Goal: Information Seeking & Learning: Learn about a topic

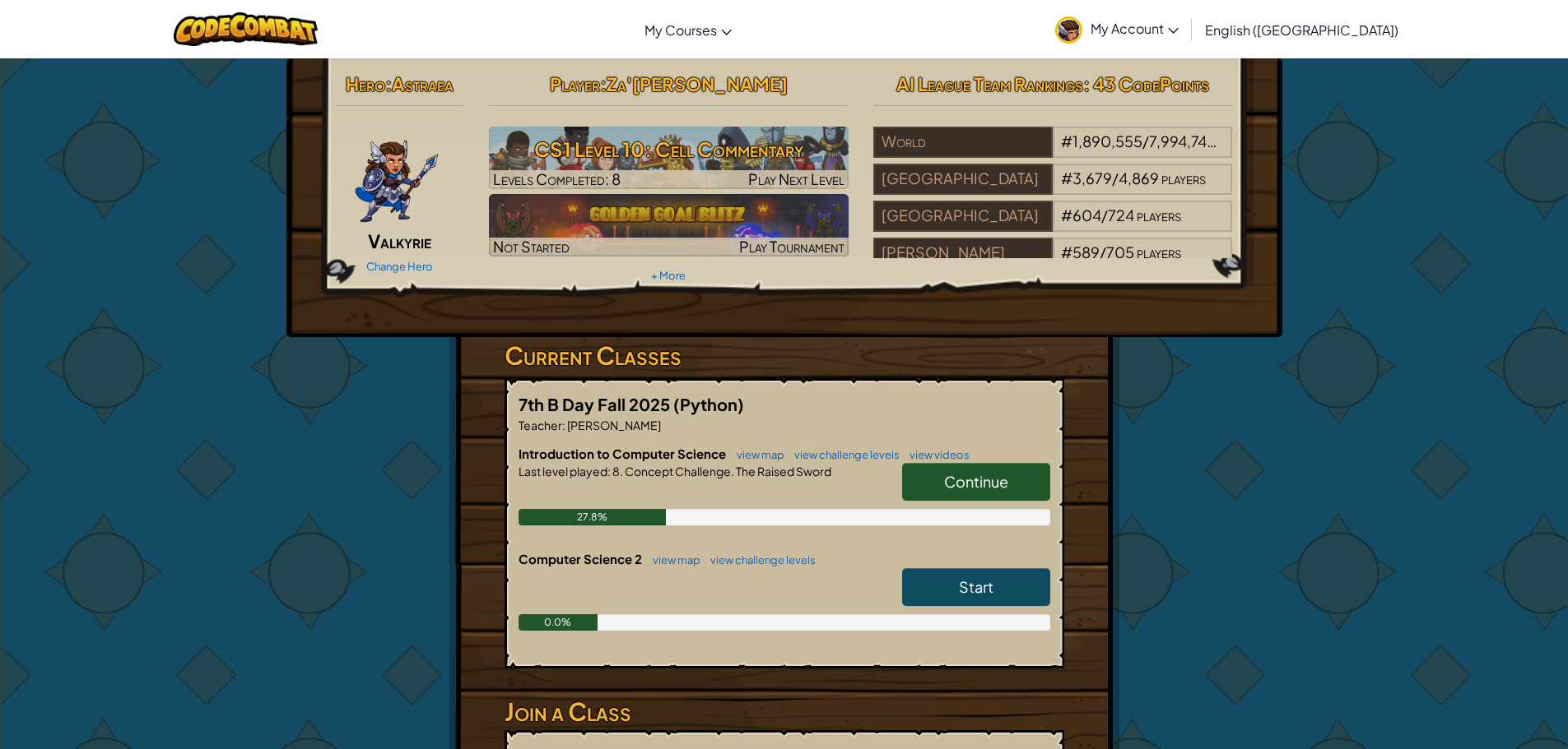
click at [957, 483] on span "Continue" at bounding box center [976, 481] width 64 height 19
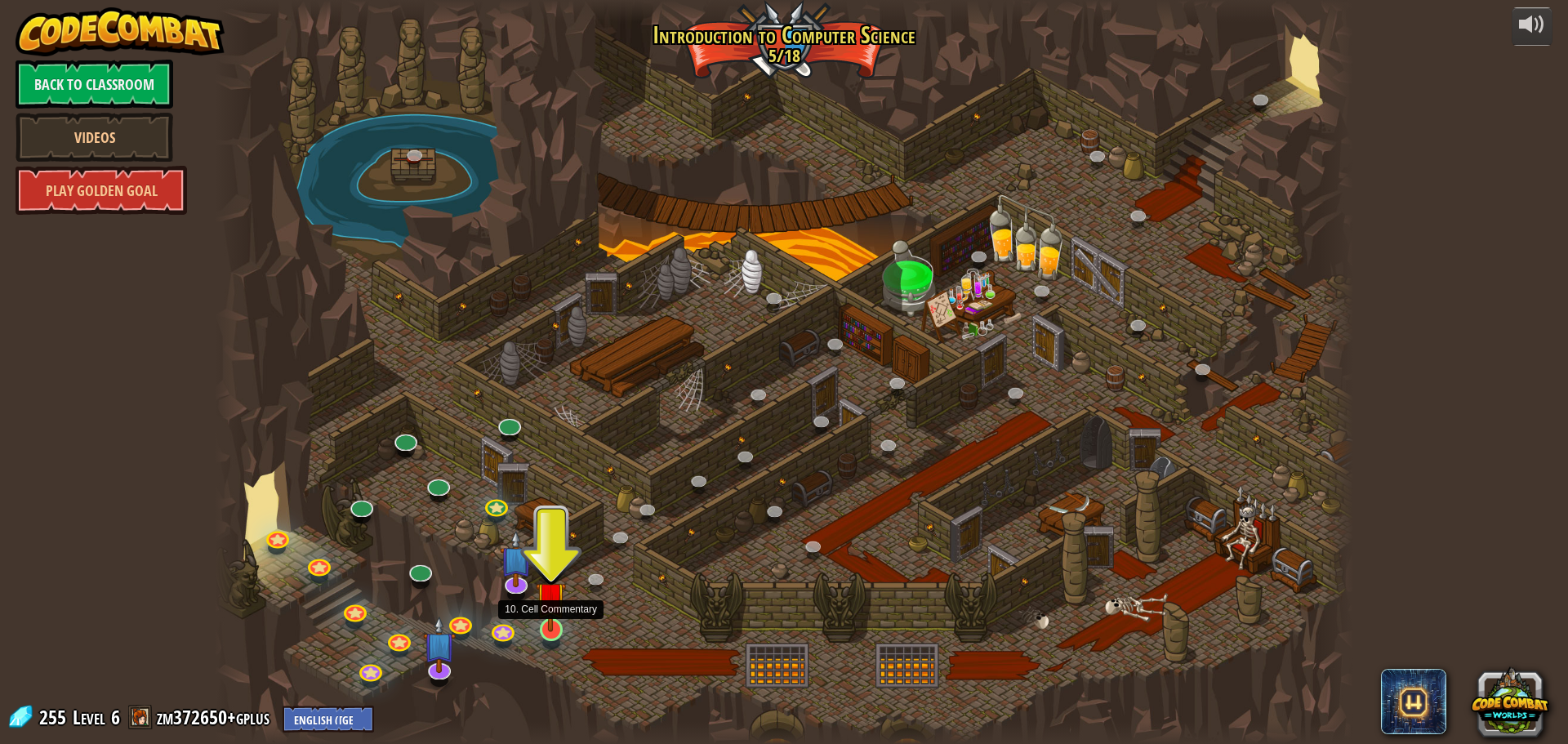
click at [537, 616] on img at bounding box center [551, 596] width 30 height 69
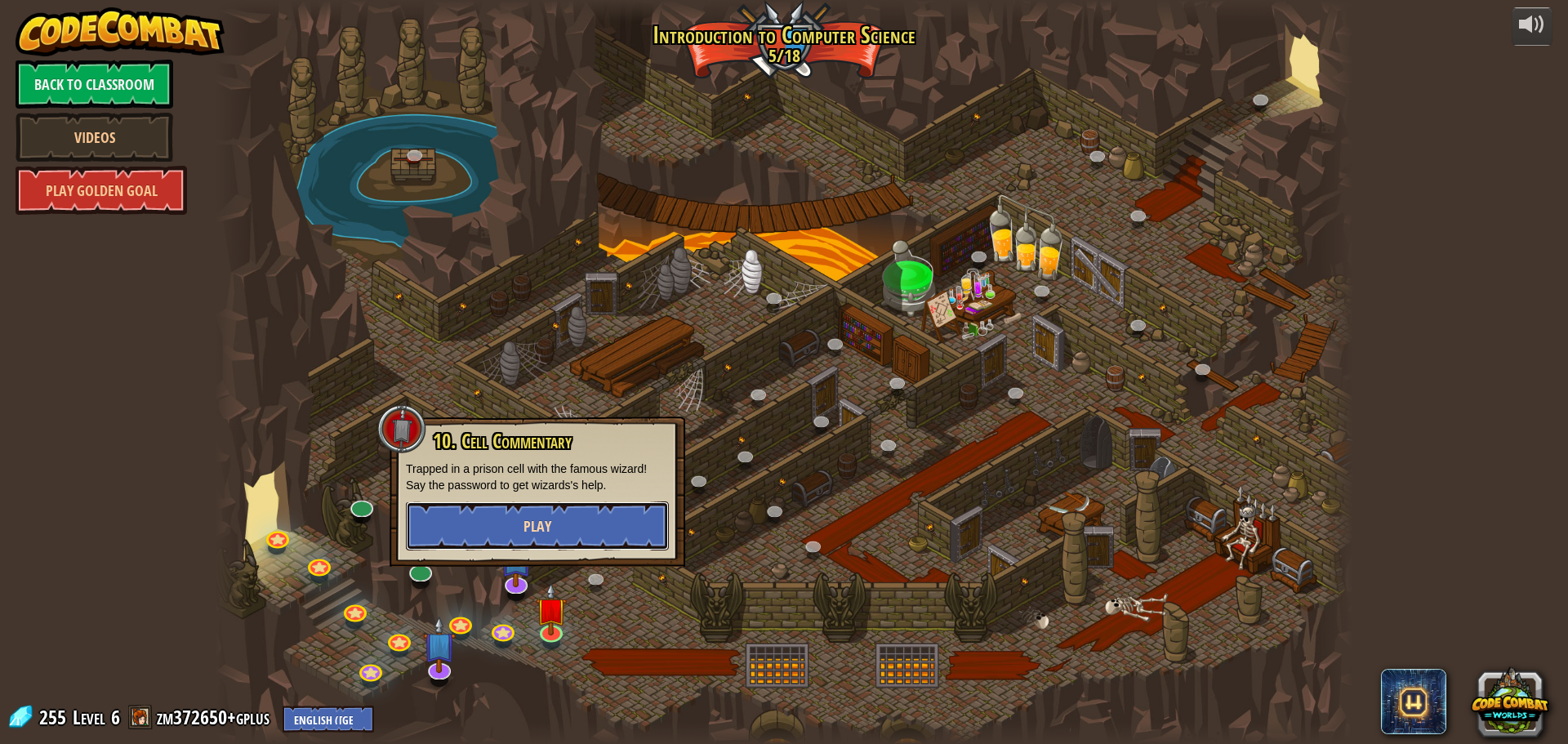
click at [553, 543] on button "Play" at bounding box center [537, 526] width 263 height 49
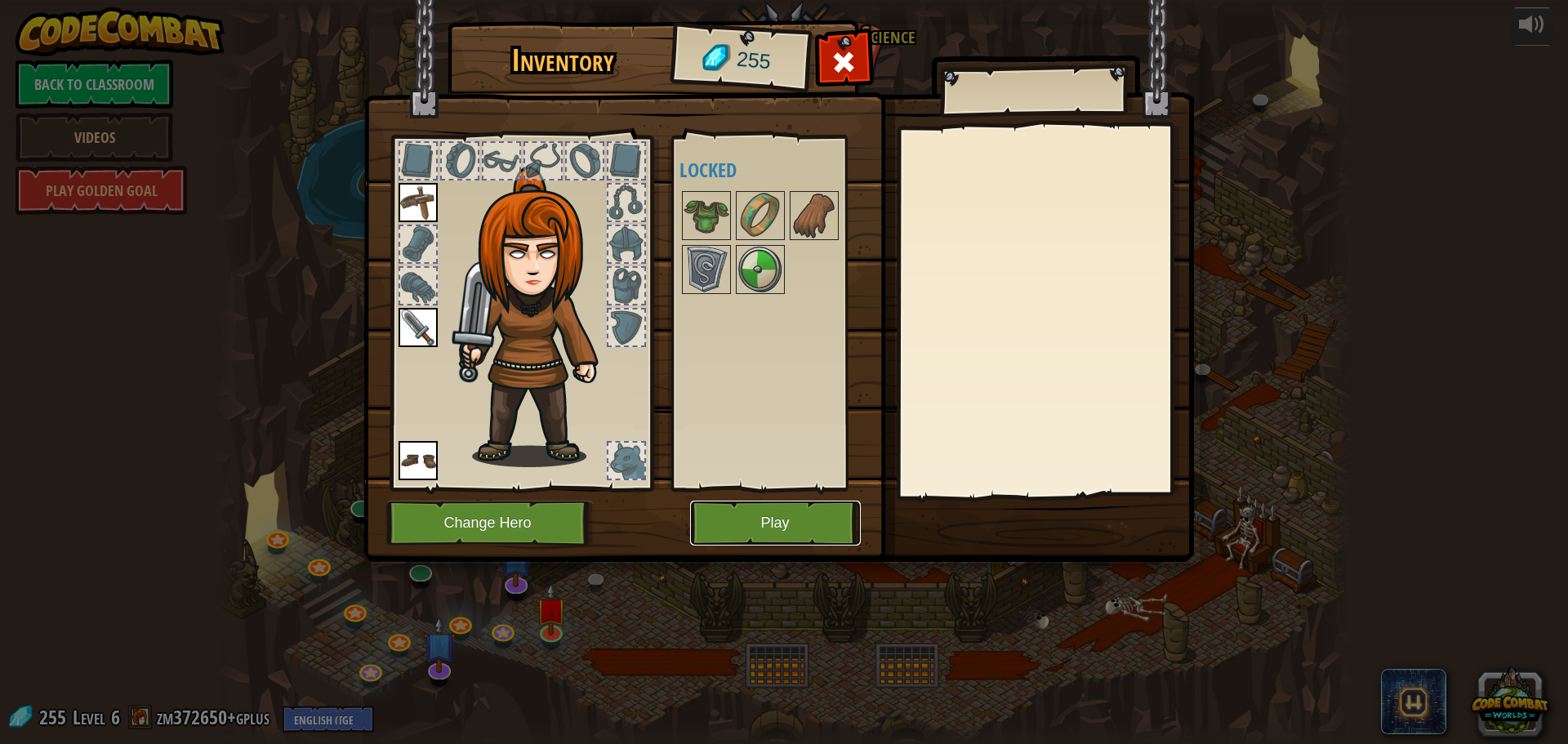
click at [818, 509] on button "Play" at bounding box center [776, 523] width 171 height 45
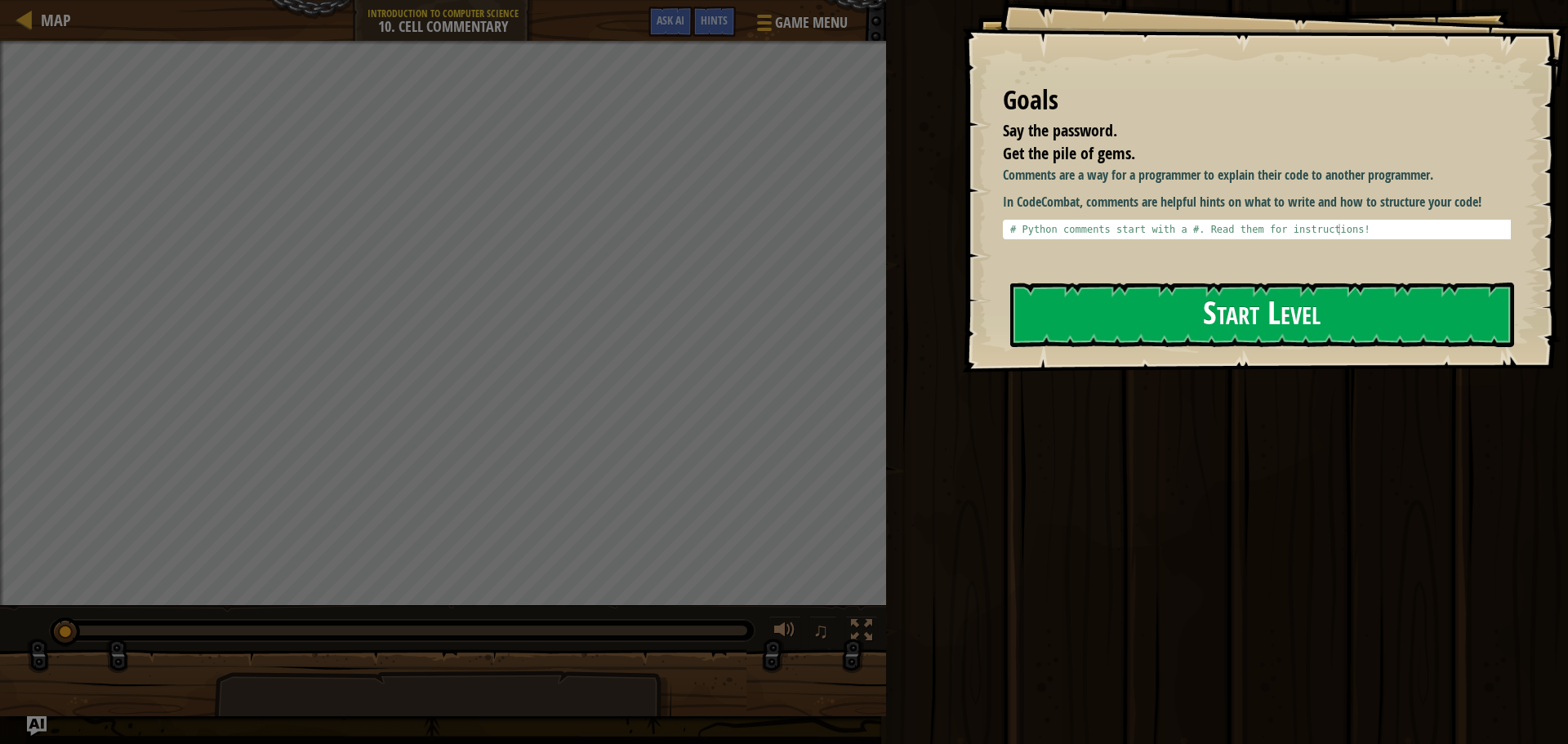
click at [1347, 303] on button "Start Level" at bounding box center [1262, 314] width 504 height 64
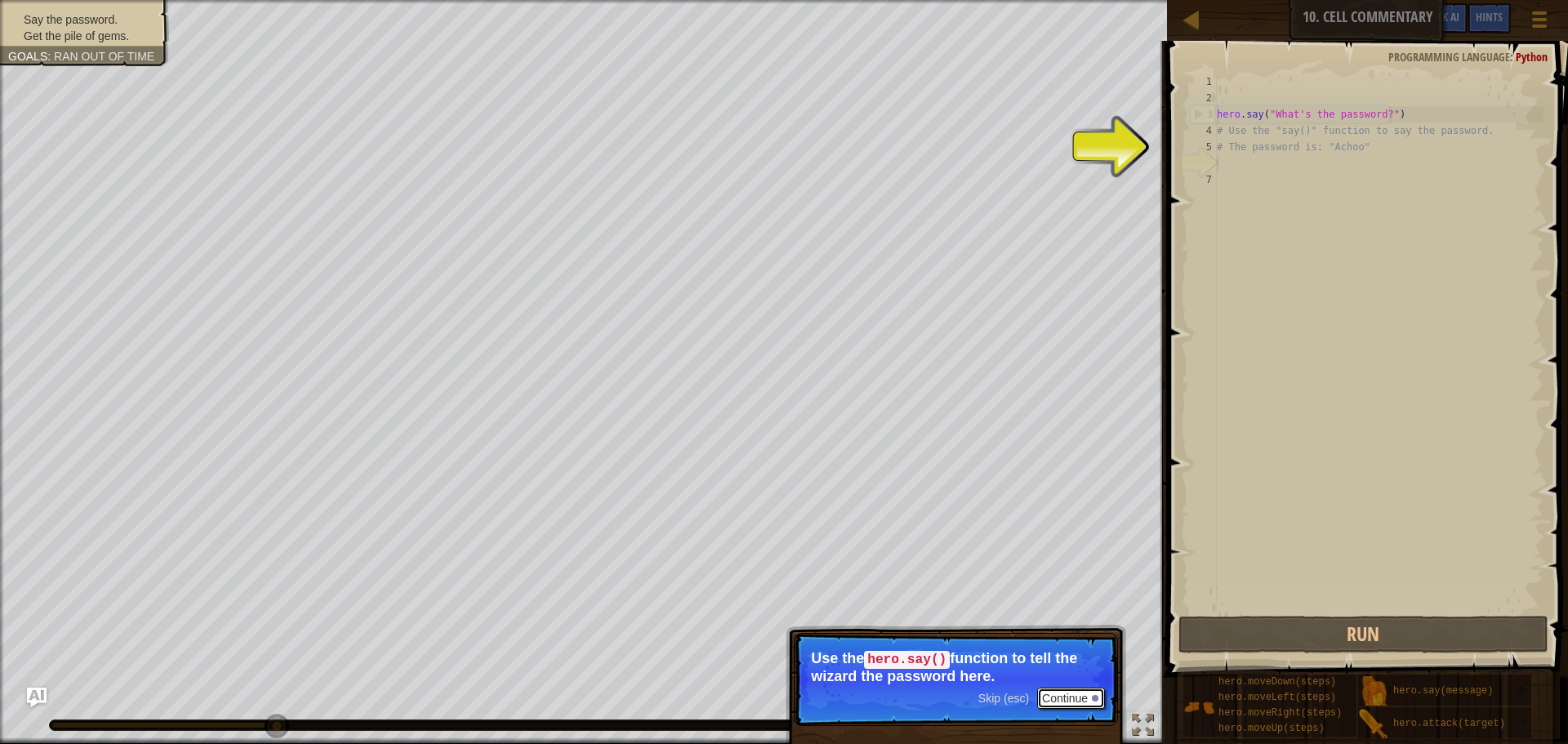
click at [1068, 700] on button "Continue" at bounding box center [1071, 698] width 68 height 21
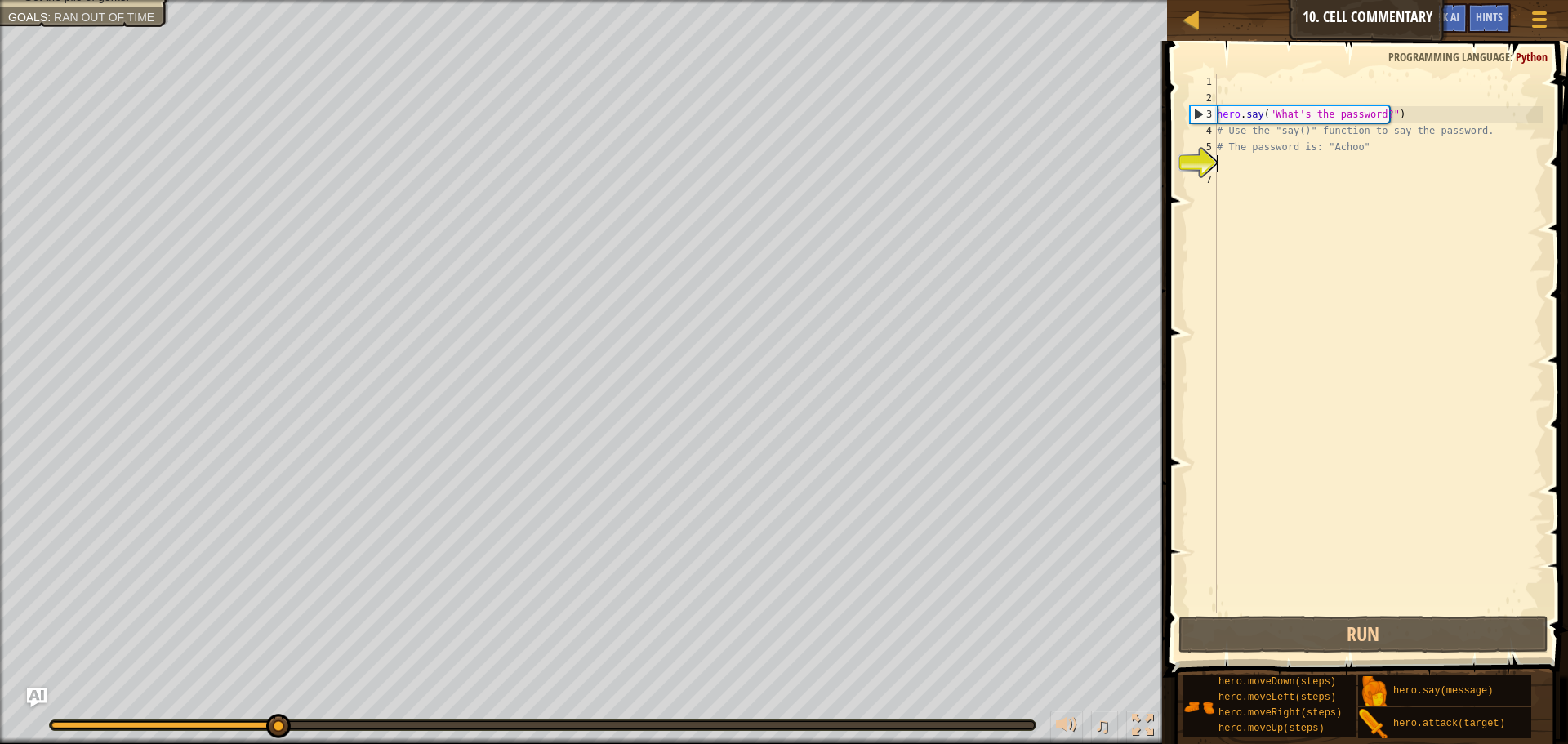
scroll to position [8, 0]
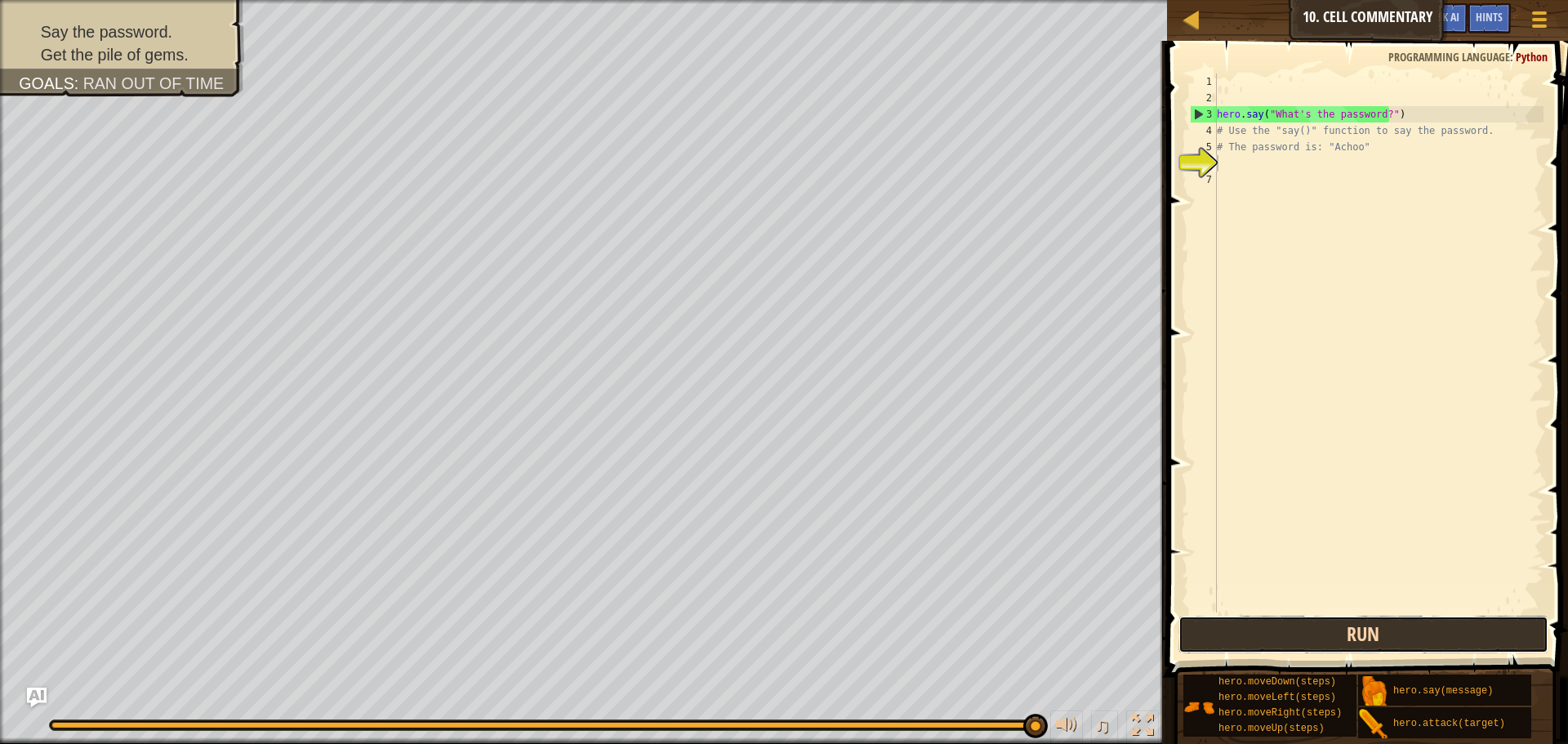
click at [1431, 624] on button "Run" at bounding box center [1363, 634] width 370 height 38
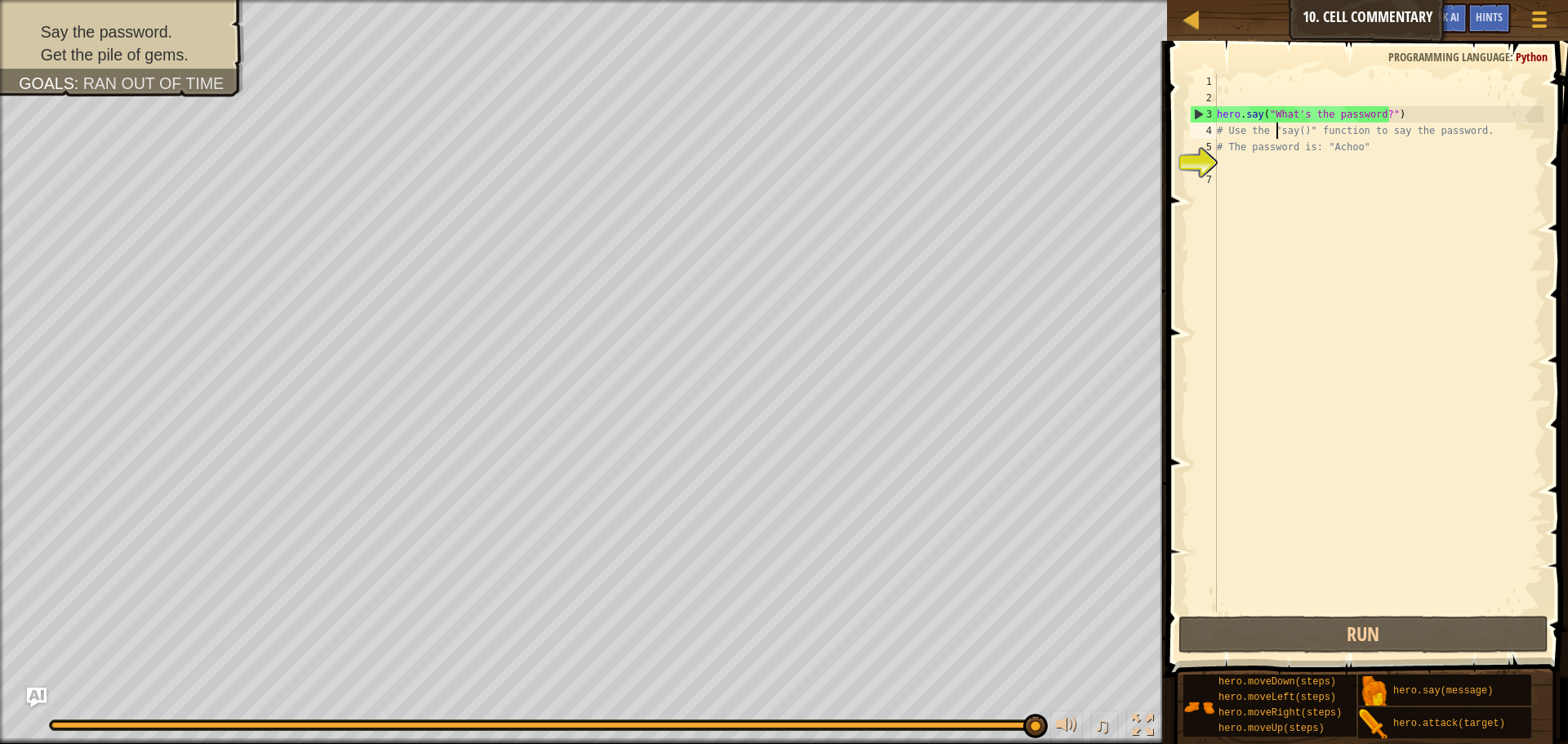
click at [1275, 126] on div "hero . say ( "What's the password?" ) # Use the "say()" function to say the pas…" at bounding box center [1378, 359] width 330 height 572
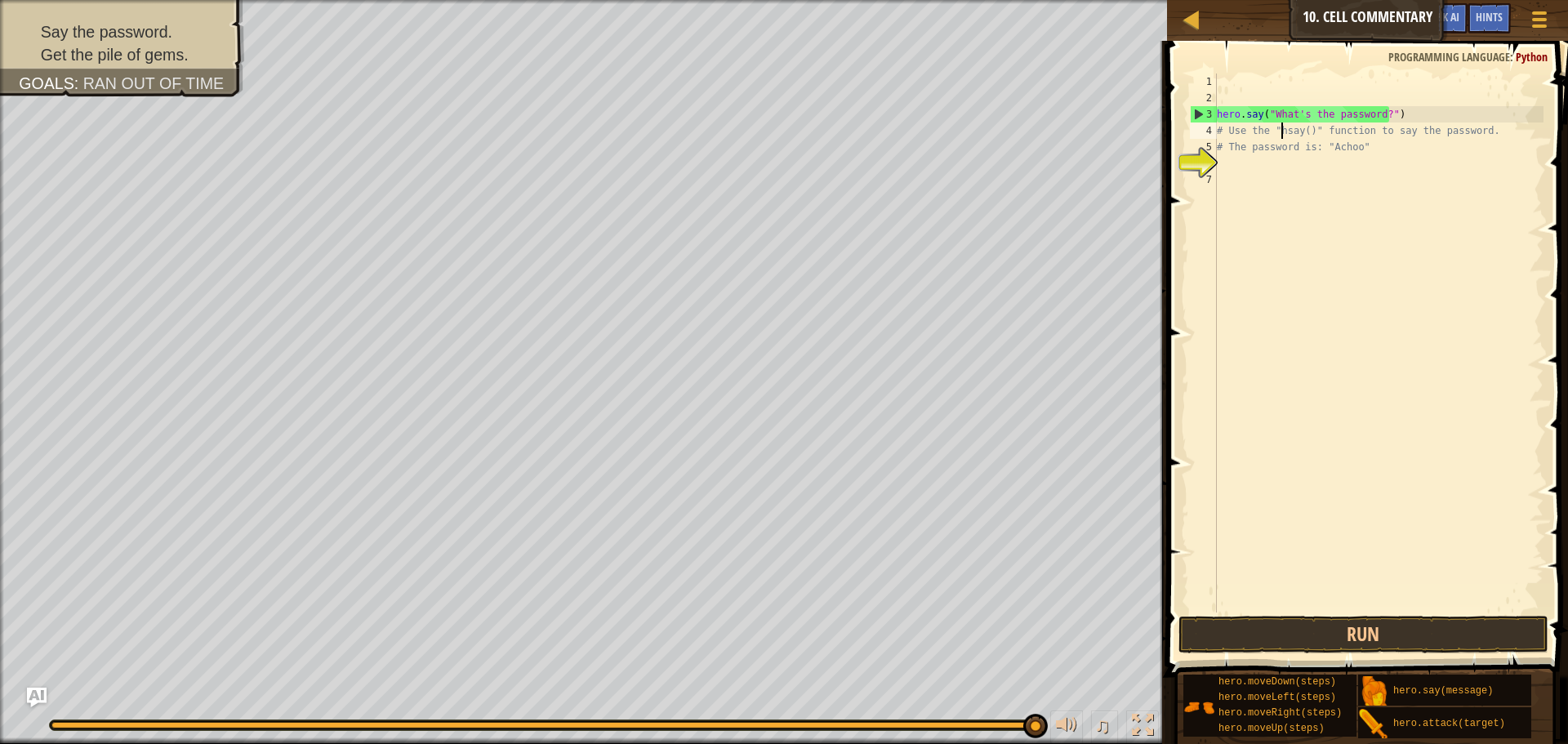
scroll to position [8, 7]
click at [1365, 142] on div "hero . say ( "What's the password?" ) # Use the "hesay()" function to say the p…" at bounding box center [1378, 359] width 330 height 572
type textarea "#"
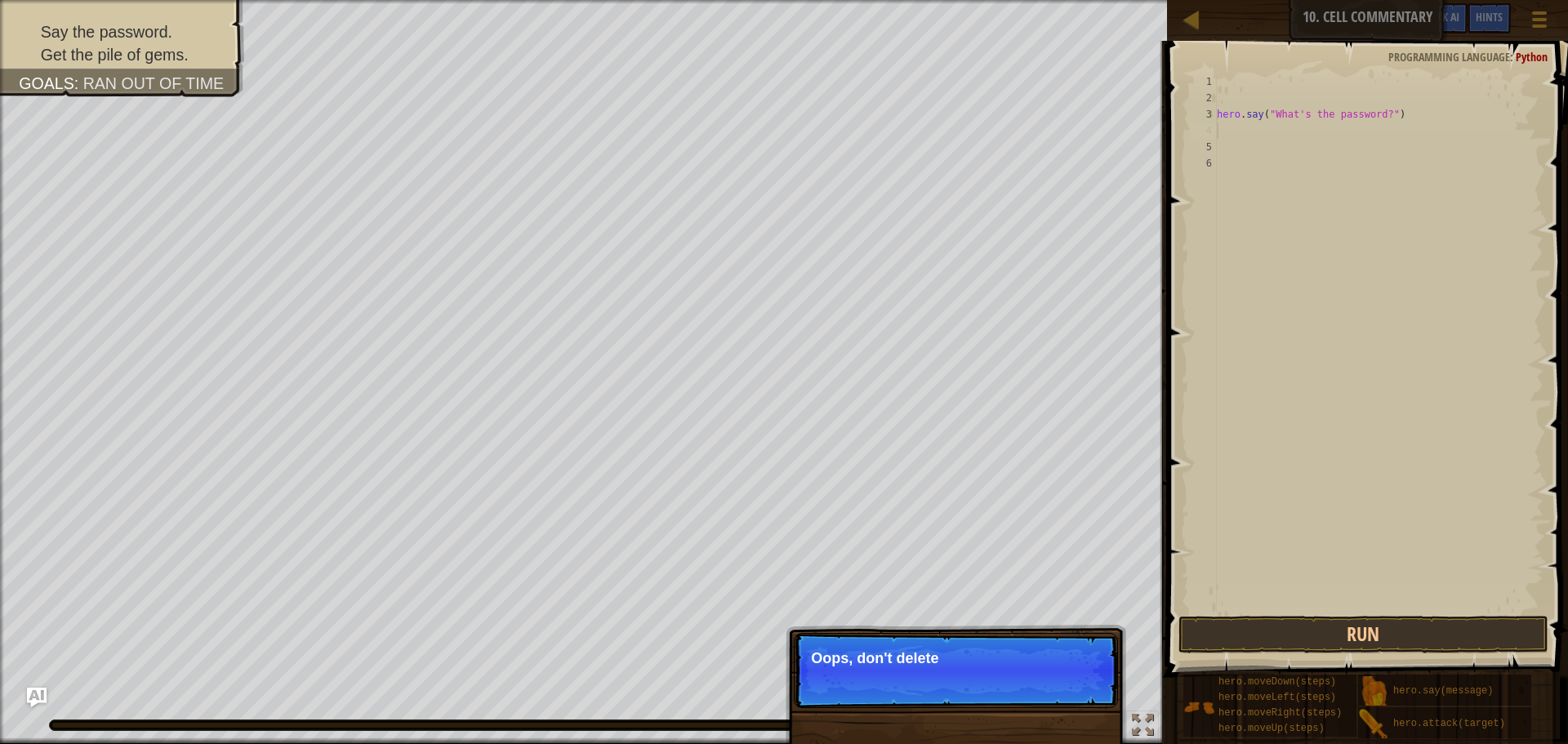
click at [1378, 113] on div "hero . say ( "What's the password?" )" at bounding box center [1378, 359] width 330 height 572
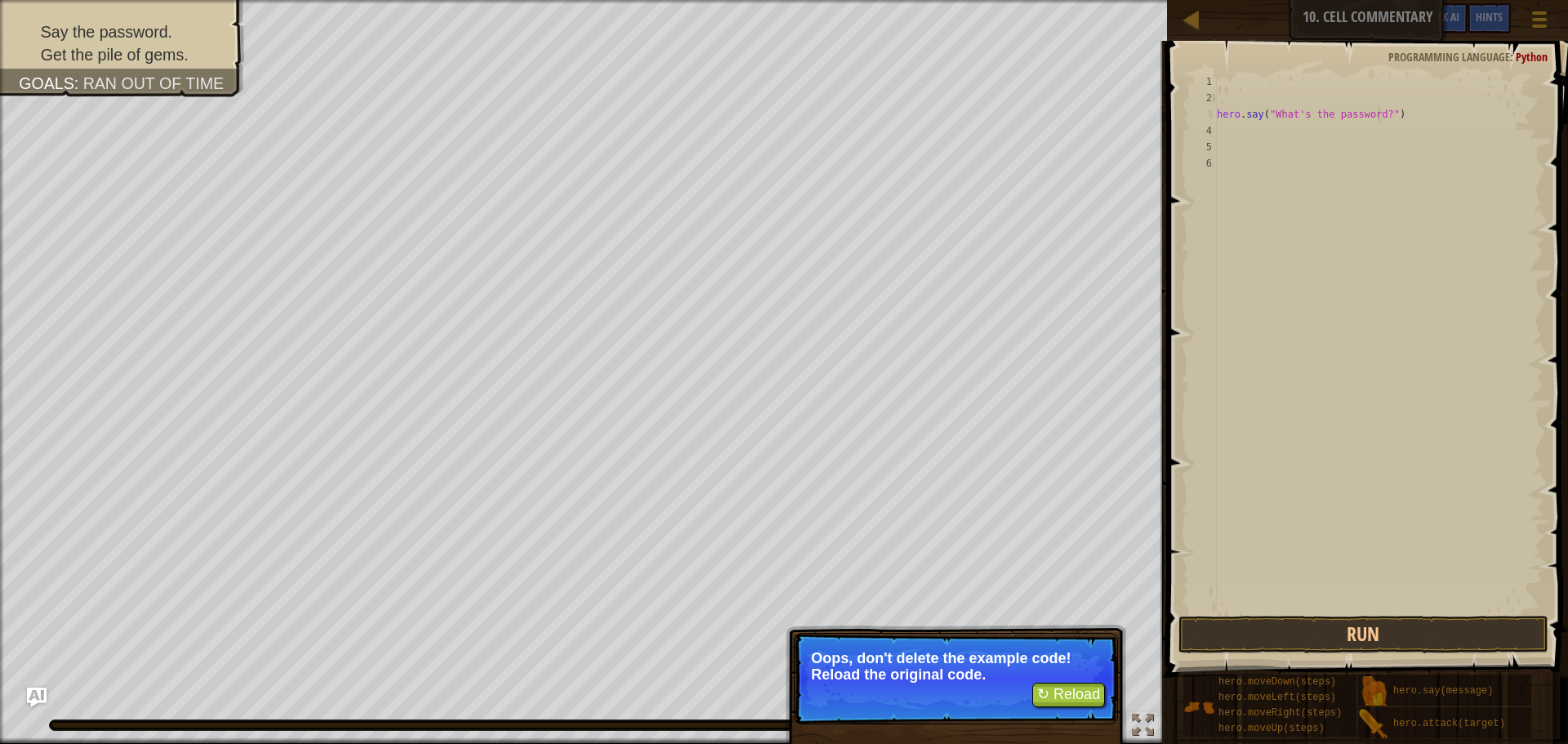
type textarea "hero.say("What's the password?")"
click at [1064, 694] on button "↻ Reload" at bounding box center [1068, 695] width 73 height 24
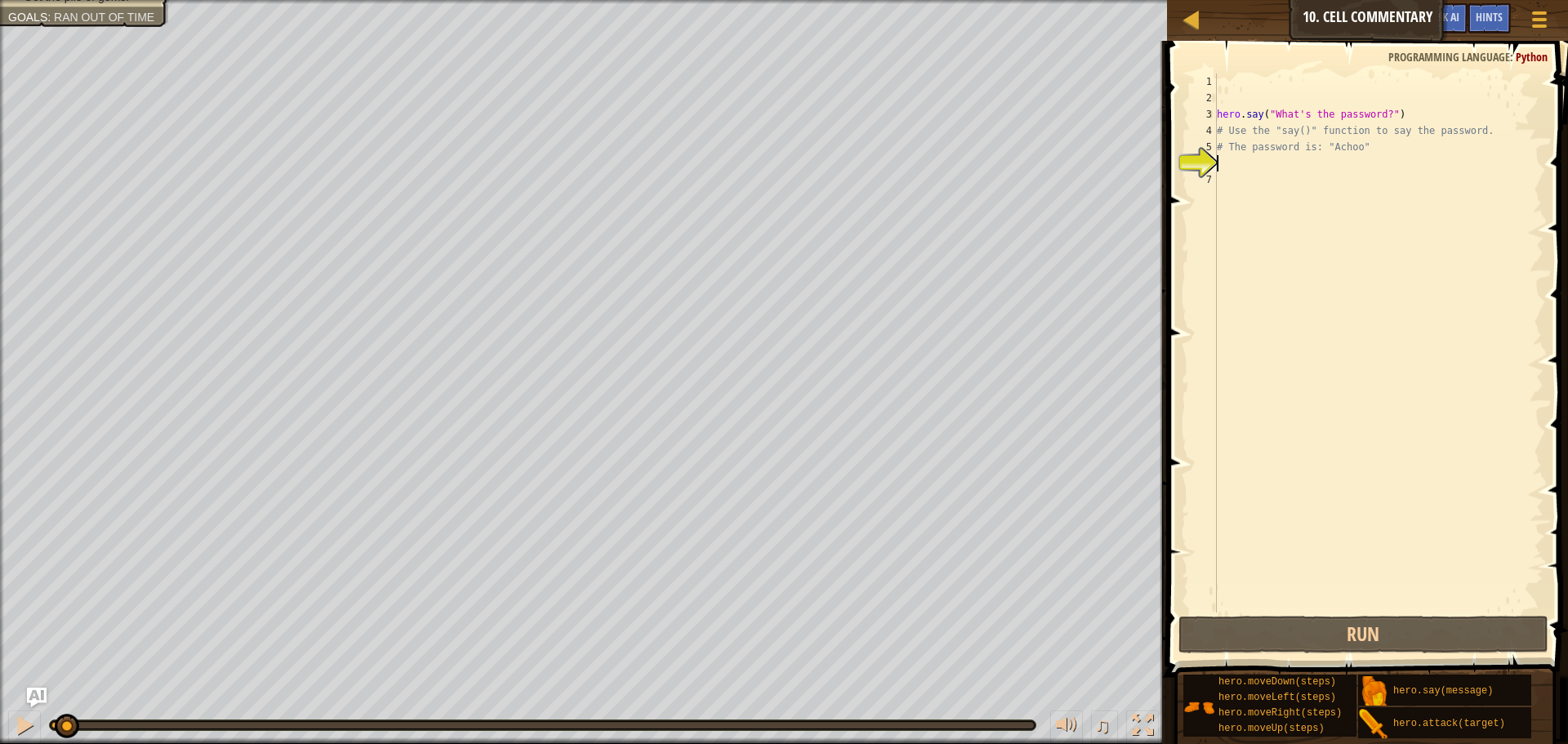
click at [1376, 109] on div "hero . say ( "What's the password?" ) # Use the "say()" function to say the pas…" at bounding box center [1378, 359] width 330 height 572
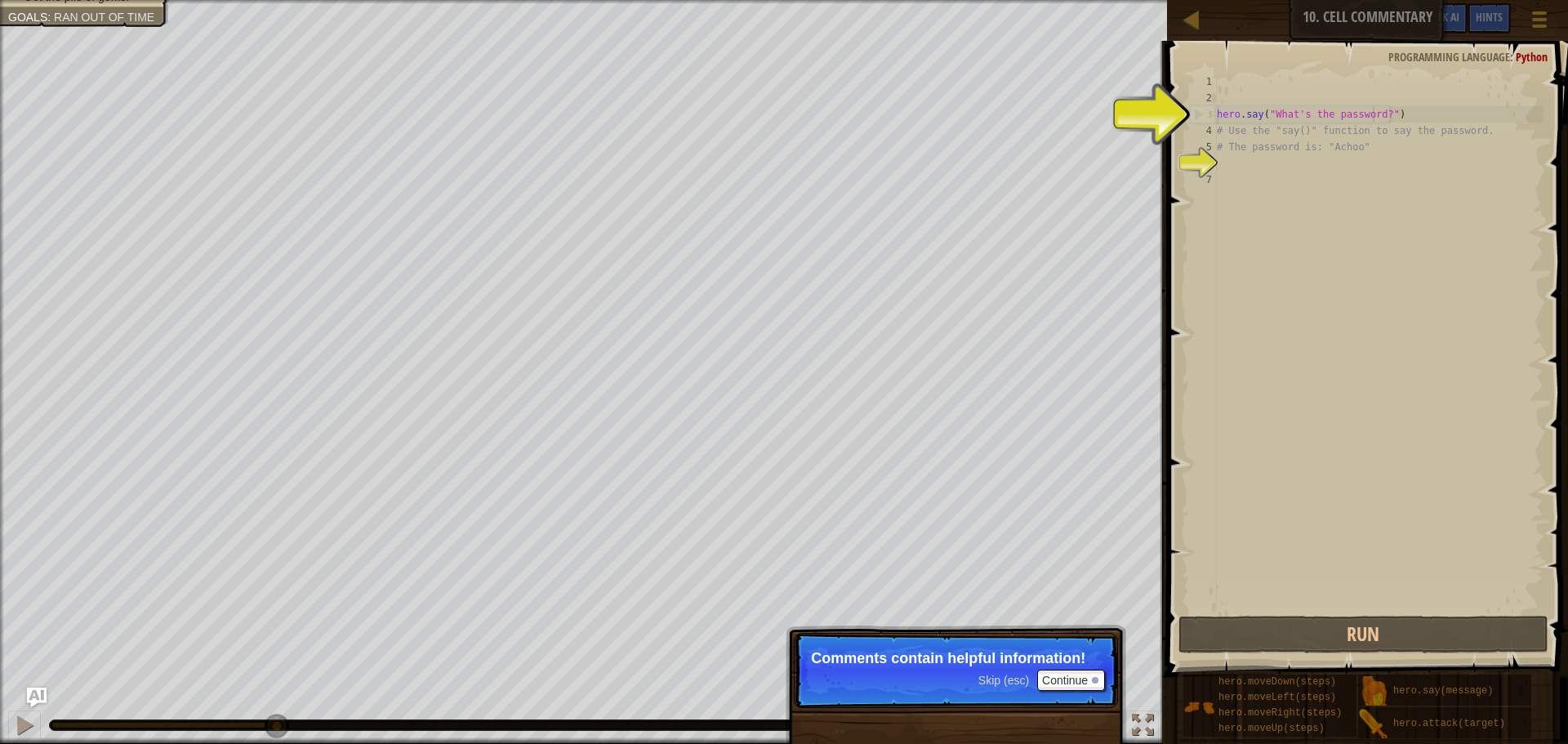
click at [1377, 112] on div "hero . say ( "What's the password?" ) # Use the "say()" function to say the pas…" at bounding box center [1378, 359] width 330 height 572
click at [1100, 658] on p "This one contains the password for the w" at bounding box center [955, 659] width 290 height 17
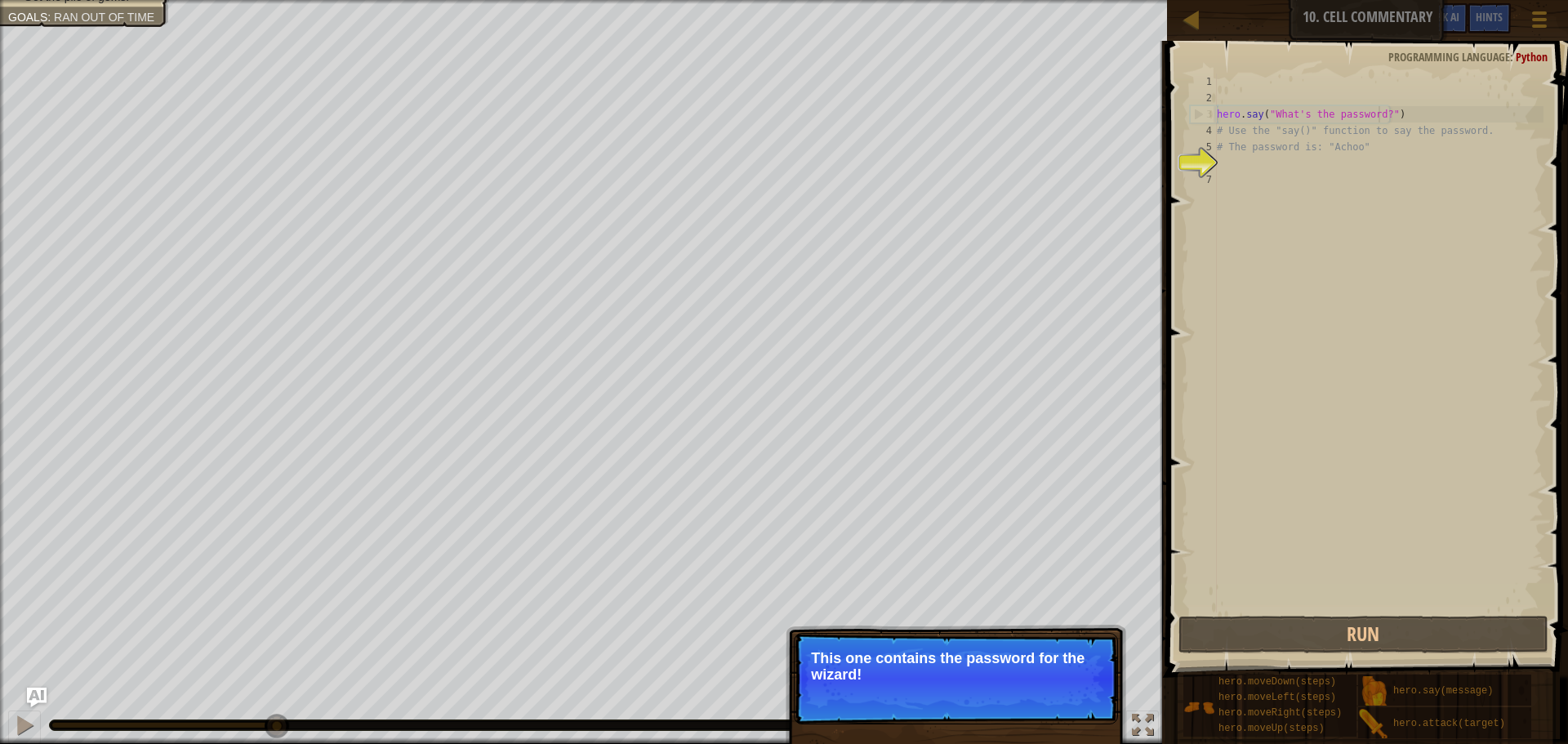
click at [1099, 666] on p "This one contains the password for the wizard!" at bounding box center [955, 666] width 290 height 33
click at [1097, 677] on p "This one contains the password for the wizard!" at bounding box center [955, 666] width 290 height 33
click at [1097, 678] on p "This one contains the password for the wizard!" at bounding box center [955, 666] width 290 height 33
click at [1091, 692] on button "Continue" at bounding box center [1071, 696] width 68 height 21
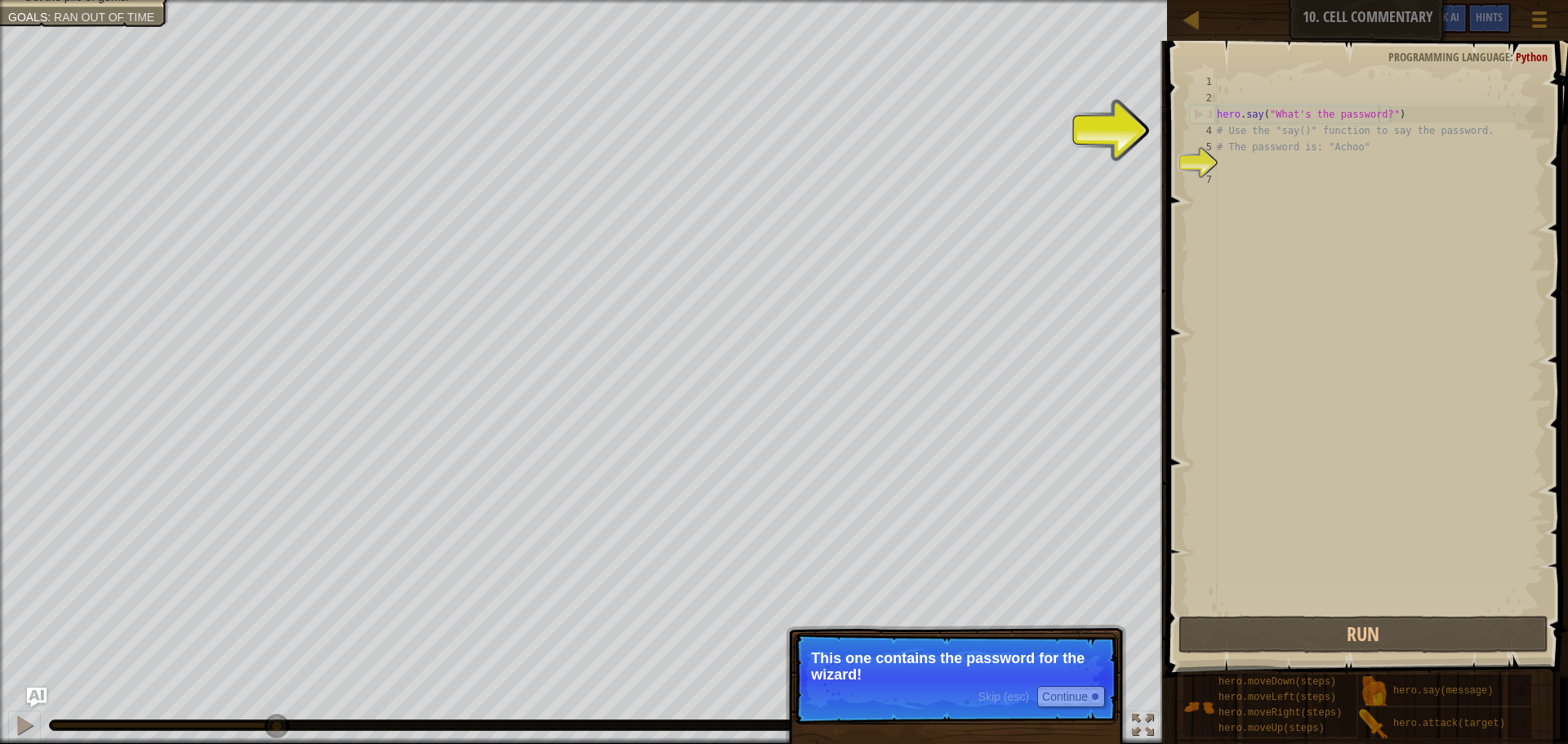
click at [1091, 692] on p "Skip (esc) Continue This one contains the password for the wizard!" at bounding box center [956, 678] width 324 height 91
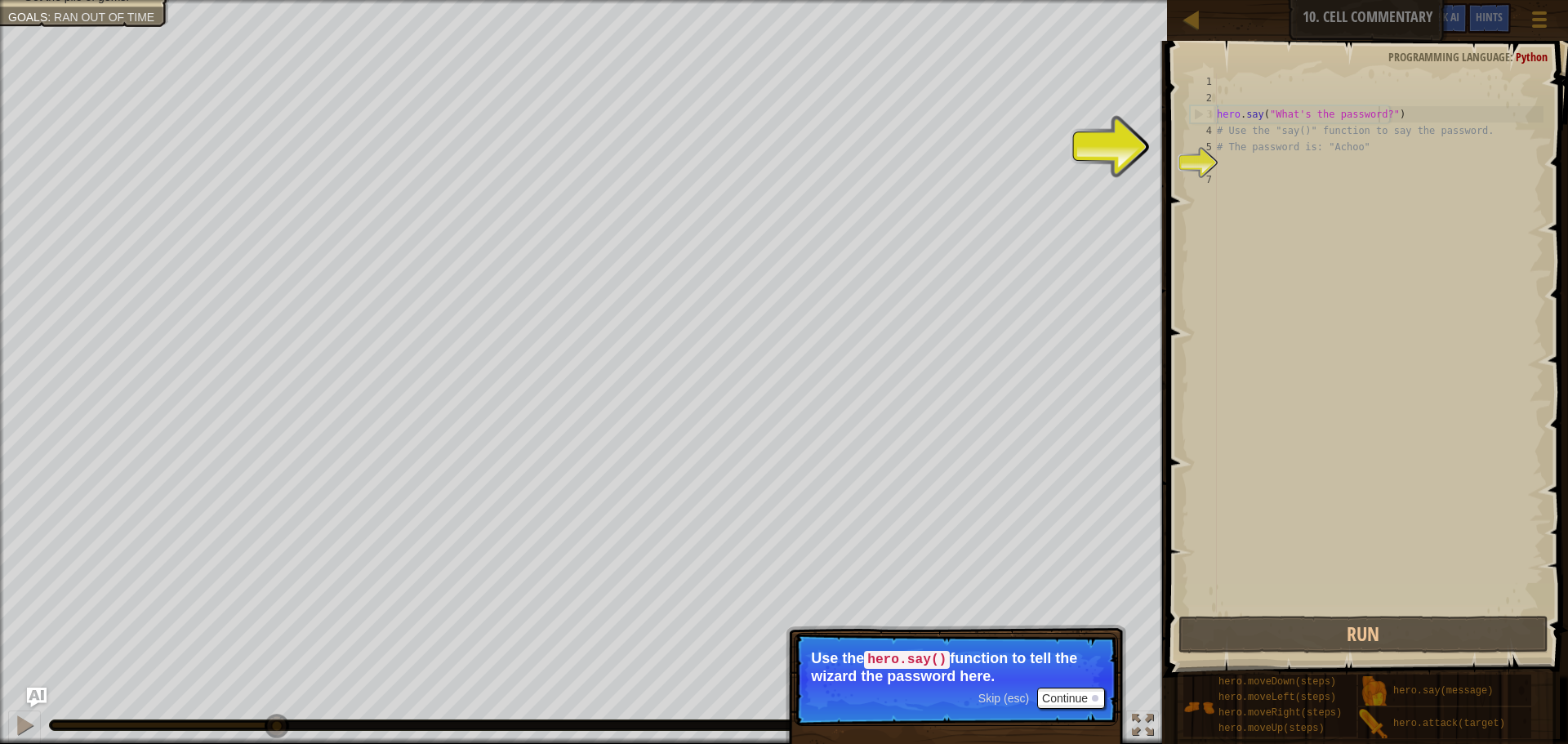
click at [1377, 115] on div "hero . say ( "What's the password?" ) # Use the "say()" function to say the pas…" at bounding box center [1378, 359] width 330 height 572
click at [1096, 700] on div at bounding box center [1096, 699] width 7 height 7
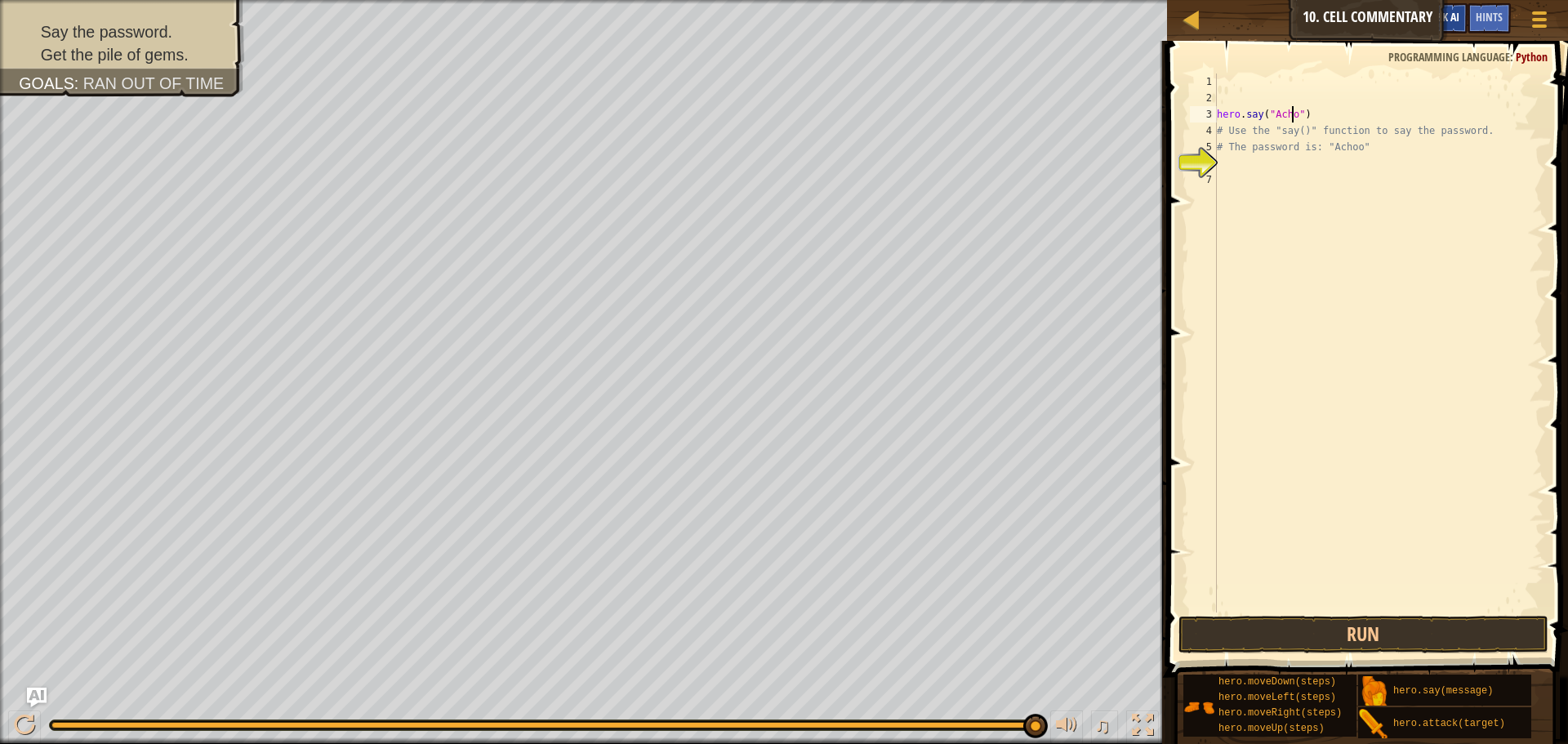
scroll to position [8, 7]
type textarea "hero.say("Achoo")"
click at [1334, 117] on div "hero . say ( "Achoo" ) # Use the "say()" function to say the password. # The pa…" at bounding box center [1378, 359] width 330 height 572
click at [1427, 629] on button "Run" at bounding box center [1363, 634] width 370 height 38
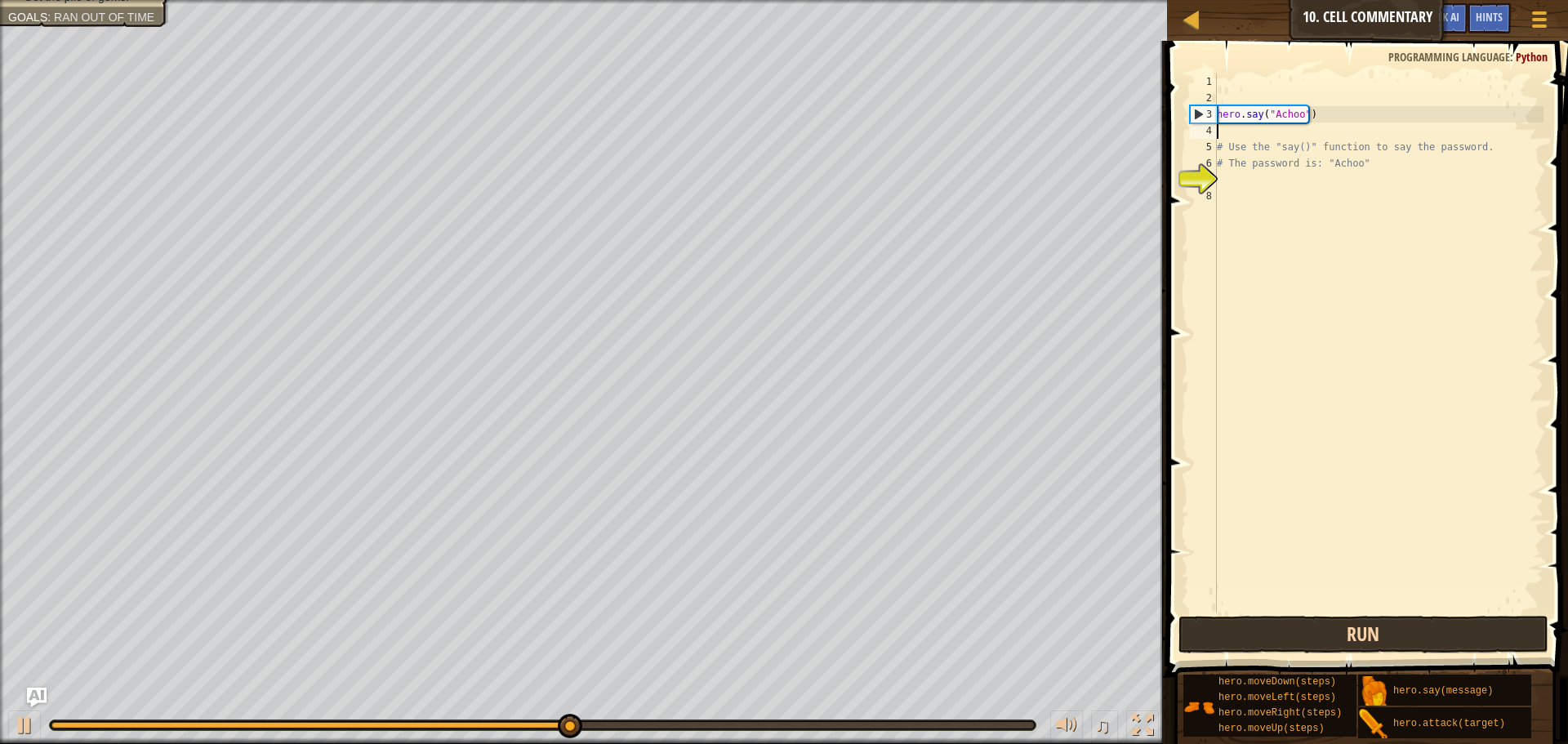
type textarea "h"
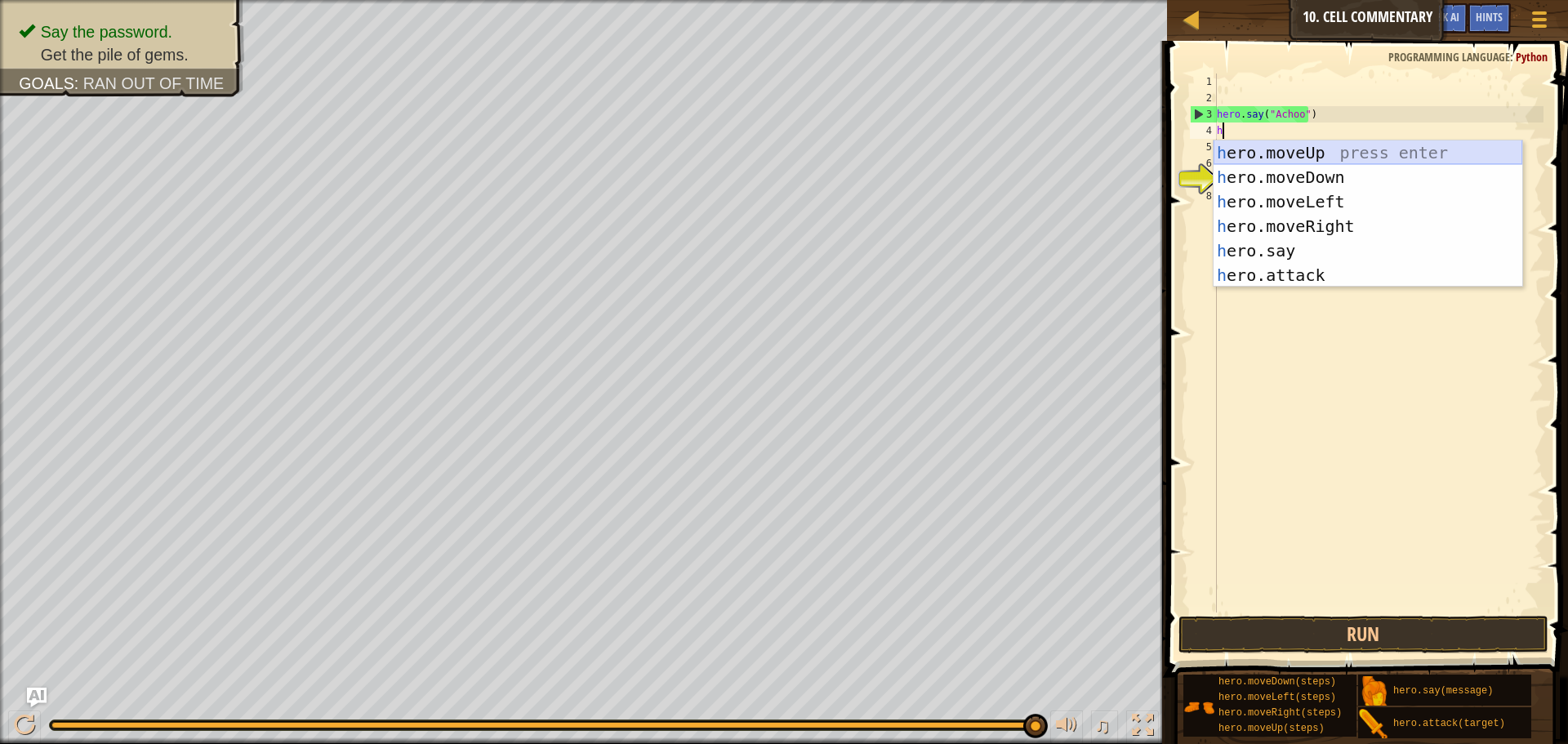
click at [1310, 161] on div "h ero.moveUp press enter h ero.moveDown press enter h ero.moveLeft press enter …" at bounding box center [1367, 238] width 308 height 196
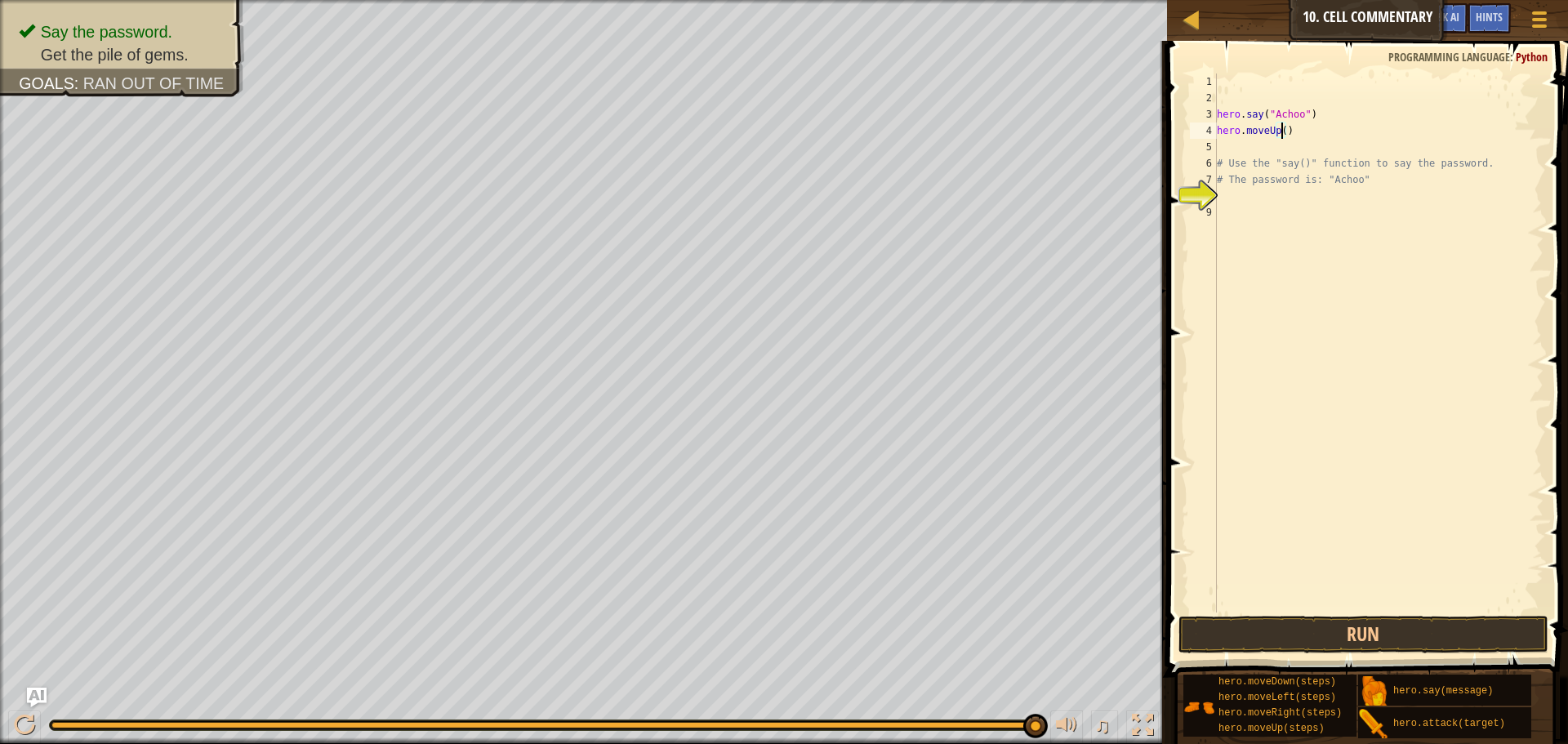
click at [1280, 131] on div "hero . say ( "Achoo" ) hero . moveUp ( ) # Use the "say()" function to say the …" at bounding box center [1378, 359] width 330 height 572
type textarea "hero.moveUp(4)"
click at [1434, 626] on button "Run" at bounding box center [1363, 634] width 370 height 38
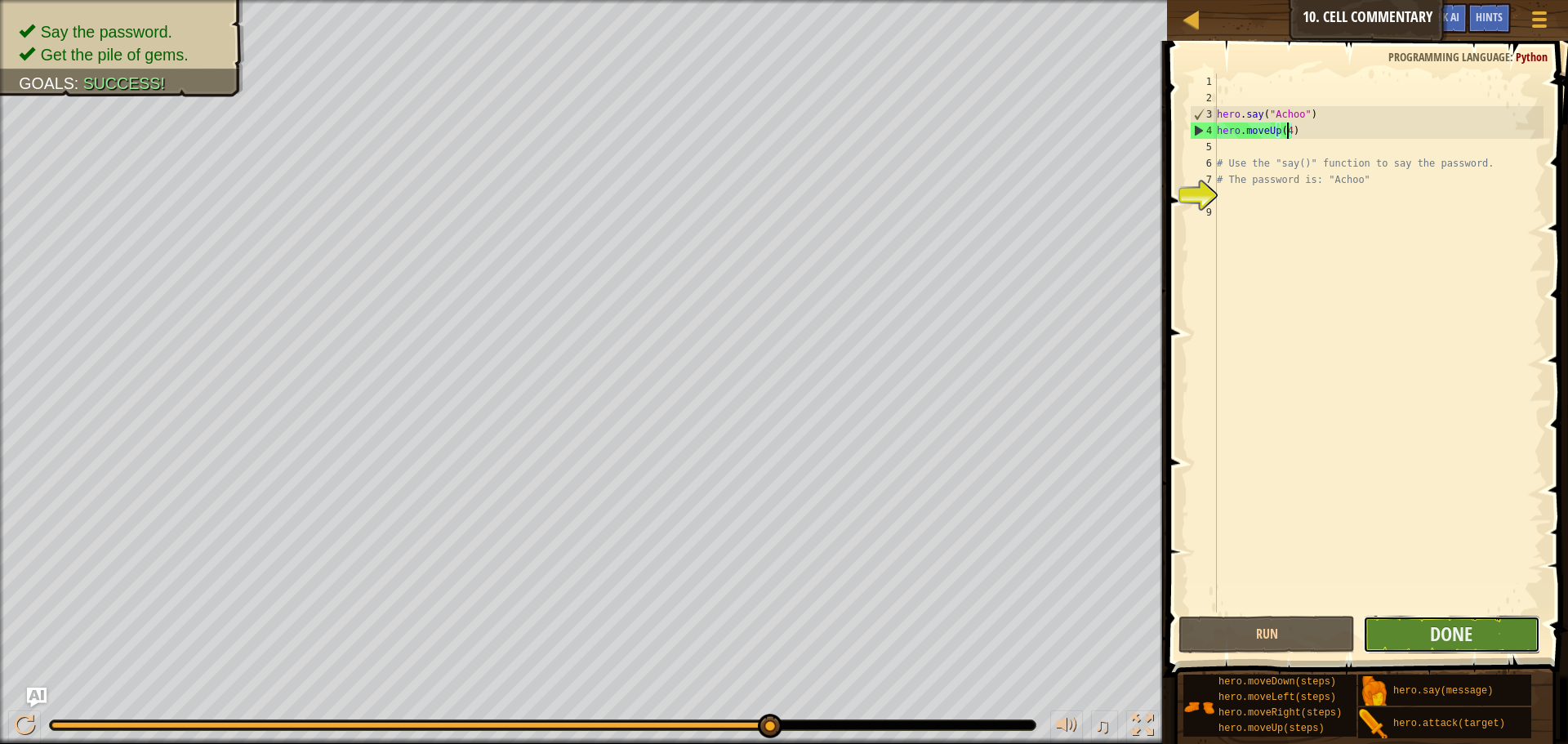
click at [1429, 626] on button "Done" at bounding box center [1451, 634] width 176 height 38
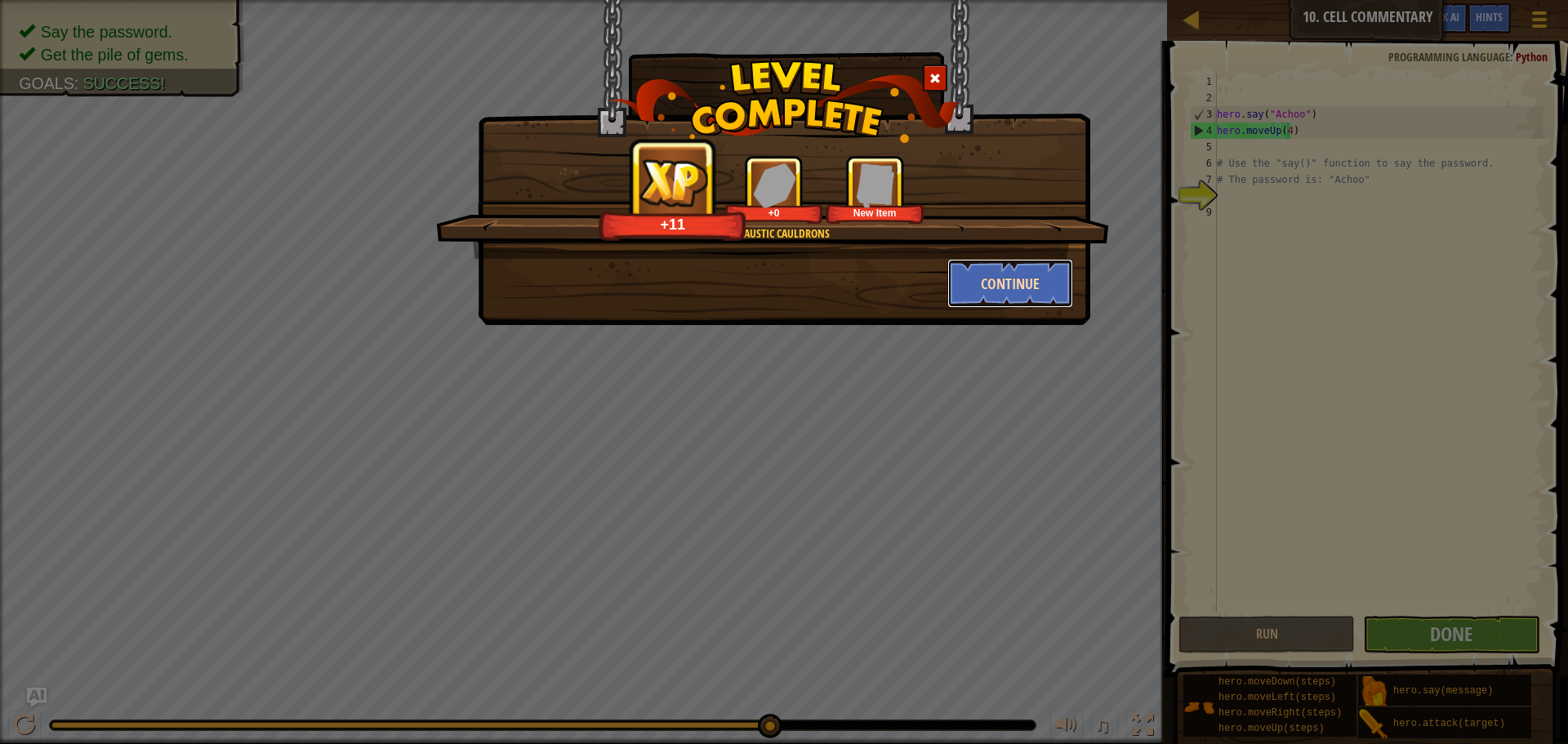
click at [993, 281] on button "Continue" at bounding box center [1011, 283] width 126 height 49
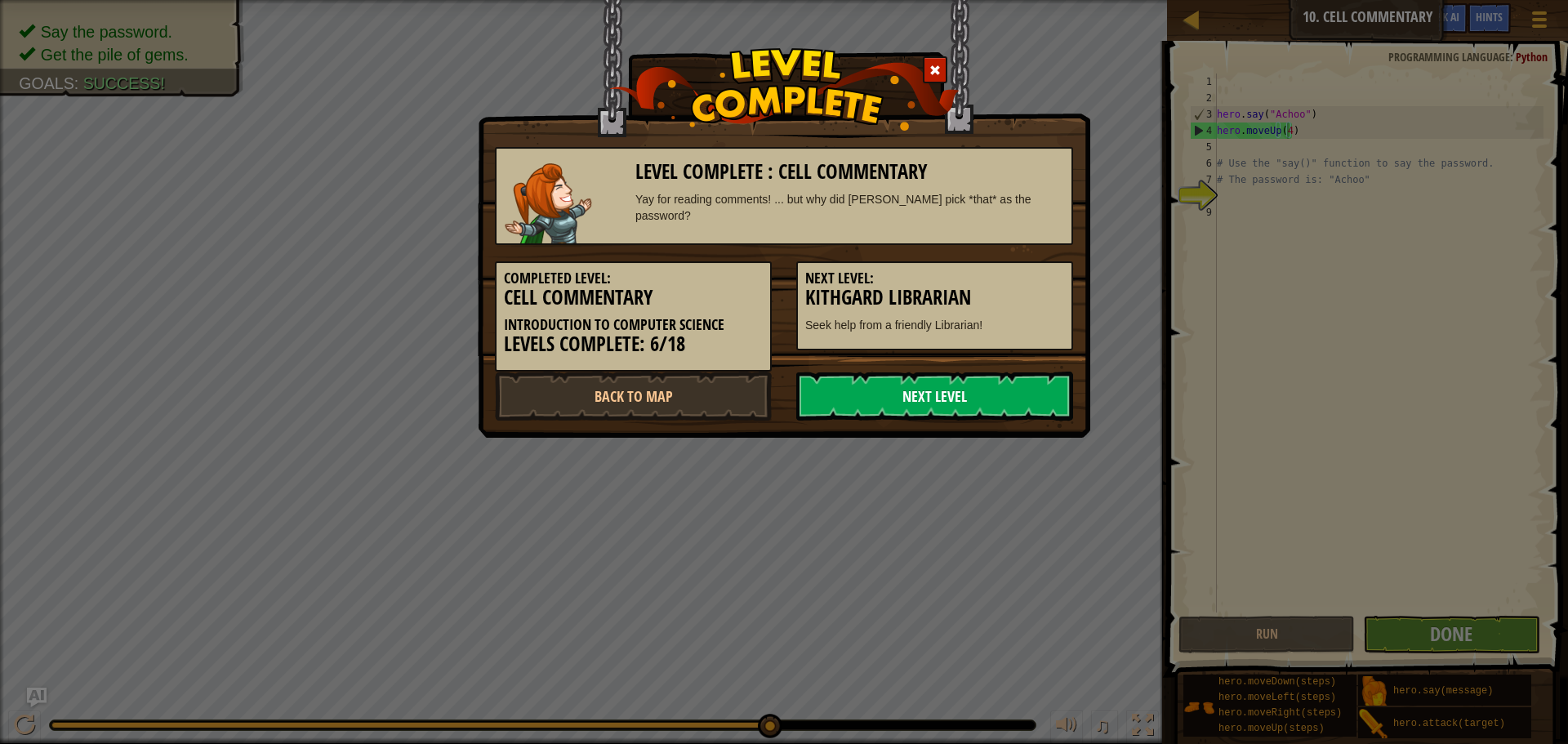
click at [1044, 387] on link "Next Level" at bounding box center [934, 396] width 277 height 49
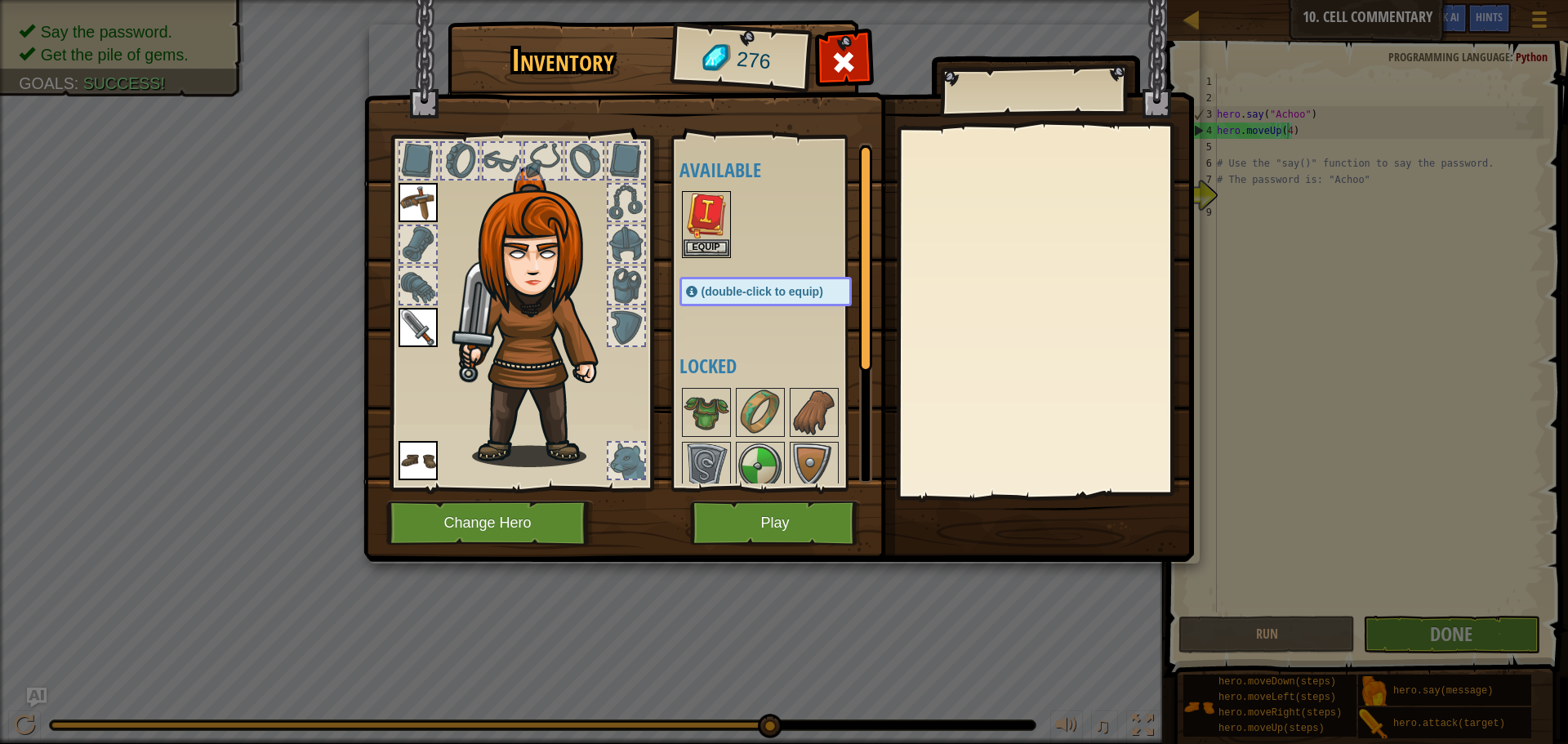
click at [797, 496] on img at bounding box center [779, 266] width 831 height 594
click at [797, 527] on button "Play" at bounding box center [776, 523] width 171 height 45
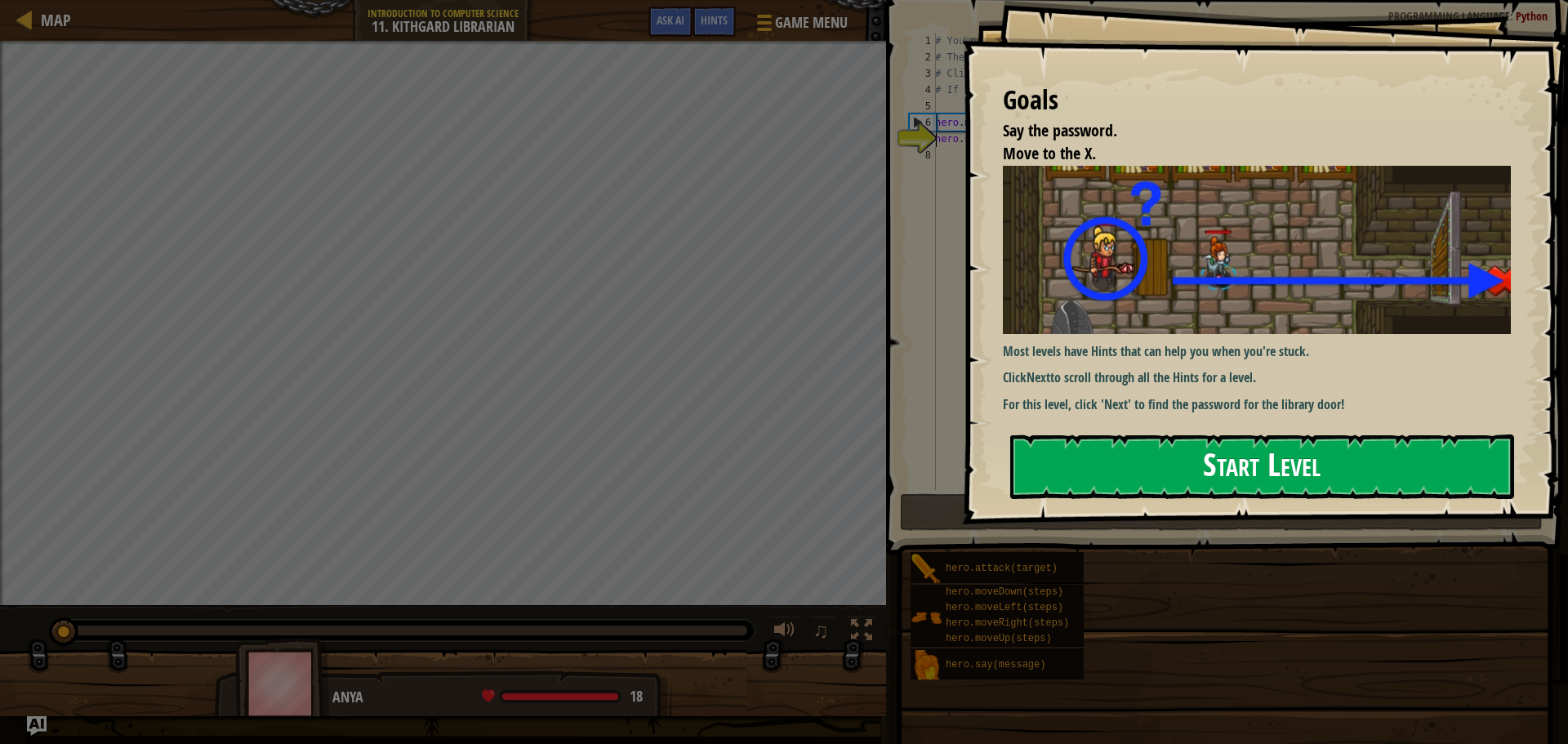
click at [1386, 454] on button "Start Level" at bounding box center [1262, 466] width 504 height 64
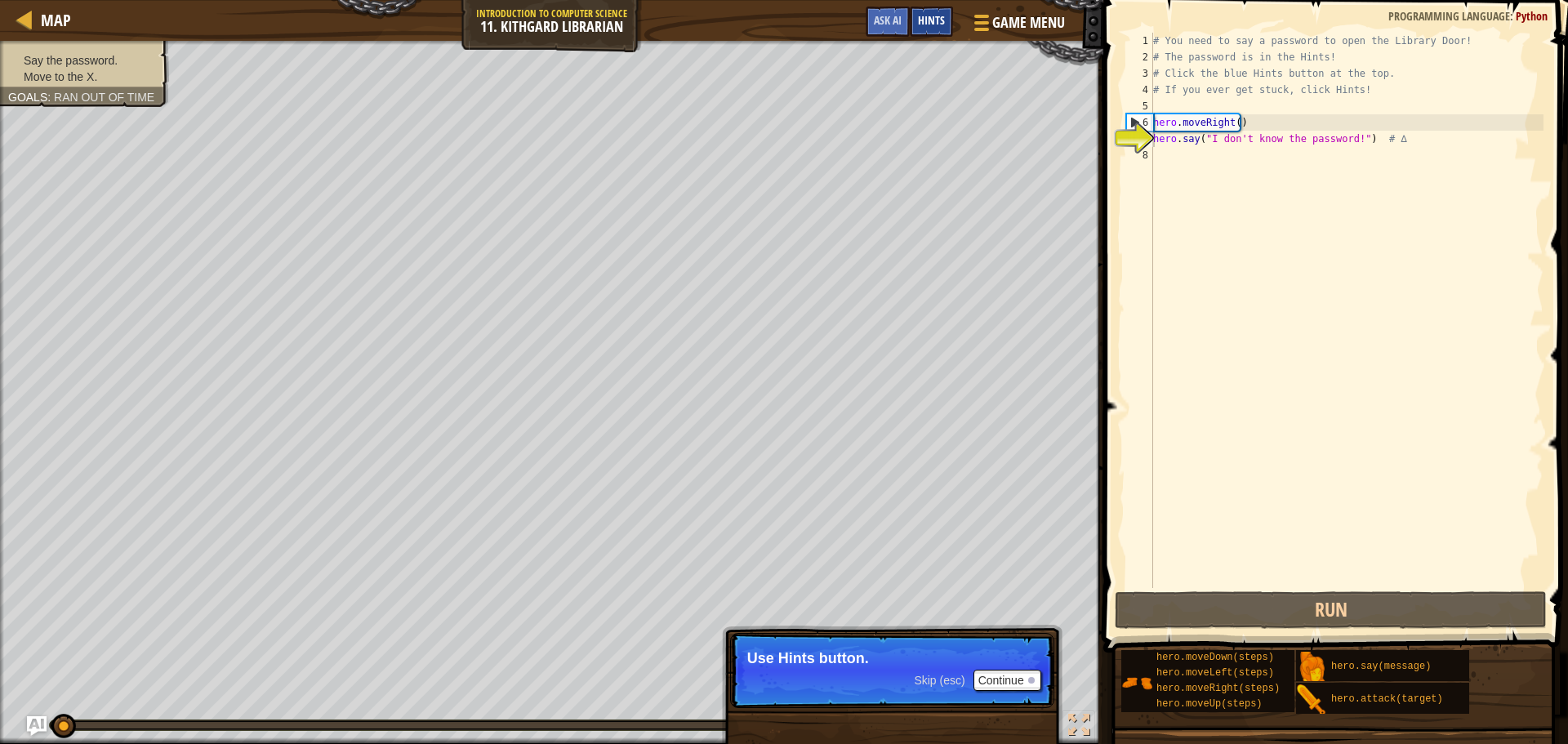
click at [939, 24] on span "Hints" at bounding box center [931, 20] width 27 height 16
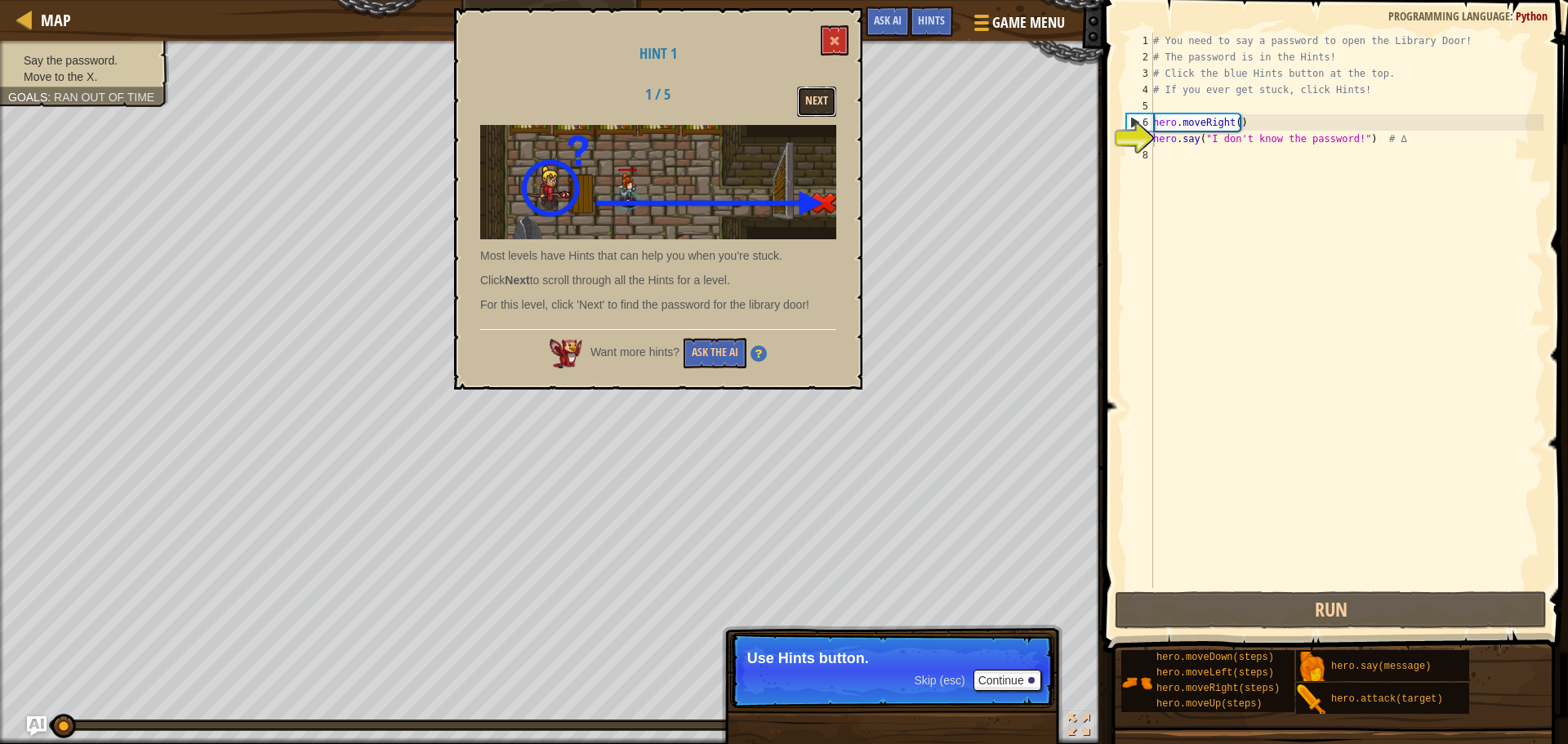
click at [813, 103] on button "Next" at bounding box center [817, 102] width 39 height 30
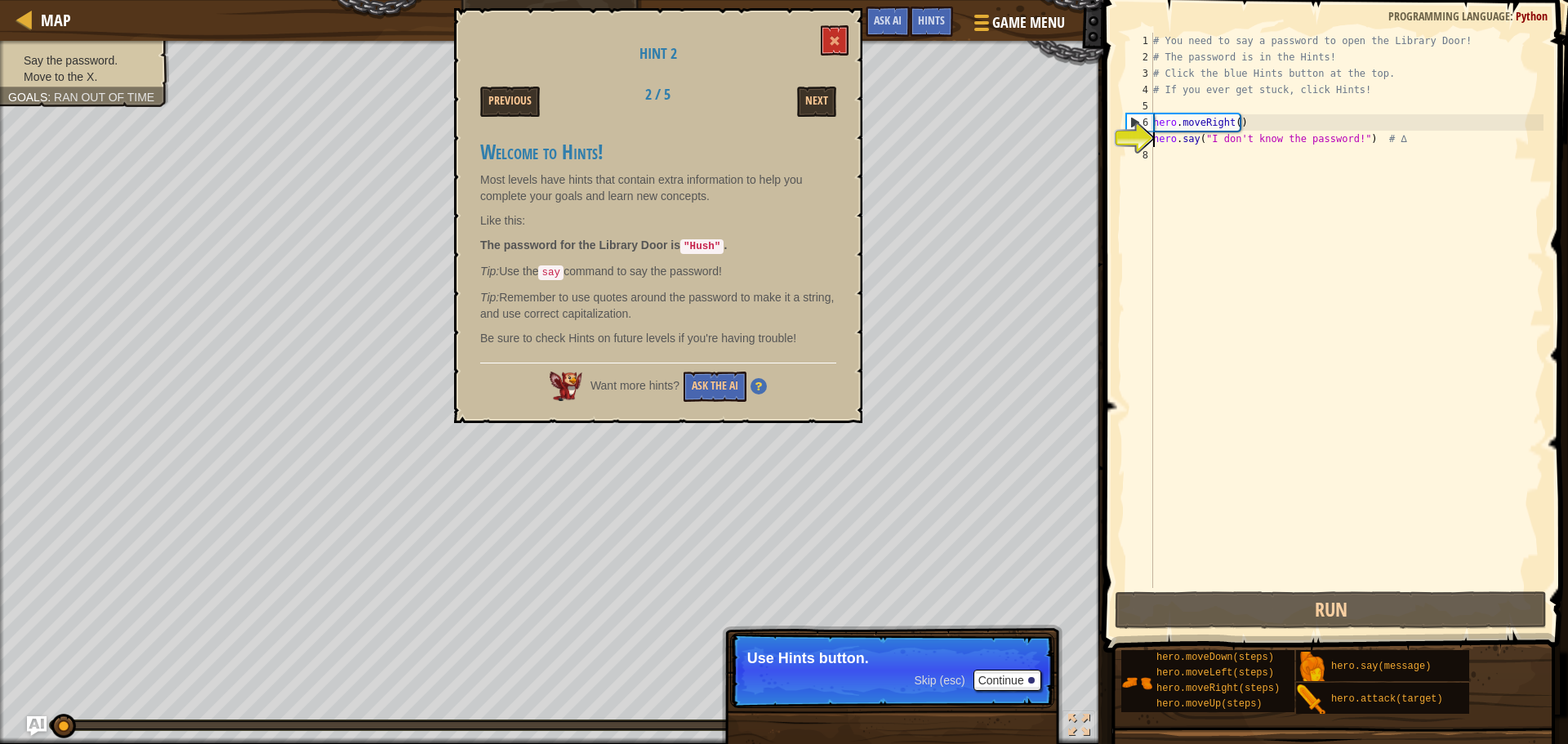
click at [1345, 139] on div "# You need to say a password to open the Library Door! # The password is in the…" at bounding box center [1347, 327] width 394 height 589
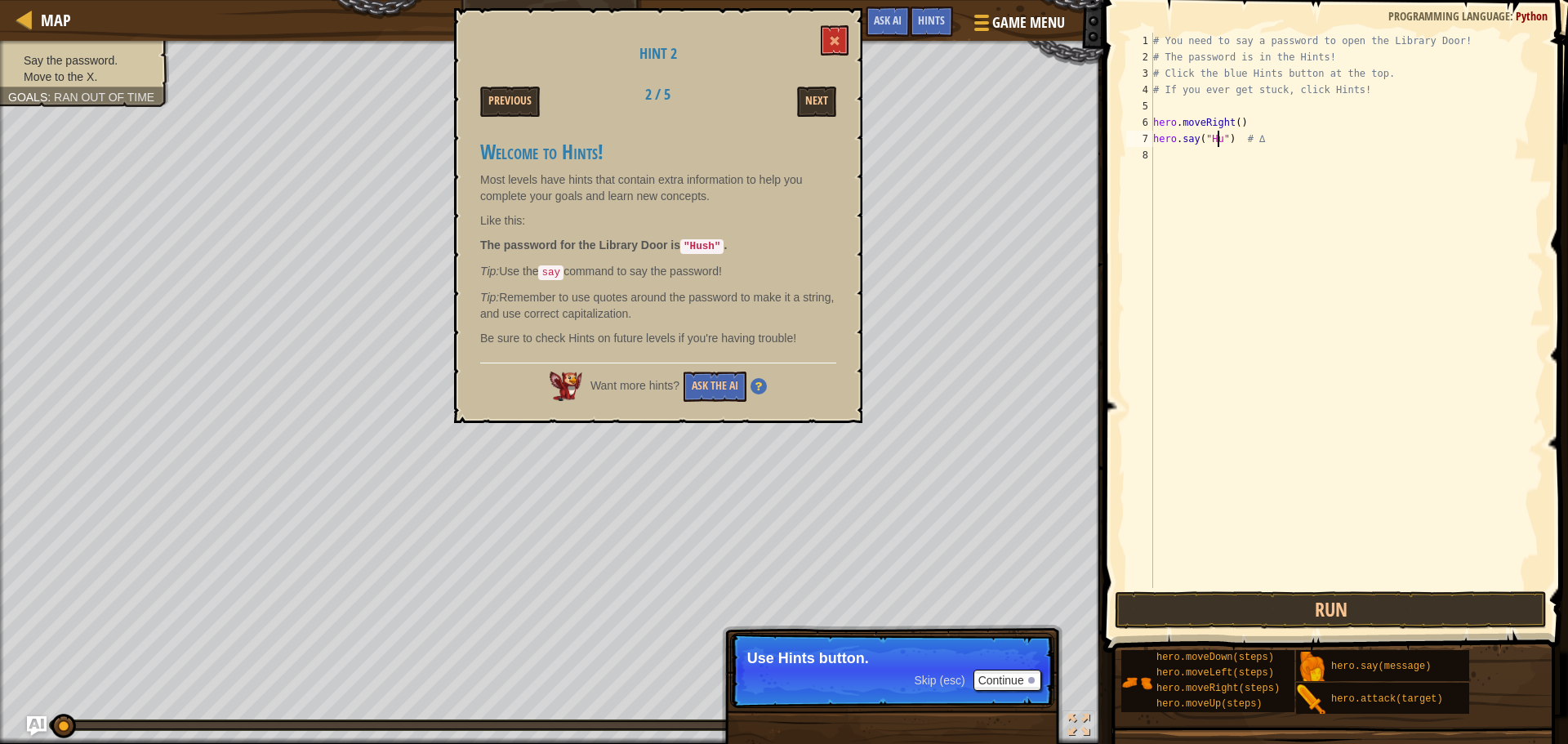
scroll to position [8, 6]
type textarea "hero.say("Hush") # ∆"
click at [1271, 603] on button "Run" at bounding box center [1331, 610] width 432 height 38
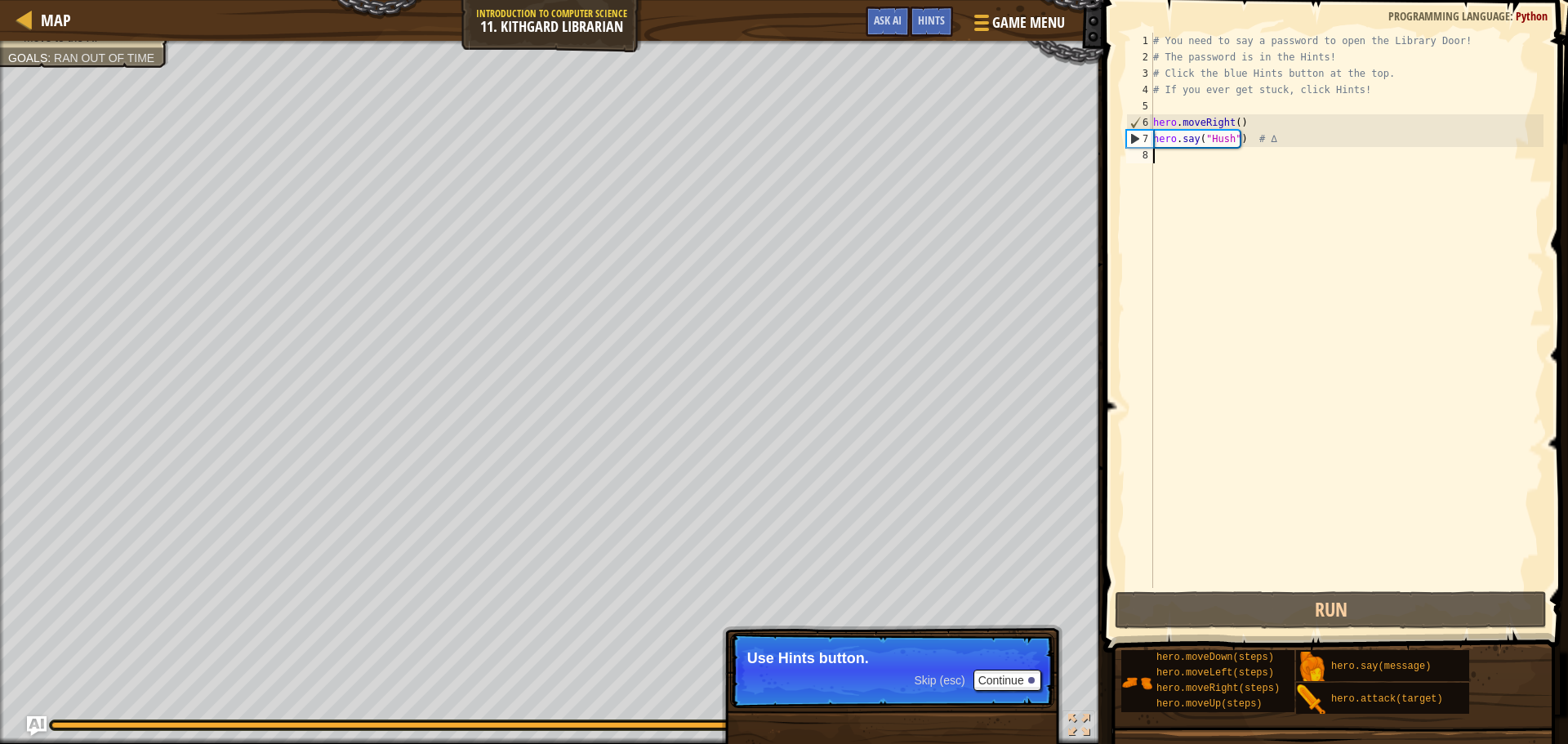
click at [1162, 162] on div "# You need to say a password to open the Library Door! # The password is in the…" at bounding box center [1347, 327] width 394 height 589
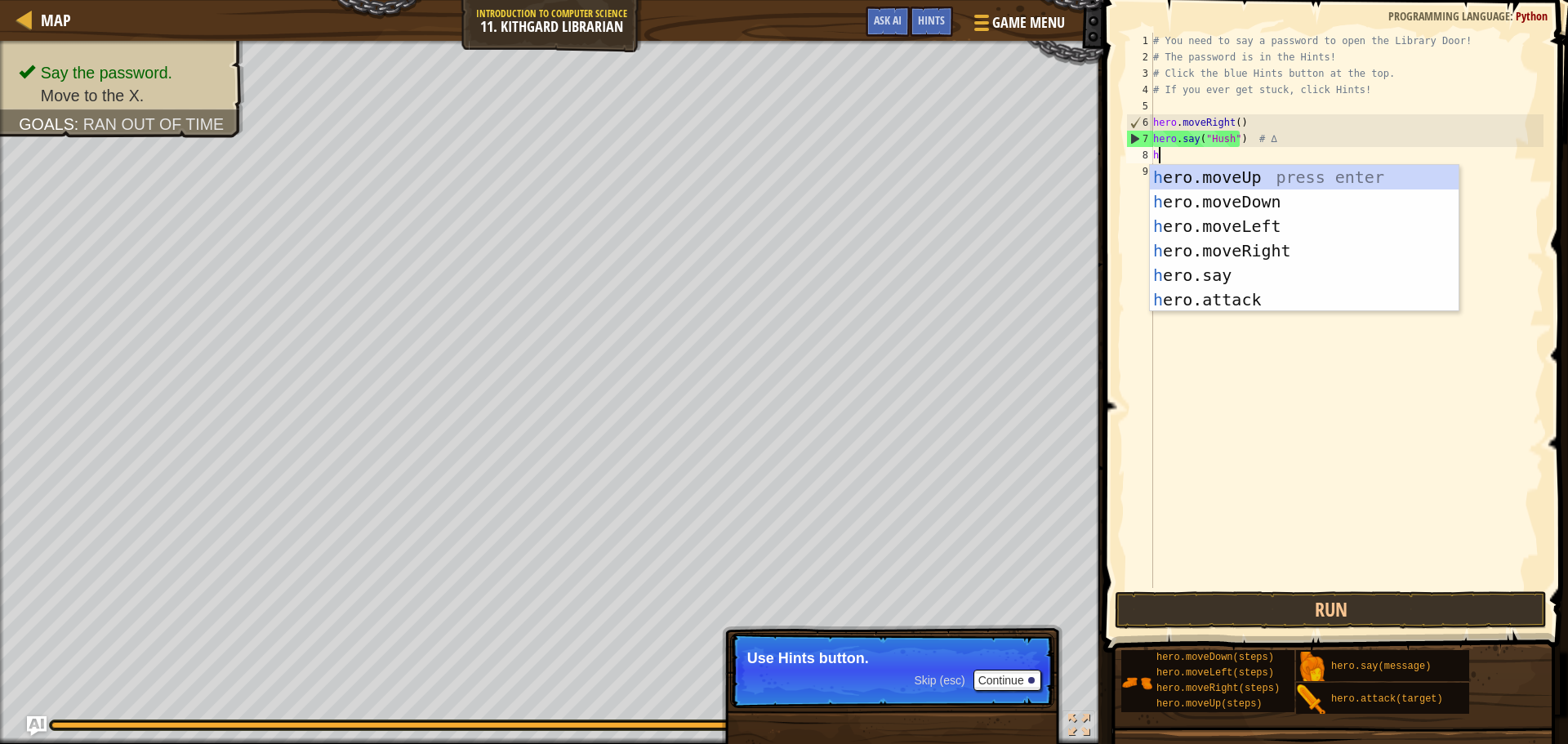
type textarea "he"
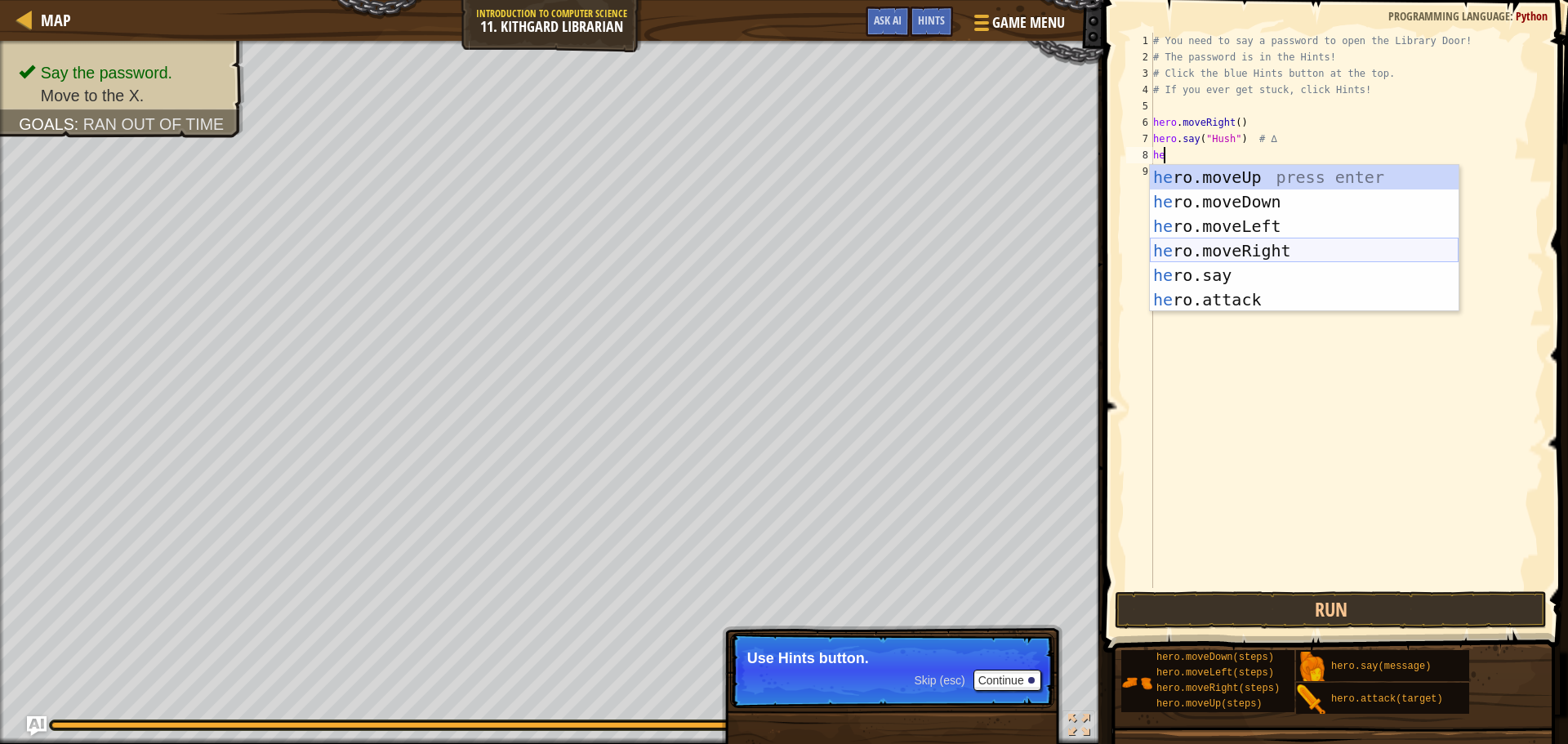
click at [1296, 242] on div "he ro.moveUp press enter he ro.moveDown press enter he ro.moveLeft press enter …" at bounding box center [1304, 262] width 308 height 196
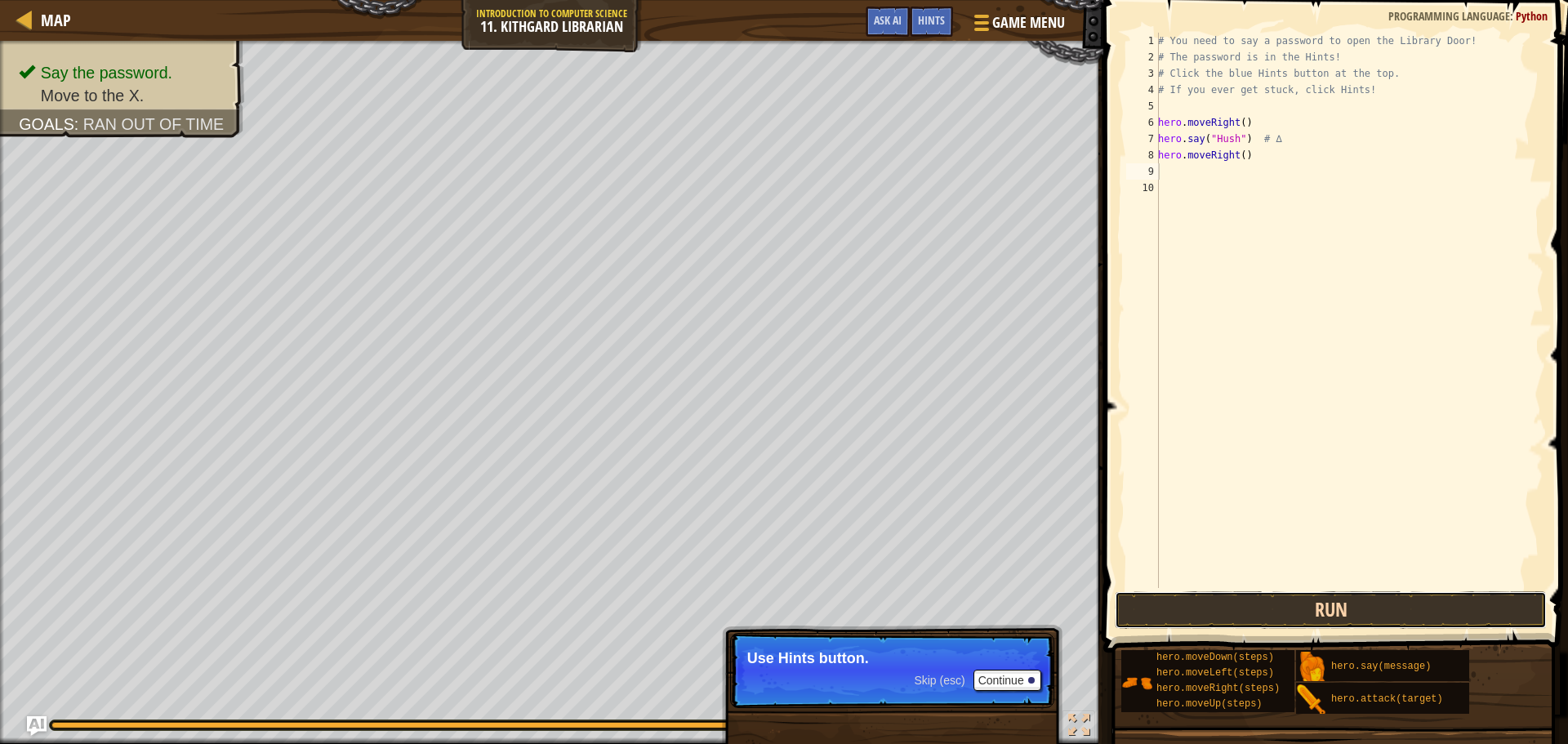
click at [1268, 611] on button "Run" at bounding box center [1331, 610] width 432 height 38
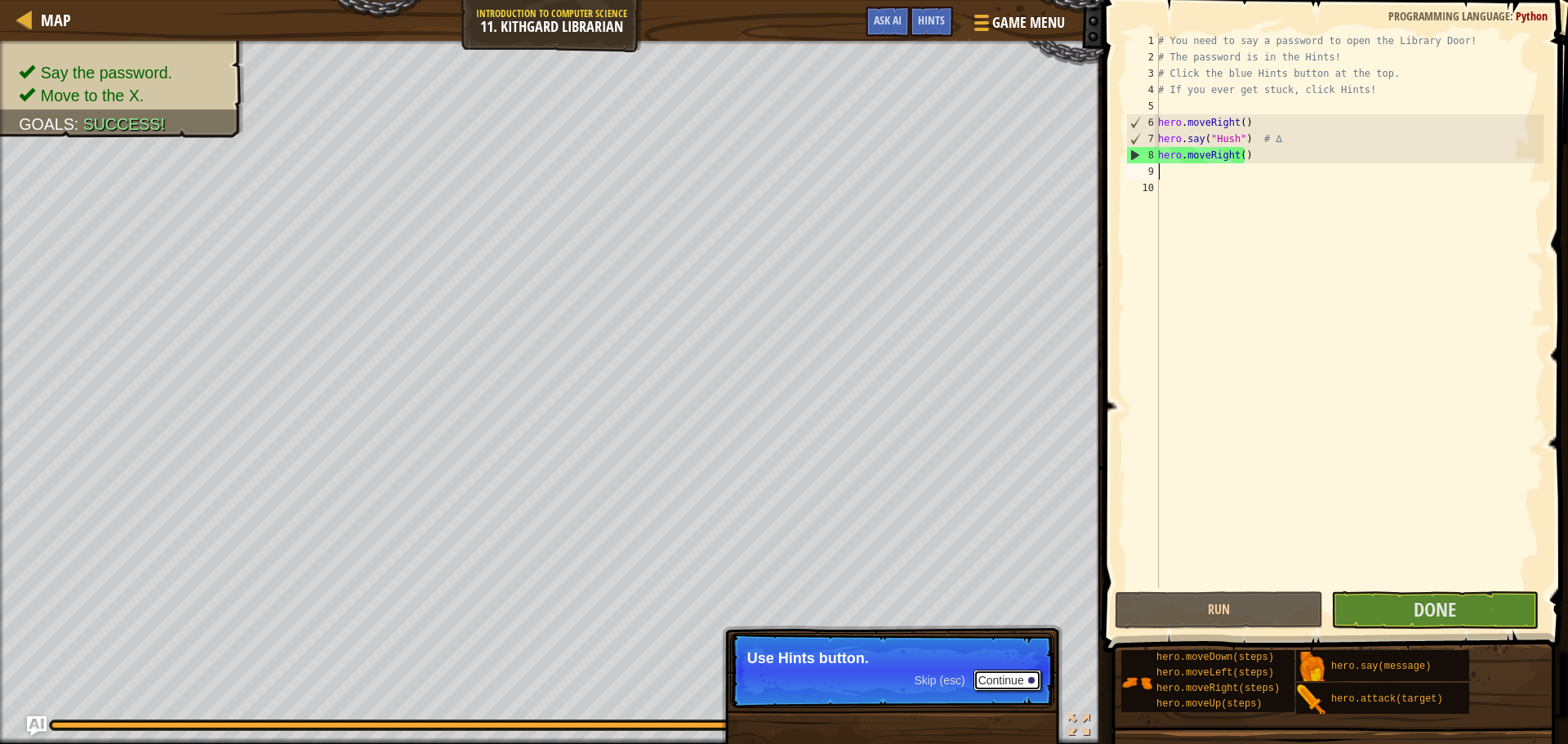
click at [1021, 685] on button "Continue" at bounding box center [1007, 680] width 68 height 21
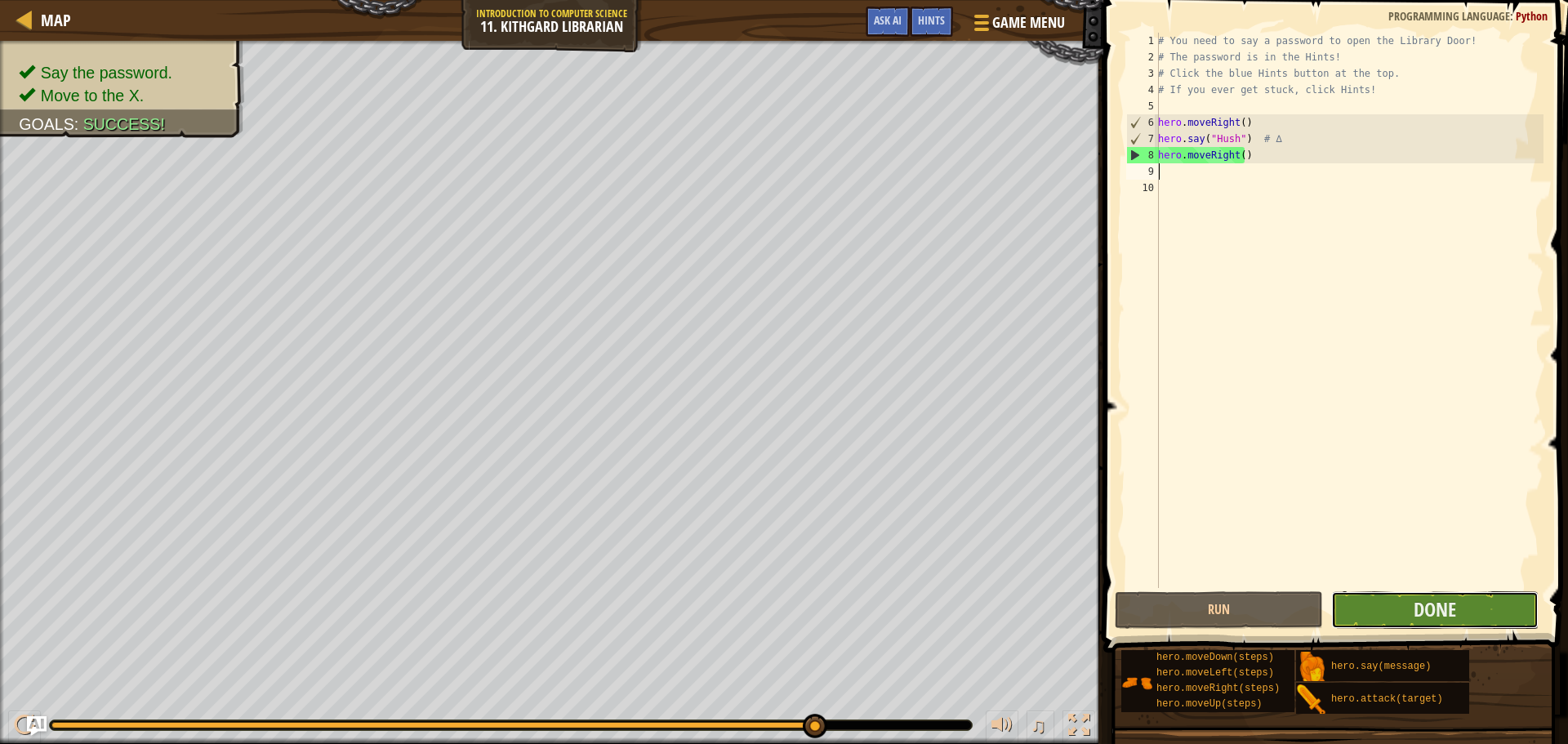
click at [1524, 607] on button "Done" at bounding box center [1435, 610] width 207 height 38
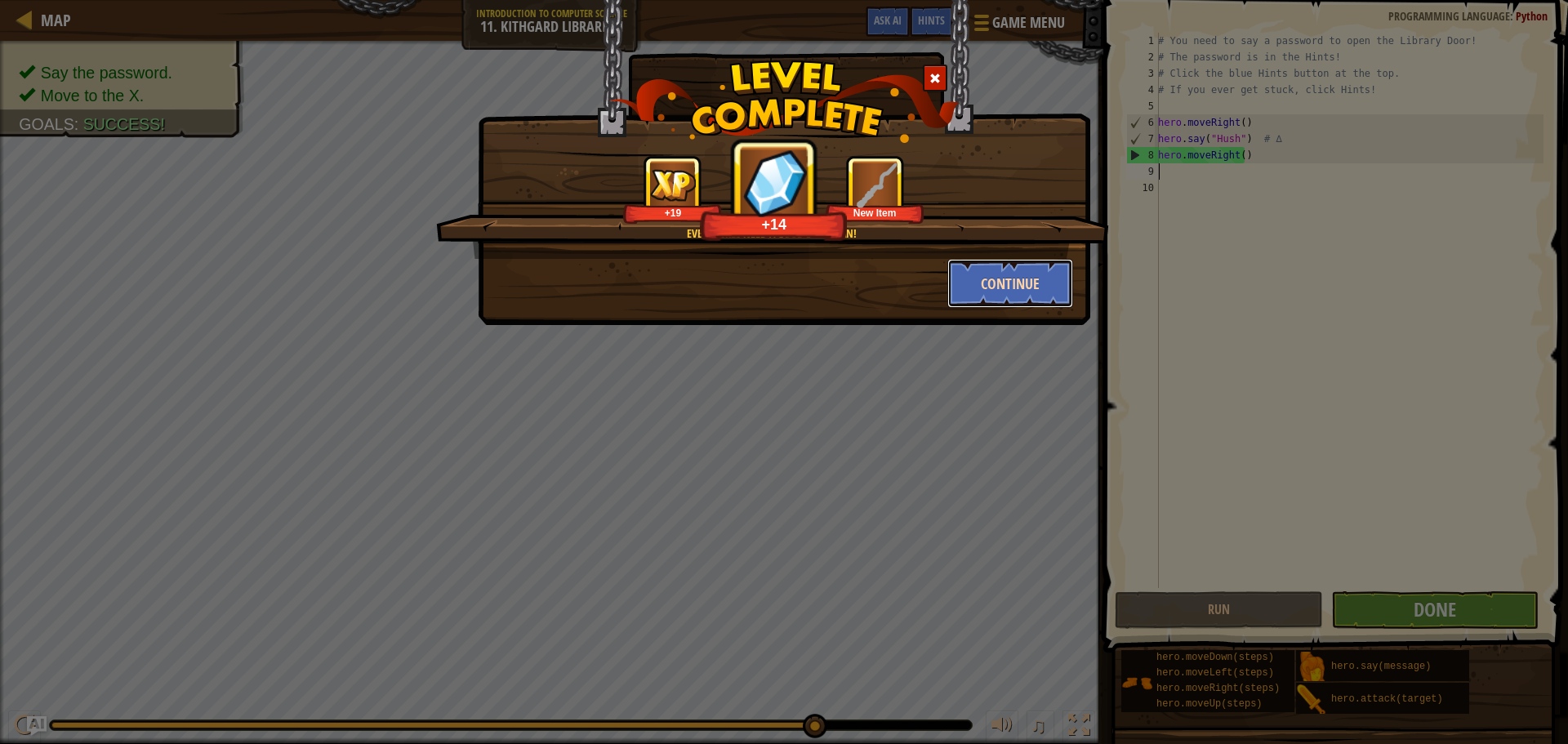
click at [987, 283] on button "Continue" at bounding box center [1011, 283] width 126 height 49
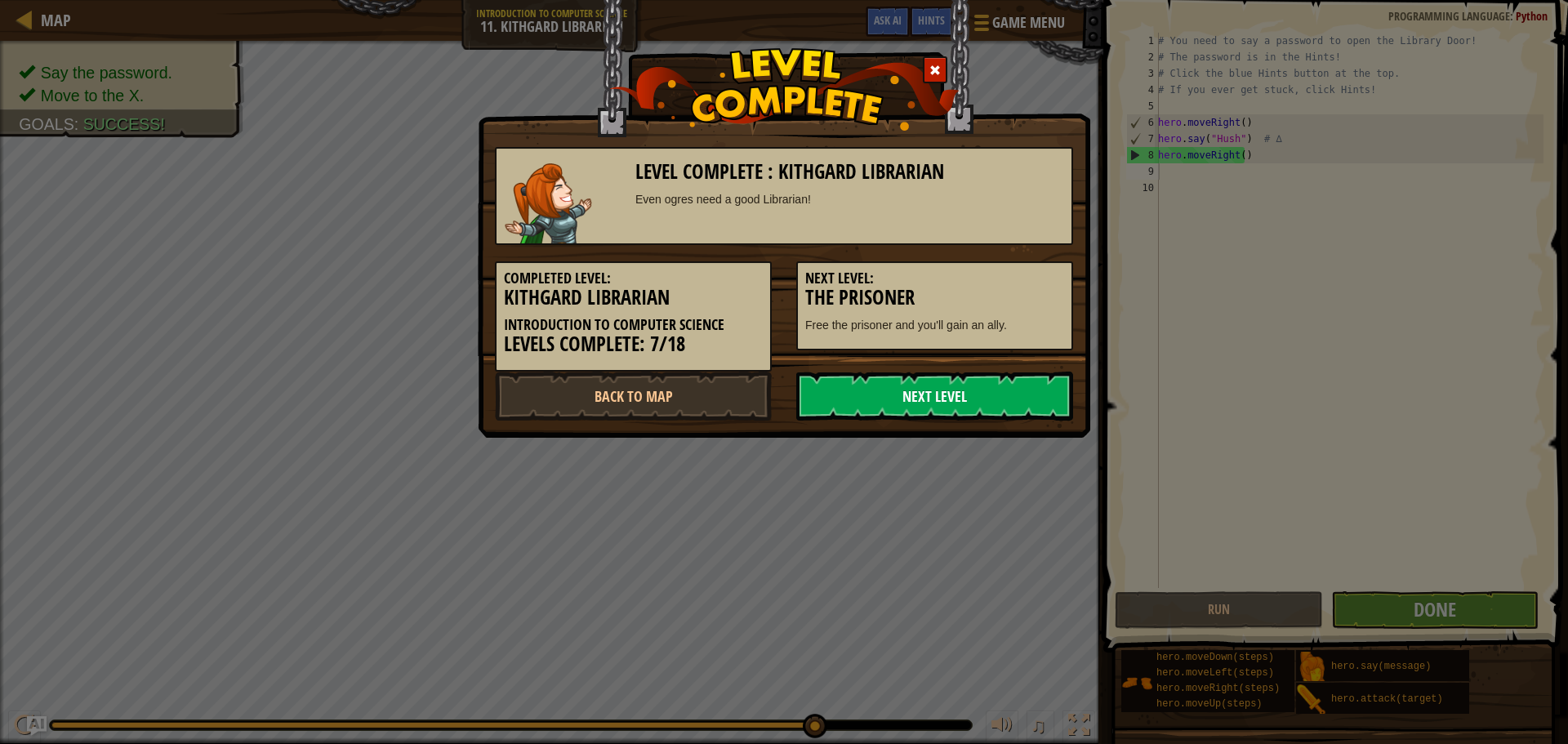
click at [994, 385] on link "Next Level" at bounding box center [934, 396] width 277 height 49
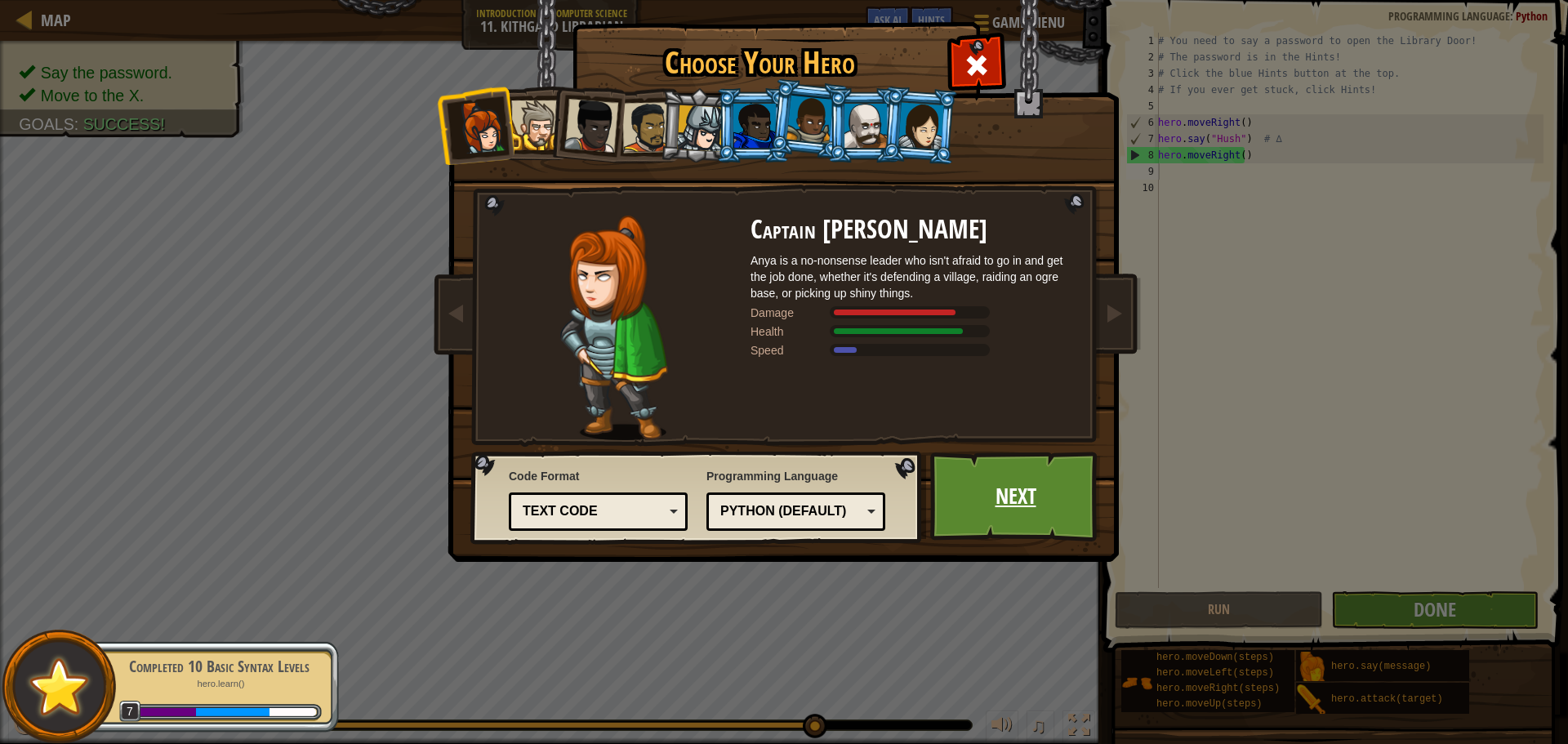
click at [973, 485] on link "Next" at bounding box center [1016, 497] width 171 height 90
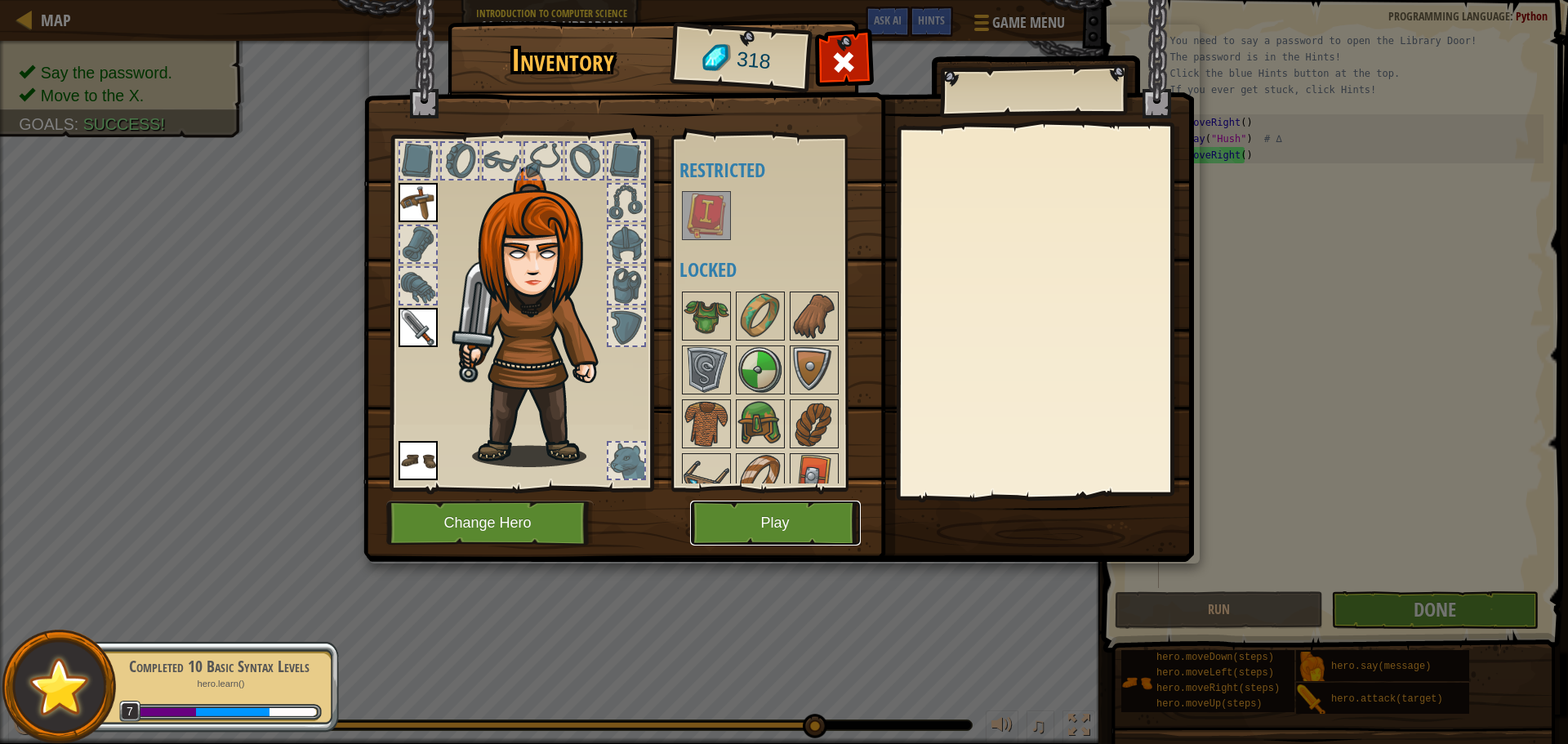
click at [807, 515] on button "Play" at bounding box center [776, 523] width 171 height 45
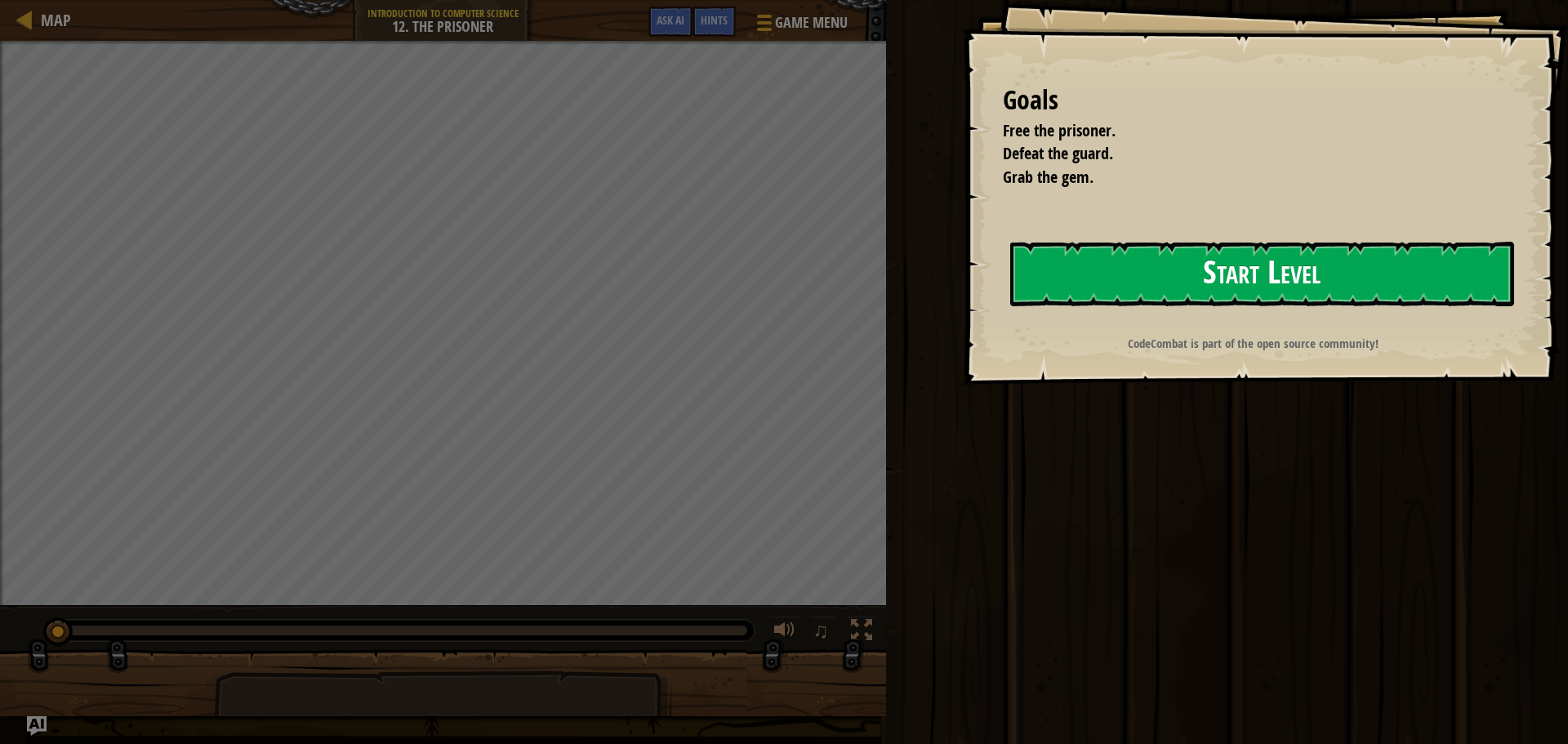
click at [1238, 269] on button "Start Level" at bounding box center [1262, 273] width 504 height 64
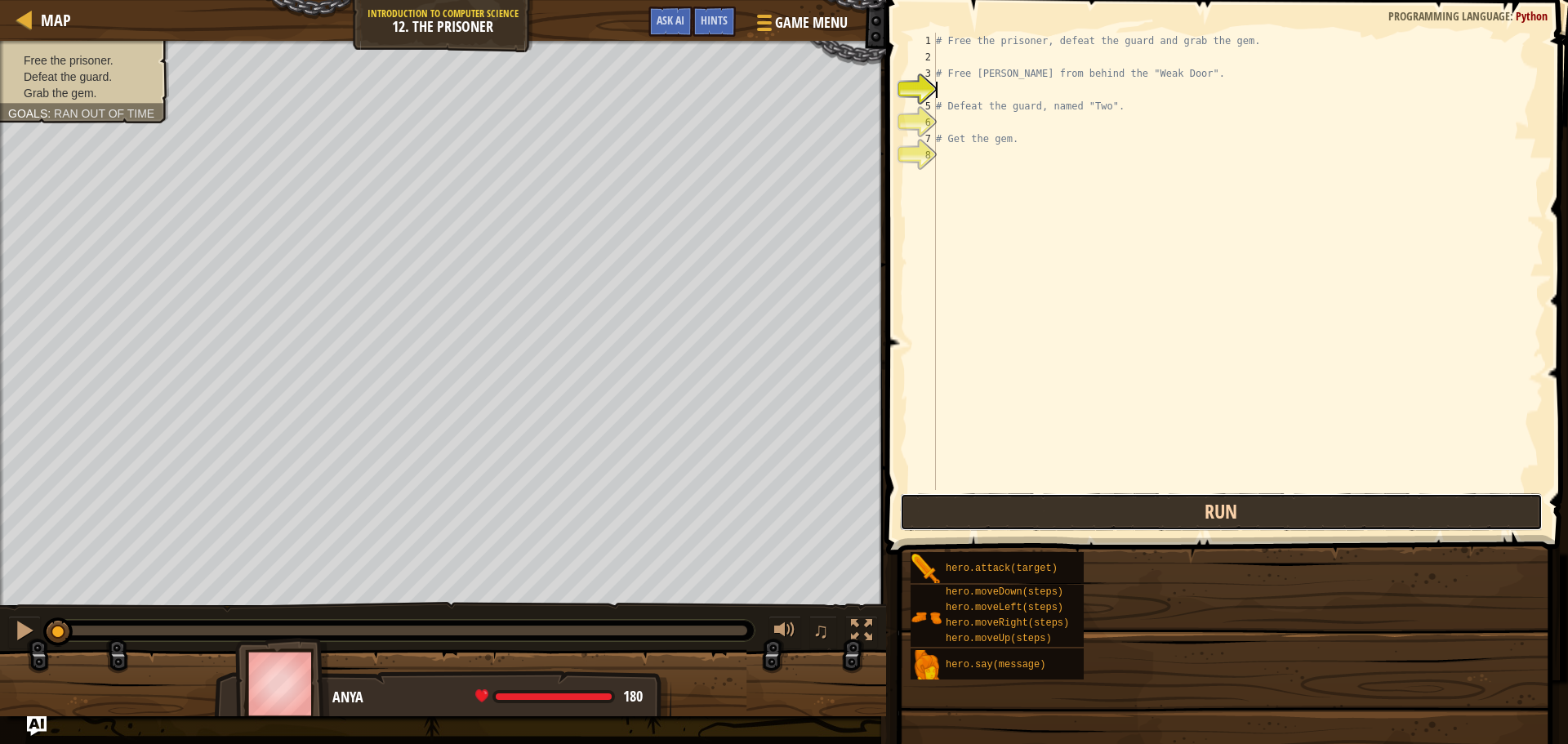
click at [1156, 506] on button "Run" at bounding box center [1221, 512] width 643 height 38
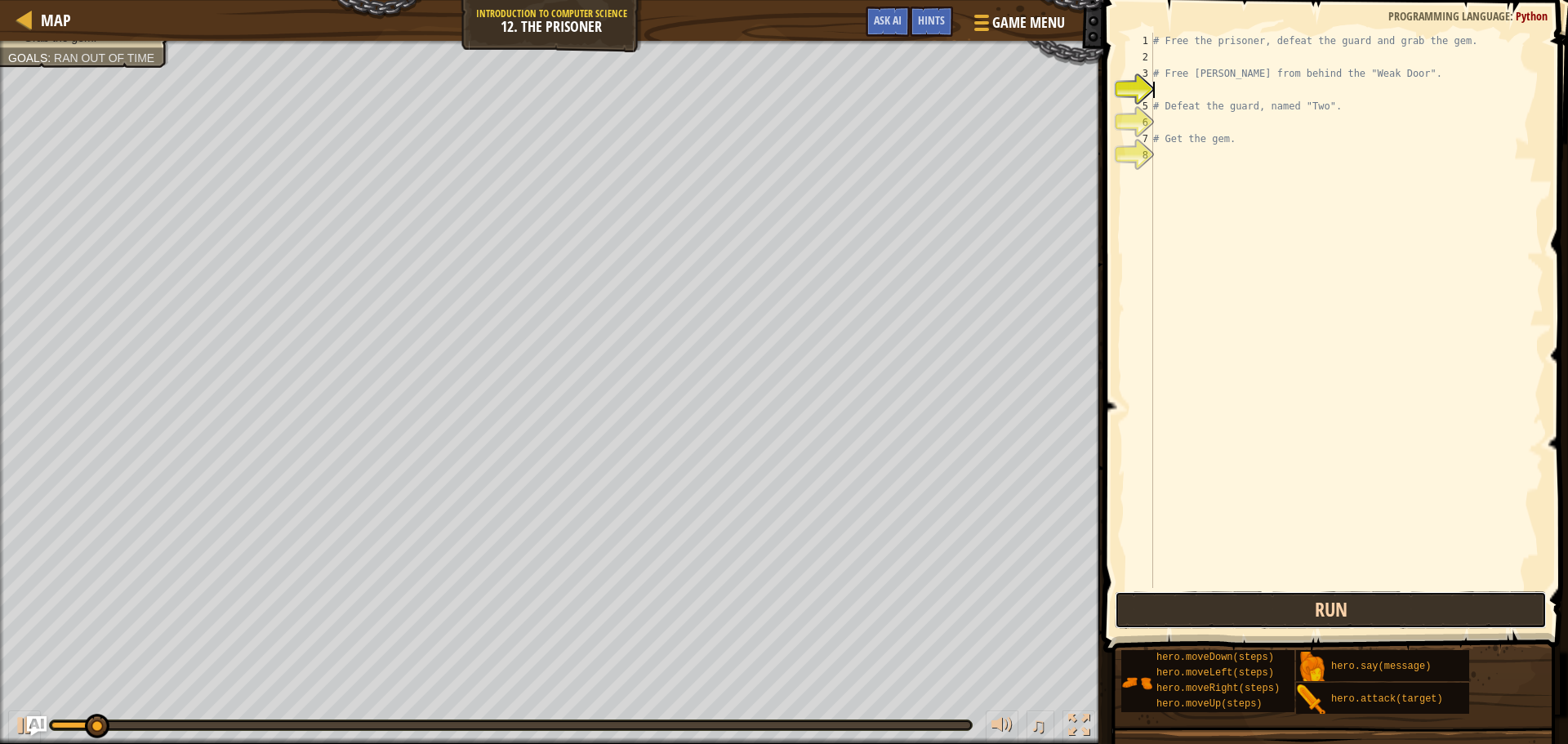
click at [1440, 607] on button "Run" at bounding box center [1331, 610] width 432 height 38
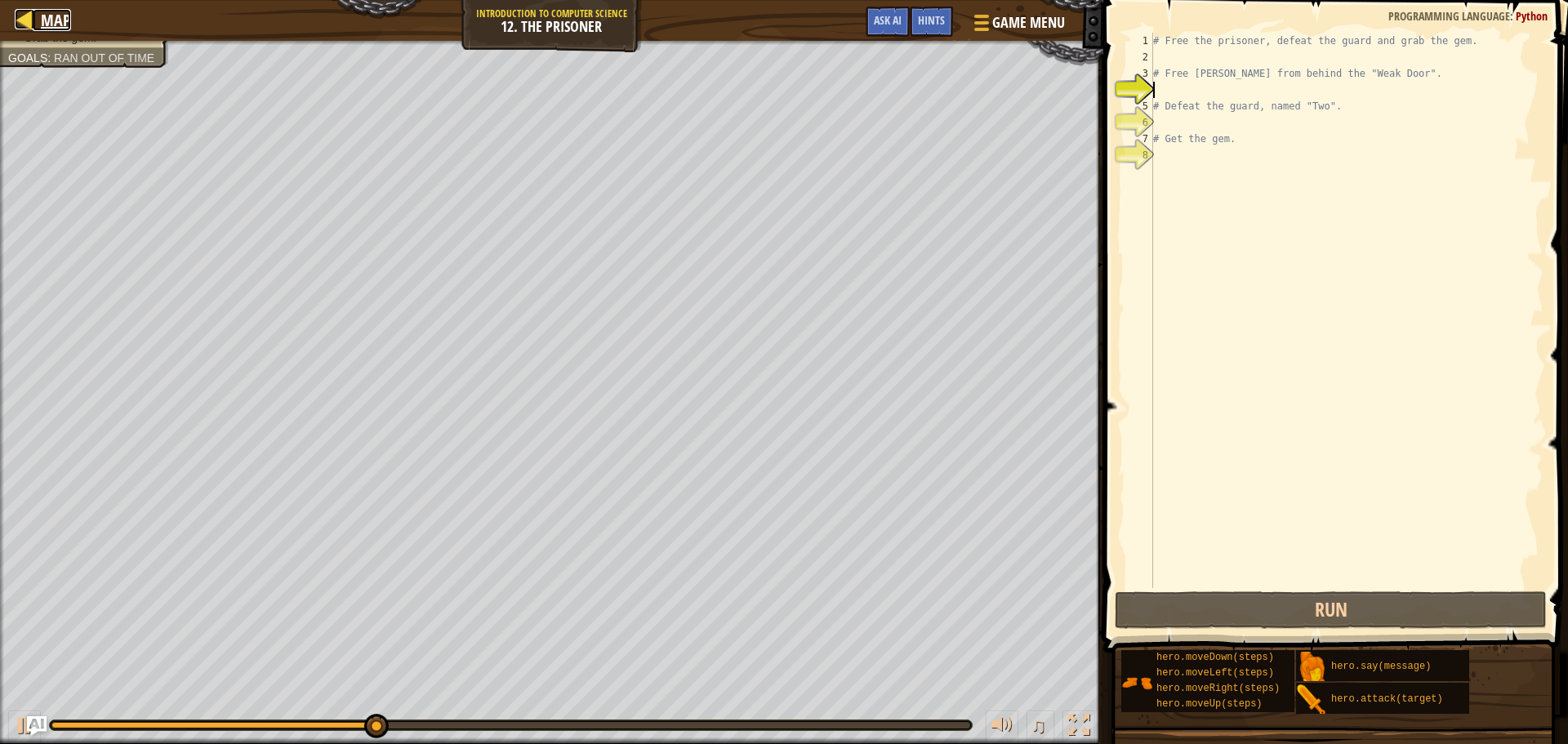
click at [32, 23] on div at bounding box center [25, 19] width 20 height 20
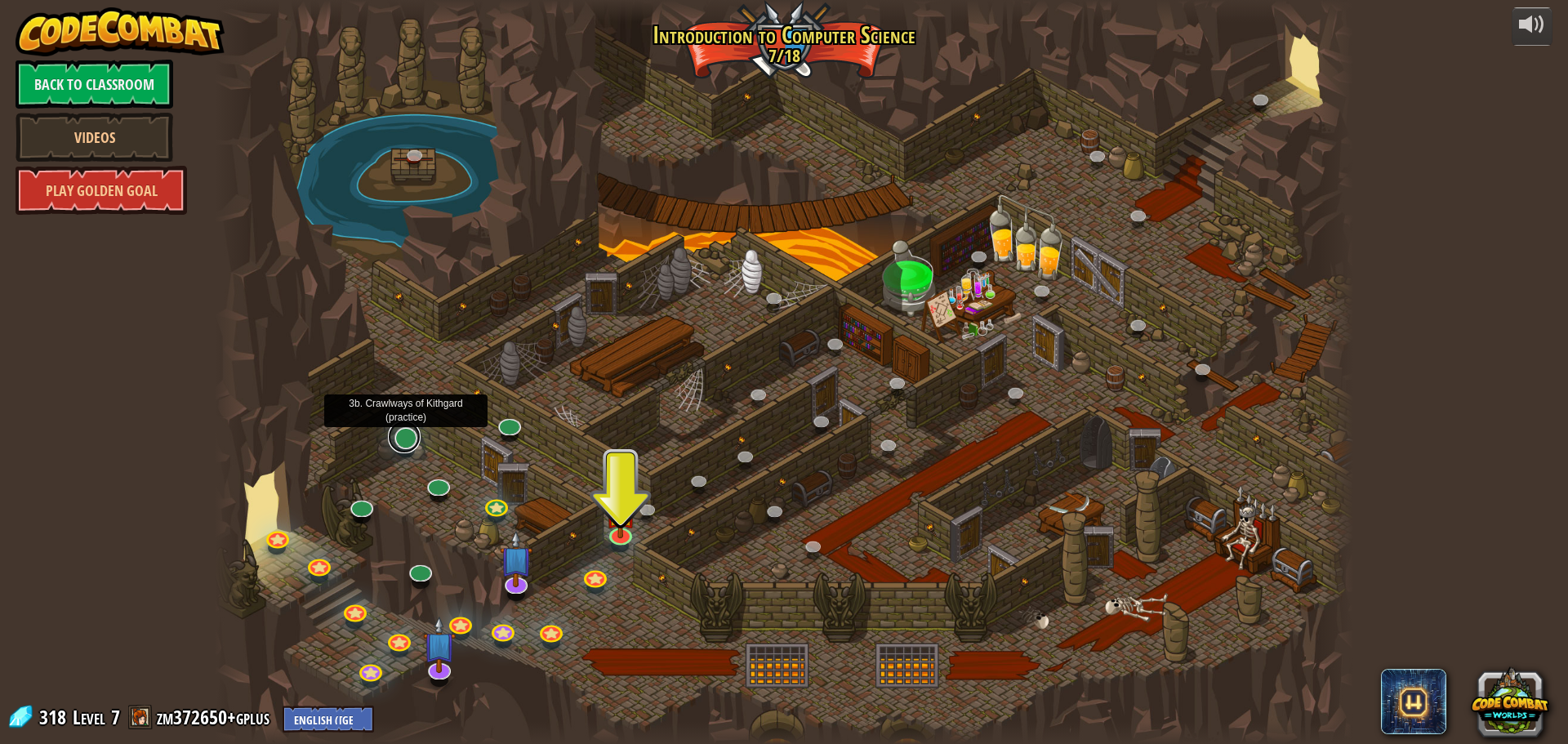
click at [414, 436] on link at bounding box center [404, 436] width 33 height 33
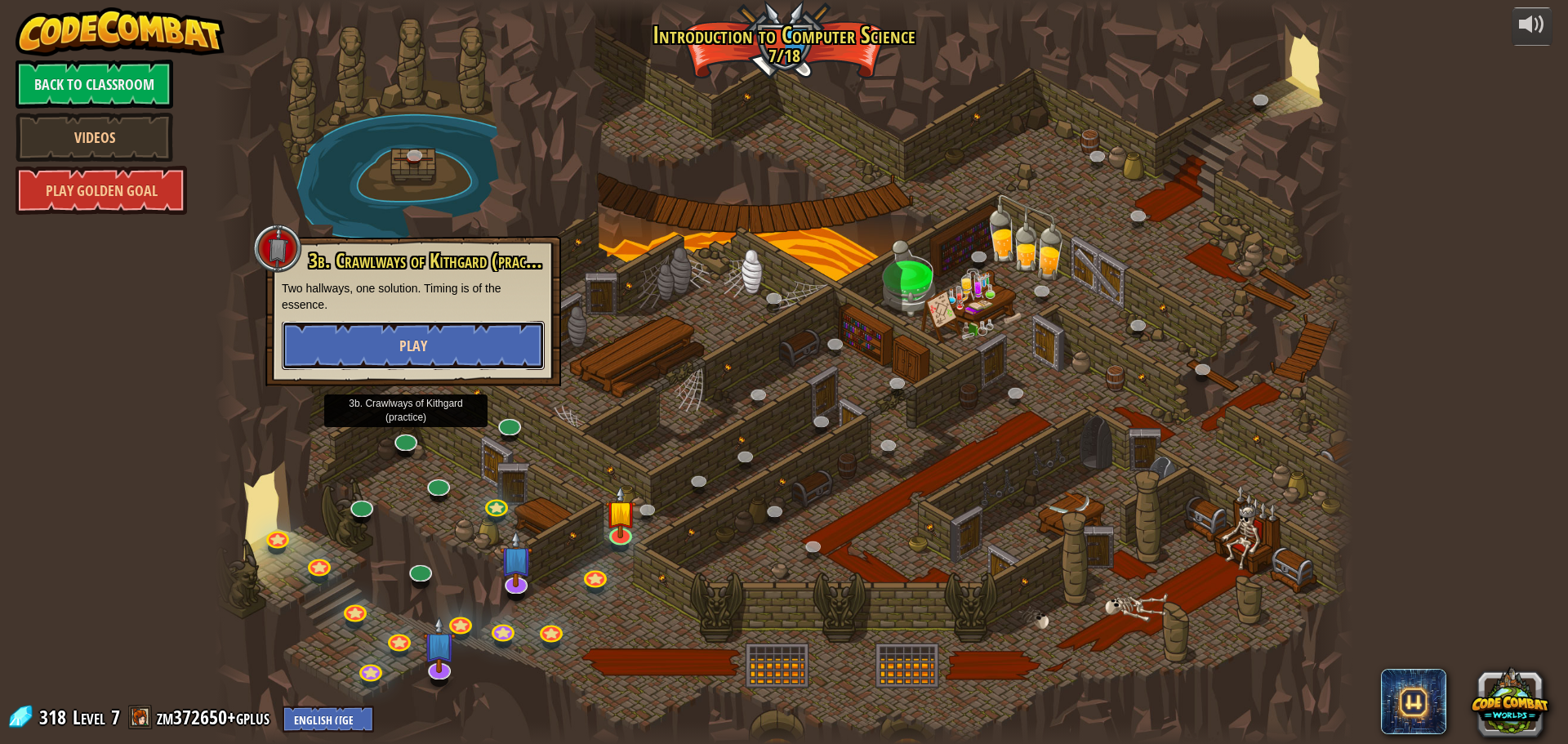
click at [437, 355] on button "Play" at bounding box center [413, 345] width 263 height 49
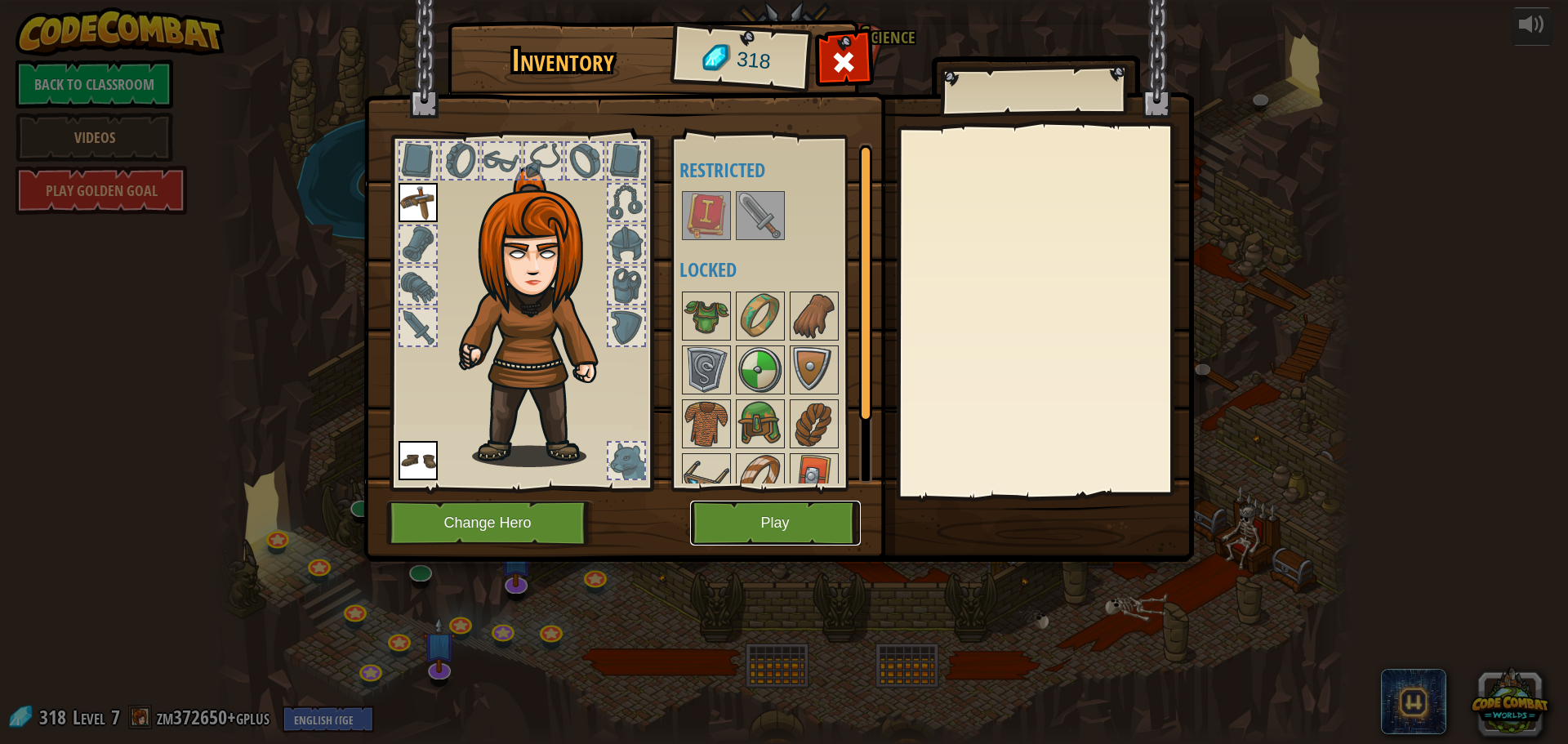
click at [722, 529] on button "Play" at bounding box center [776, 523] width 171 height 45
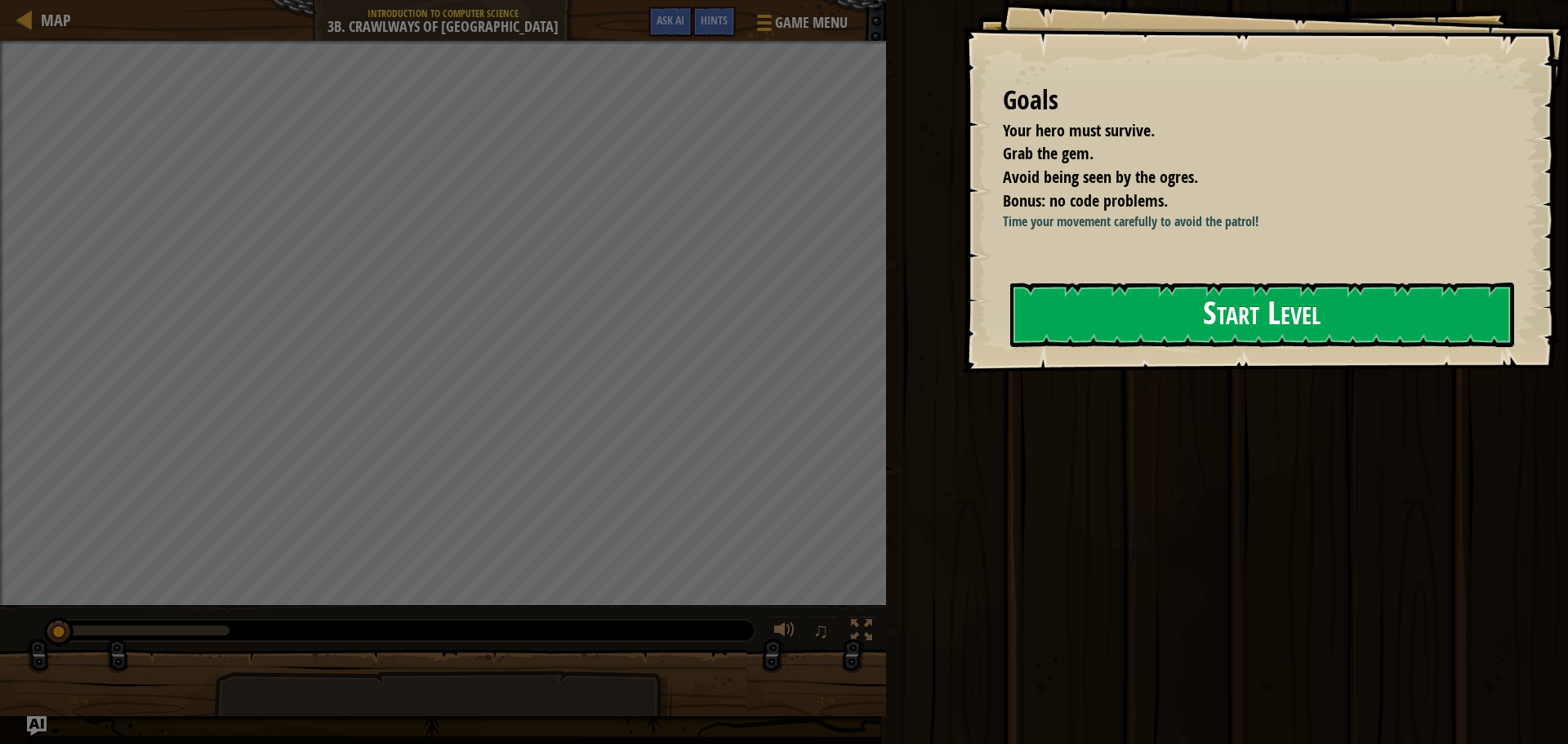
click at [1159, 328] on button "Start Level" at bounding box center [1262, 314] width 504 height 64
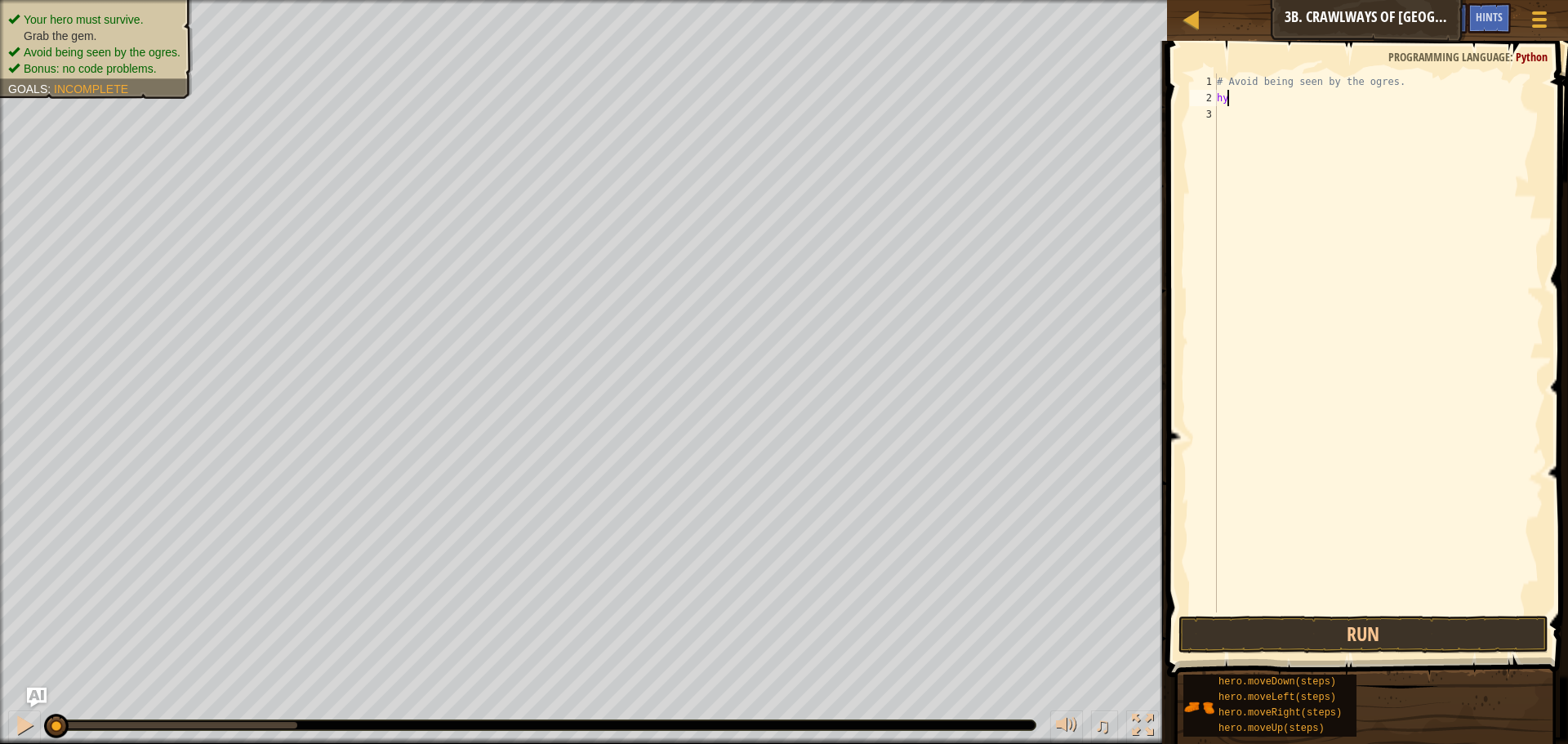
scroll to position [8, 0]
type textarea "h"
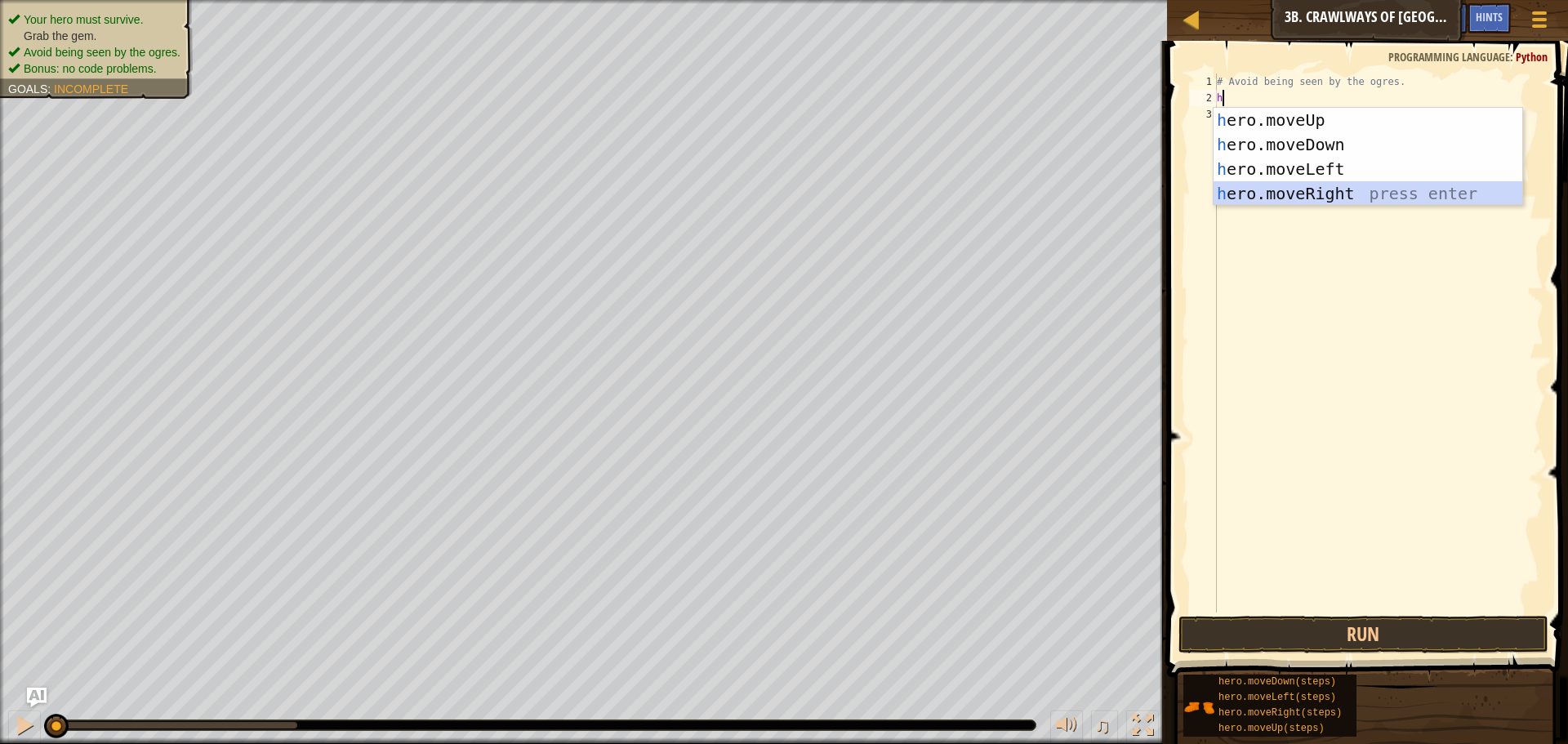
click at [1378, 186] on div "h ero.moveUp press enter h ero.moveDown press enter h ero.moveLeft press enter …" at bounding box center [1367, 181] width 308 height 147
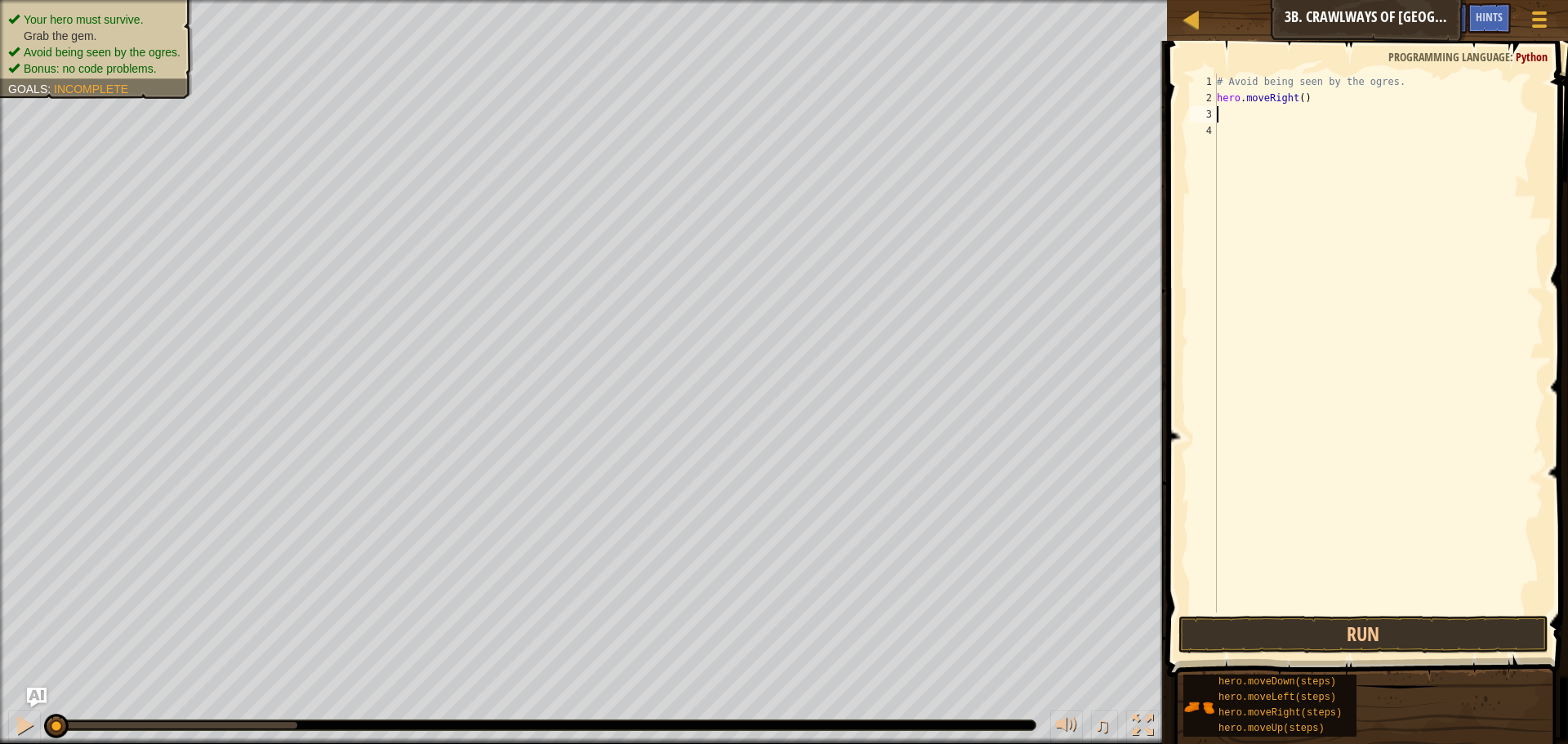
click at [1297, 95] on div "# Avoid being seen by the ogres. hero . moveRight ( )" at bounding box center [1378, 359] width 330 height 572
type textarea "hero.moveRight(3)"
click at [1417, 646] on button "Run" at bounding box center [1363, 634] width 370 height 38
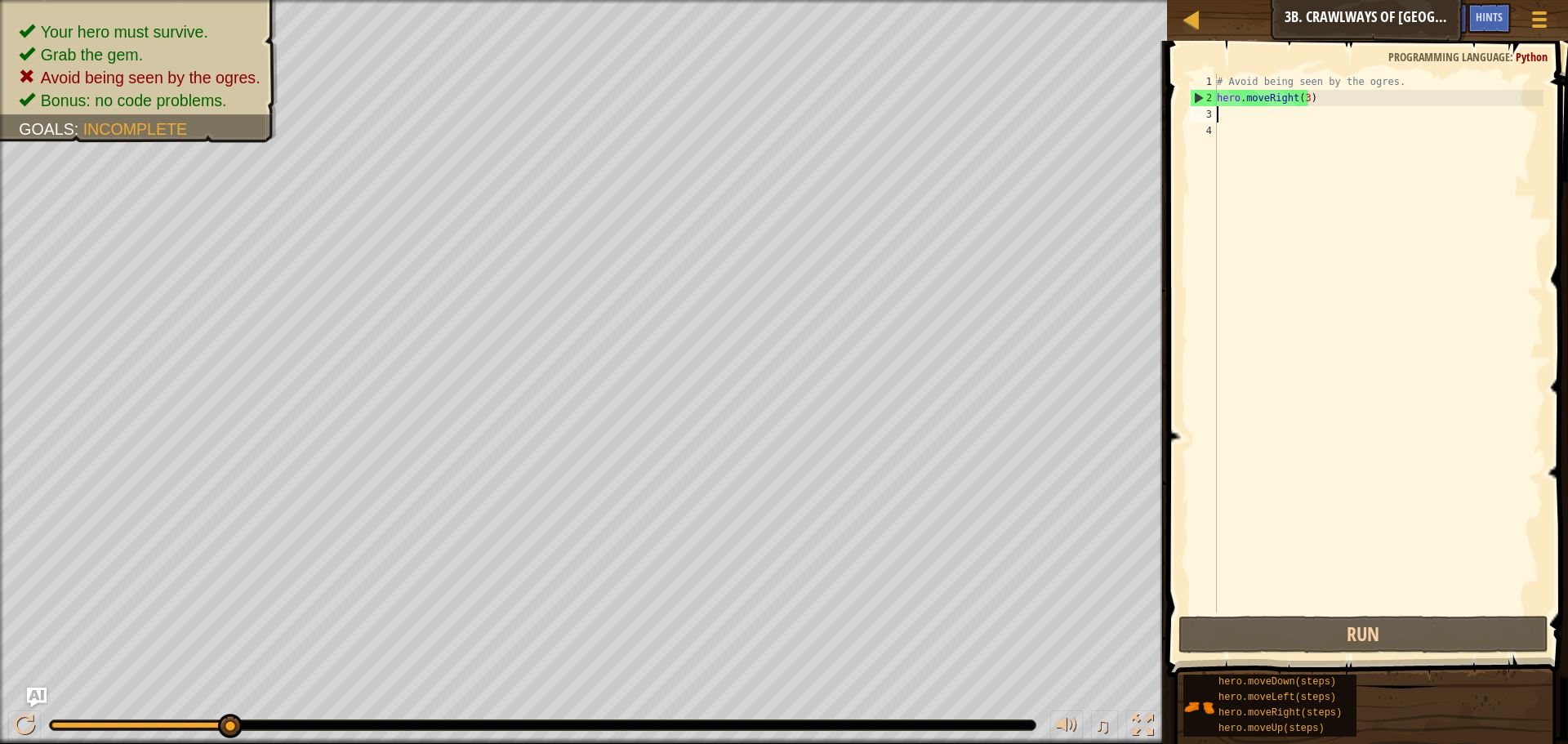
click at [1239, 121] on div "# Avoid being seen by the ogres. hero . moveRight ( 3 )" at bounding box center [1378, 359] width 330 height 572
type textarea "h"
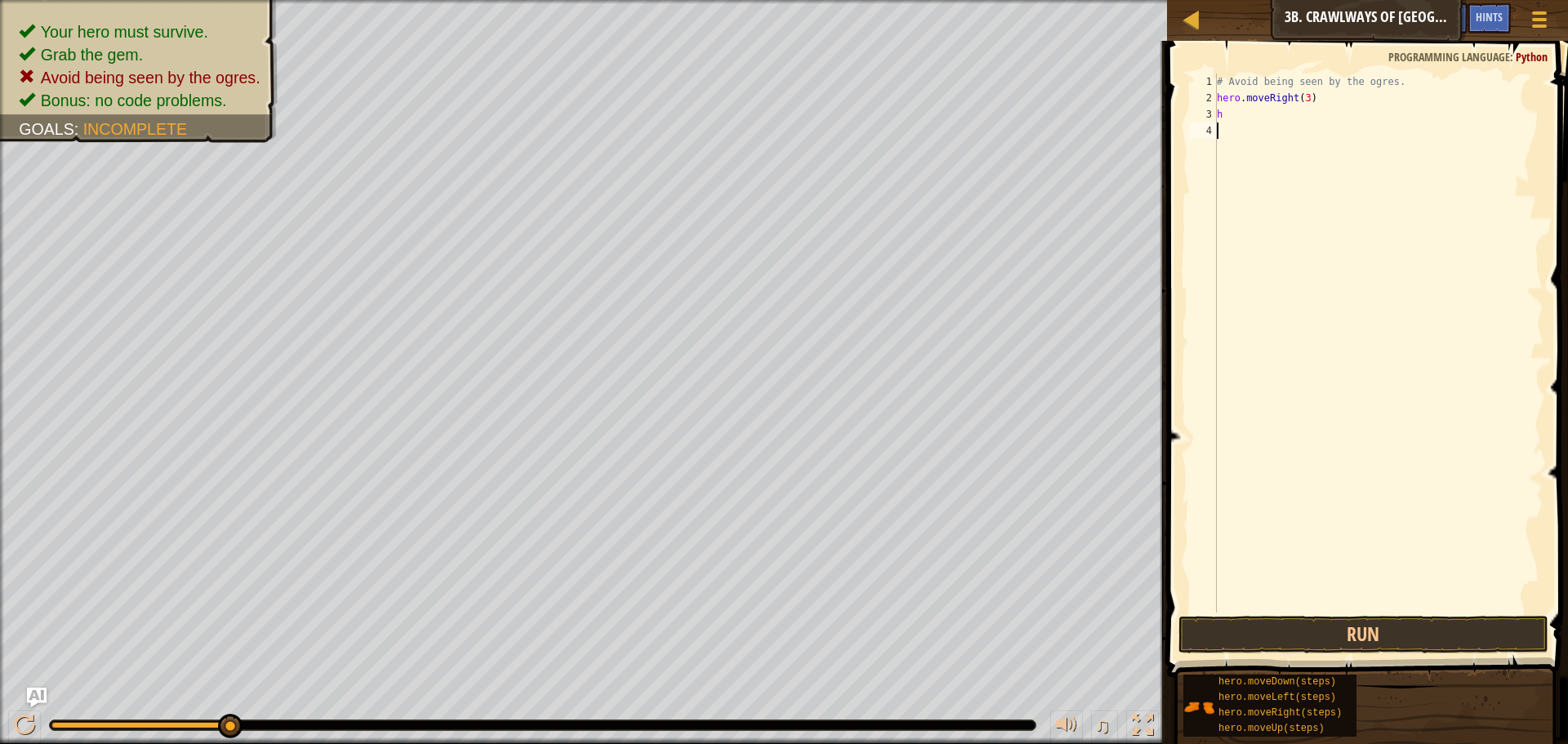
click at [1271, 268] on div "# Avoid being seen by the ogres. hero . moveRight ( 3 ) h" at bounding box center [1378, 359] width 330 height 572
type textarea "h"
type textarea "her"
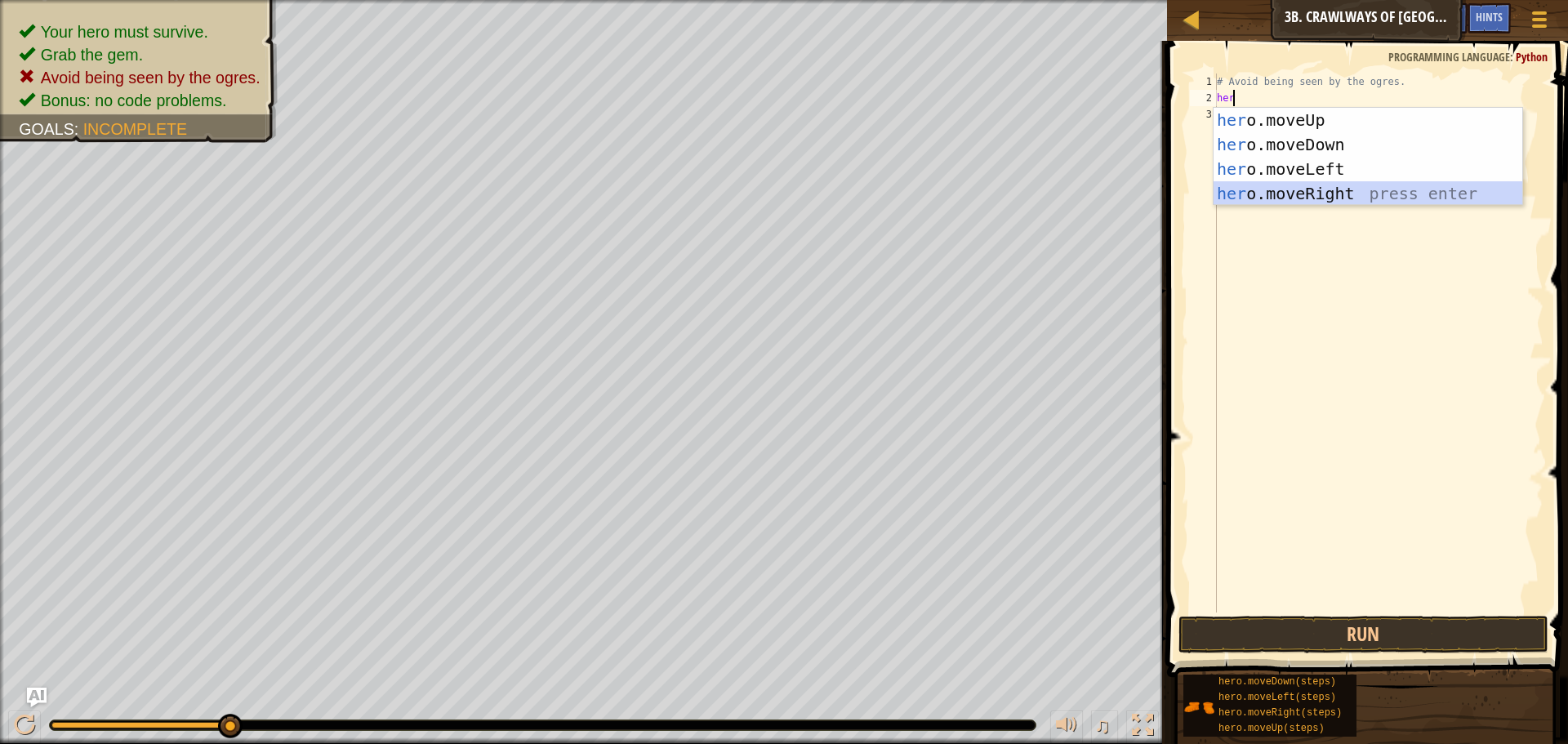
click at [1274, 185] on div "her o.moveUp press enter her o.moveDown press enter her o.moveLeft press enter …" at bounding box center [1367, 181] width 308 height 147
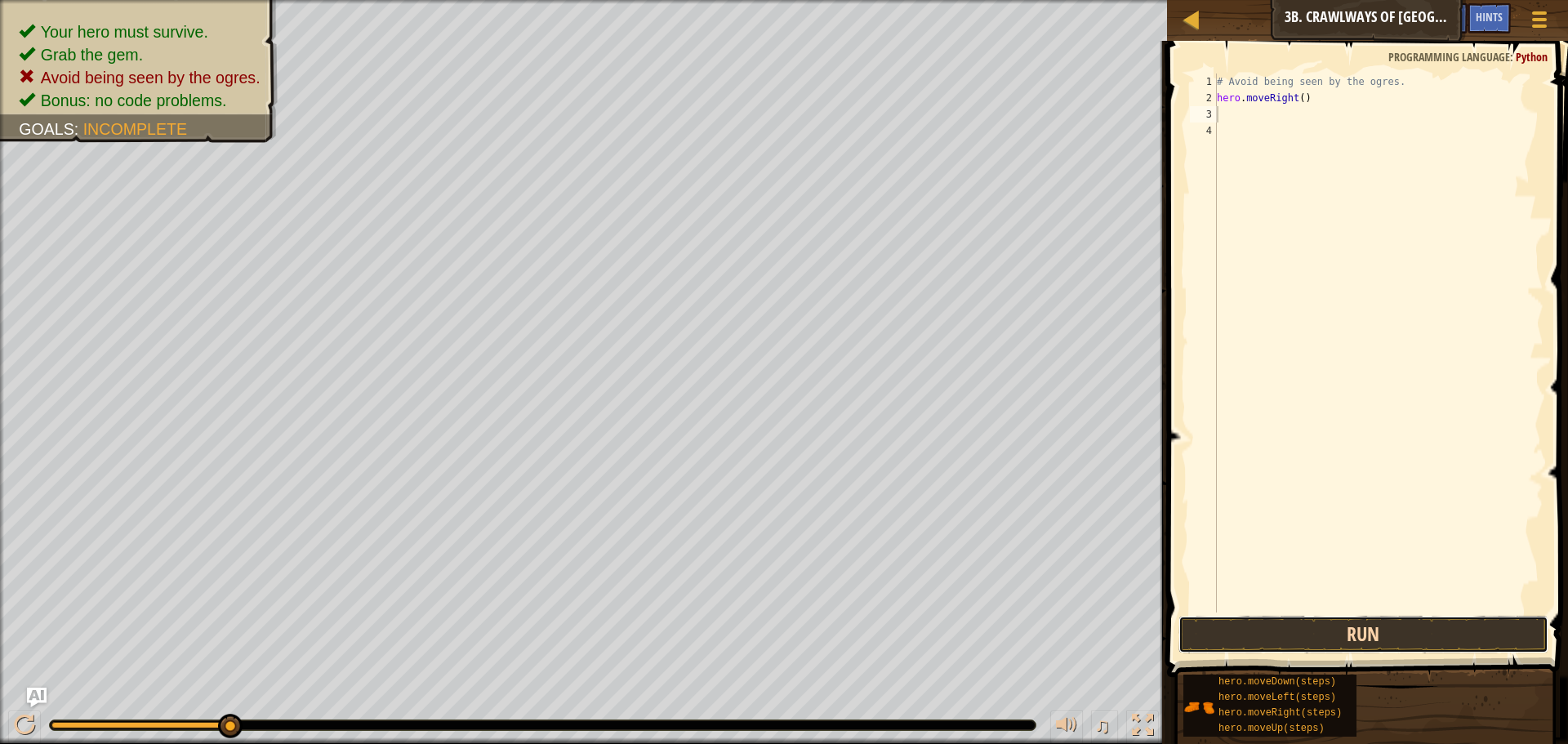
click at [1322, 653] on button "Run" at bounding box center [1363, 634] width 370 height 38
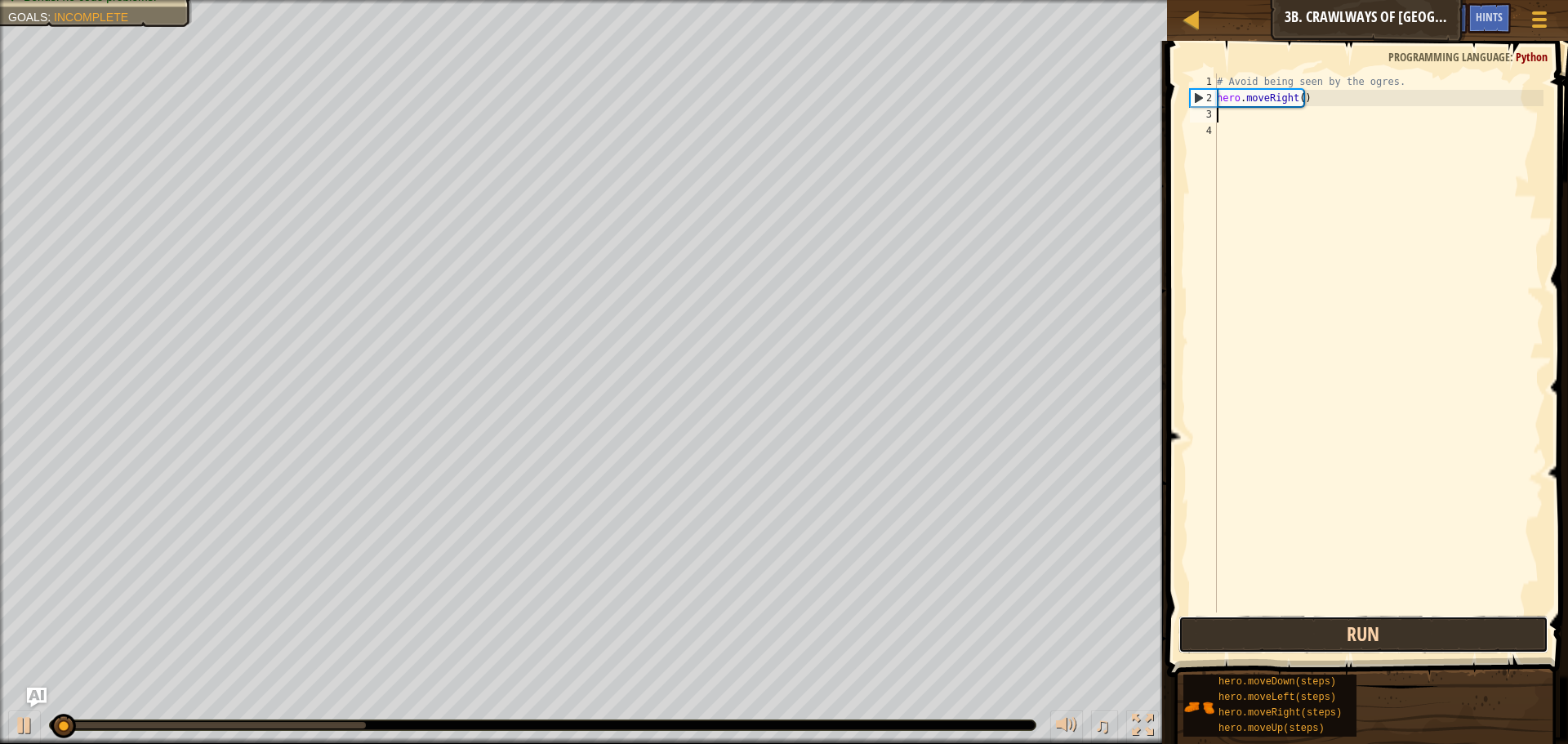
click at [1318, 632] on button "Run" at bounding box center [1363, 634] width 370 height 38
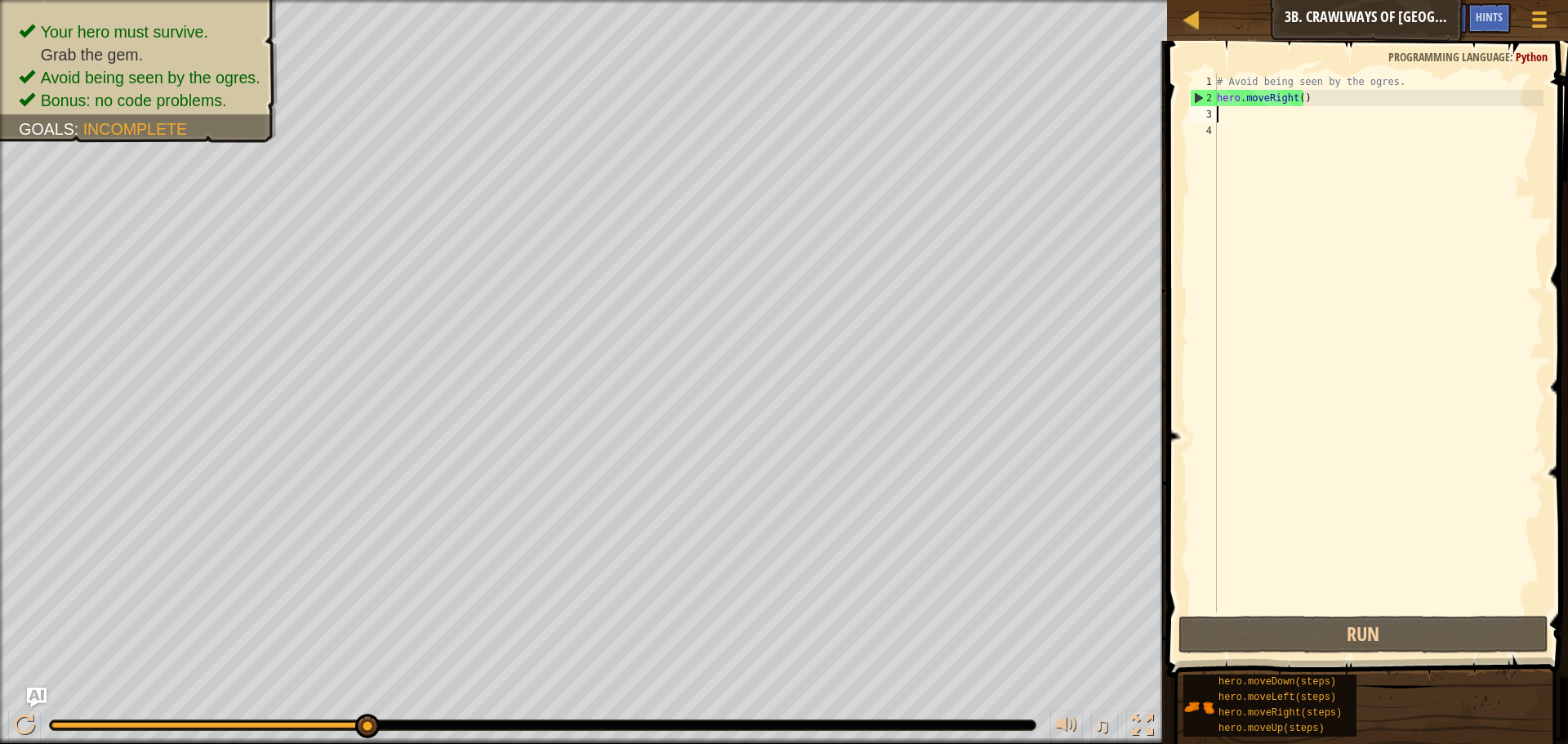
type textarea "h"
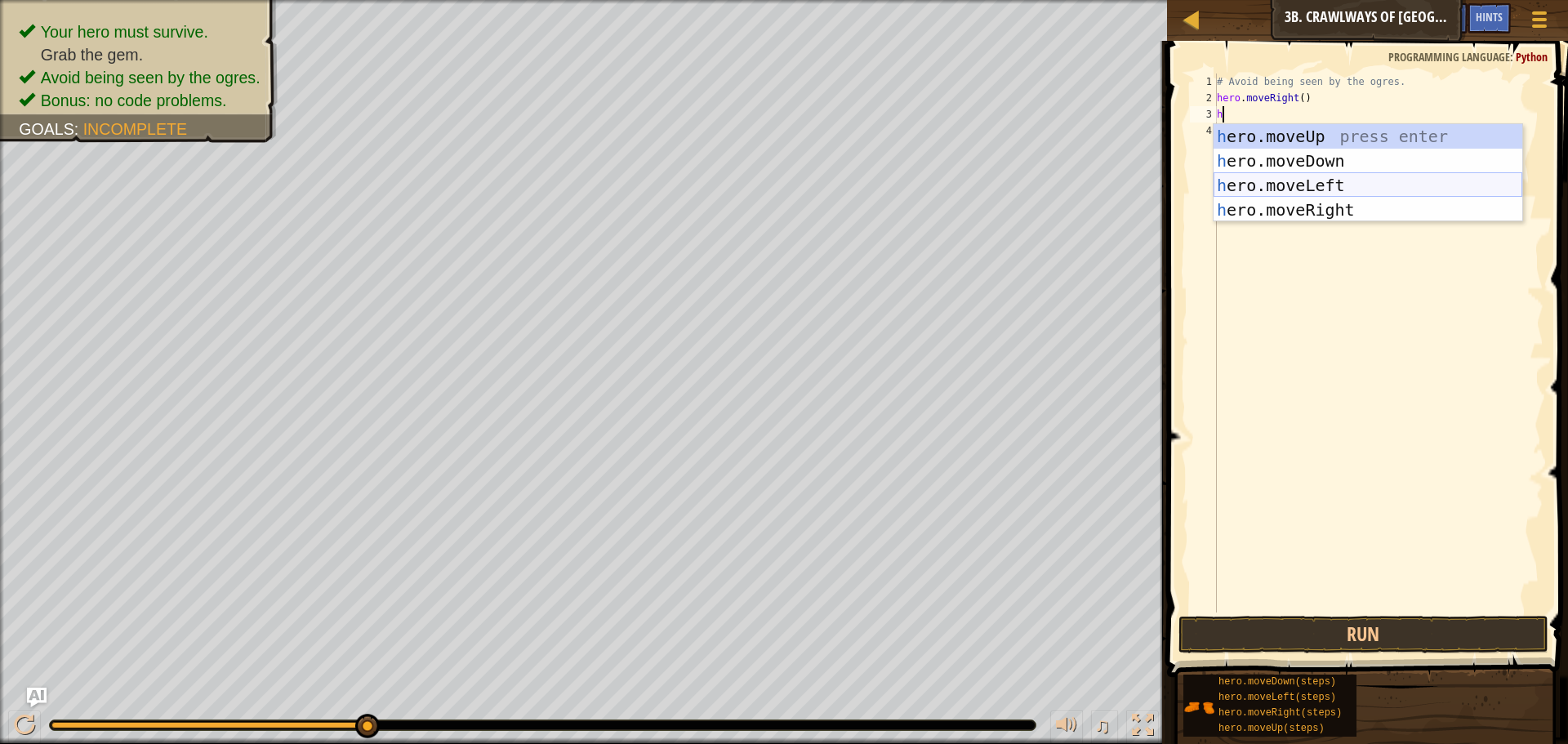
click at [1335, 177] on div "h ero.moveUp press enter h ero.moveDown press enter h ero.moveLeft press enter …" at bounding box center [1367, 198] width 308 height 147
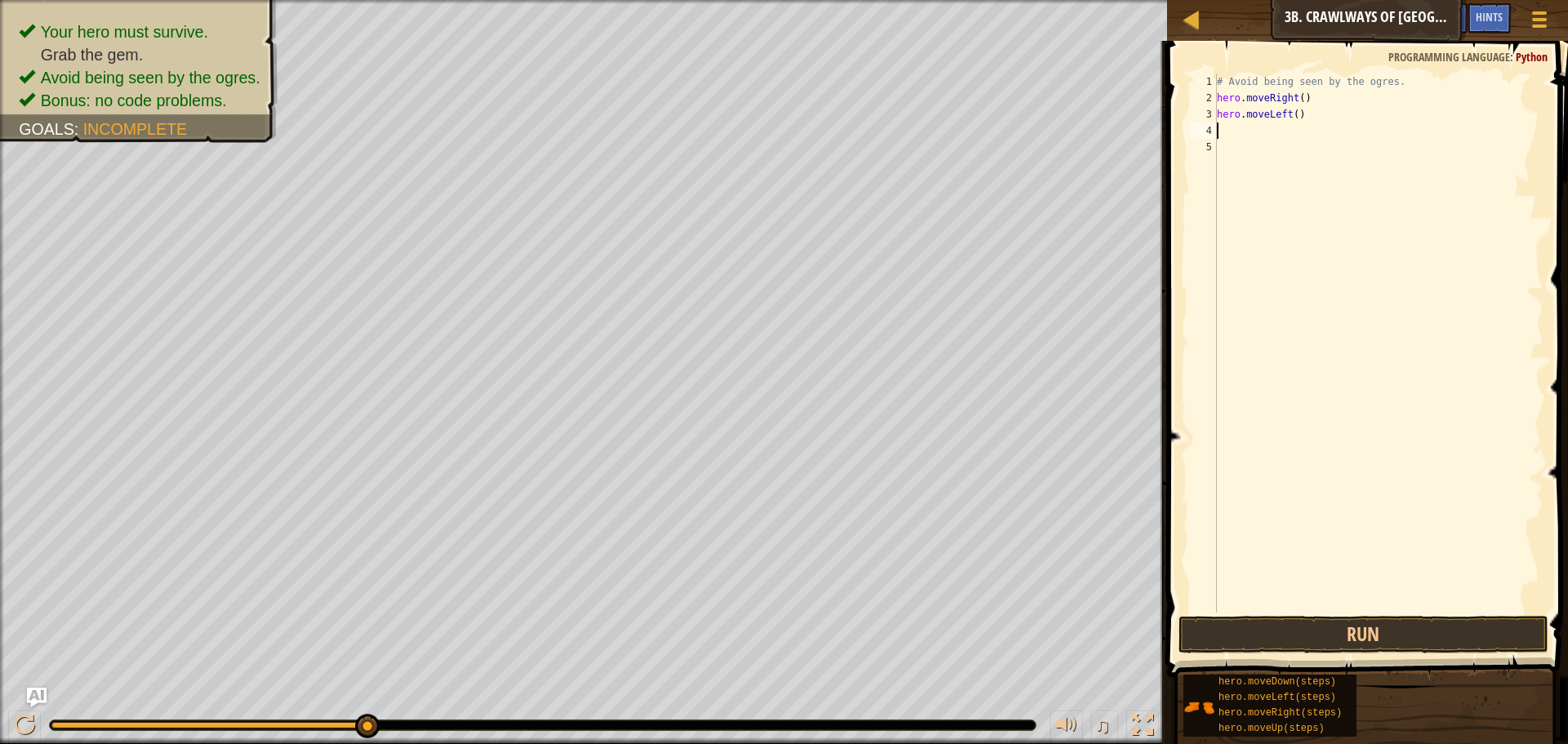
type textarea "h"
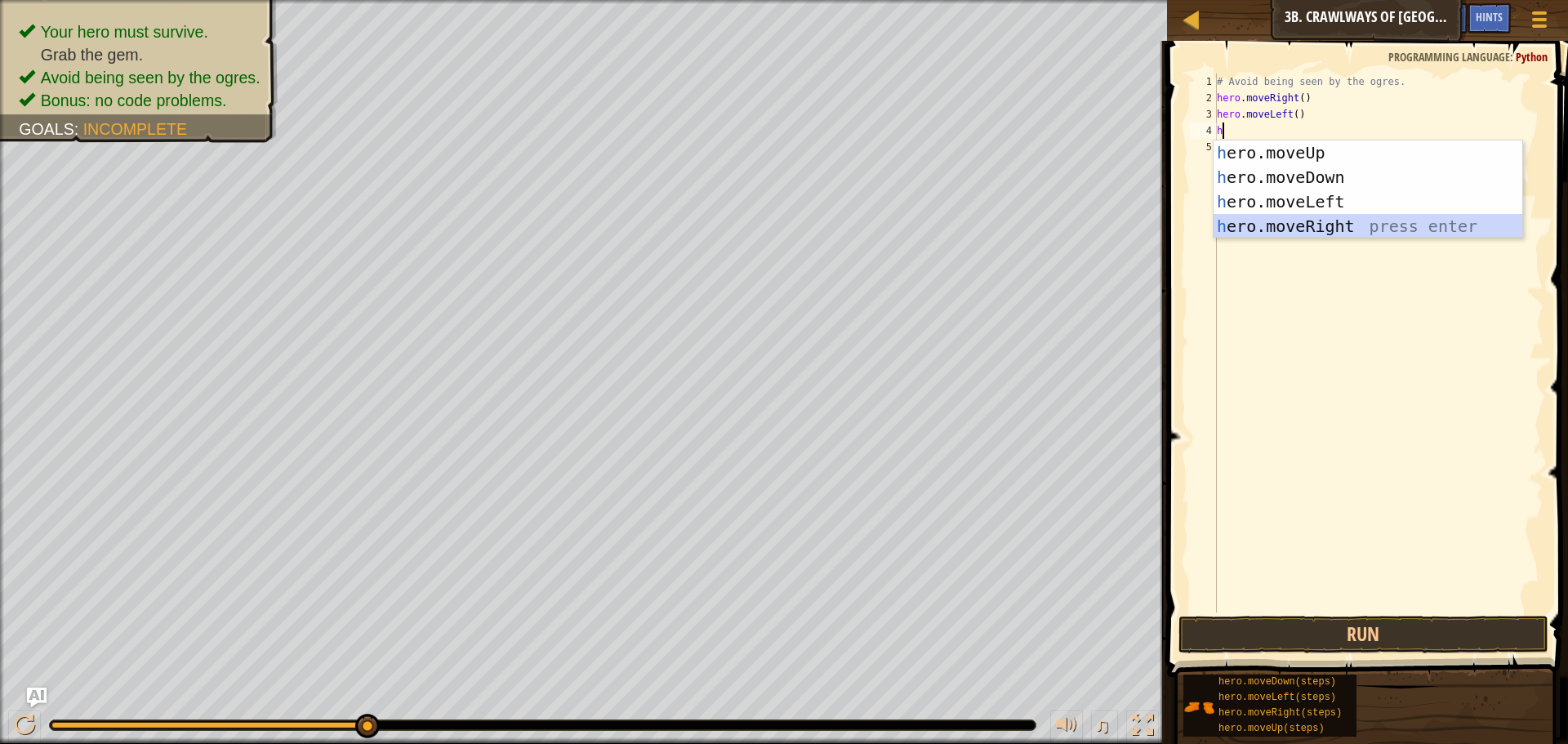
click at [1315, 231] on div "h ero.moveUp press enter h ero.moveDown press enter h ero.moveLeft press enter …" at bounding box center [1367, 214] width 308 height 147
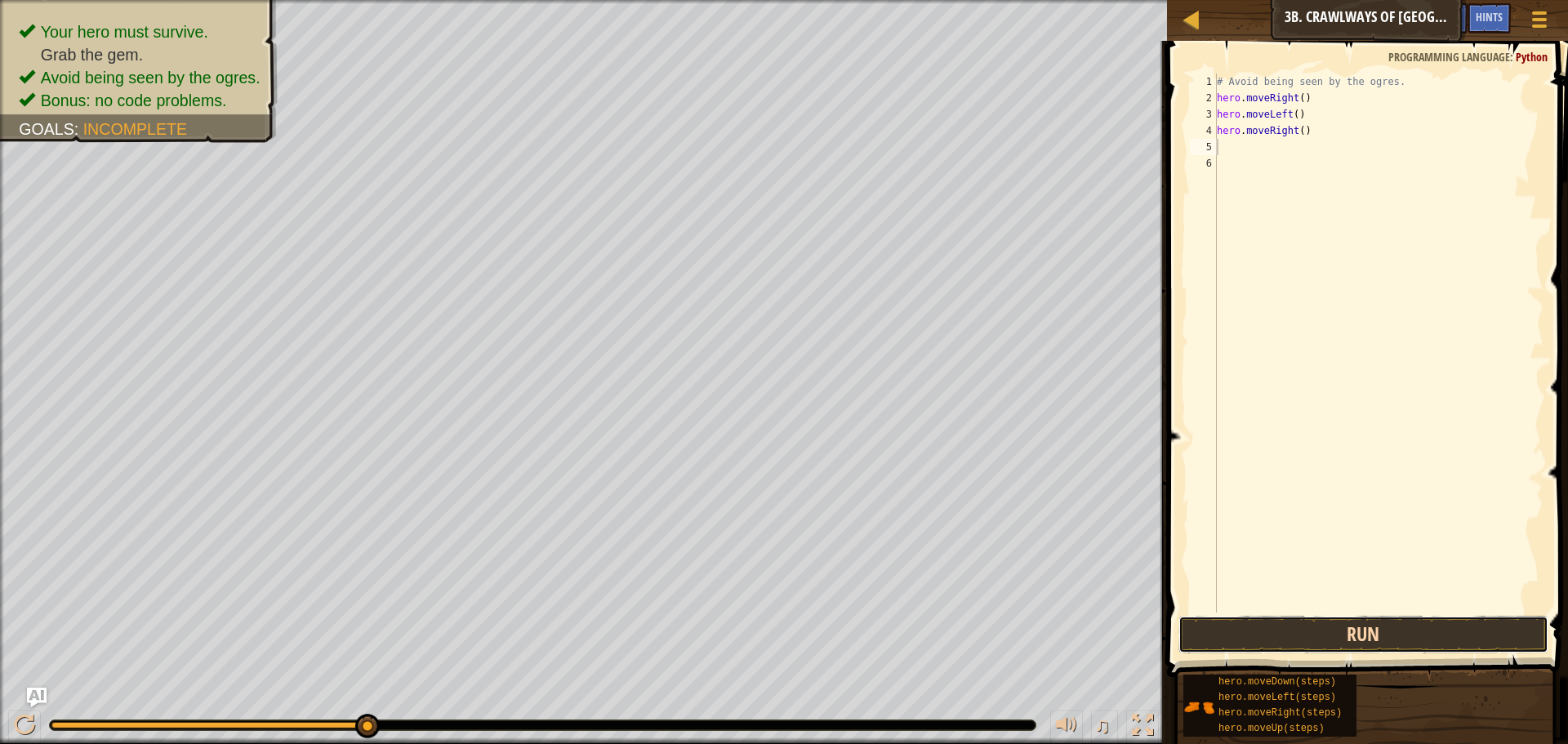
click at [1401, 619] on button "Run" at bounding box center [1363, 634] width 370 height 38
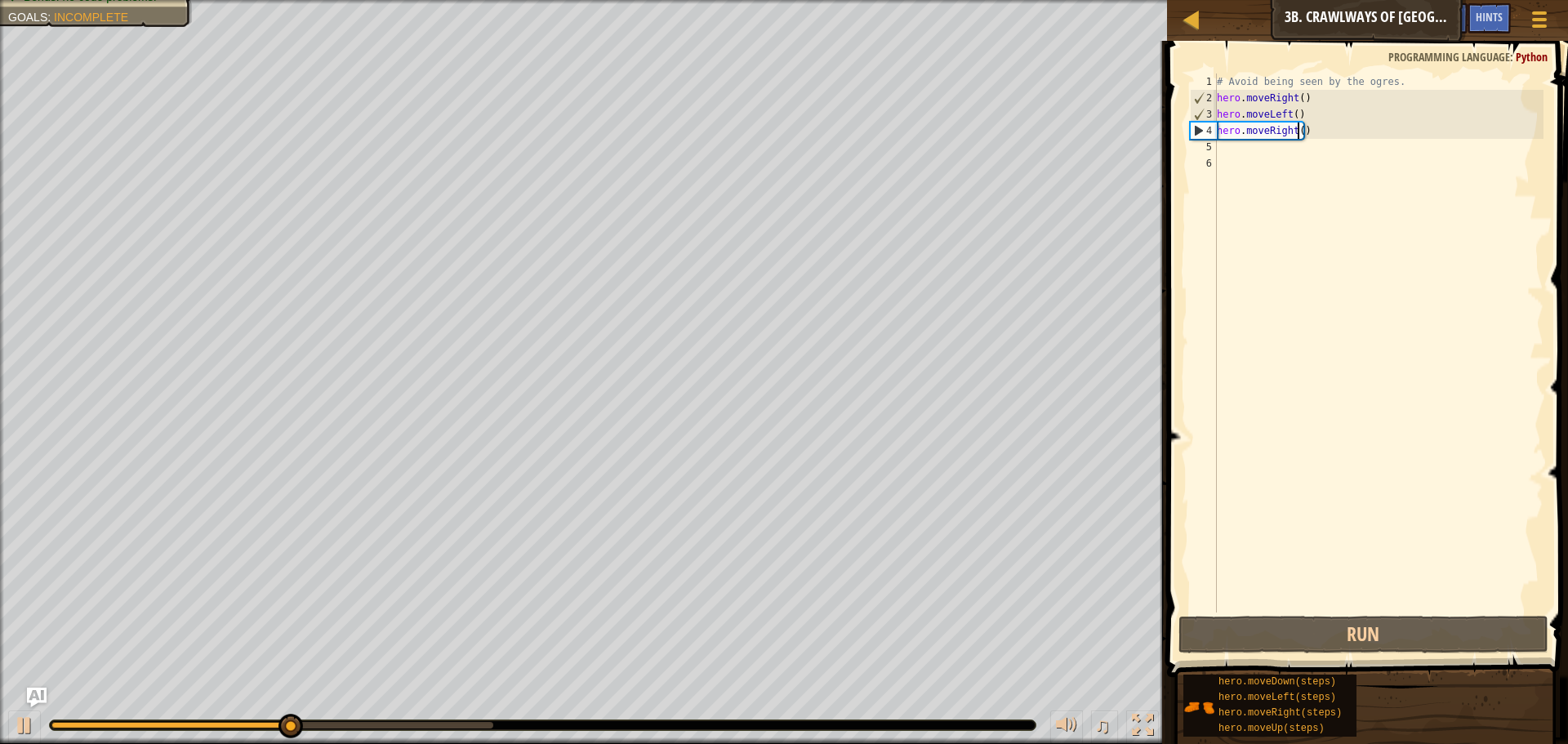
click at [1297, 132] on div "# Avoid being seen by the ogres. hero . moveRight ( ) hero . moveLeft ( ) hero …" at bounding box center [1378, 359] width 330 height 572
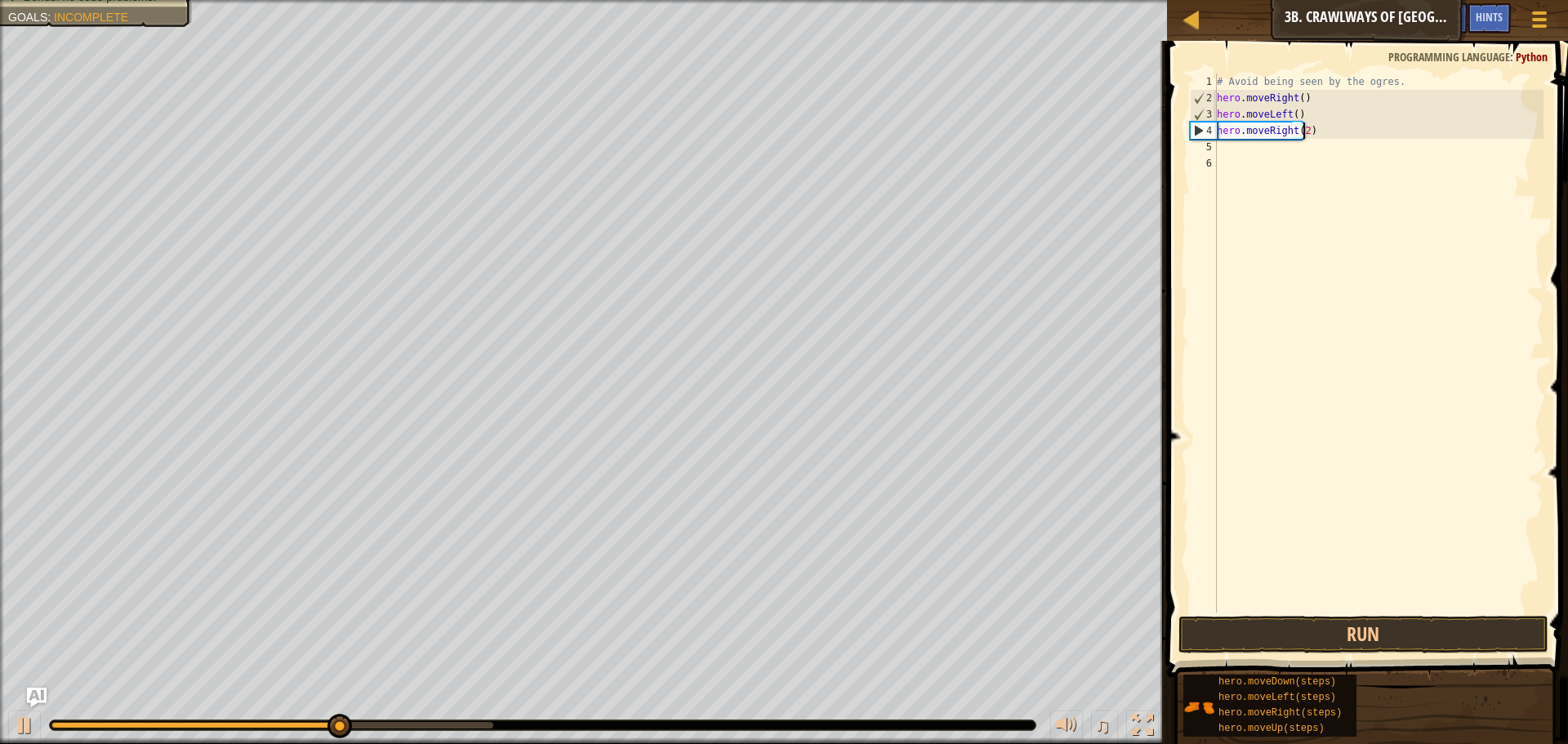
scroll to position [8, 7]
type textarea "hero.moveRight(2)"
click at [1418, 636] on button "Run" at bounding box center [1363, 634] width 370 height 38
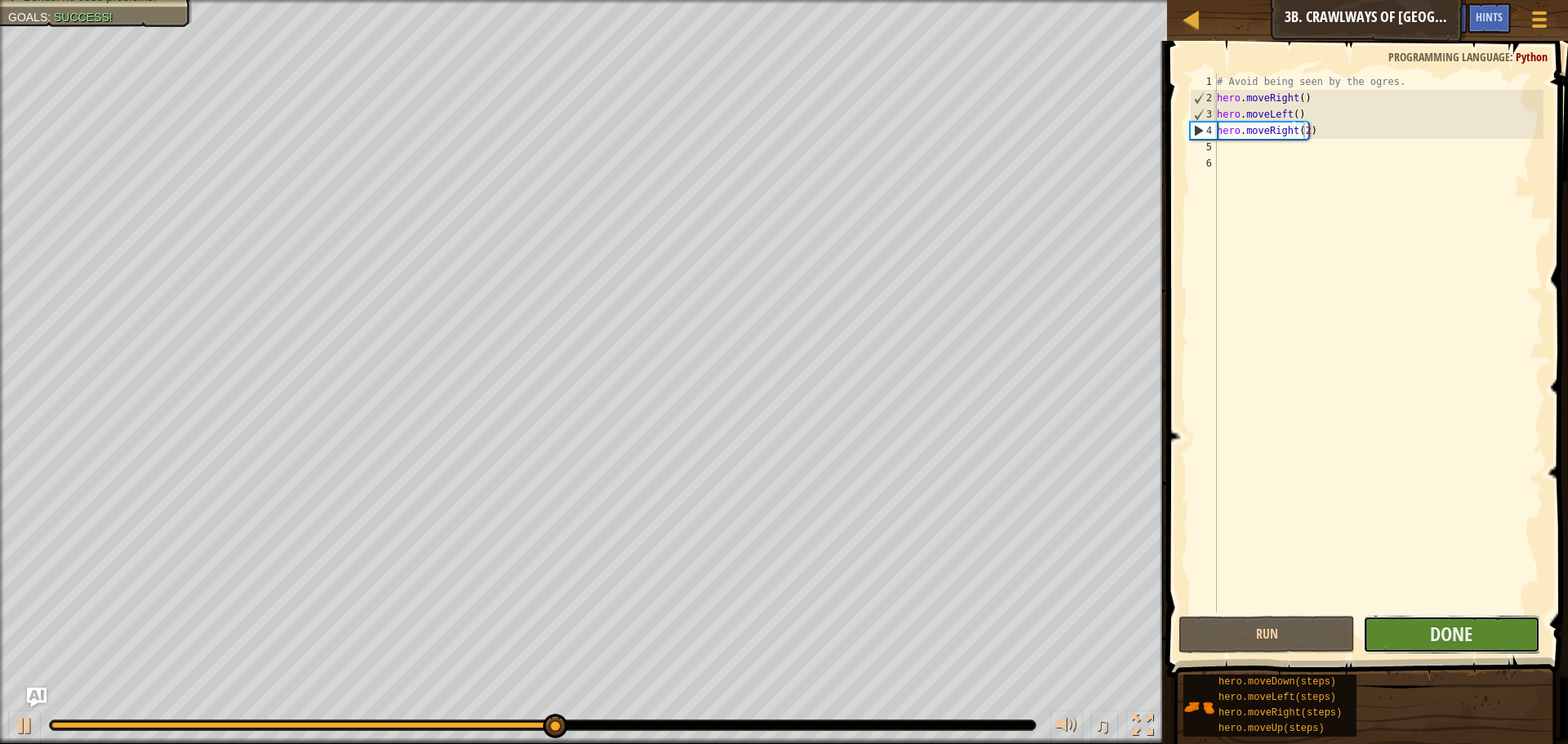
click at [1486, 637] on button "Done" at bounding box center [1451, 634] width 176 height 38
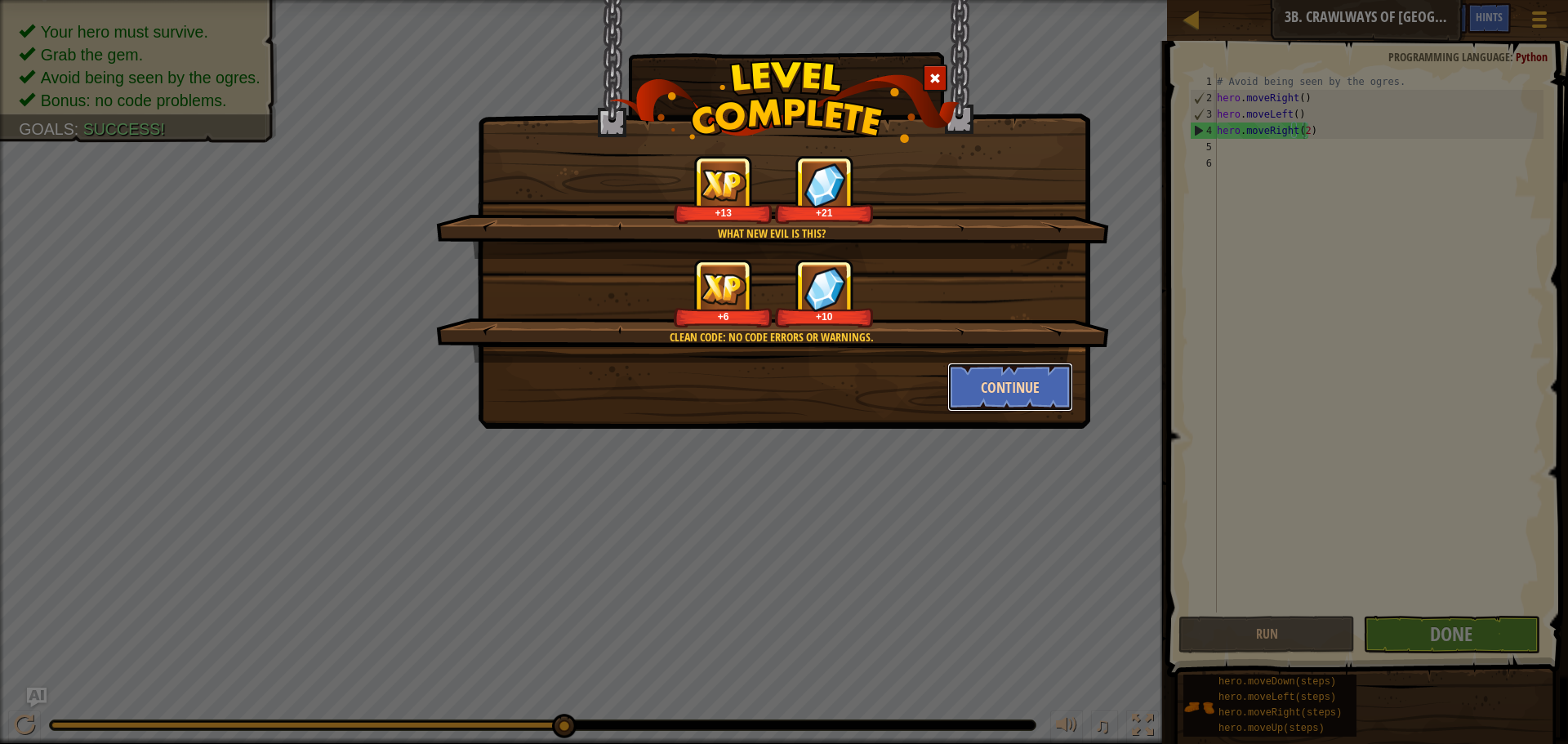
click at [995, 403] on button "Continue" at bounding box center [1011, 387] width 126 height 49
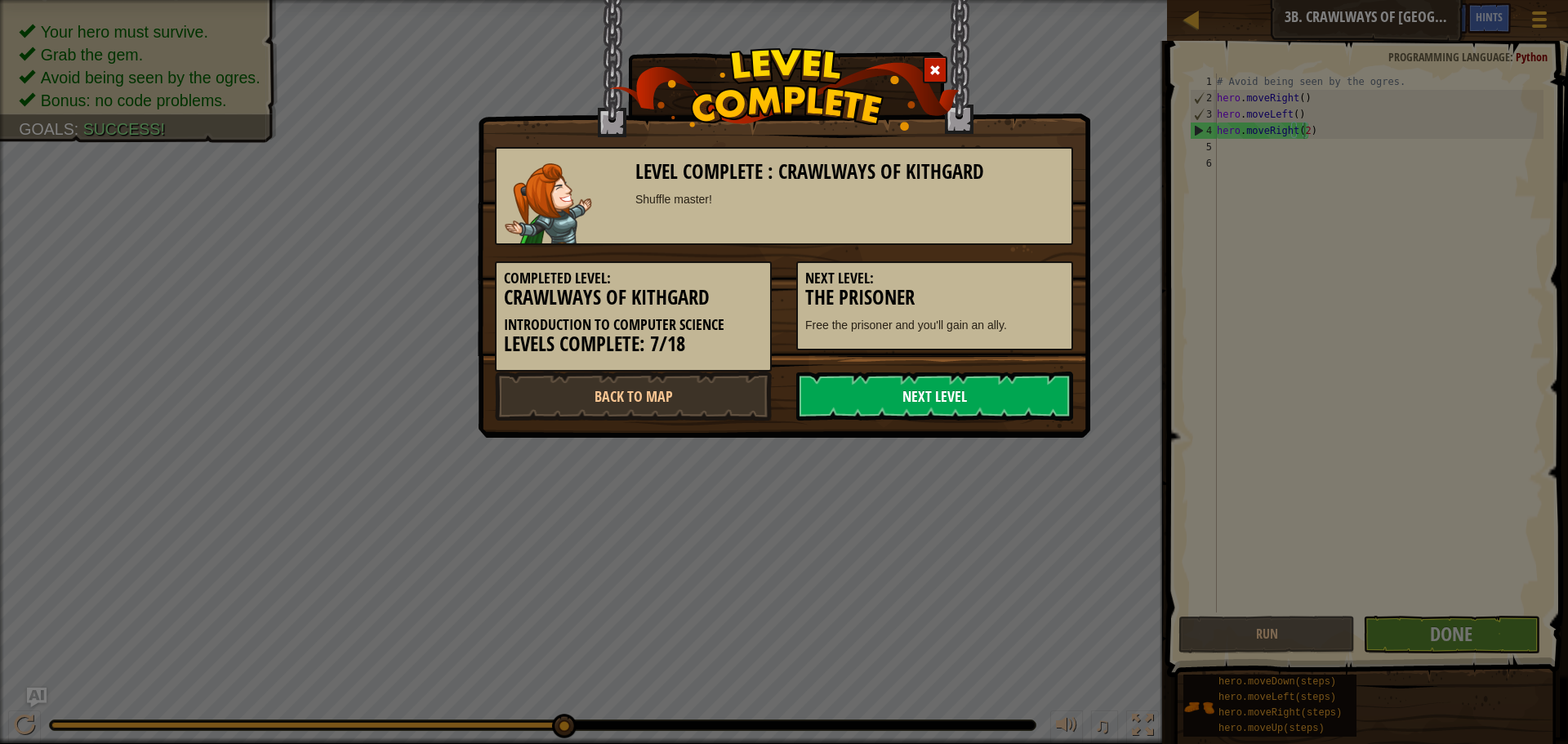
click at [995, 401] on link "Next Level" at bounding box center [934, 396] width 277 height 49
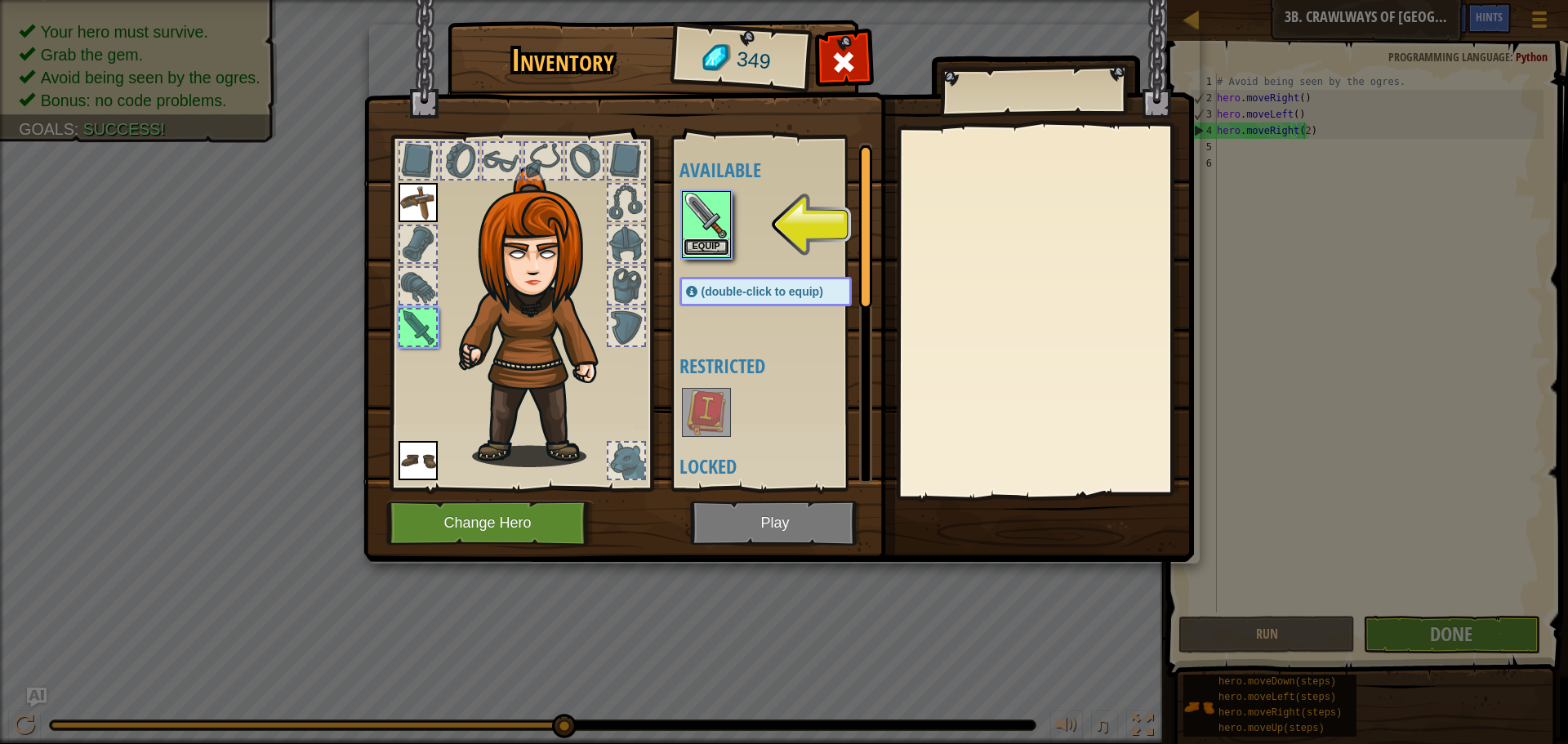
click at [705, 247] on button "Equip" at bounding box center [706, 247] width 46 height 18
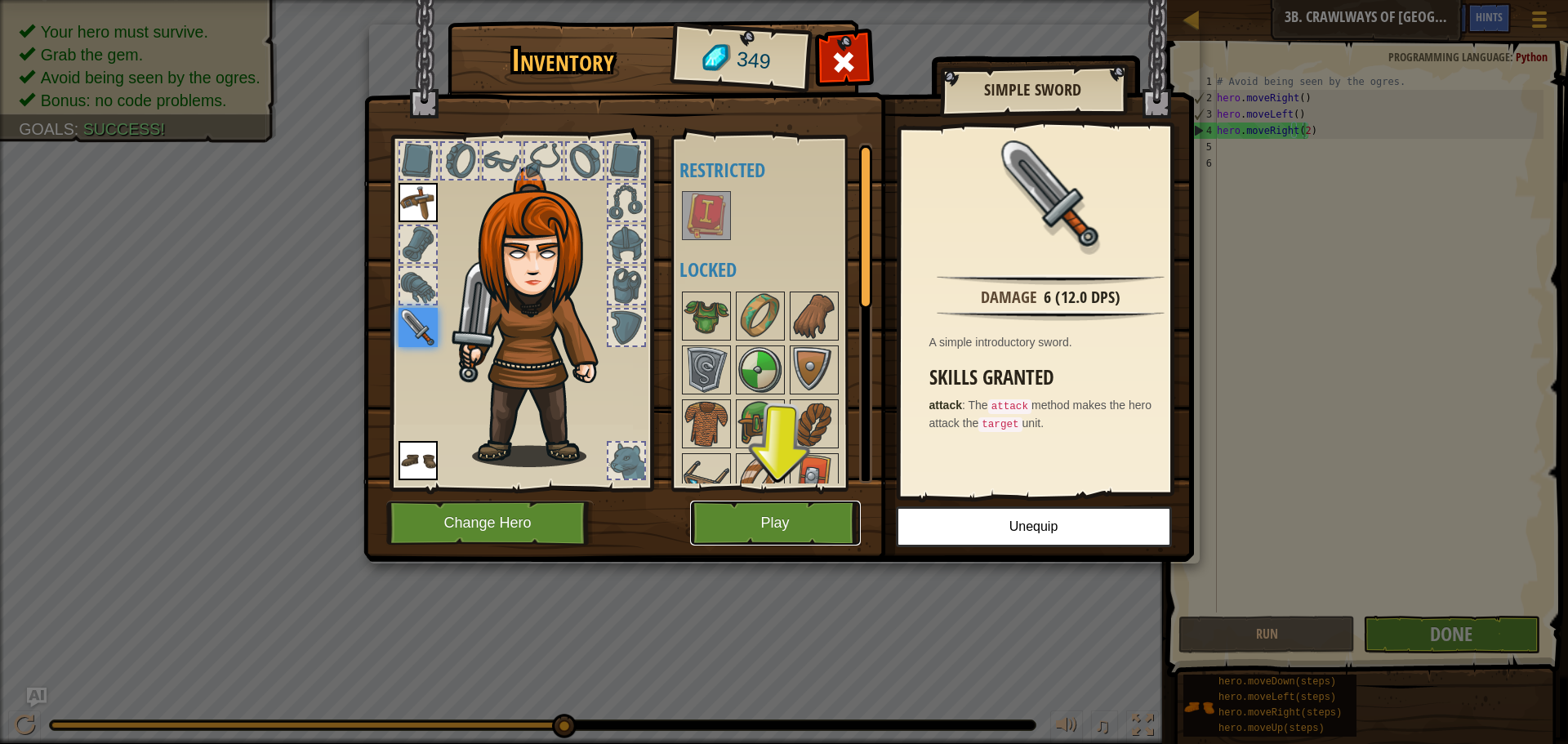
click at [795, 509] on button "Play" at bounding box center [776, 523] width 171 height 45
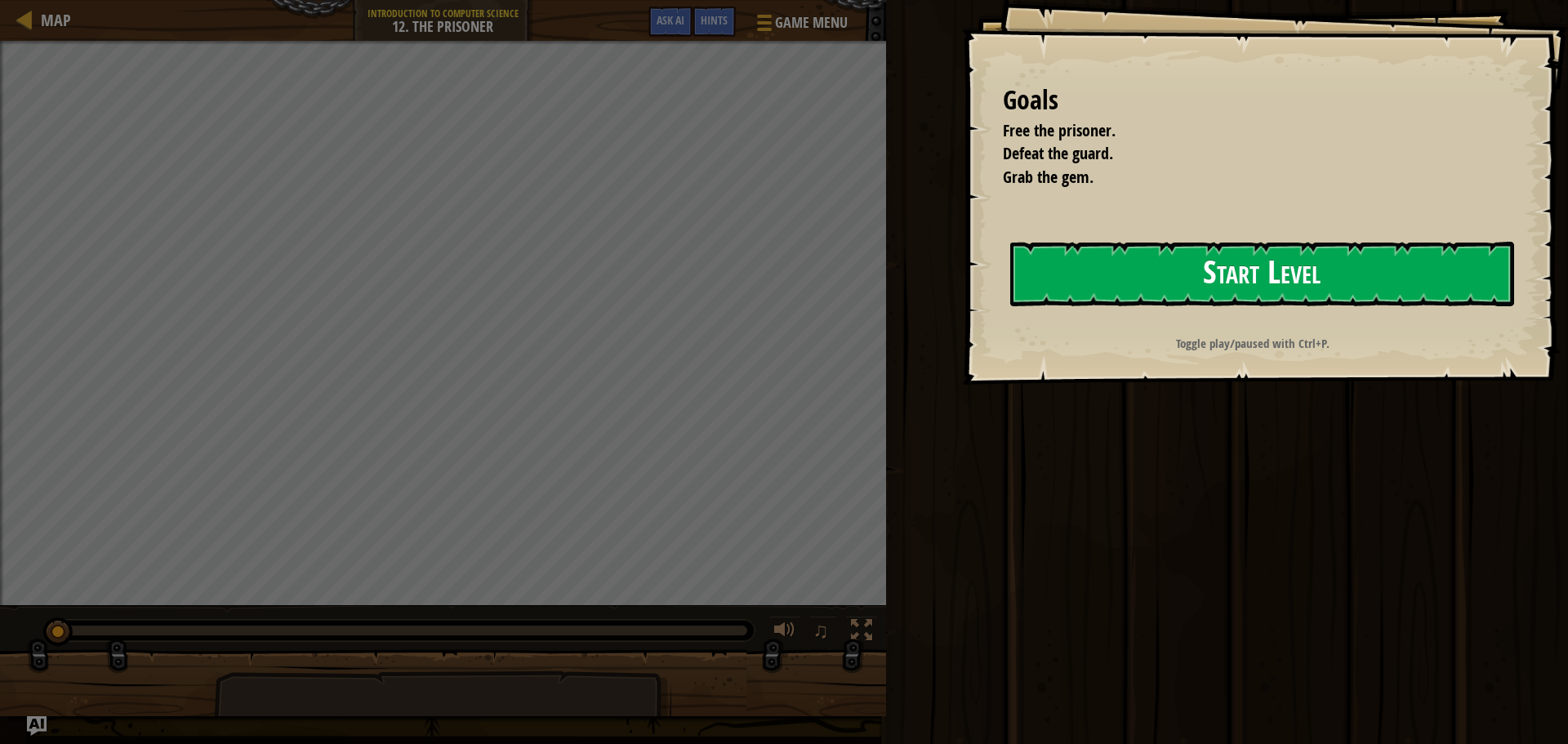
drag, startPoint x: 1128, startPoint y: 271, endPoint x: 1112, endPoint y: 270, distance: 16.0
click at [1120, 272] on button "Start Level" at bounding box center [1262, 273] width 504 height 64
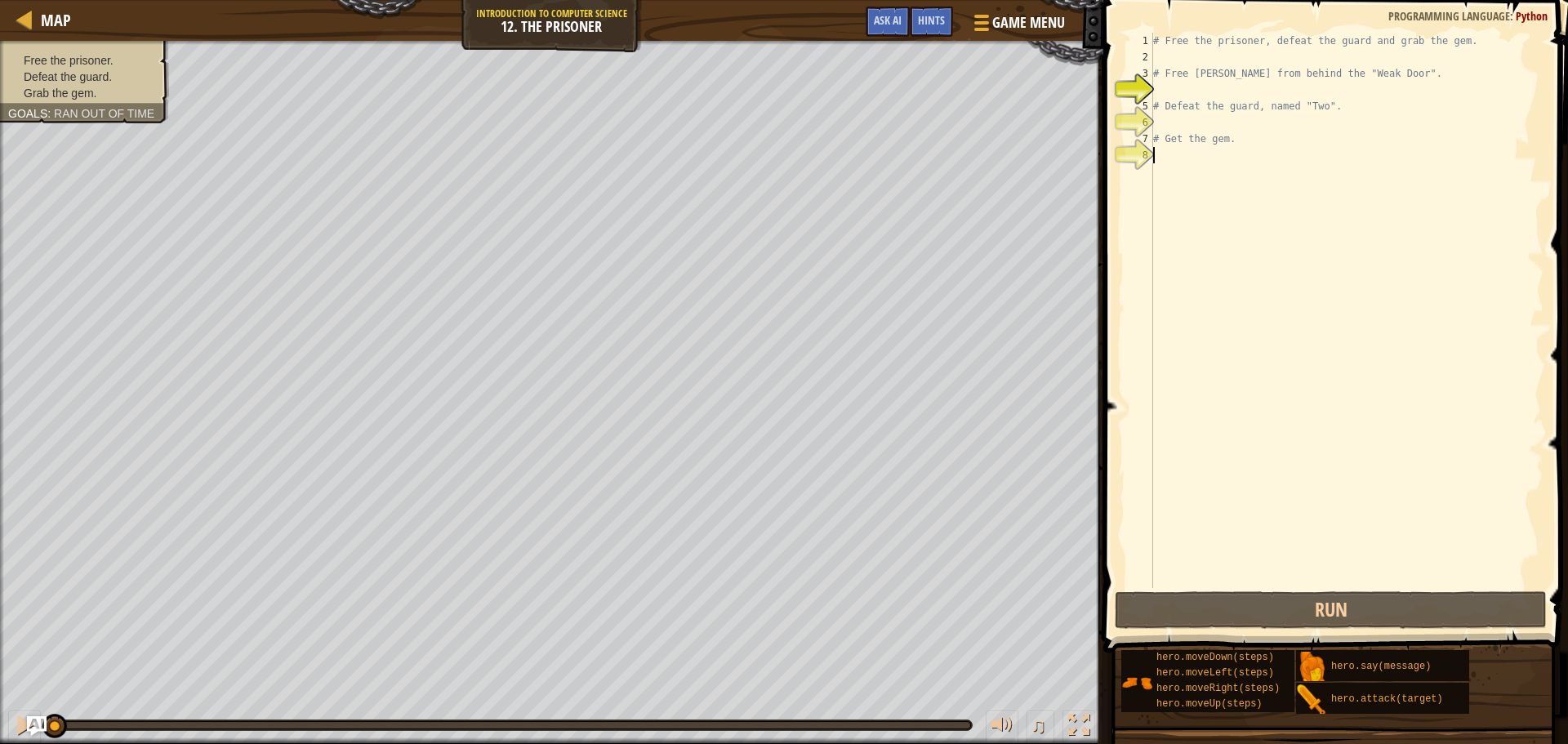
click at [1158, 157] on div "# Free the prisoner, defeat the guard and grab the gem. # Free [PERSON_NAME] fr…" at bounding box center [1347, 327] width 394 height 589
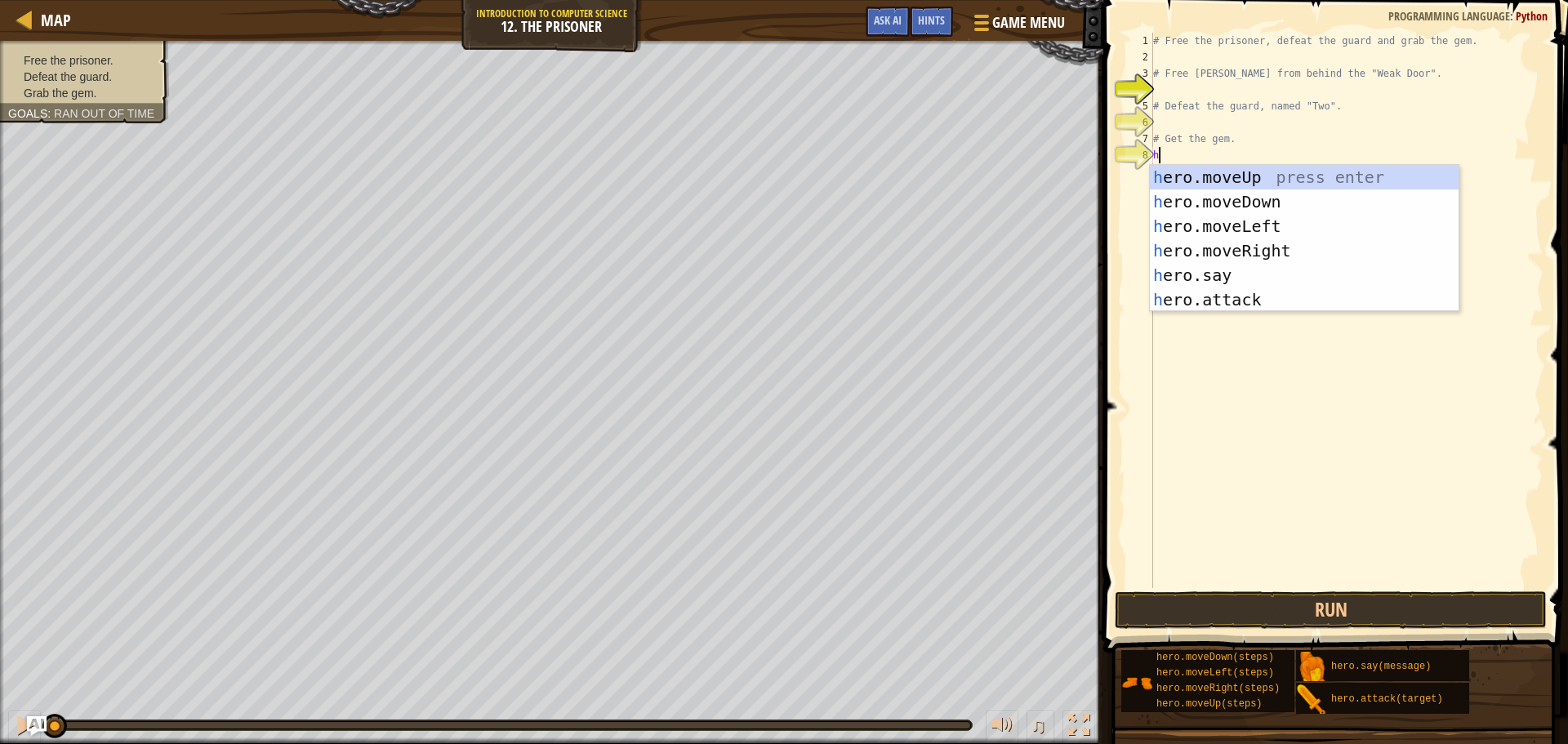
scroll to position [8, 0]
type textarea "h"
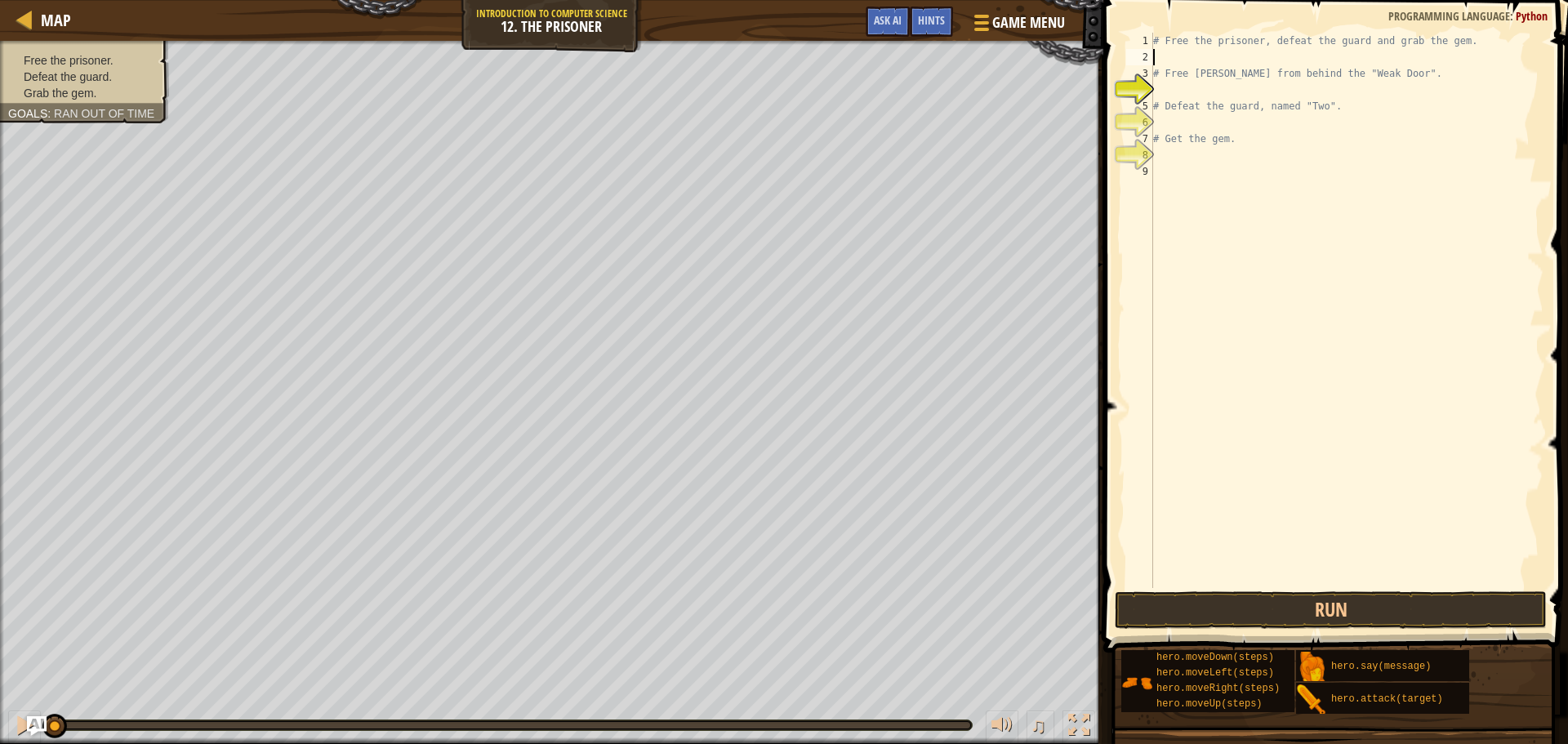
click at [1157, 60] on div "# Free the prisoner, defeat the guard and grab the gem. # Free [PERSON_NAME] fr…" at bounding box center [1347, 327] width 394 height 589
type textarea "h"
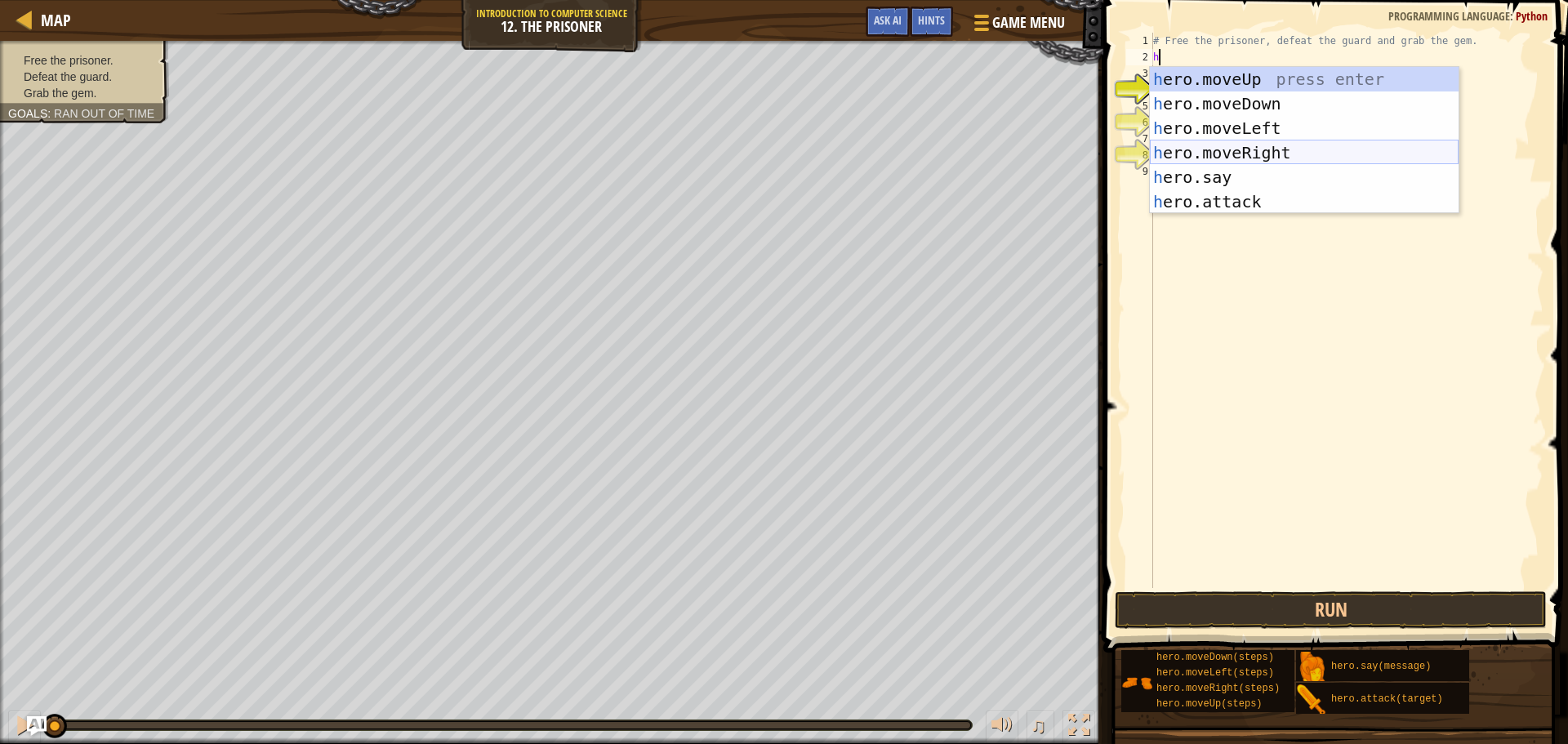
click at [1317, 164] on div "h ero.moveUp press enter h ero.moveDown press enter h ero.moveLeft press enter …" at bounding box center [1304, 165] width 308 height 196
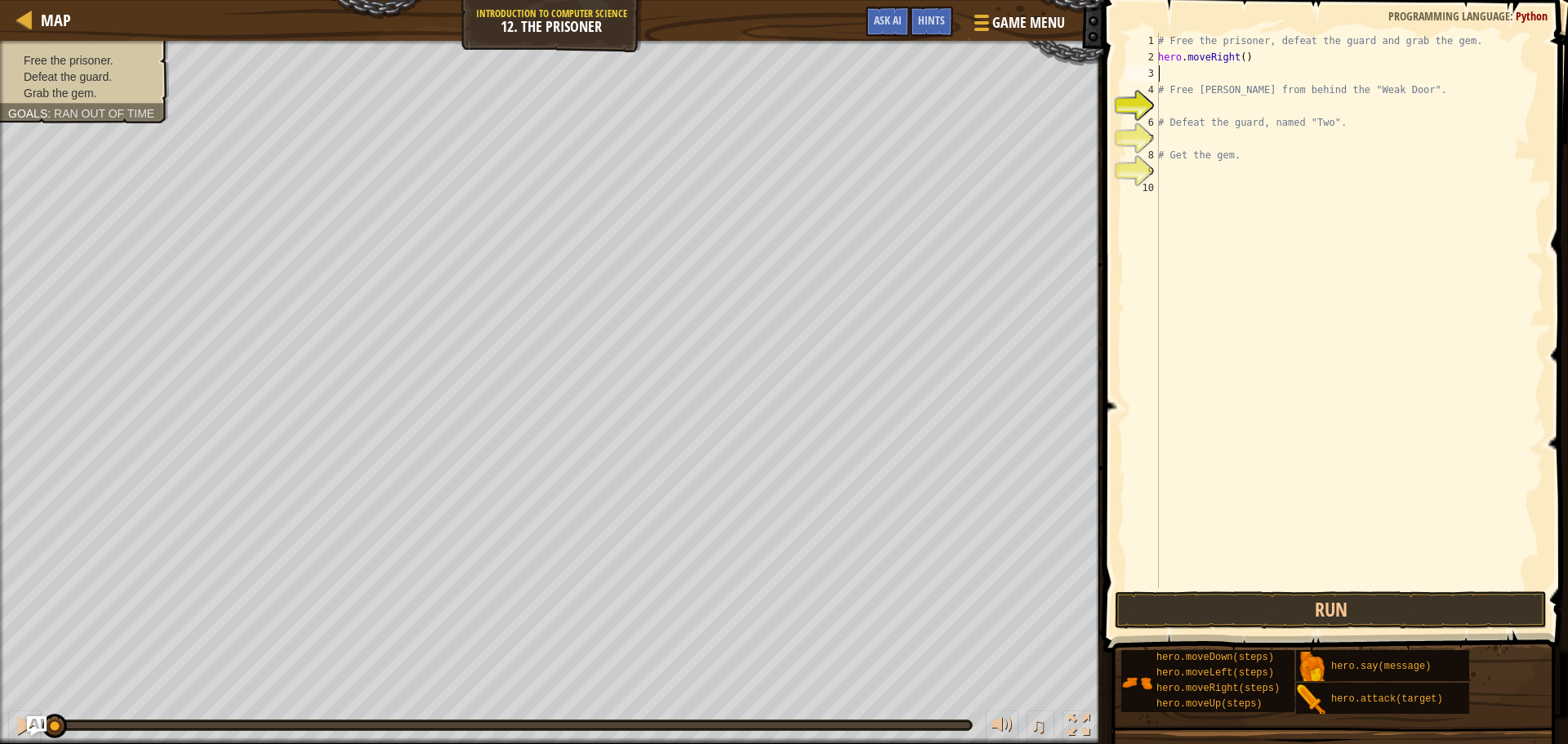
click at [1239, 59] on div "# Free the prisoner, defeat the guard and grab the gem. hero . moveRight ( ) # …" at bounding box center [1349, 327] width 389 height 589
type textarea "hero.moveRight(4)"
click at [1351, 616] on button "Run" at bounding box center [1331, 610] width 432 height 38
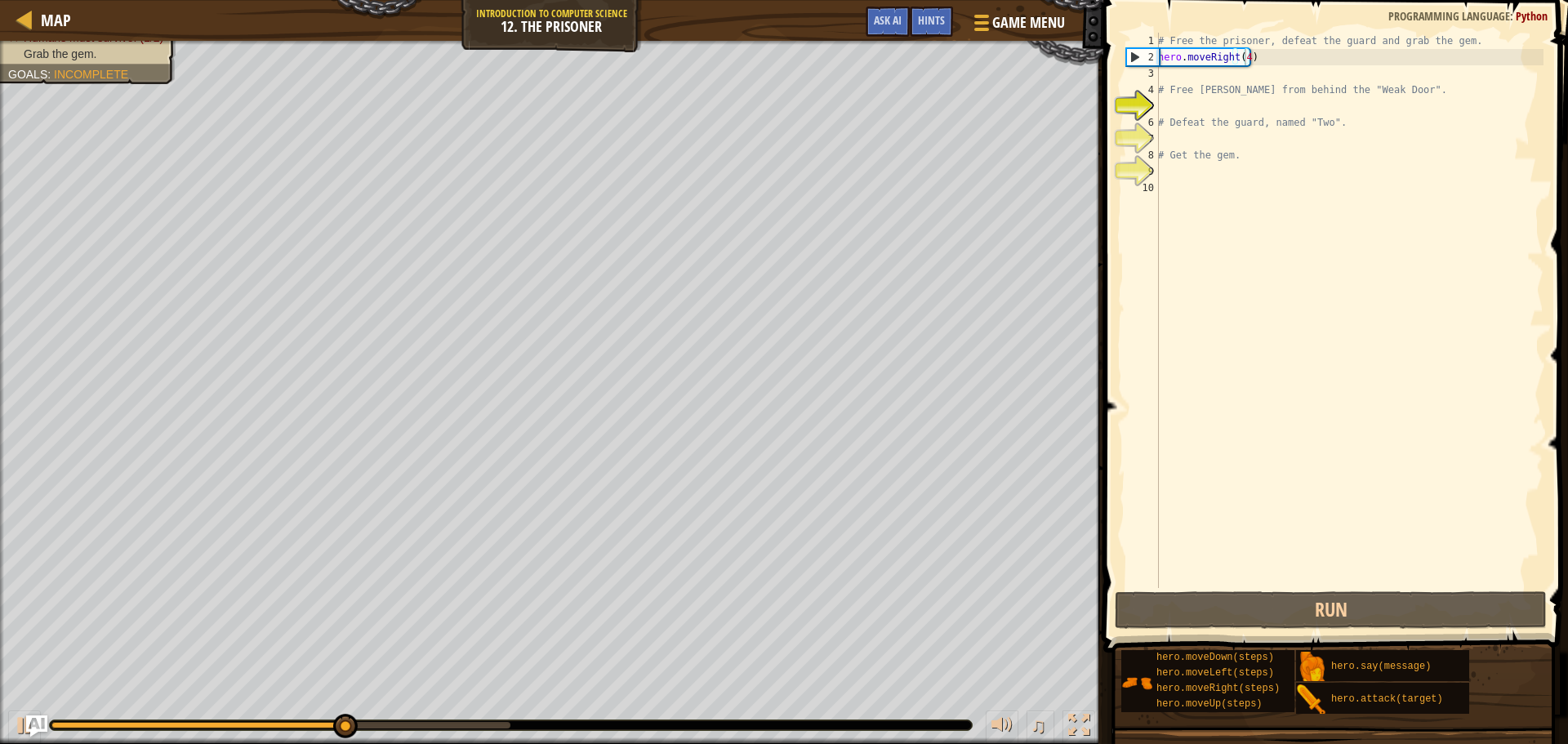
click at [31, 732] on img "Ask AI" at bounding box center [36, 726] width 21 height 21
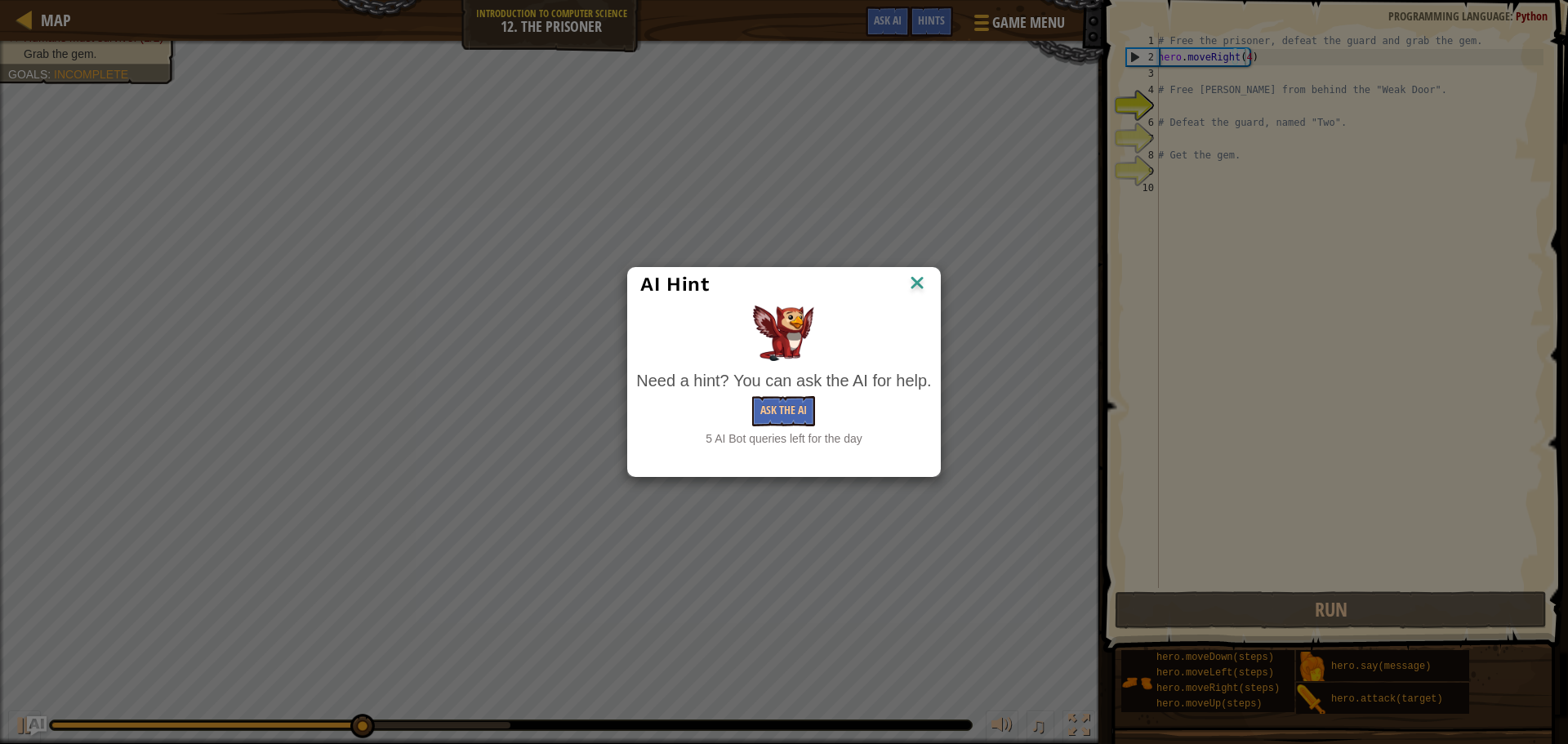
click at [20, 728] on div "AI Hint Need a hint? You can ask the AI for help. Ask the AI 5 AI Bot queries l…" at bounding box center [784, 372] width 1568 height 744
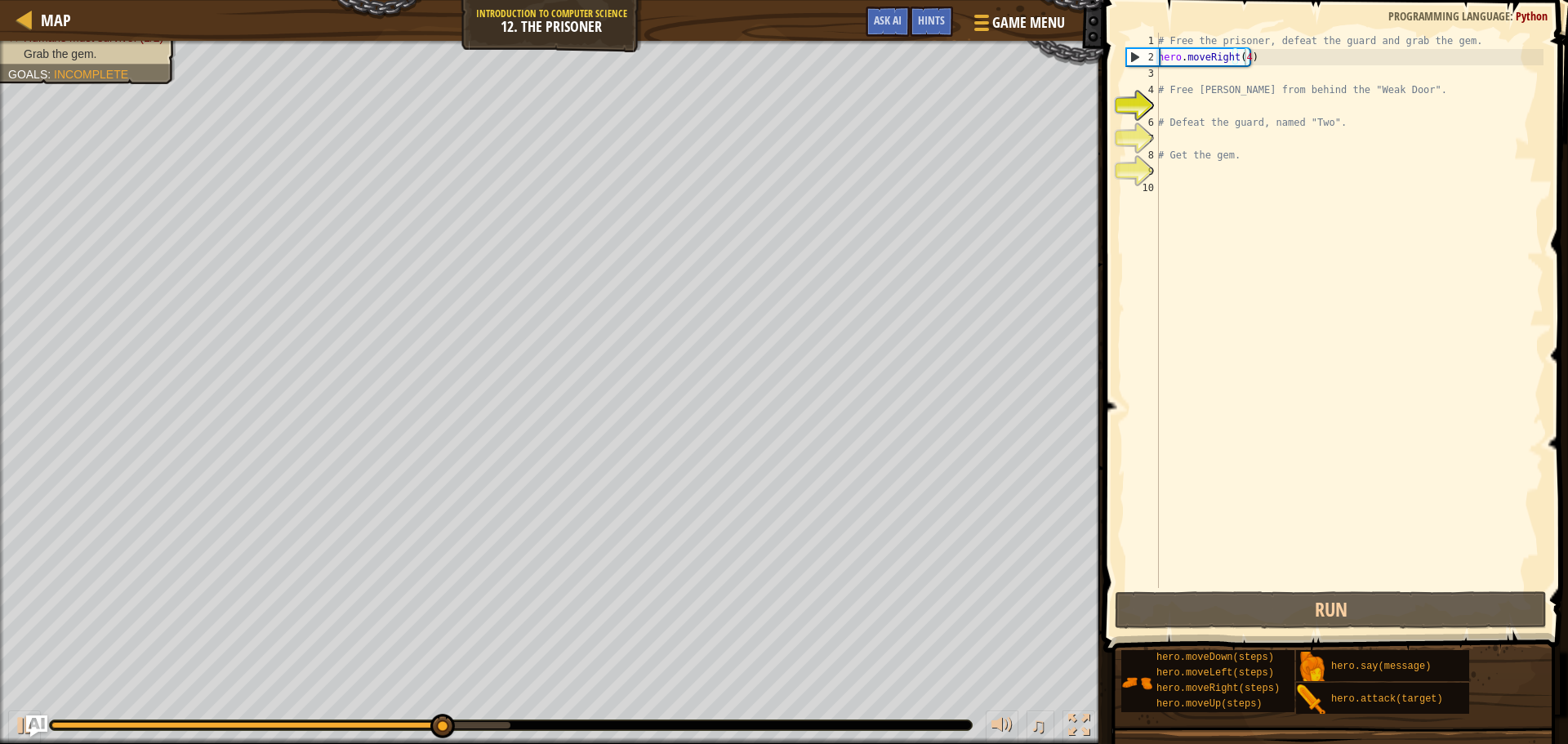
click at [27, 721] on img "Ask AI" at bounding box center [36, 726] width 21 height 21
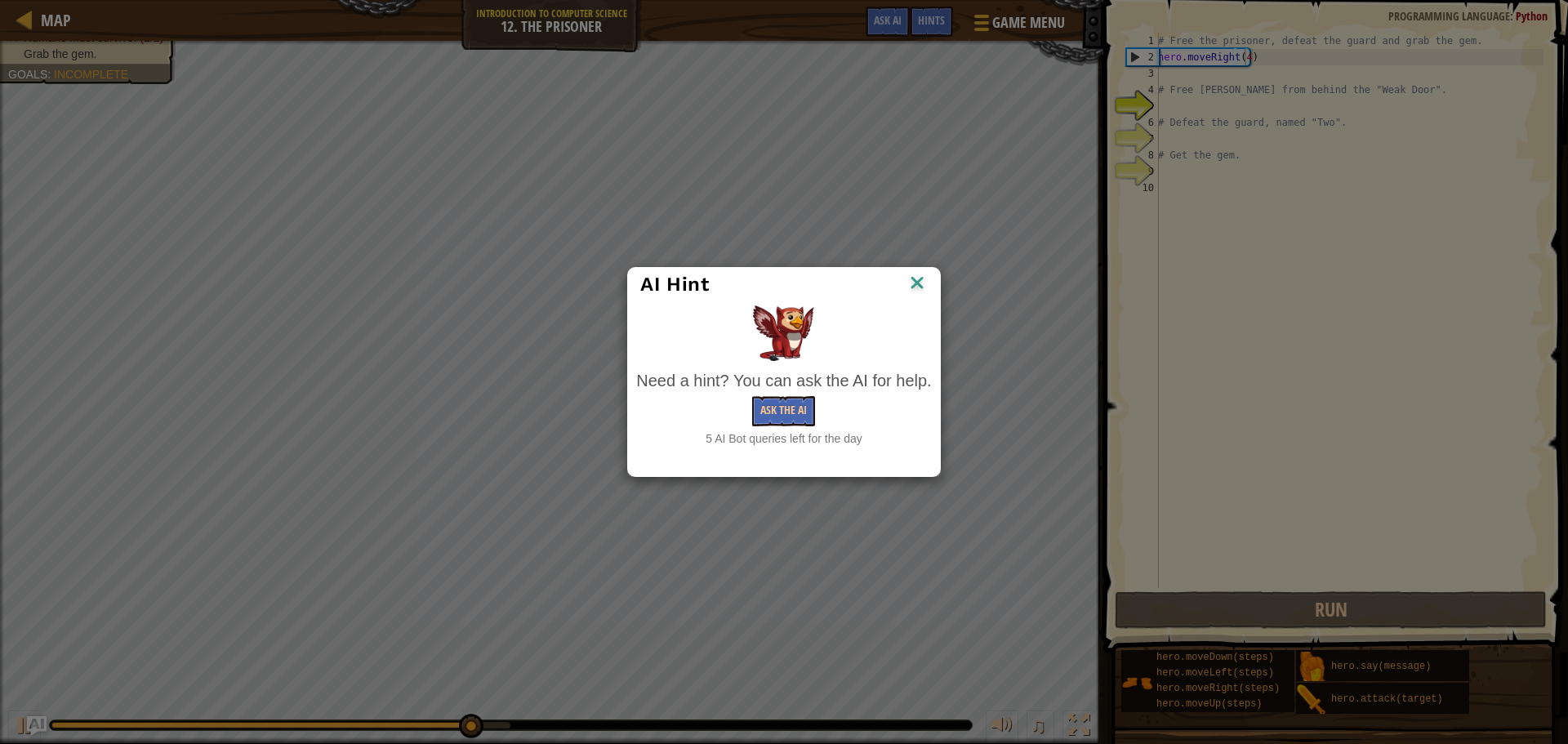
click at [532, 501] on div "AI Hint Need a hint? You can ask the AI for help. Ask the AI 5 AI Bot queries l…" at bounding box center [784, 372] width 1568 height 744
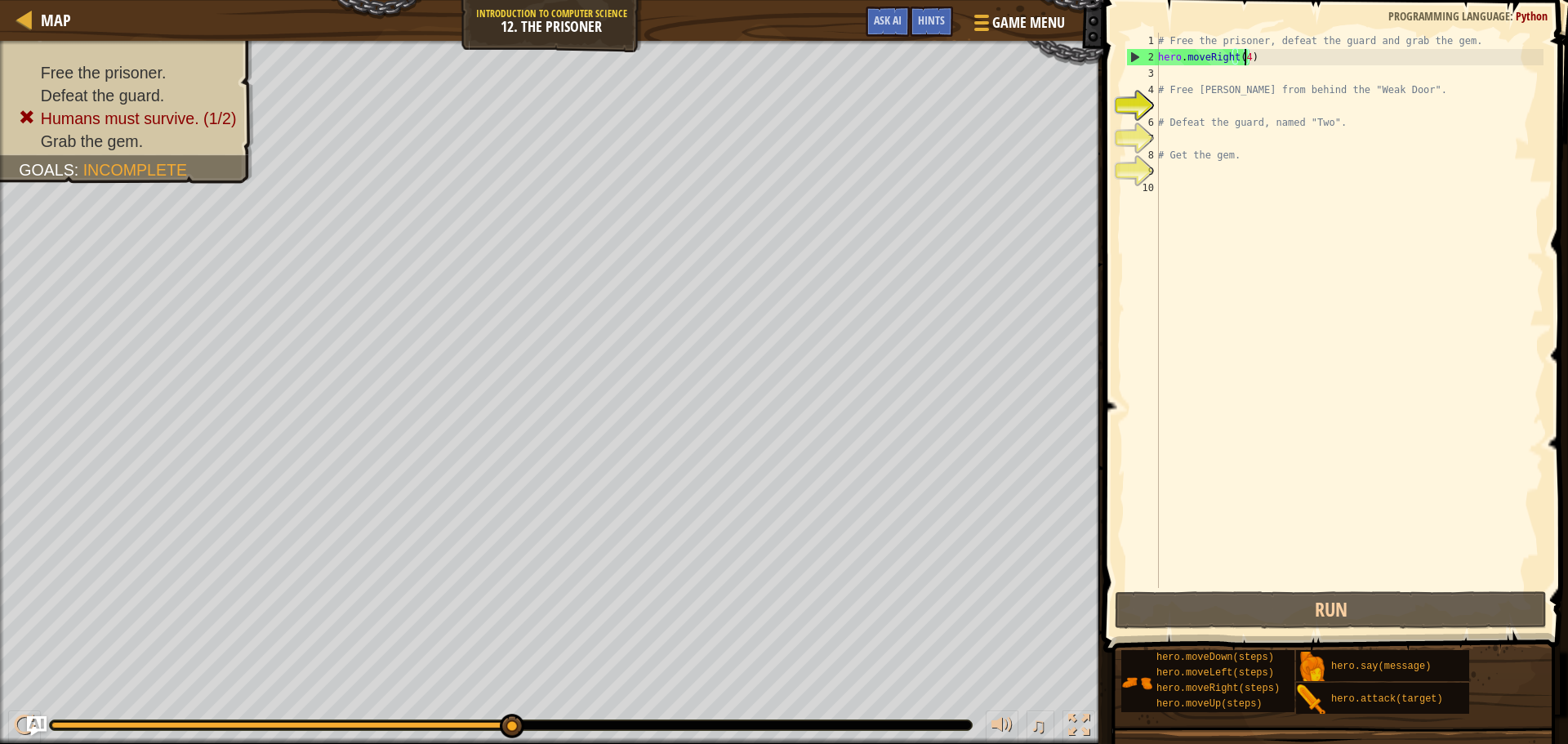
click at [1024, 0] on html "Map Introduction to Computer Science 12. The Prisoner Game Menu Done Hints Ask …" at bounding box center [784, 0] width 1568 height 0
click at [1194, 60] on div "# Free the prisoner, defeat the guard and grab the gem. hero . moveRight ( 4 ) …" at bounding box center [1349, 327] width 389 height 589
click at [1179, 69] on div "# Free the prisoner, defeat the guard and grab the gem. hero . moveRight ( 4 ) …" at bounding box center [1349, 327] width 389 height 589
type textarea "h"
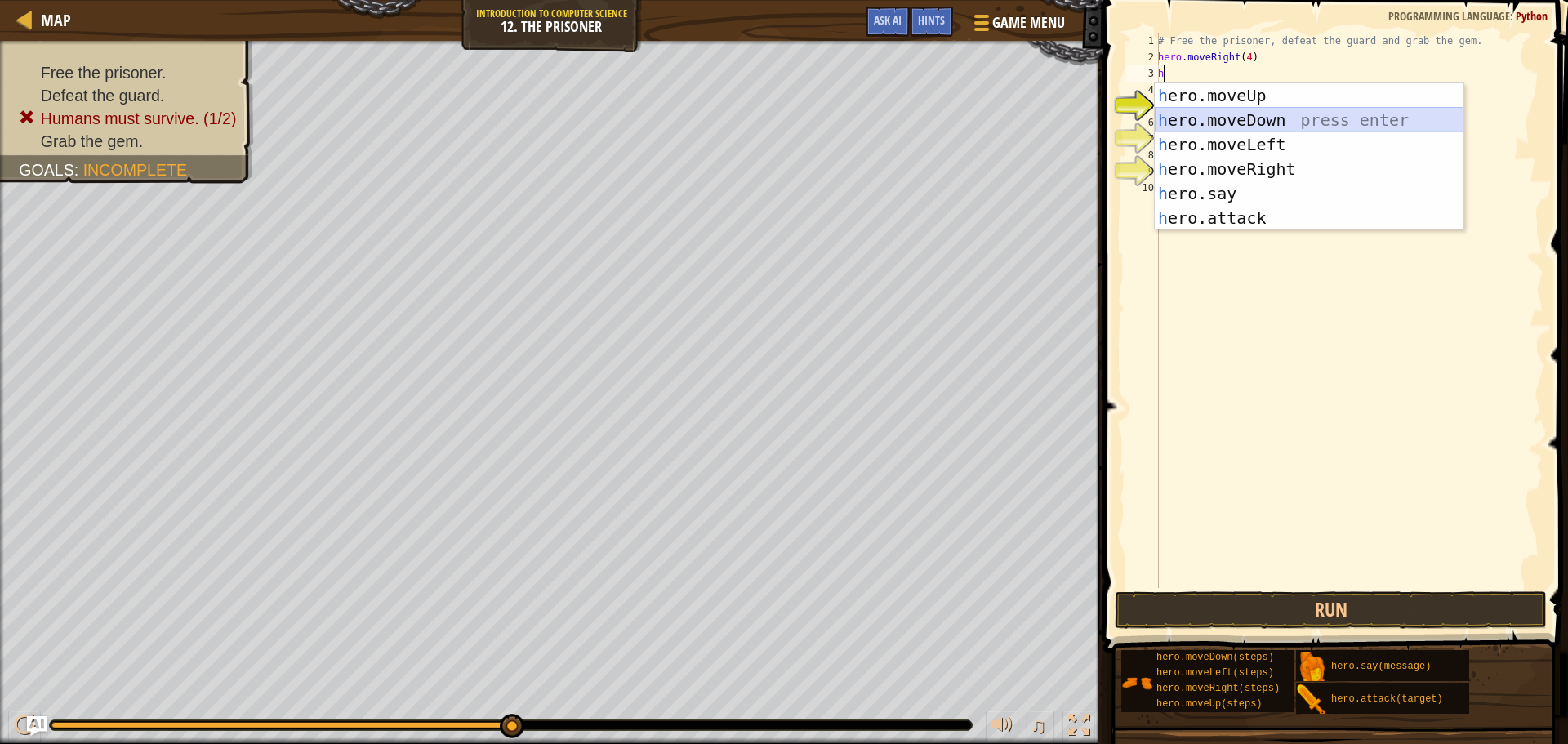
click at [1245, 110] on div "h ero.moveUp press enter h ero.moveDown press enter h ero.moveLeft press enter …" at bounding box center [1309, 181] width 308 height 196
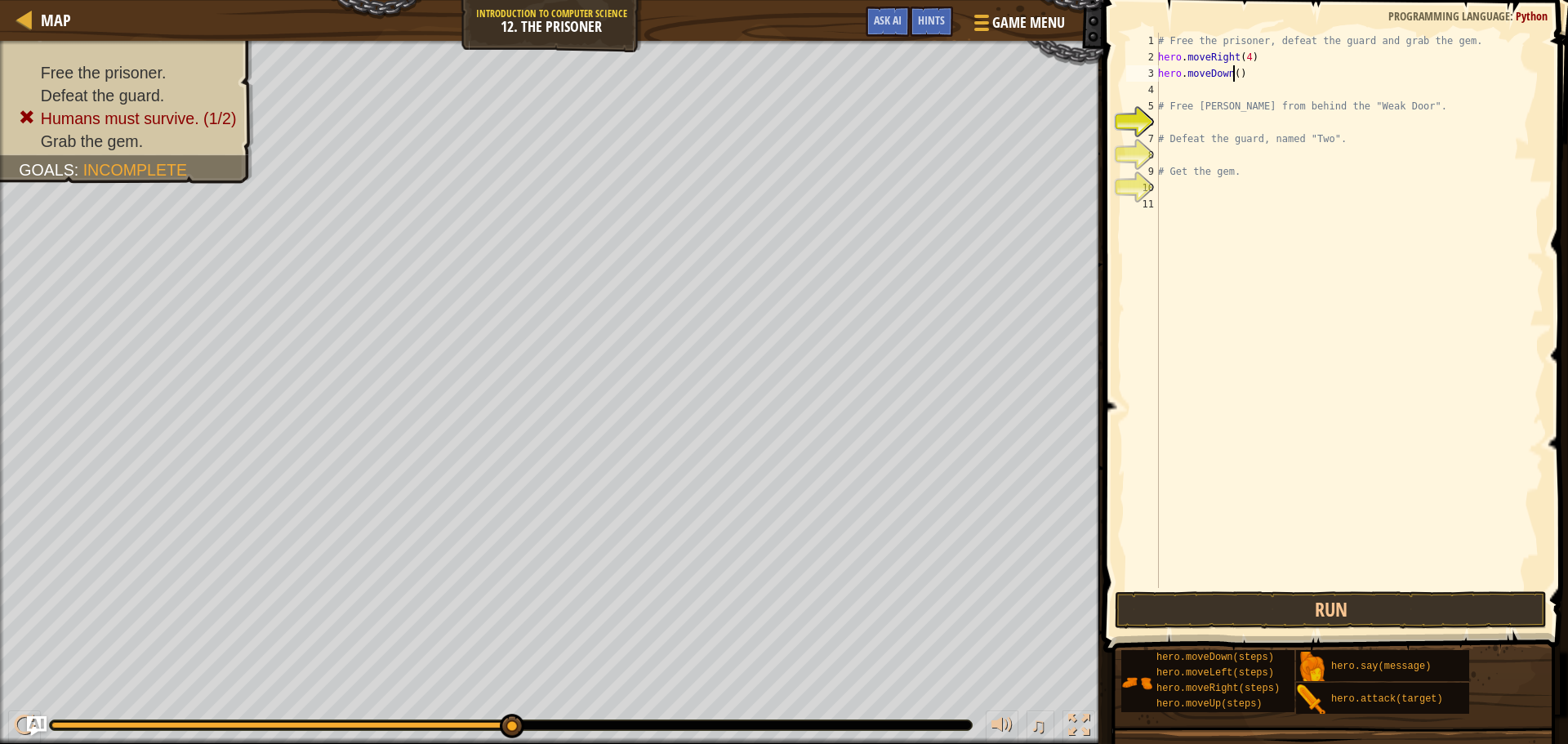
click at [1232, 69] on div "# Free the prisoner, defeat the guard and grab the gem. hero . moveRight ( 4 ) …" at bounding box center [1349, 327] width 389 height 589
type textarea "hero.moveDown(3)"
click at [1171, 94] on div "# Free the prisoner, defeat the guard and grab the gem. hero . moveRight ( 4 ) …" at bounding box center [1349, 327] width 389 height 589
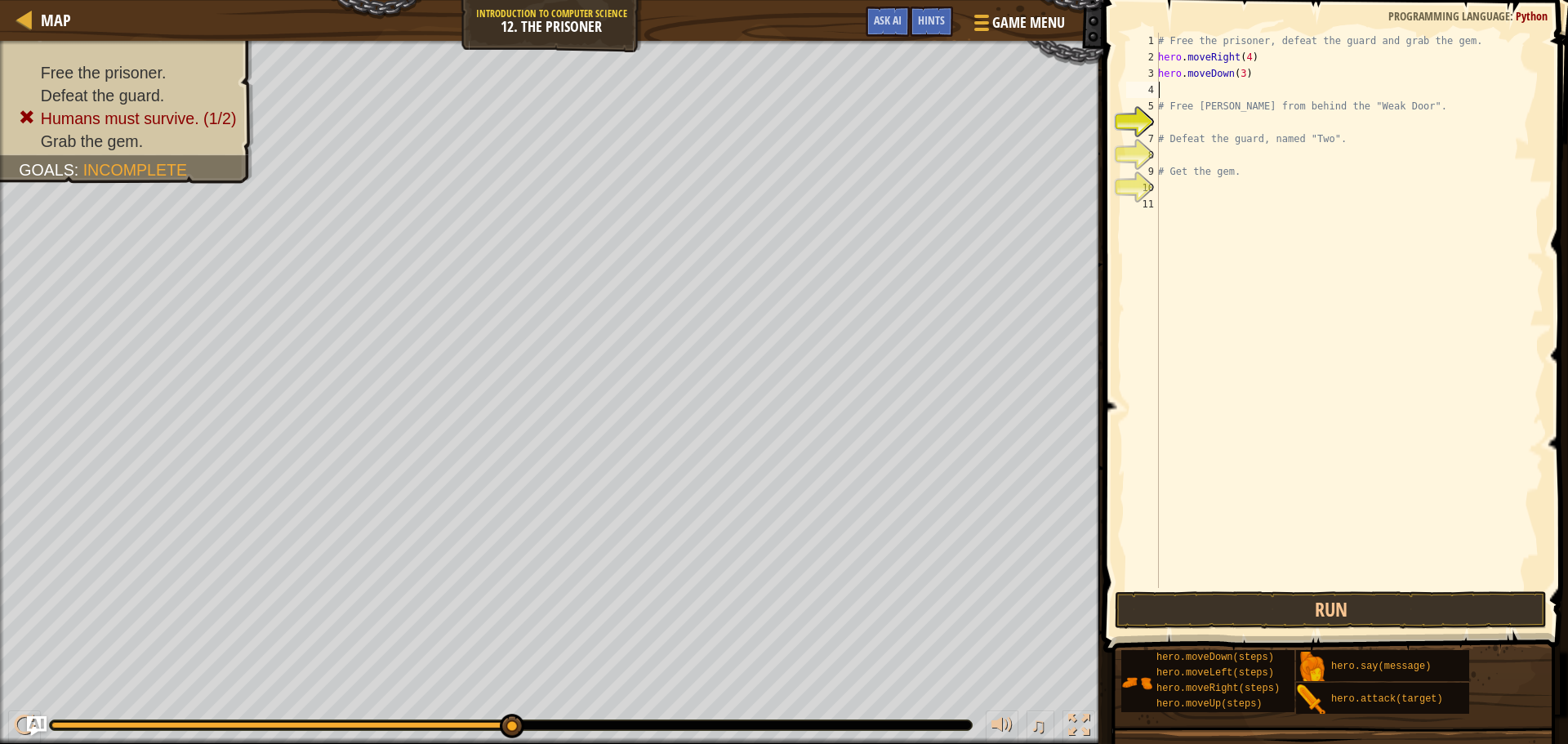
type textarea "h"
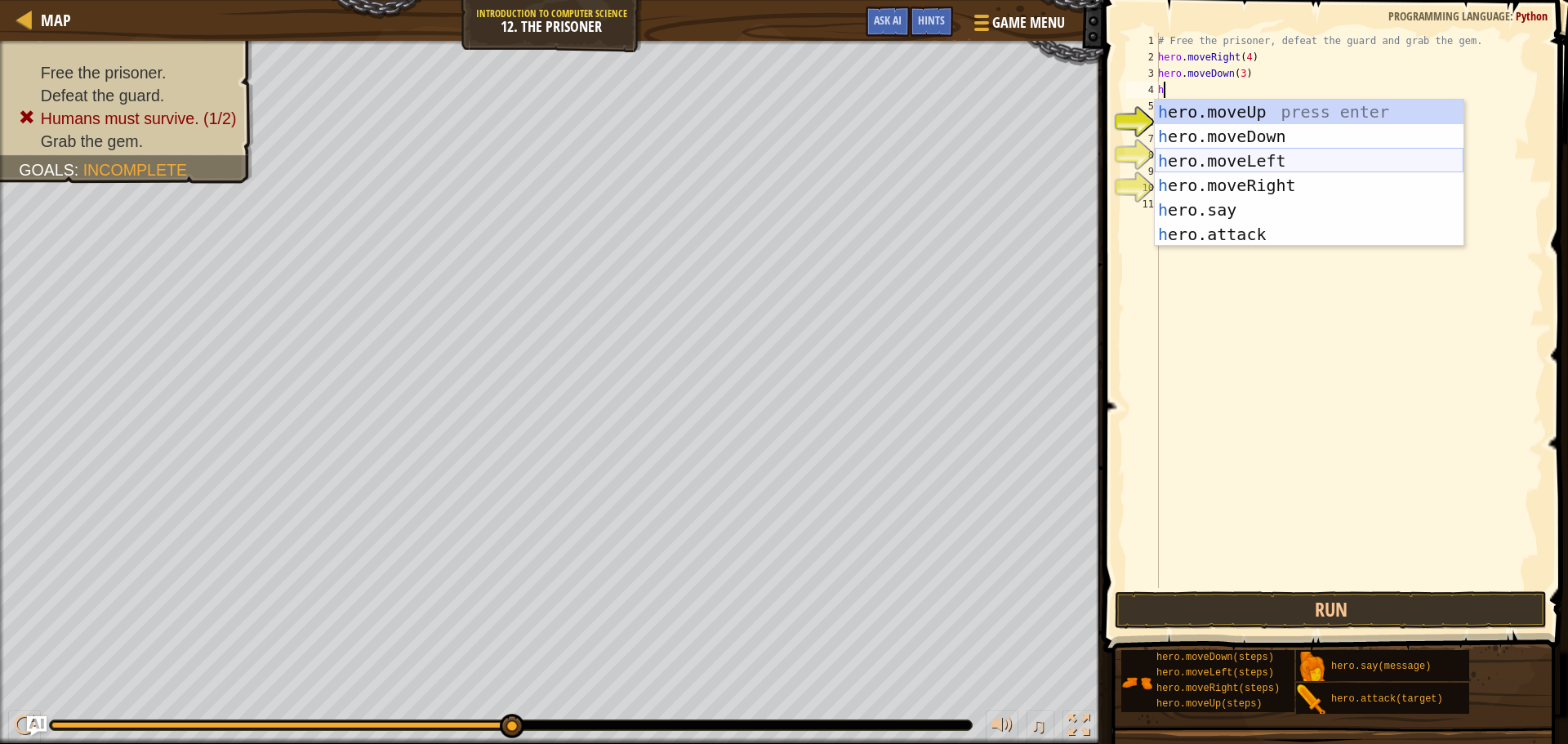
click at [1291, 153] on div "h ero.moveUp press enter h ero.moveDown press enter h ero.moveLeft press enter …" at bounding box center [1309, 197] width 308 height 196
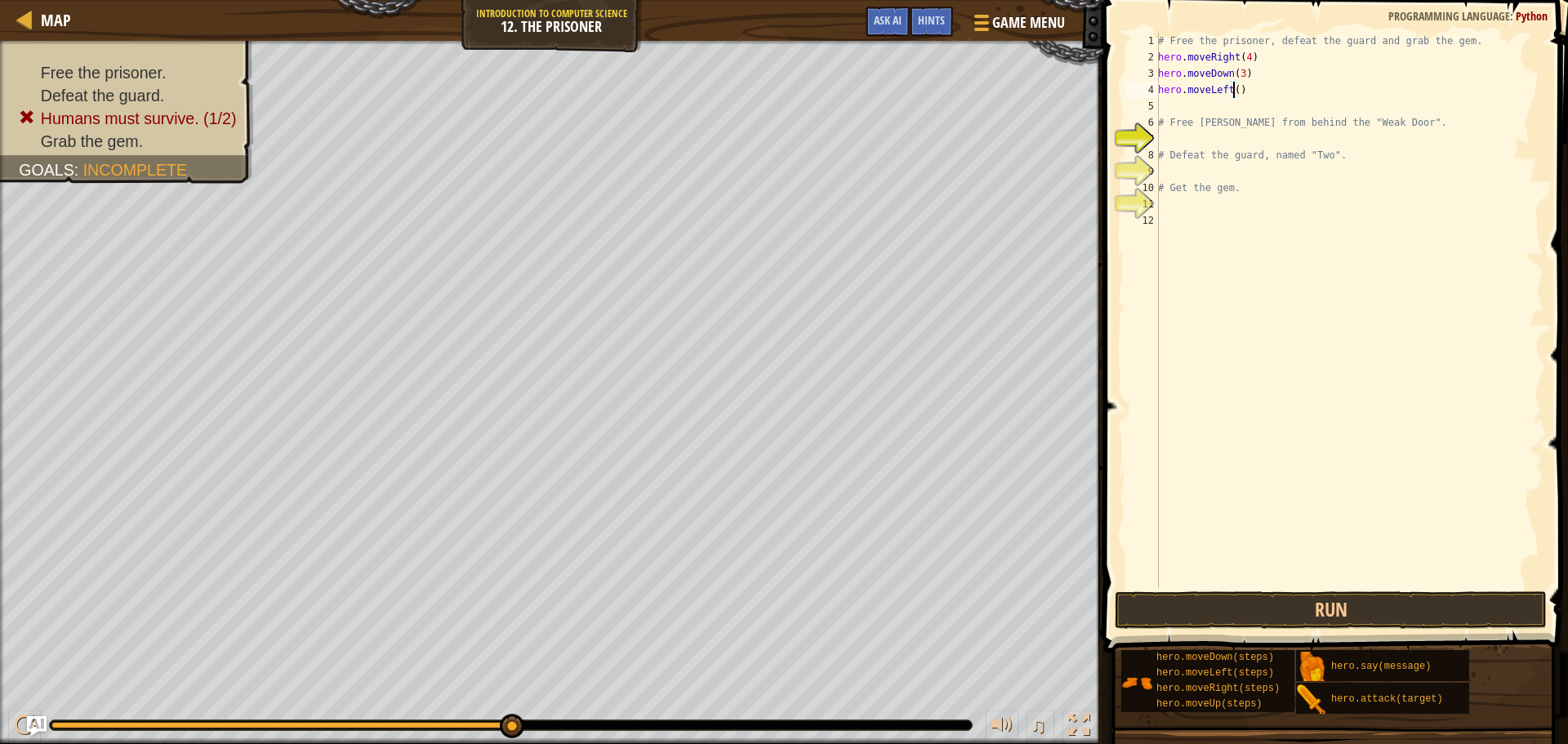
click at [1232, 89] on div "# Free the prisoner, defeat the guard and grab the gem. hero . moveRight ( 4 ) …" at bounding box center [1349, 327] width 389 height 589
type textarea "hero.moveLeft(2)"
click at [1191, 104] on div "# Free the prisoner, defeat the guard and grab the gem. hero . moveRight ( 4 ) …" at bounding box center [1349, 327] width 389 height 589
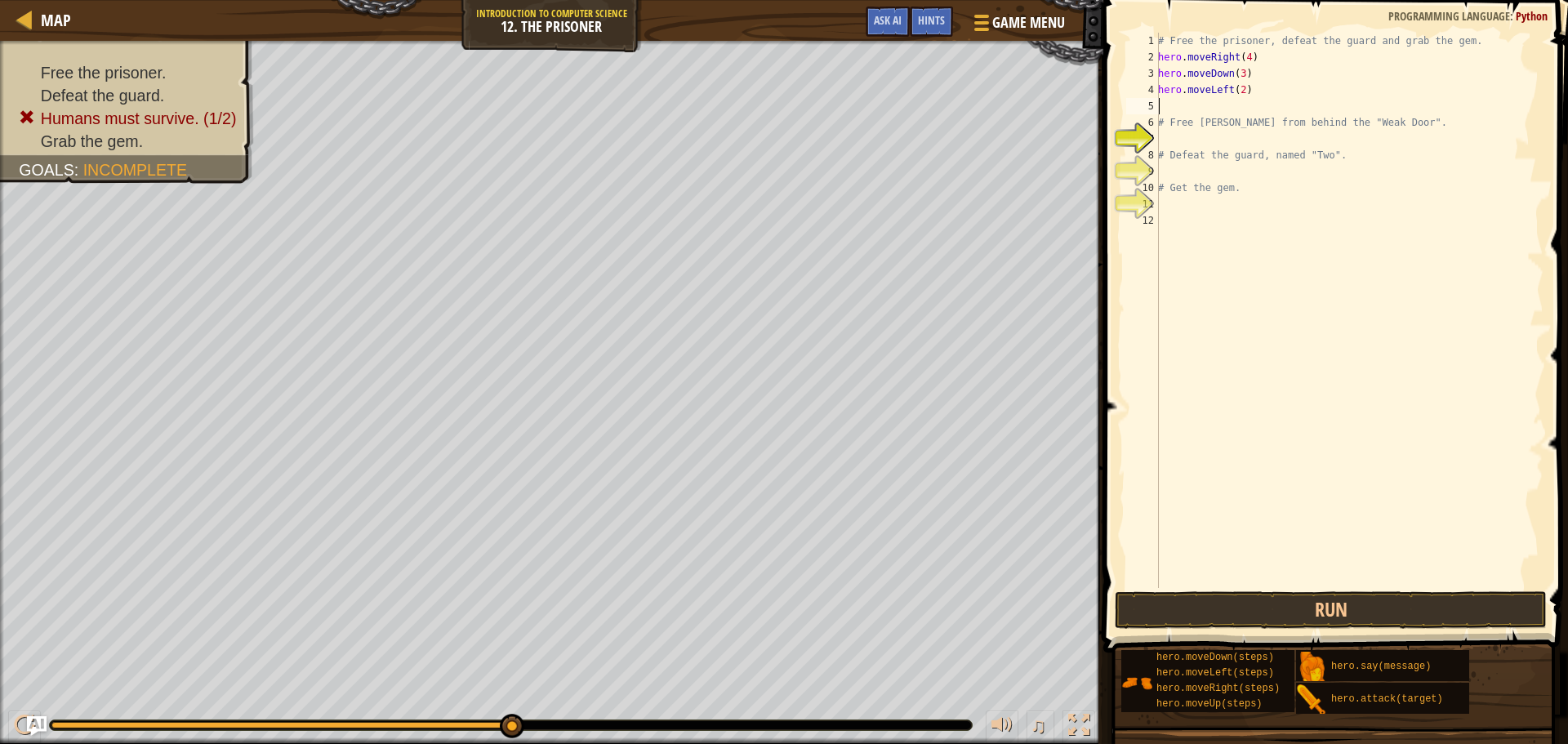
type textarea "h"
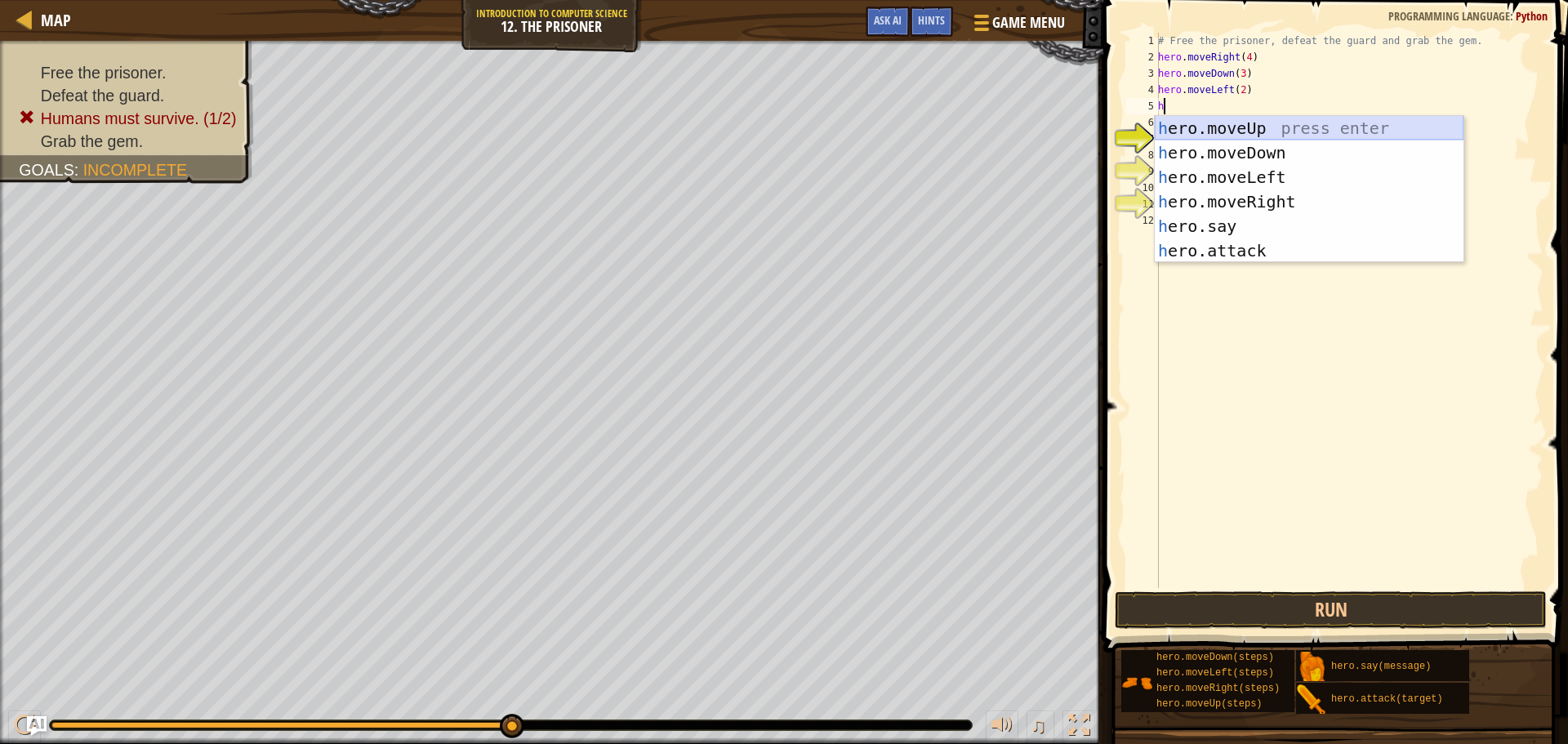
click at [1237, 127] on div "h ero.moveUp press enter h ero.moveDown press enter h ero.moveLeft press enter …" at bounding box center [1309, 214] width 308 height 196
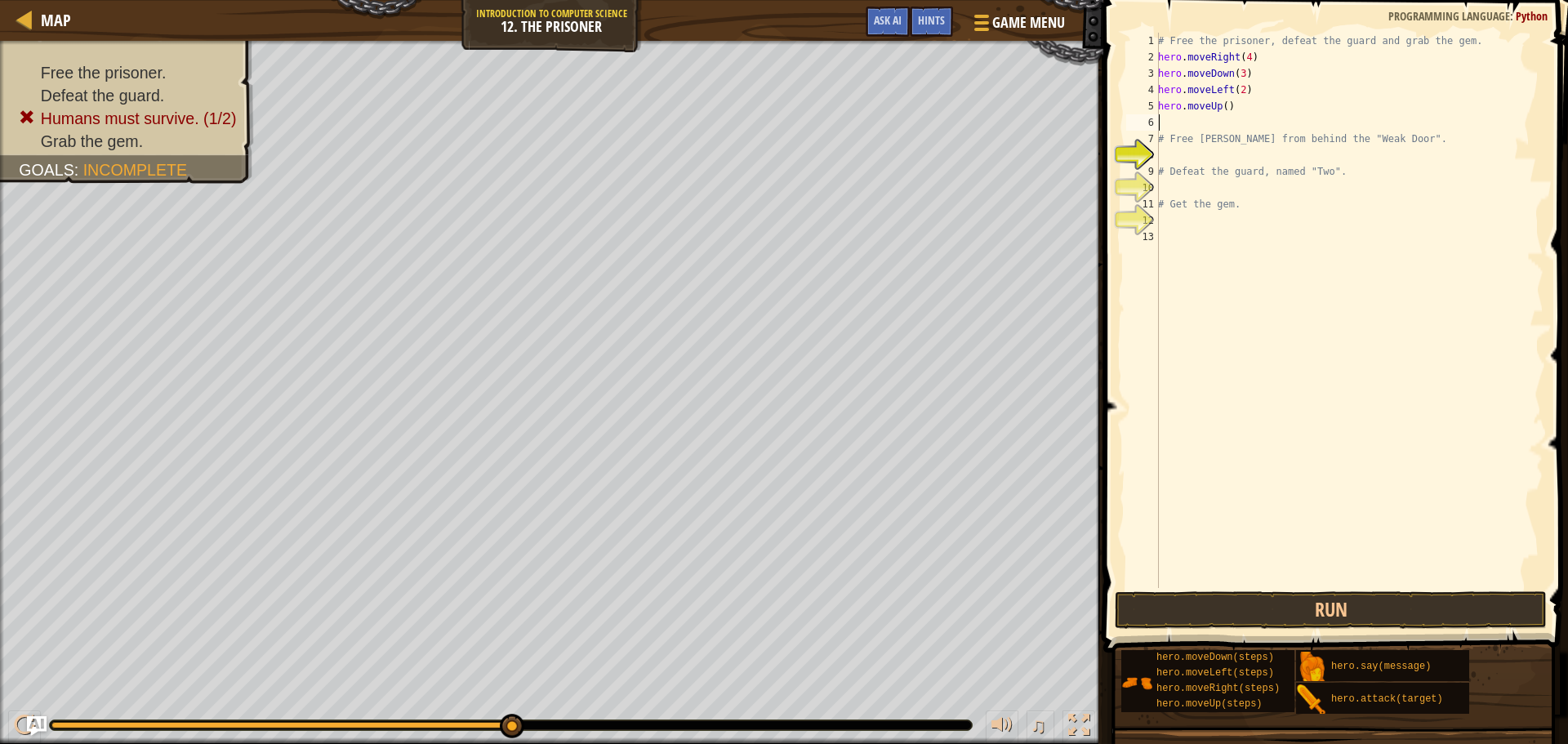
type textarea "h"
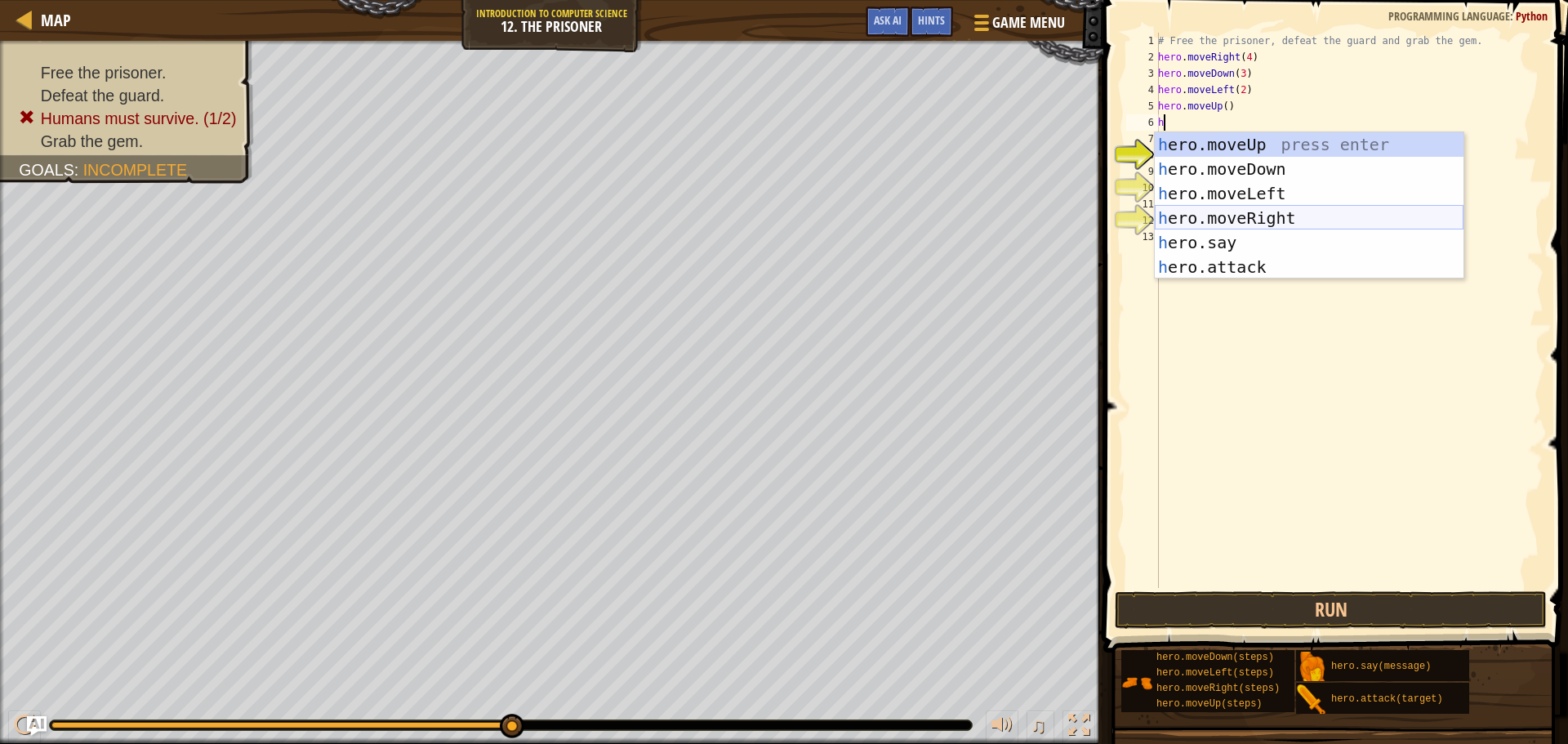
click at [1235, 211] on div "h ero.moveUp press enter h ero.moveDown press enter h ero.moveLeft press enter …" at bounding box center [1309, 230] width 308 height 196
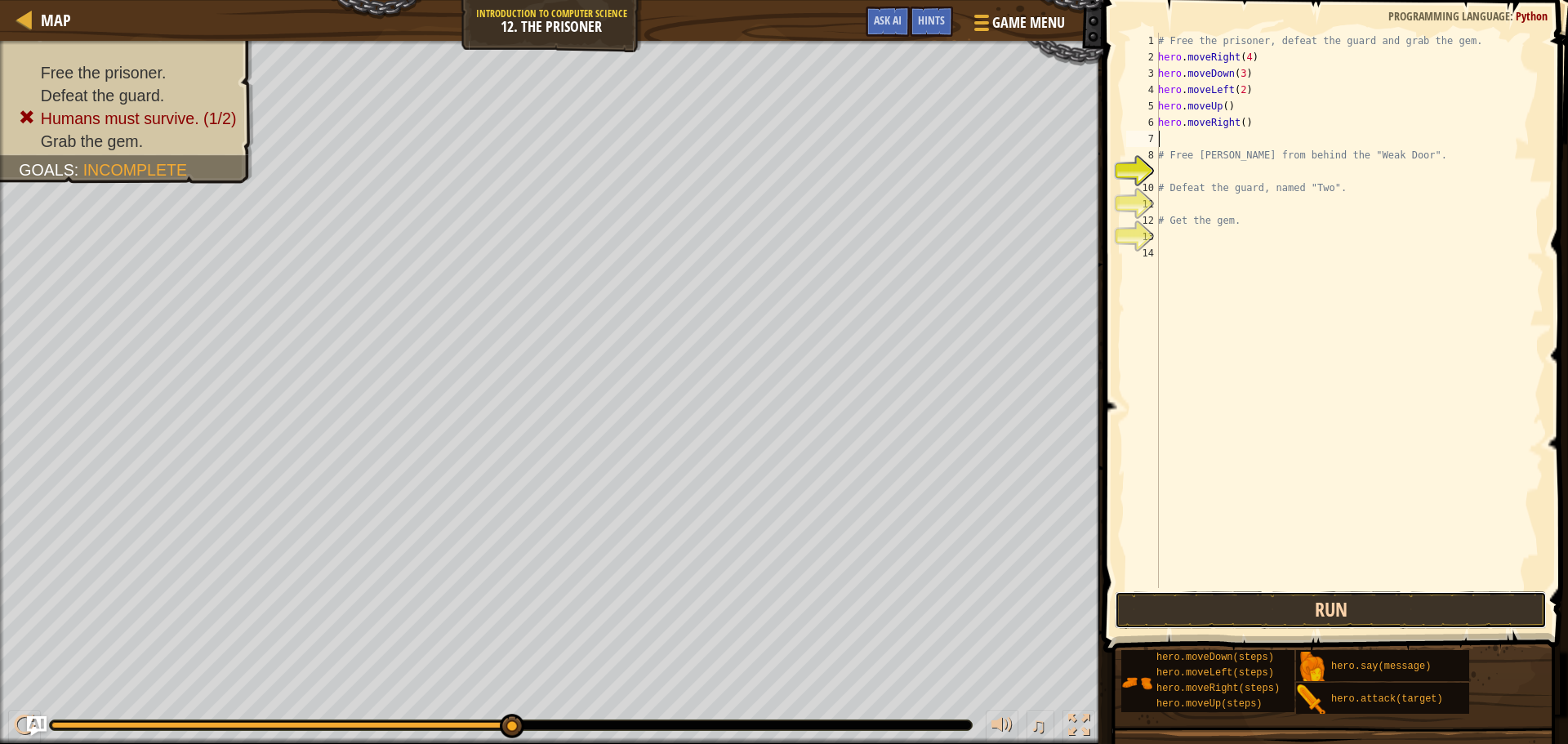
click at [1392, 619] on button "Run" at bounding box center [1331, 610] width 432 height 38
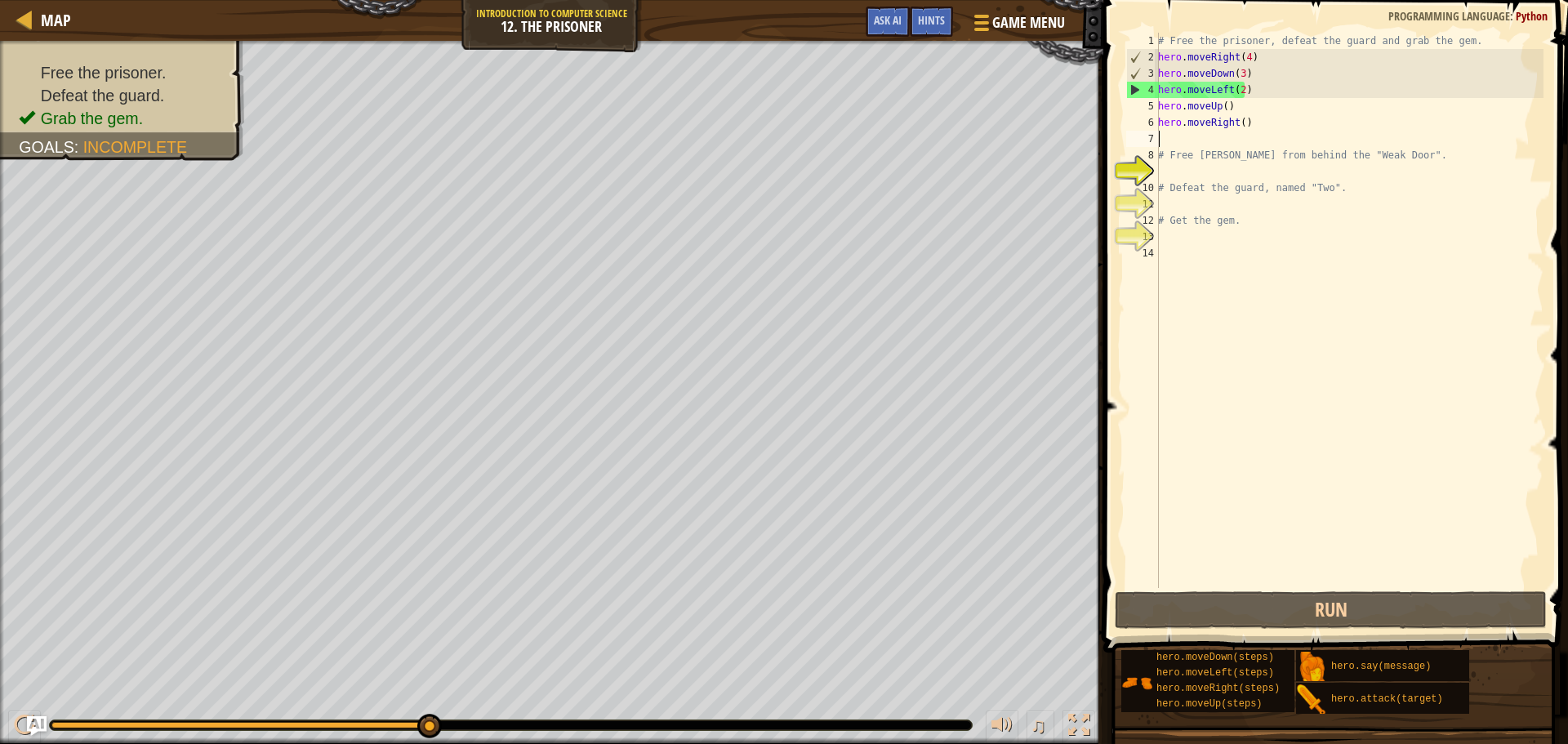
click at [1239, 121] on div "# Free the prisoner, defeat the guard and grab the gem. hero . moveRight ( 4 ) …" at bounding box center [1349, 327] width 389 height 589
type textarea "hero.moveRight(2)"
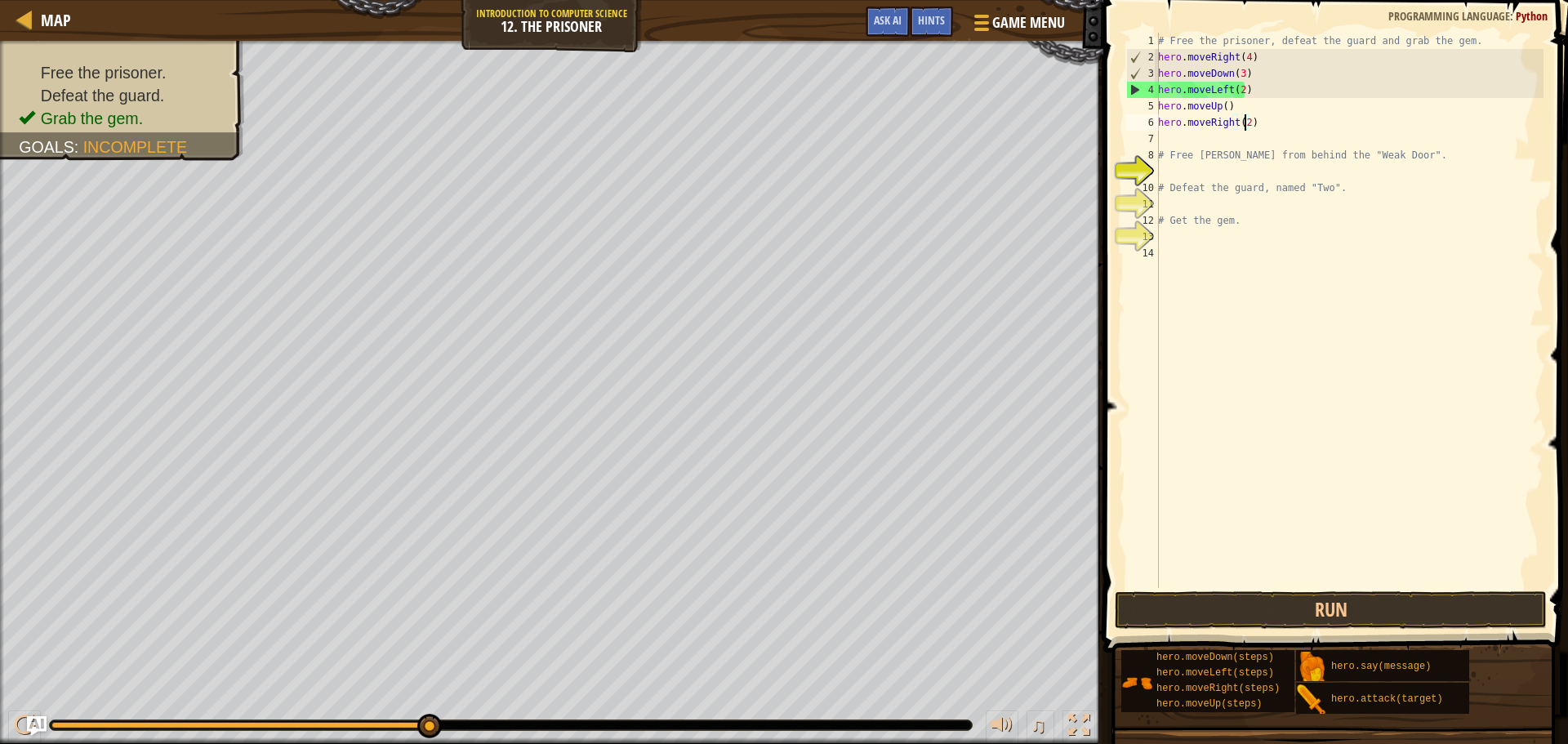
scroll to position [8, 7]
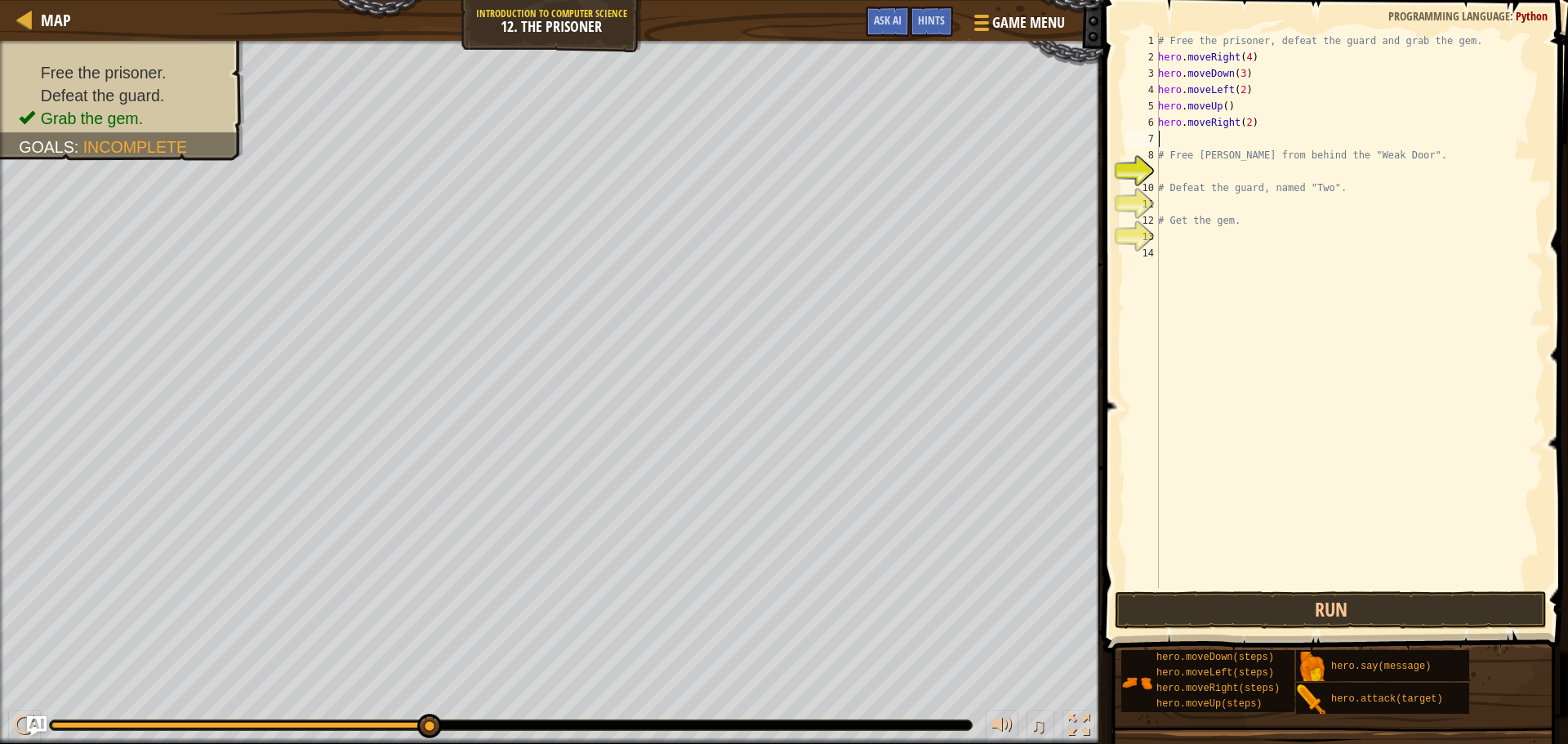
click at [1207, 132] on div "# Free the prisoner, defeat the guard and grab the gem. hero . moveRight ( 4 ) …" at bounding box center [1349, 327] width 389 height 589
type textarea "h"
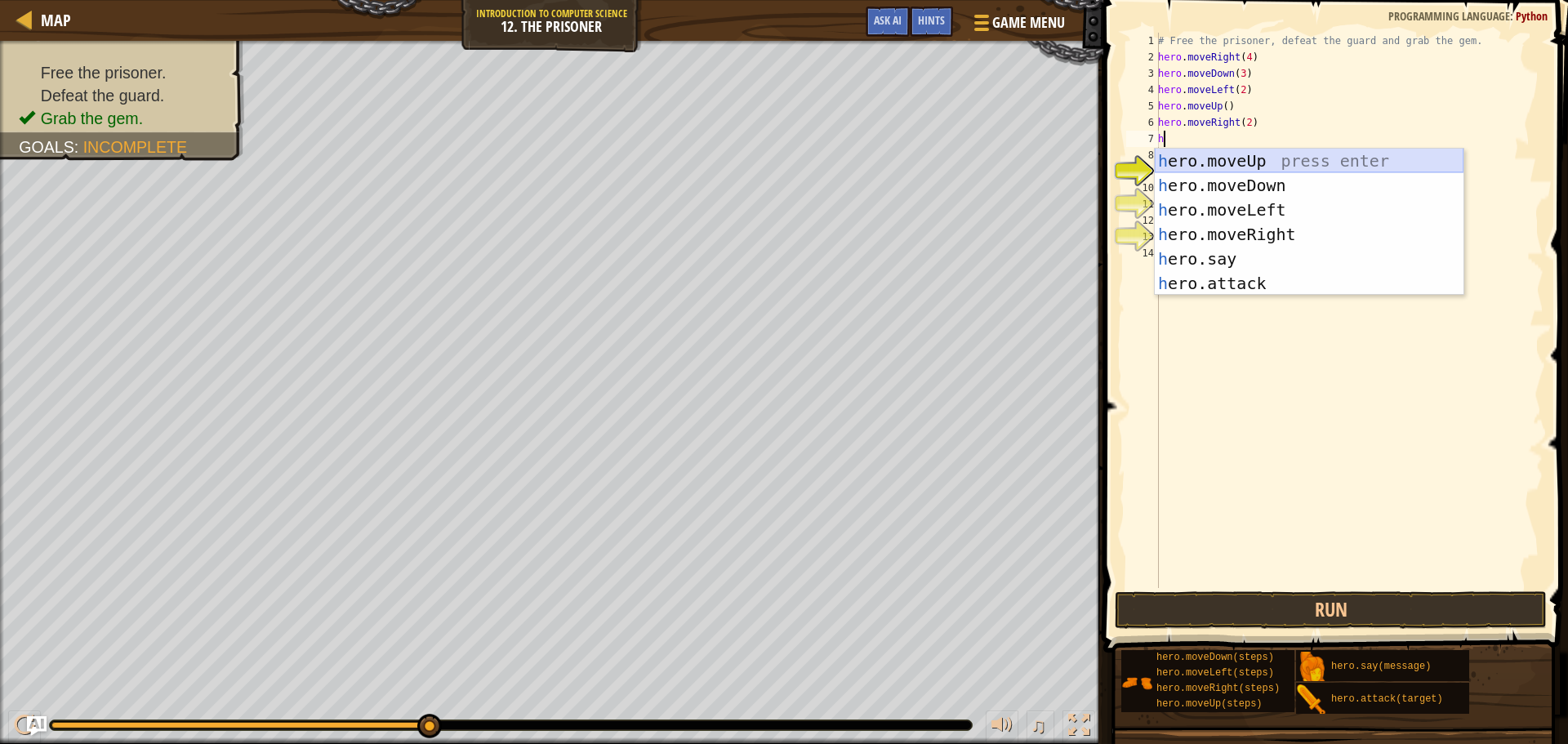
click at [1250, 149] on div "h ero.moveUp press enter h ero.moveDown press enter h ero.moveLeft press enter …" at bounding box center [1309, 247] width 308 height 196
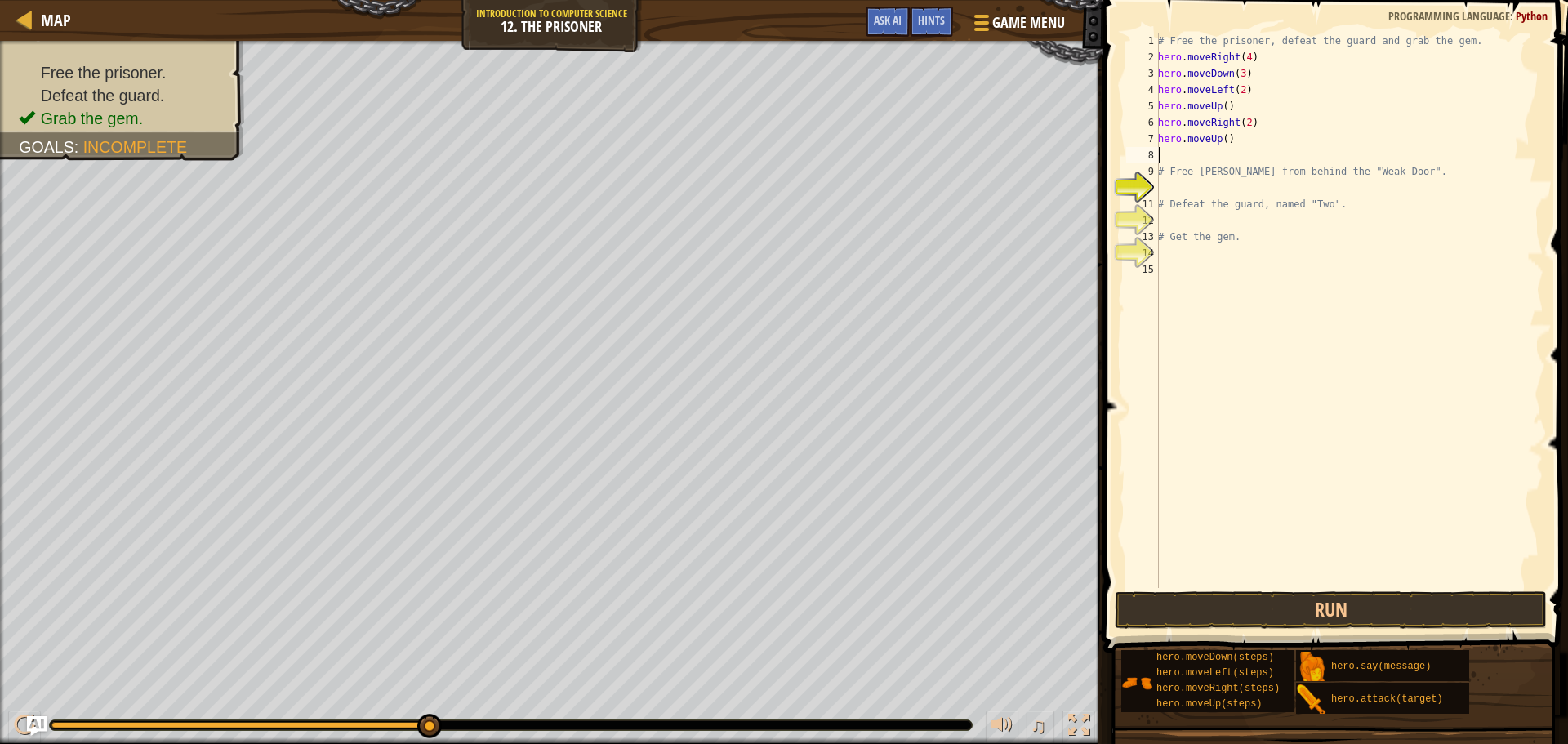
type textarea "h"
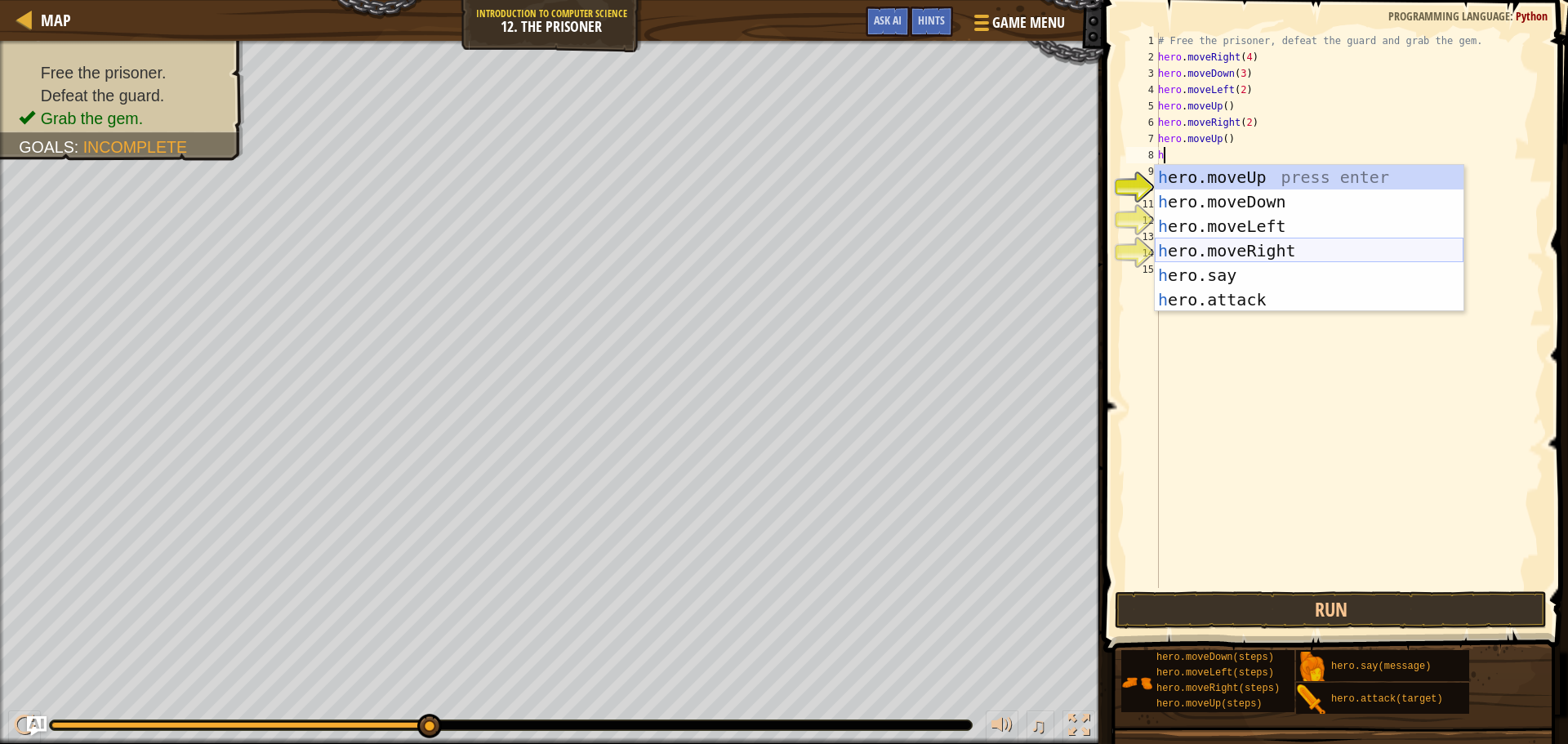
click at [1243, 242] on div "h ero.moveUp press enter h ero.moveDown press enter h ero.moveLeft press enter …" at bounding box center [1309, 262] width 308 height 196
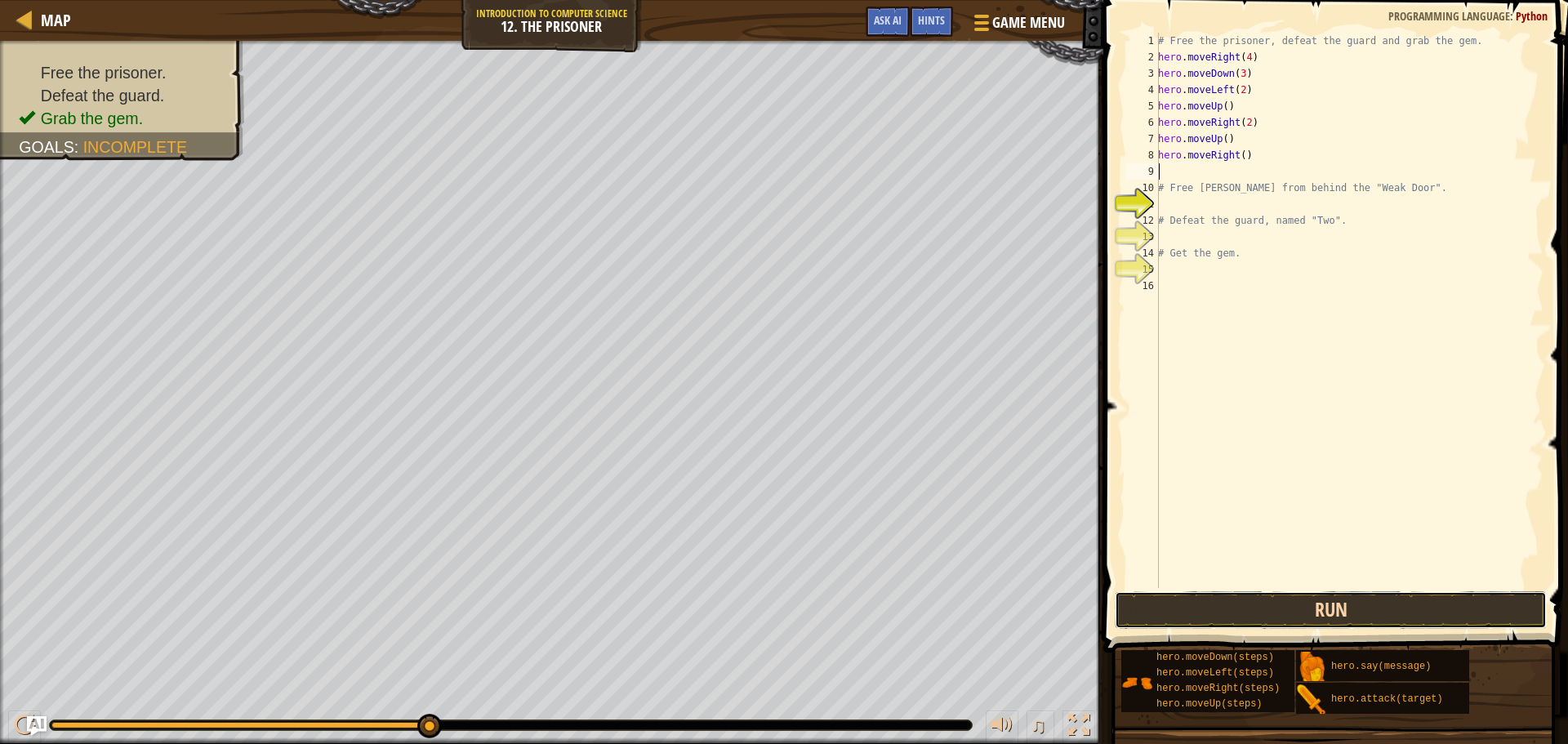
click at [1222, 594] on button "Run" at bounding box center [1331, 610] width 432 height 38
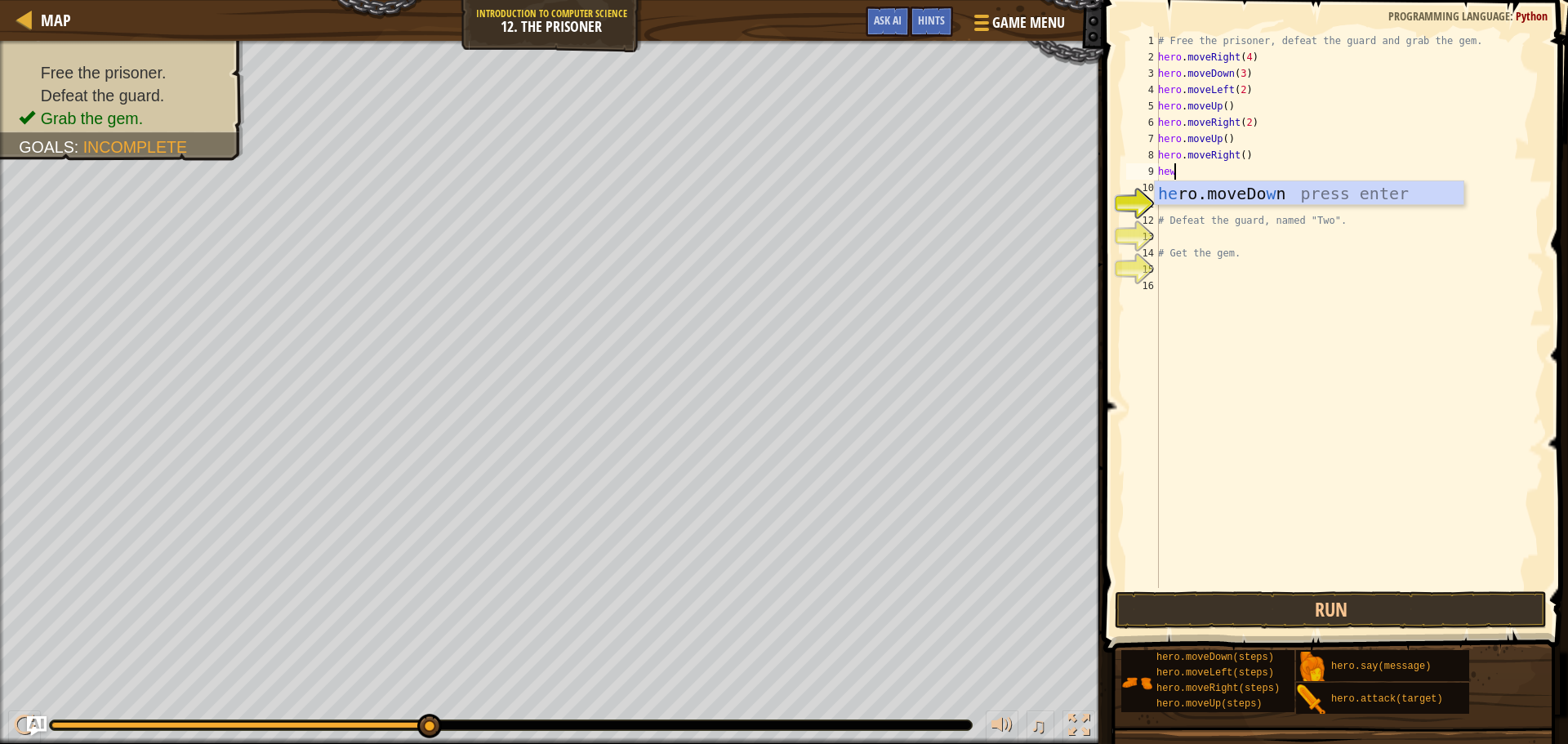
type textarea "he"
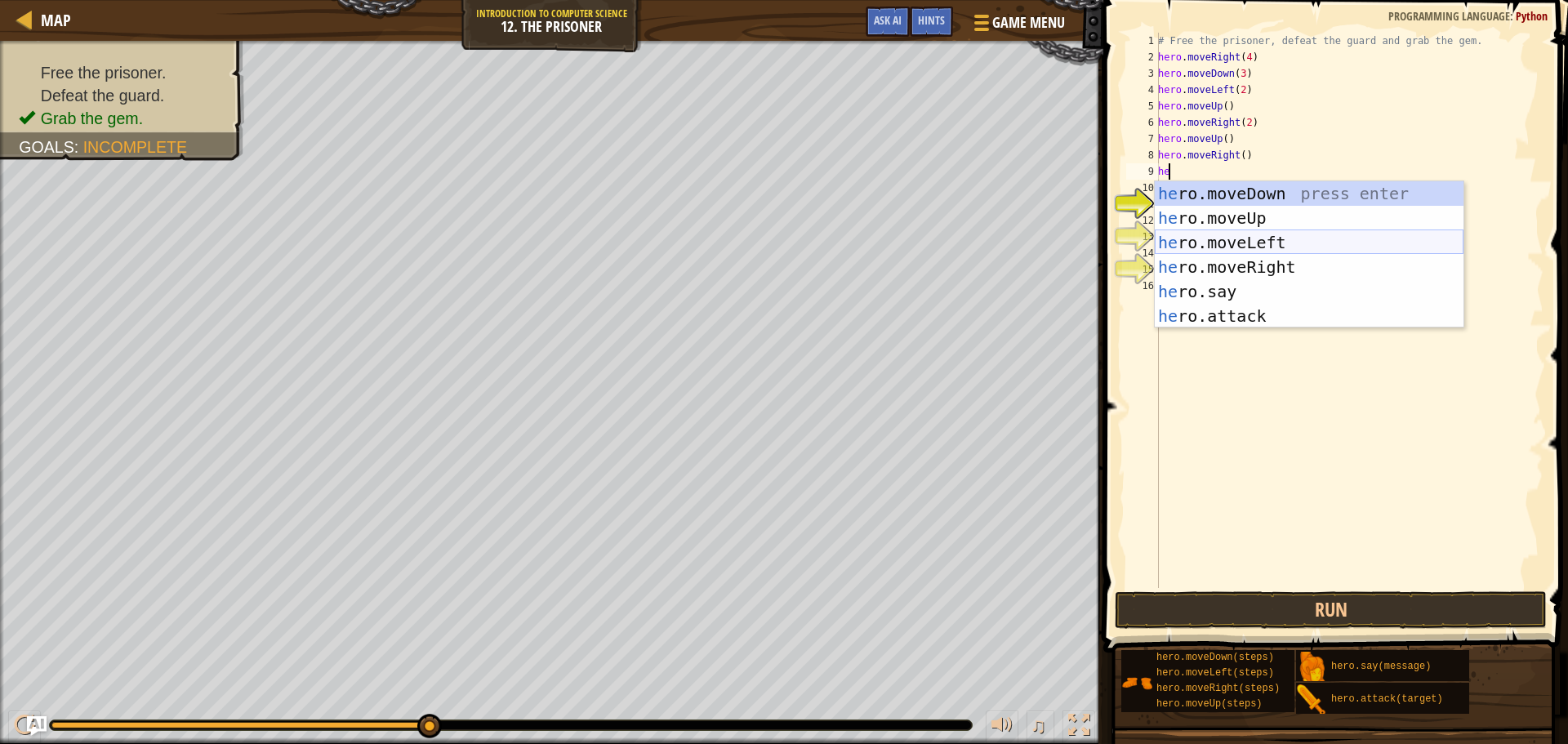
click at [1245, 241] on div "he ro.moveDown press enter he ro.moveUp press enter he ro.moveLeft press enter …" at bounding box center [1309, 279] width 308 height 196
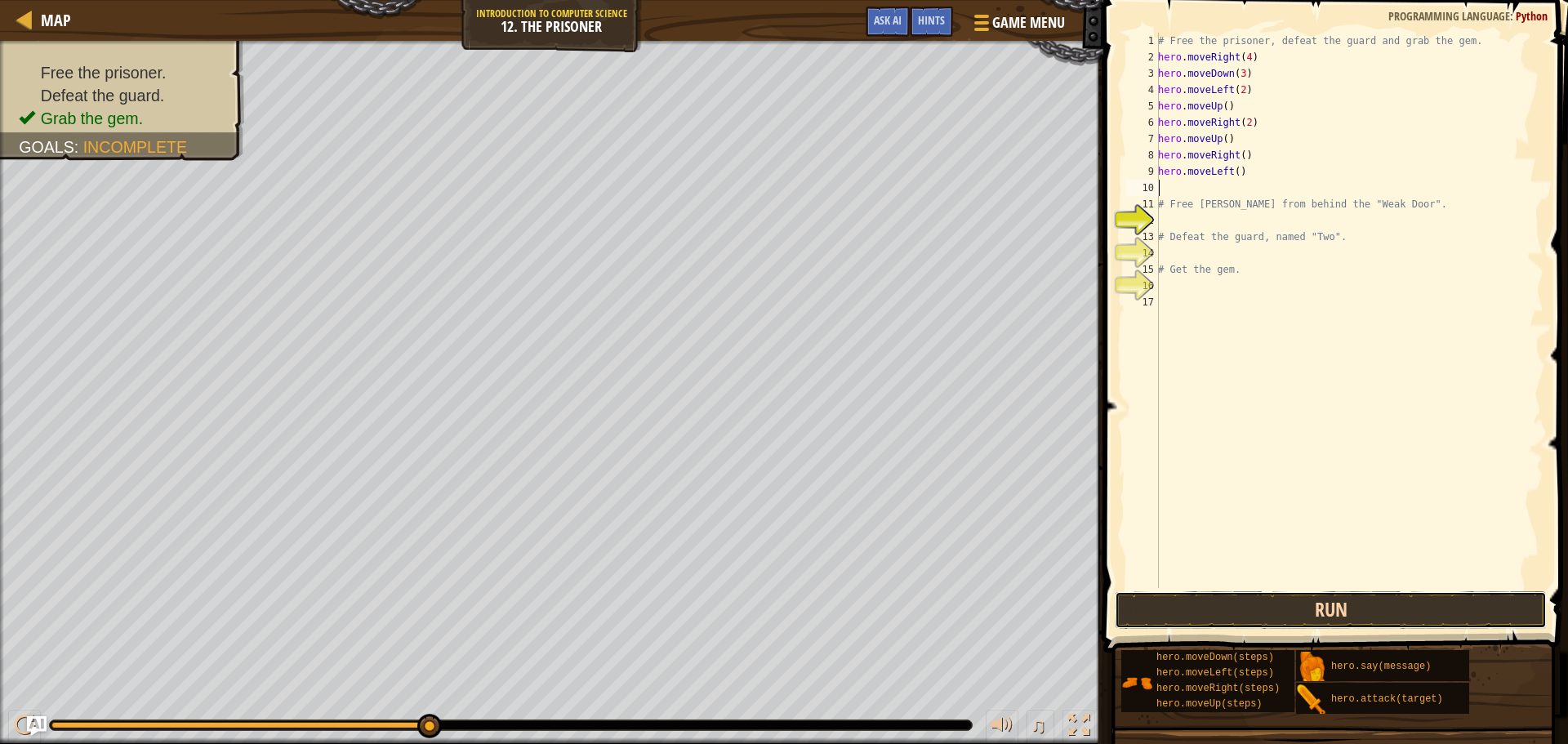
click at [1370, 612] on button "Run" at bounding box center [1331, 610] width 432 height 38
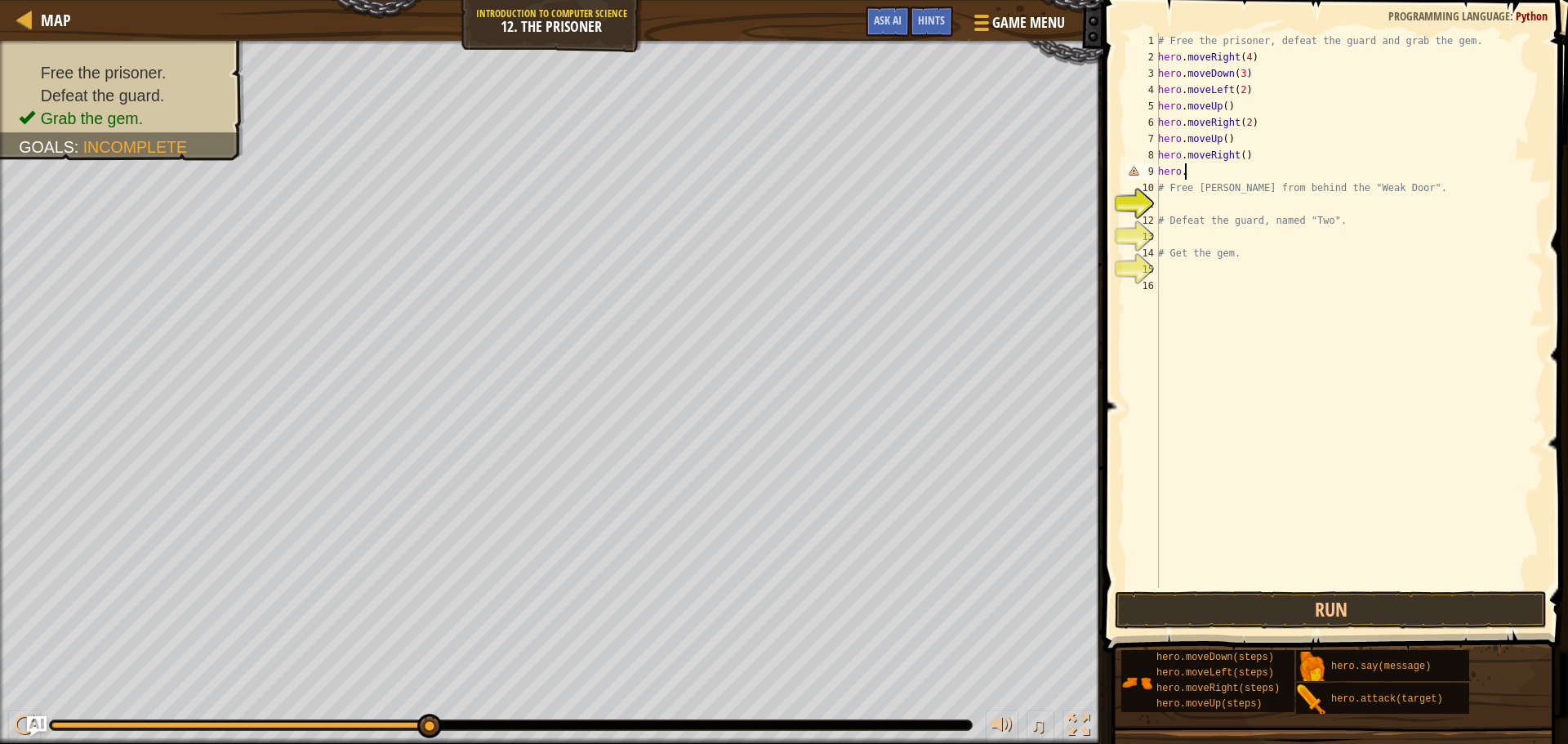
type textarea "h"
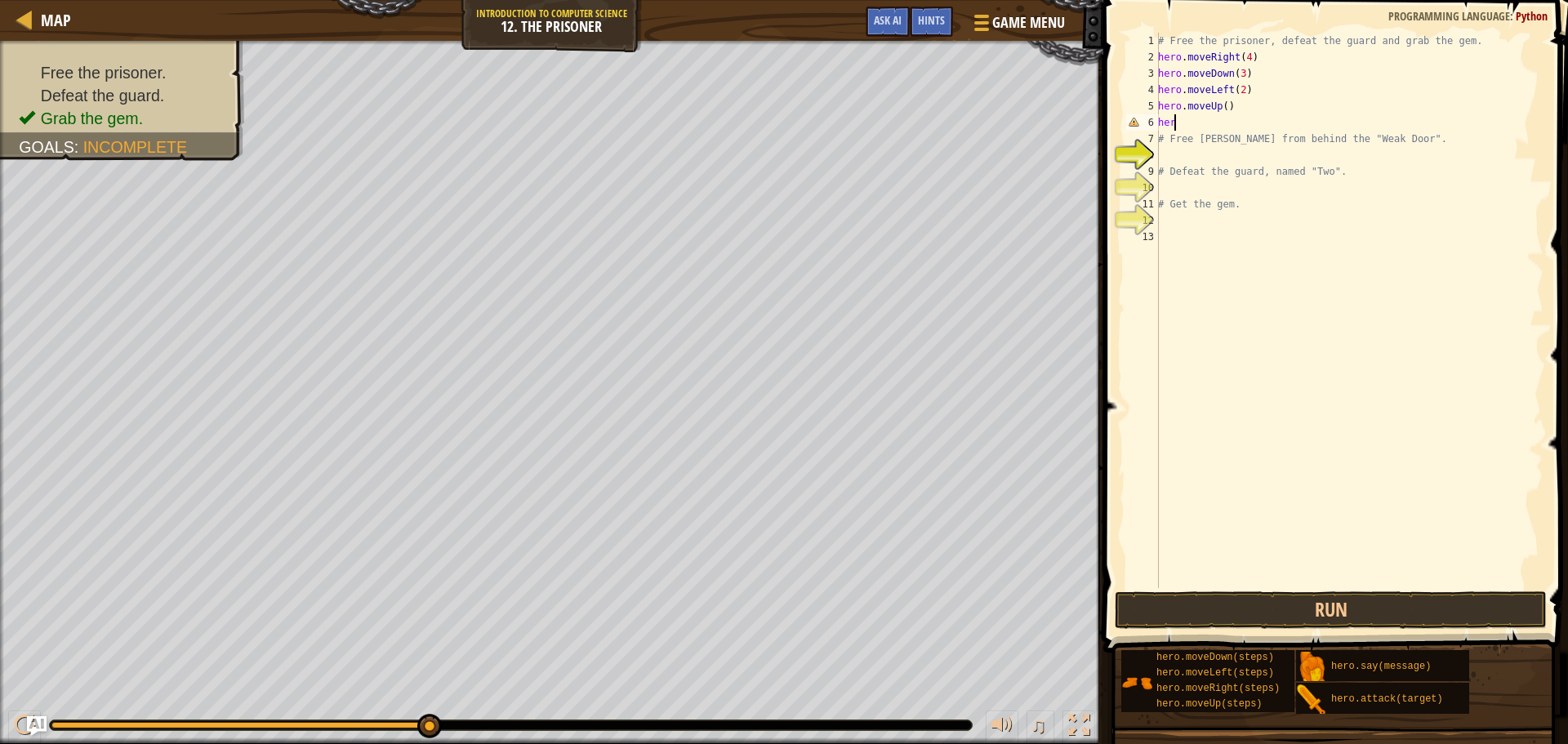
type textarea "h"
click at [1398, 625] on button "Run" at bounding box center [1331, 610] width 432 height 38
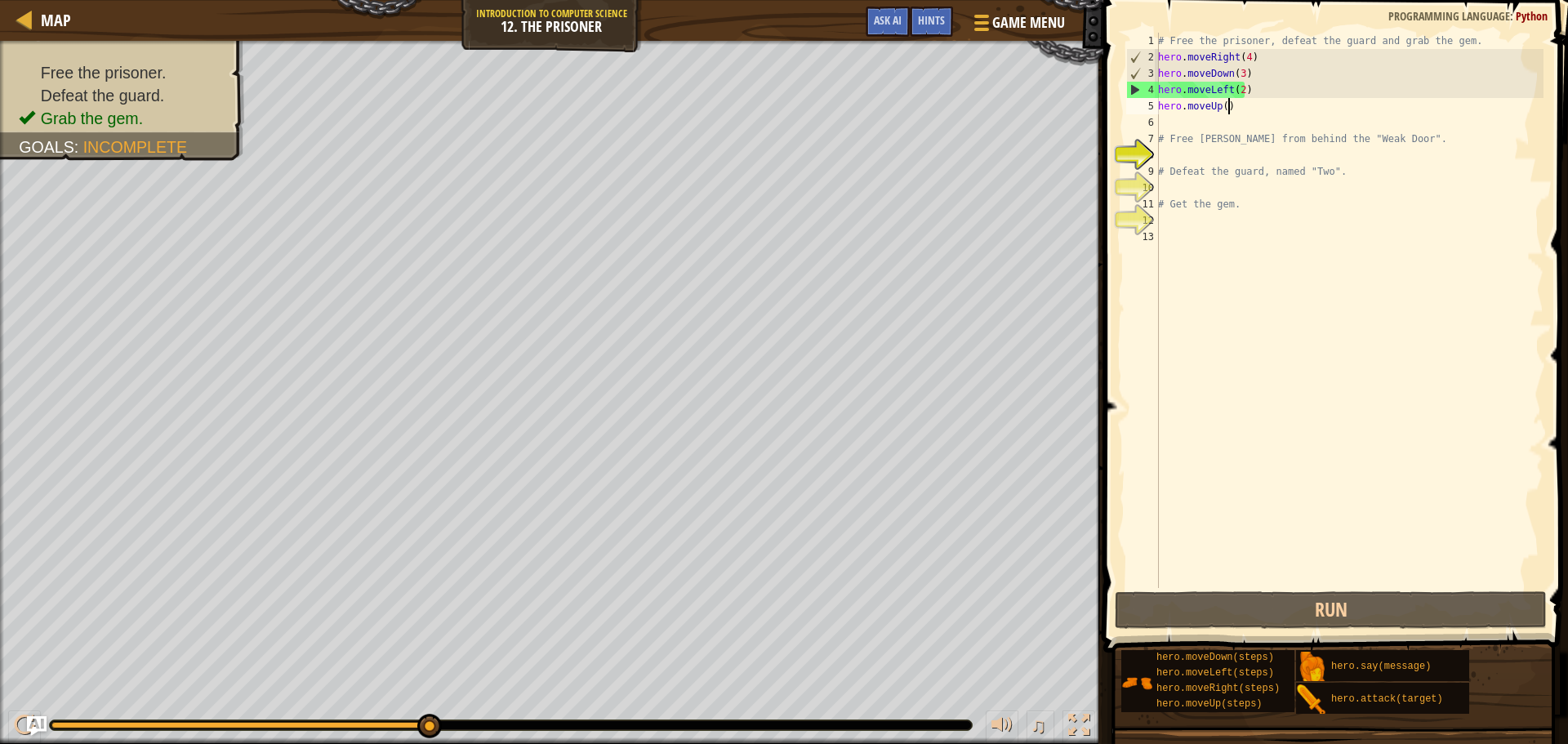
click at [1229, 110] on div "# Free the prisoner, defeat the guard and grab the gem. hero . moveRight ( 4 ) …" at bounding box center [1349, 327] width 389 height 589
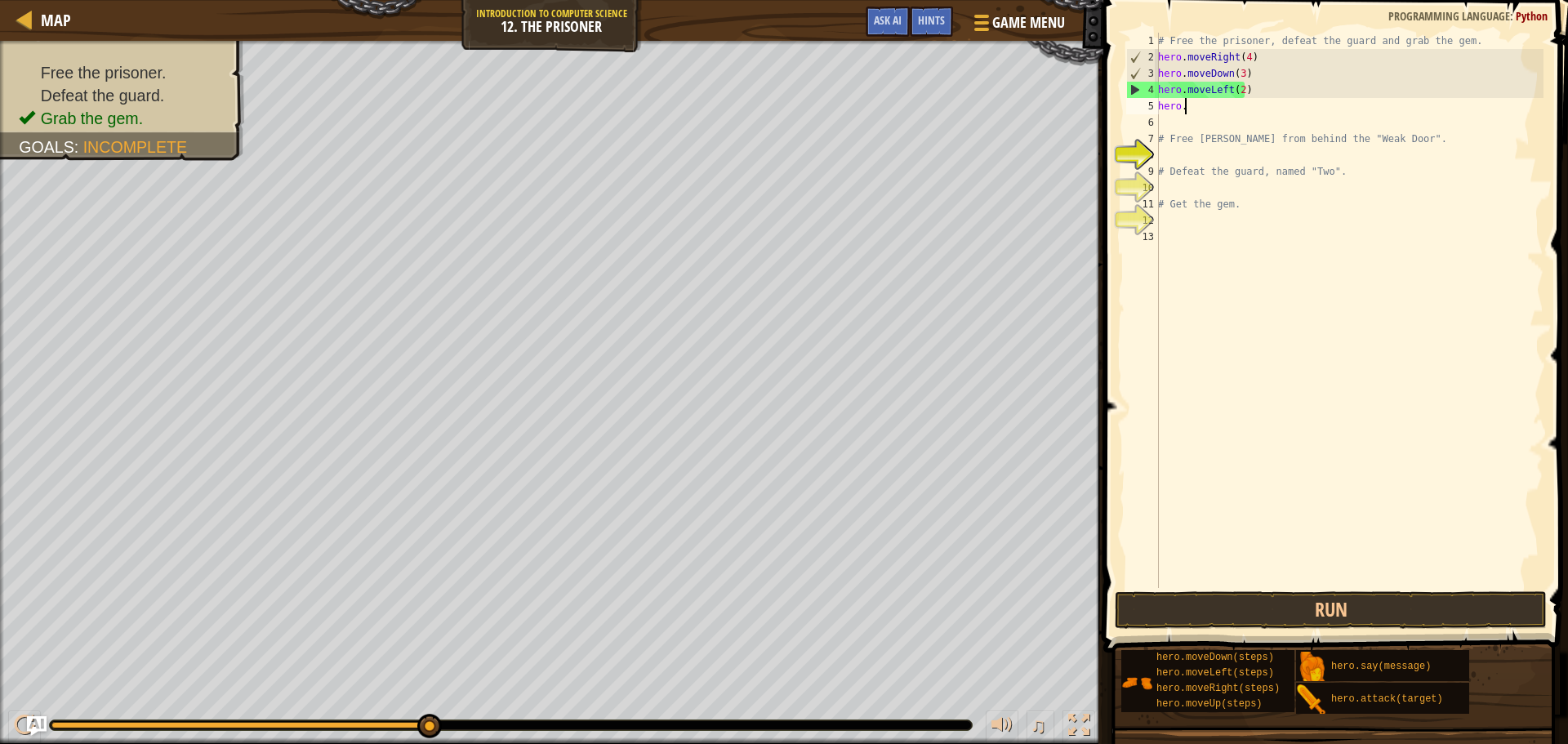
type textarea "h"
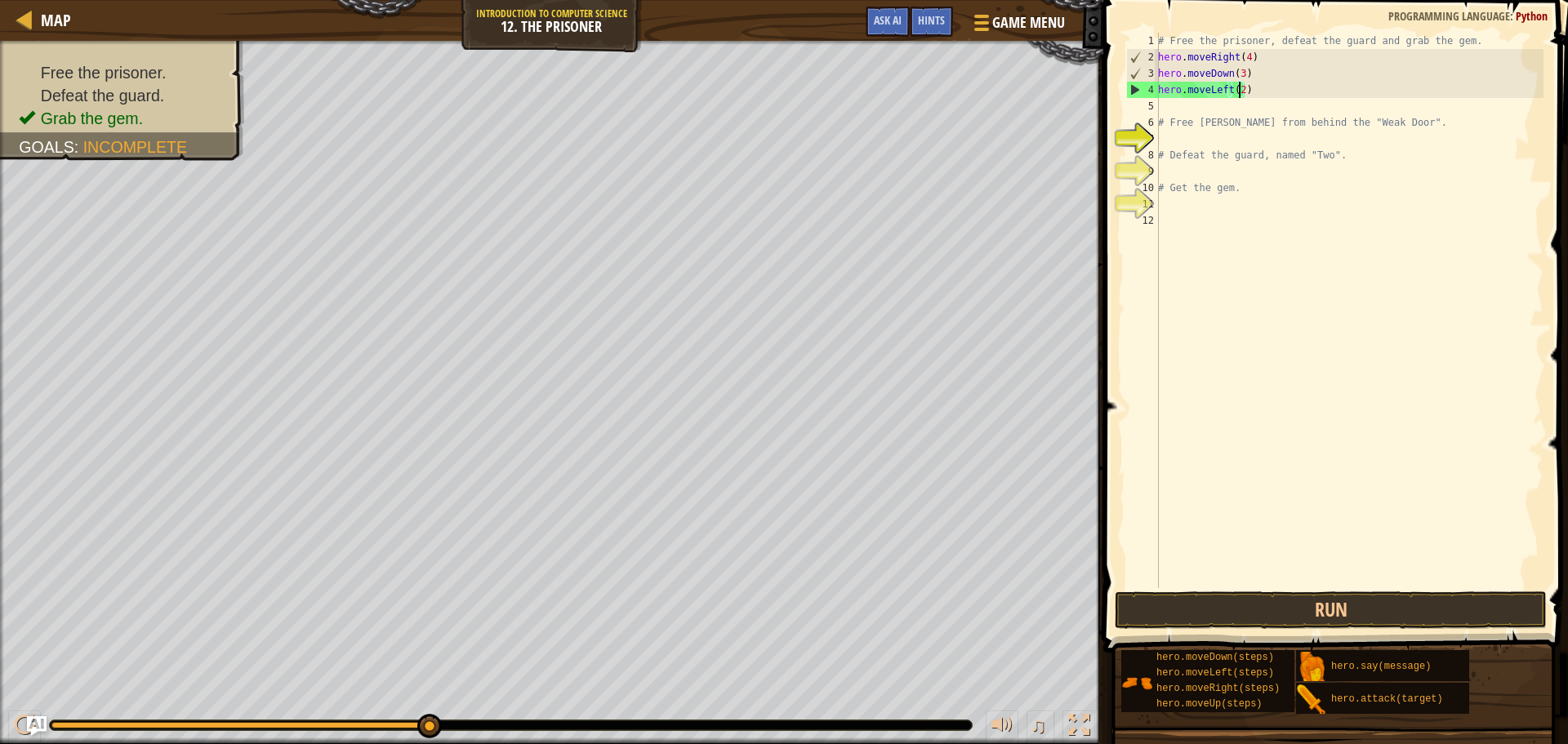
click at [1239, 90] on div "# Free the prisoner, defeat the guard and grab the gem. hero . moveRight ( 4 ) …" at bounding box center [1349, 327] width 389 height 589
type textarea "hero.moveLeft()"
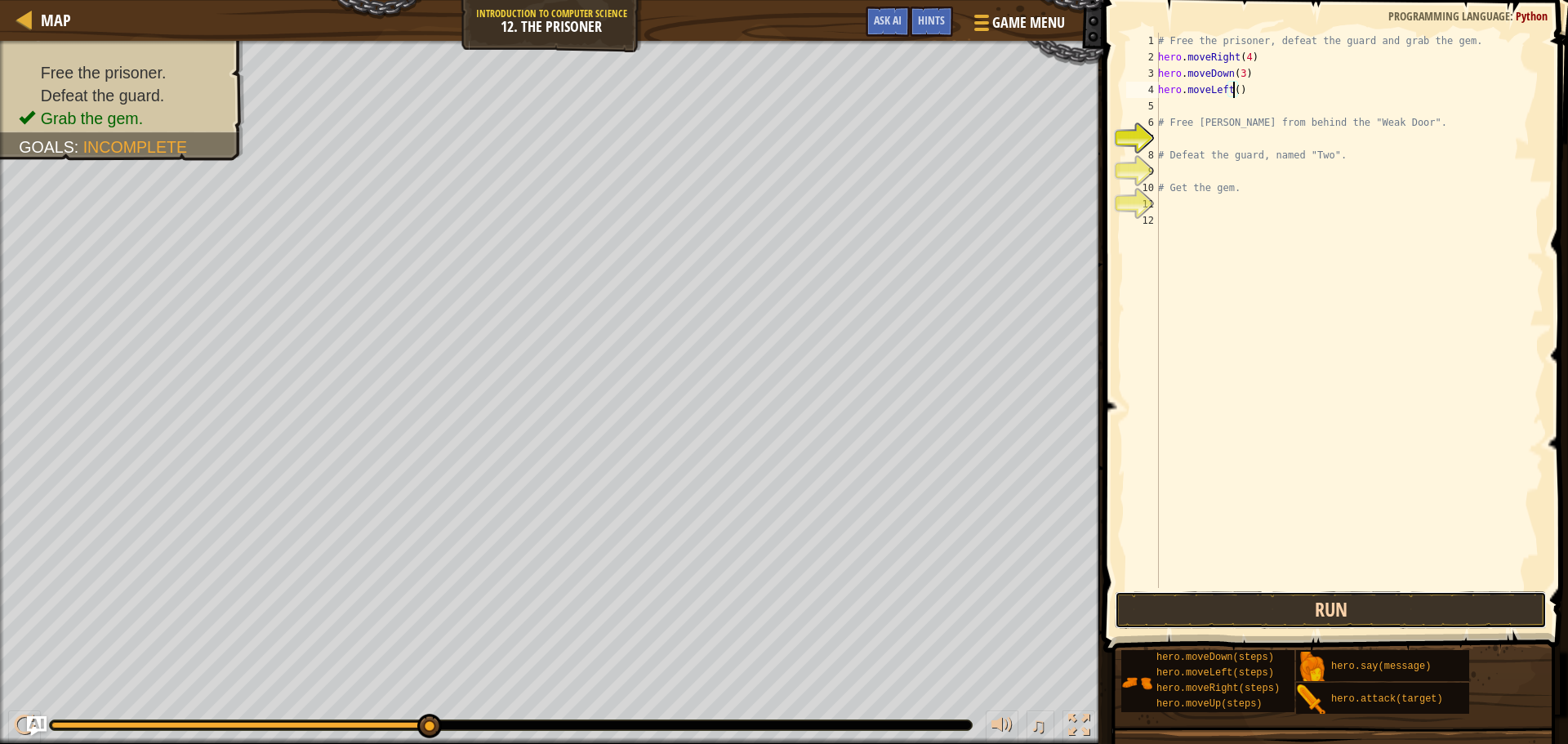
click at [1501, 608] on button "Run" at bounding box center [1331, 610] width 432 height 38
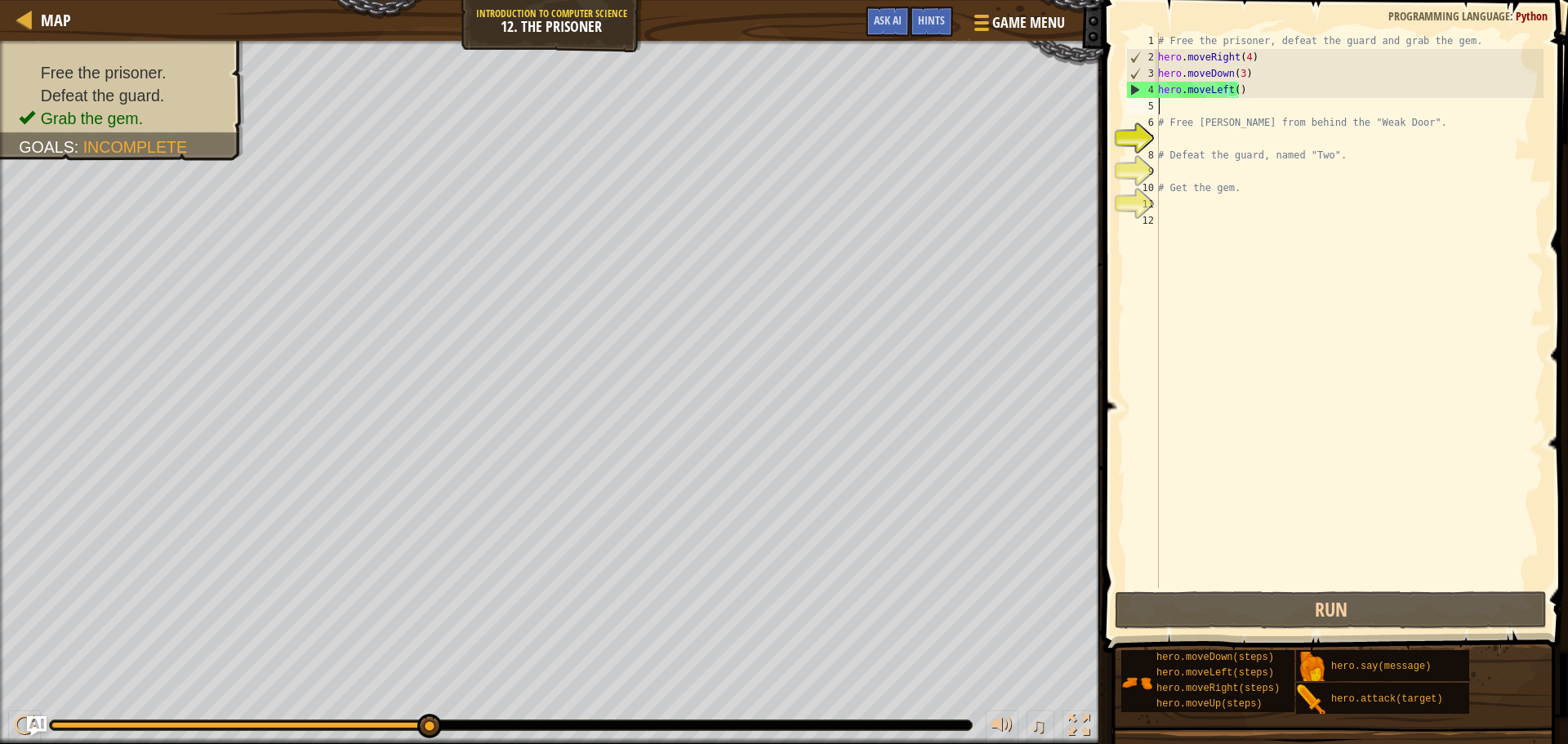
click at [1186, 110] on div "# Free the prisoner, defeat the guard and grab the gem. hero . moveRight ( 4 ) …" at bounding box center [1349, 327] width 389 height 589
type textarea "h"
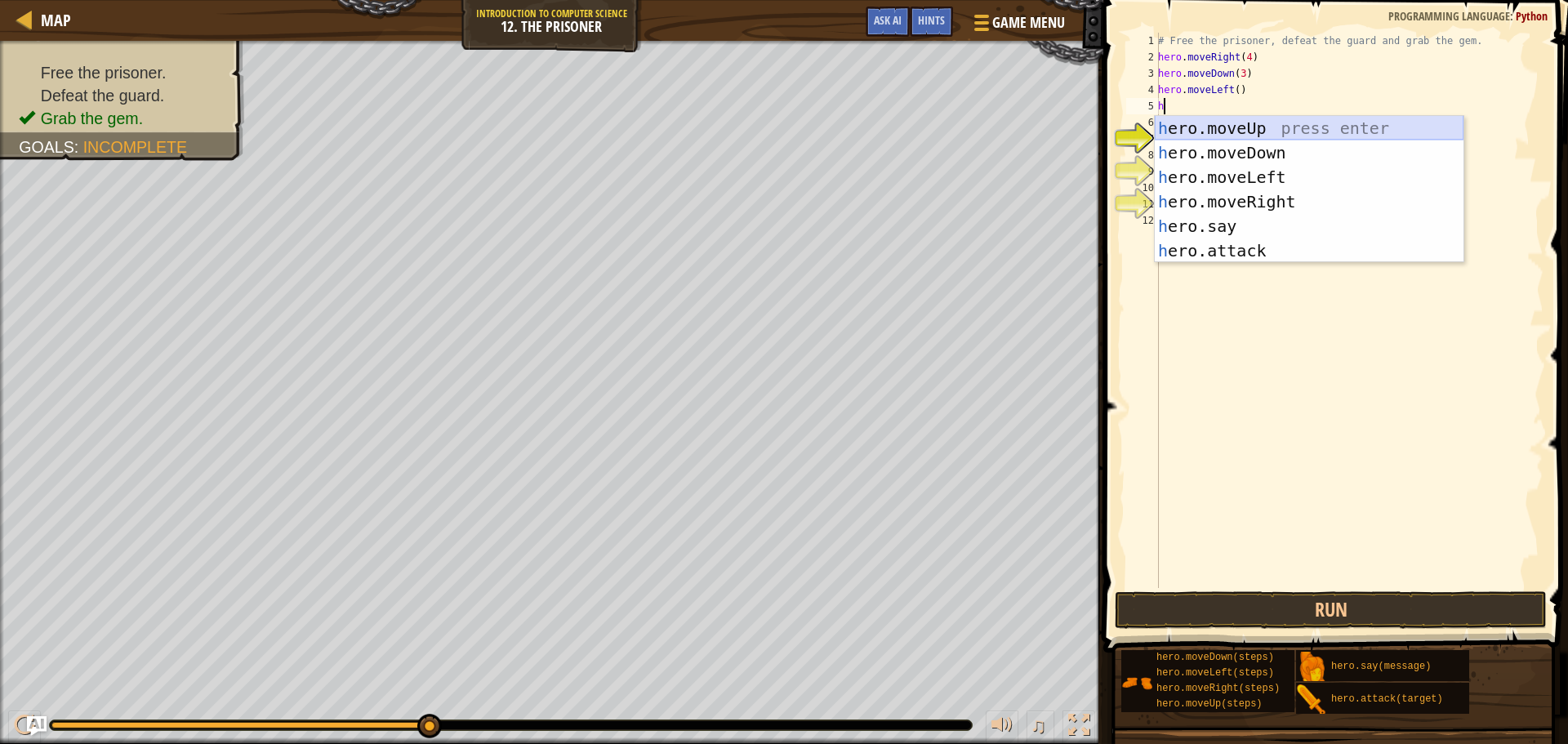
click at [1246, 129] on div "h ero.moveUp press enter h ero.moveDown press enter h ero.moveLeft press enter …" at bounding box center [1309, 214] width 308 height 196
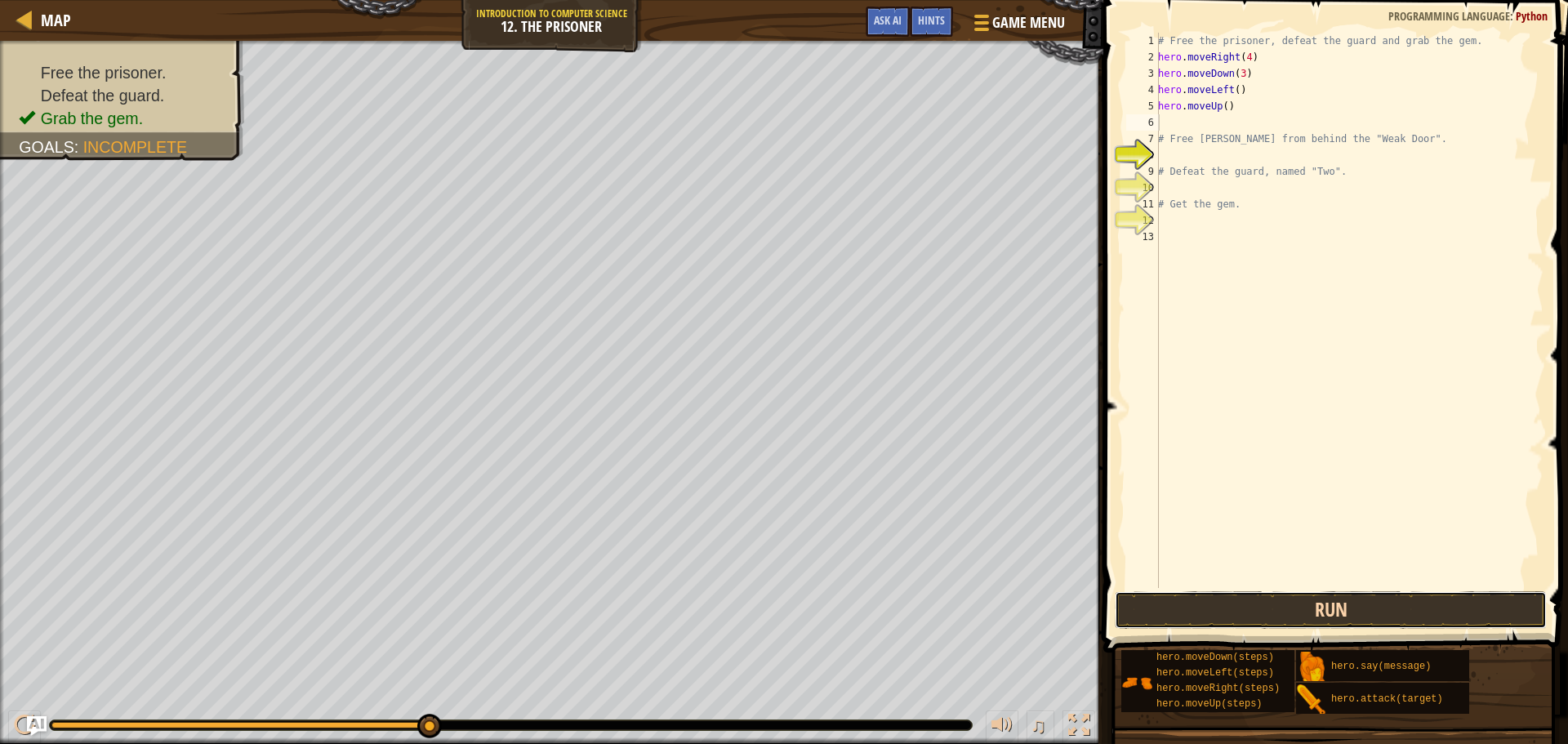
click at [1244, 619] on button "Run" at bounding box center [1331, 610] width 432 height 38
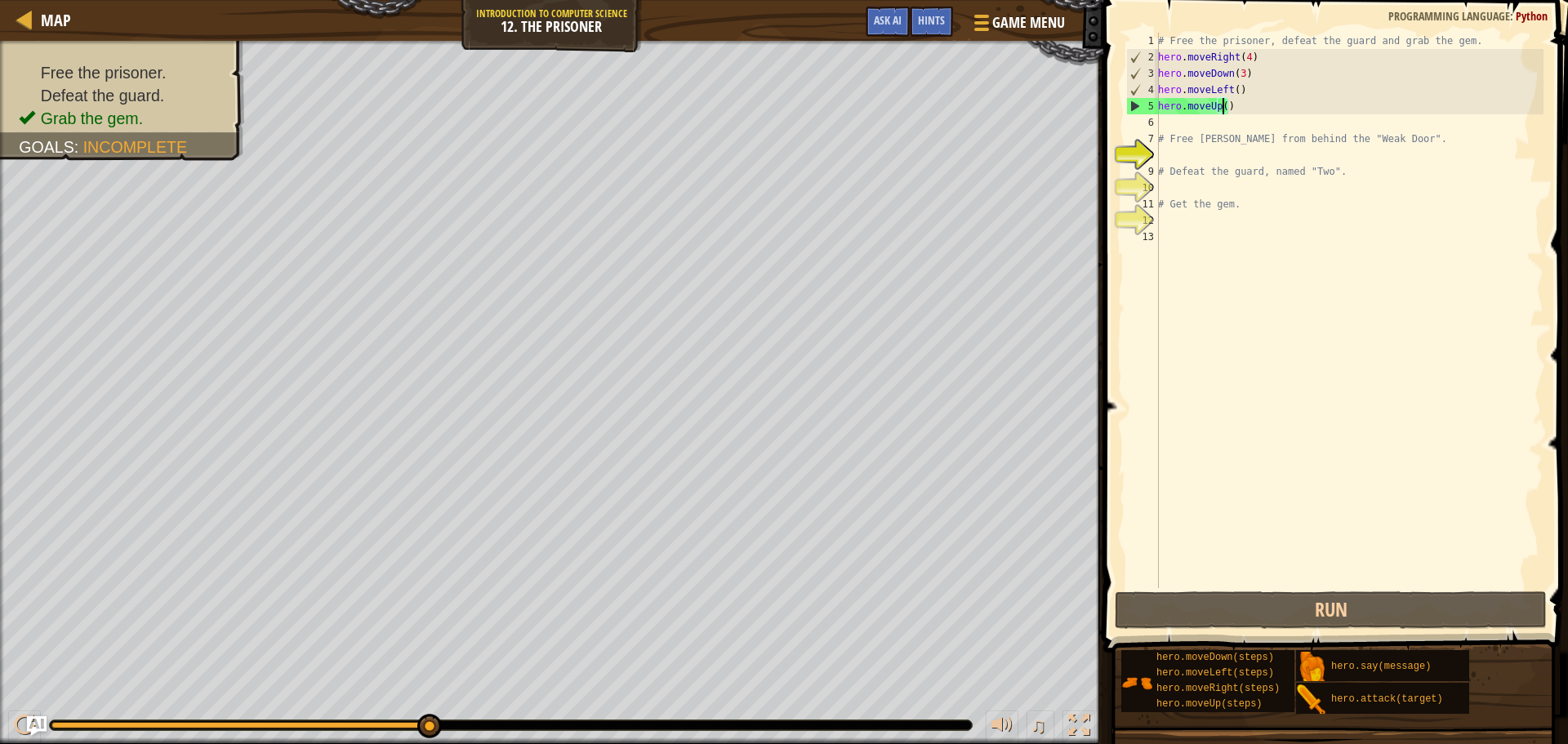
click at [1223, 110] on div "# Free the prisoner, defeat the guard and grab the gem. hero . moveRight ( 4 ) …" at bounding box center [1349, 327] width 389 height 589
type textarea "hero.moveUp(2)"
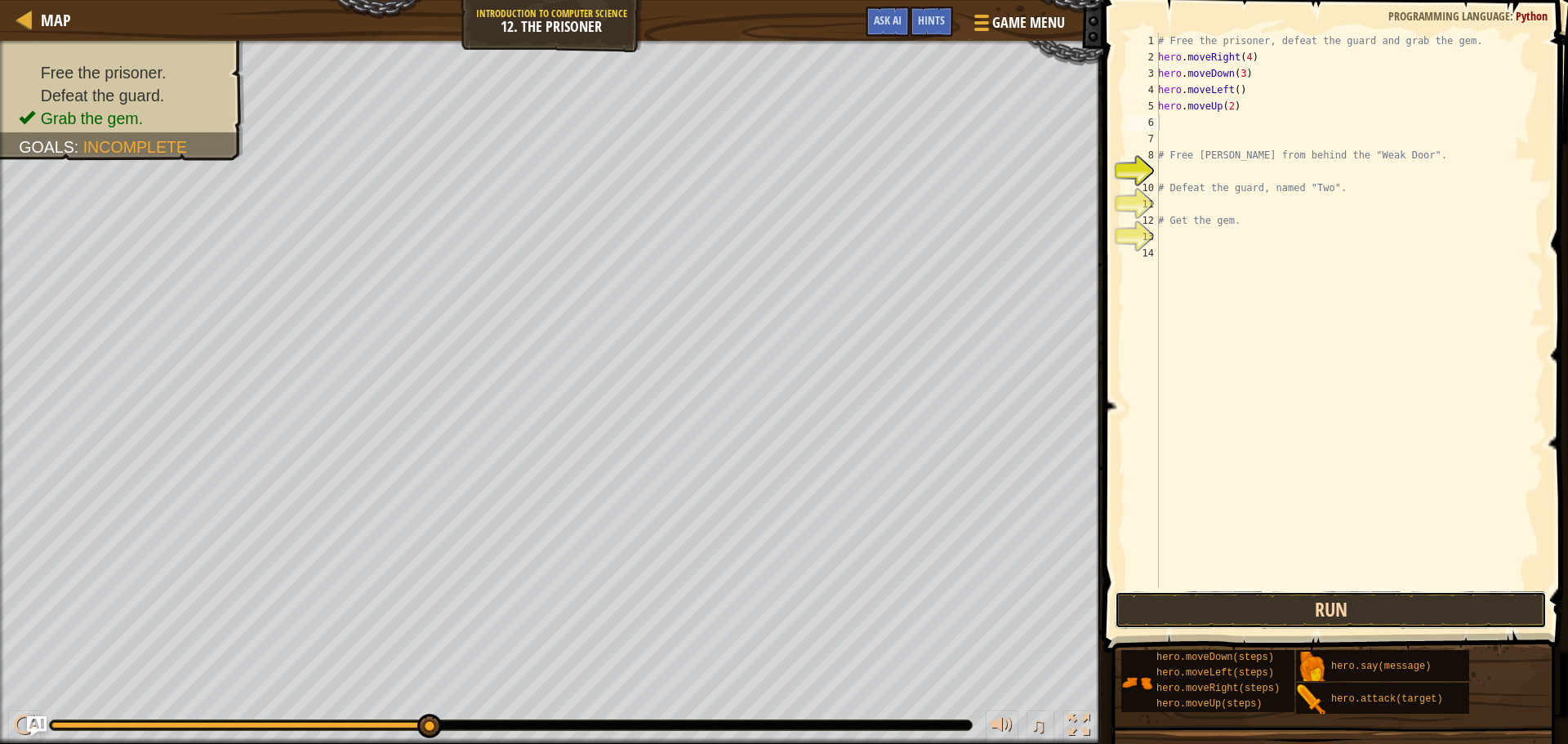
click at [1319, 605] on button "Run" at bounding box center [1331, 610] width 432 height 38
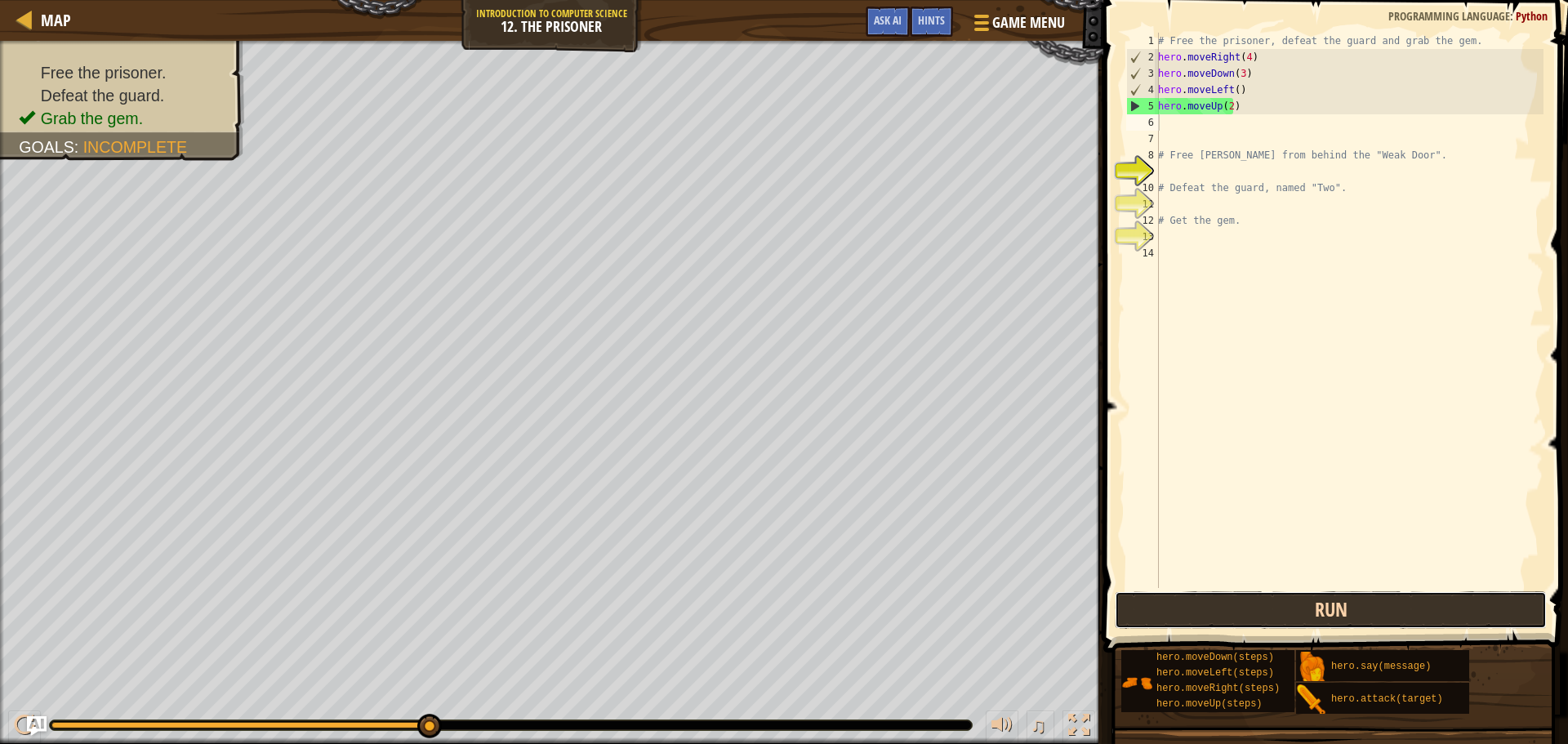
click at [1456, 595] on button "Run" at bounding box center [1331, 610] width 432 height 38
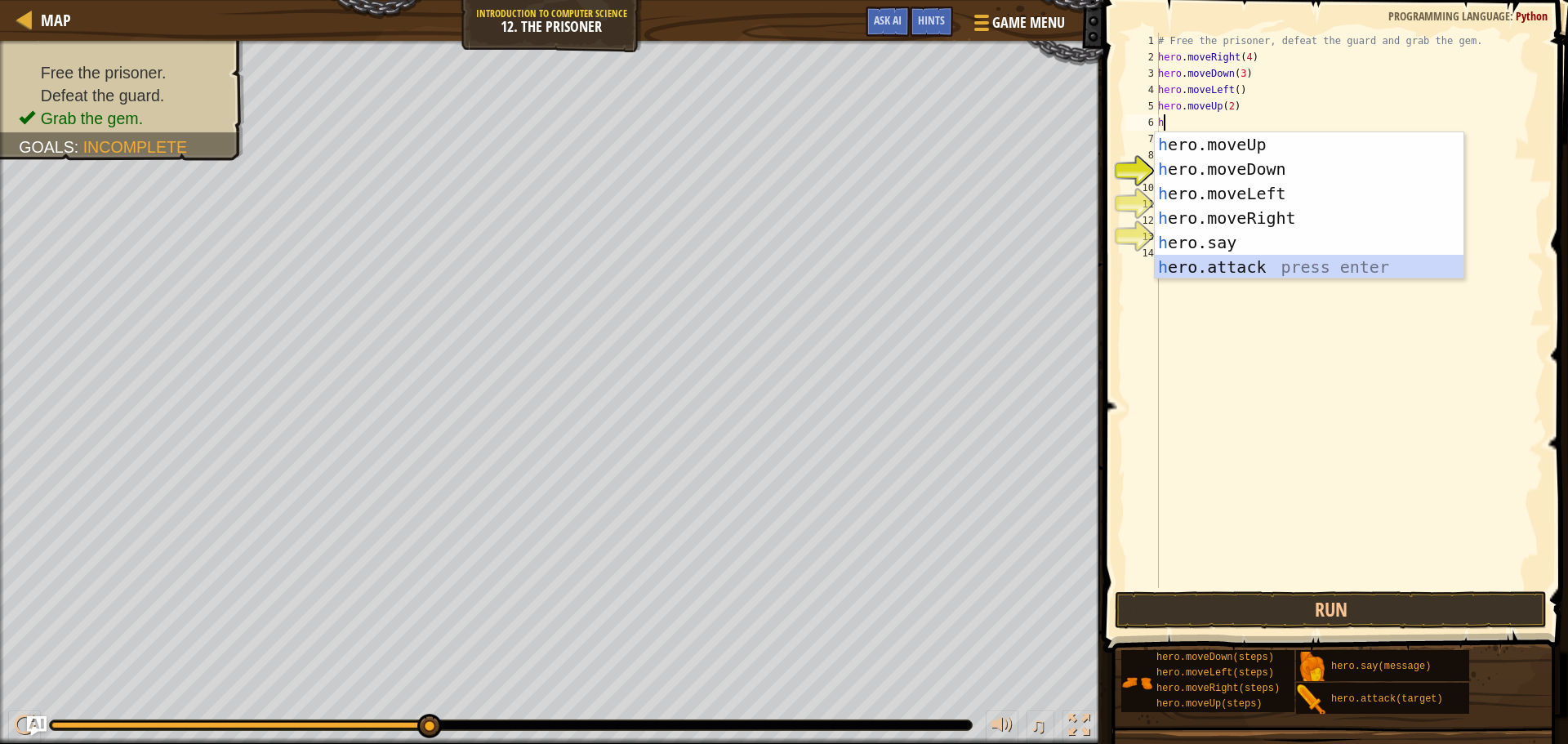
click at [1221, 272] on div "h ero.moveUp press enter h ero.moveDown press enter h ero.moveLeft press enter …" at bounding box center [1309, 230] width 308 height 196
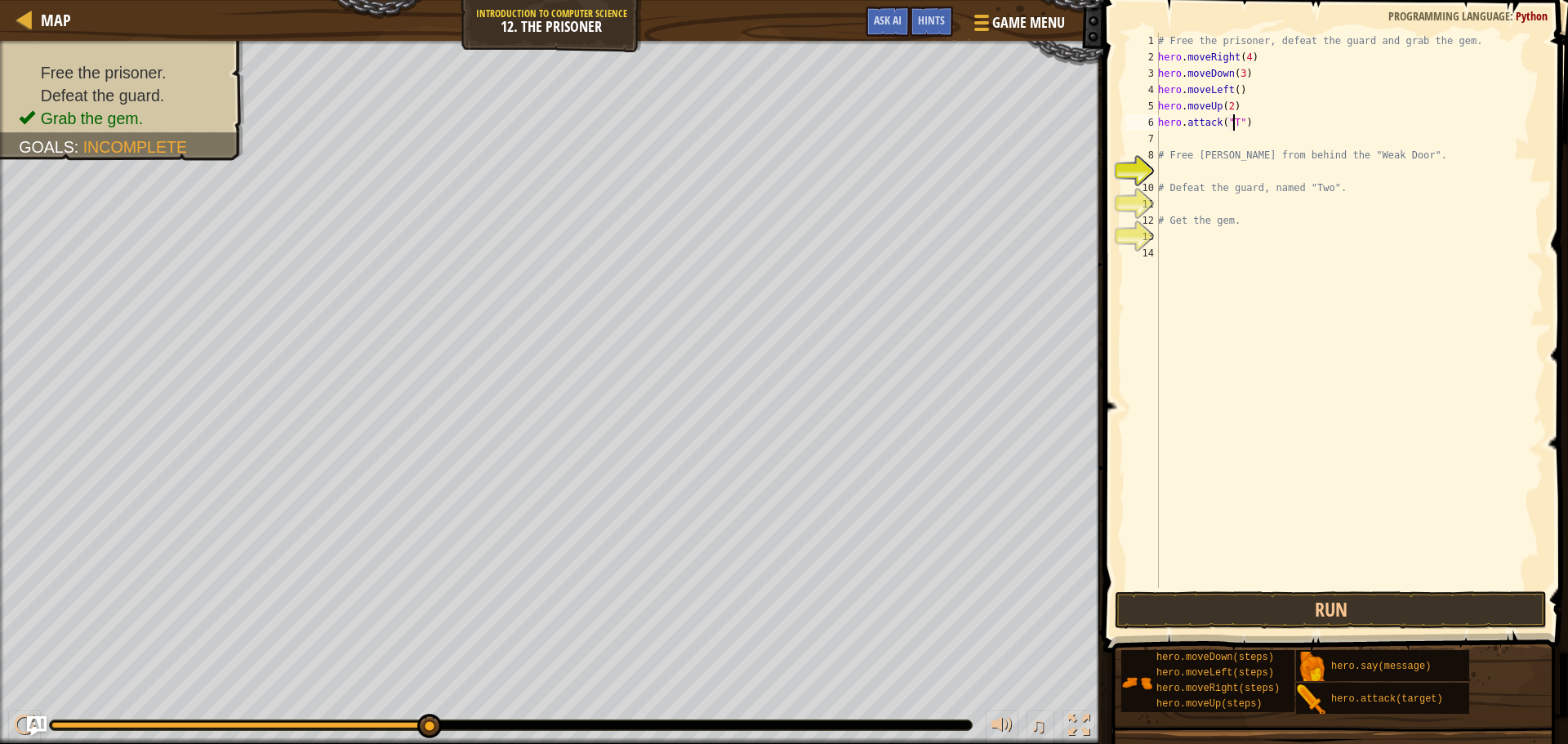
scroll to position [8, 7]
type textarea "hero.attack("Two")"
click at [1192, 140] on div "# Free the prisoner, defeat the guard and grab the gem. hero . moveRight ( 4 ) …" at bounding box center [1349, 327] width 389 height 589
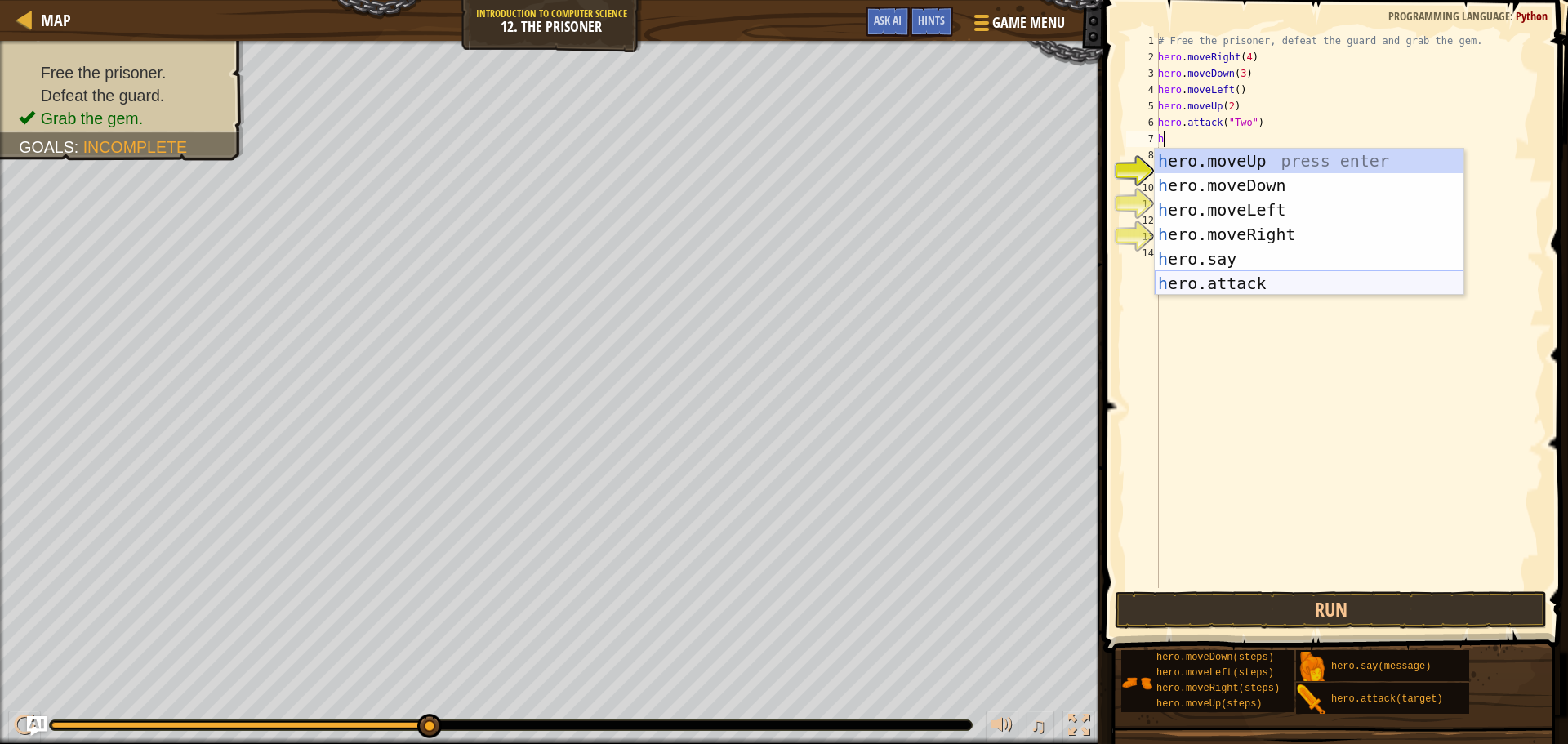
click at [1276, 284] on div "h ero.moveUp press enter h ero.moveDown press enter h ero.moveLeft press enter …" at bounding box center [1309, 247] width 308 height 196
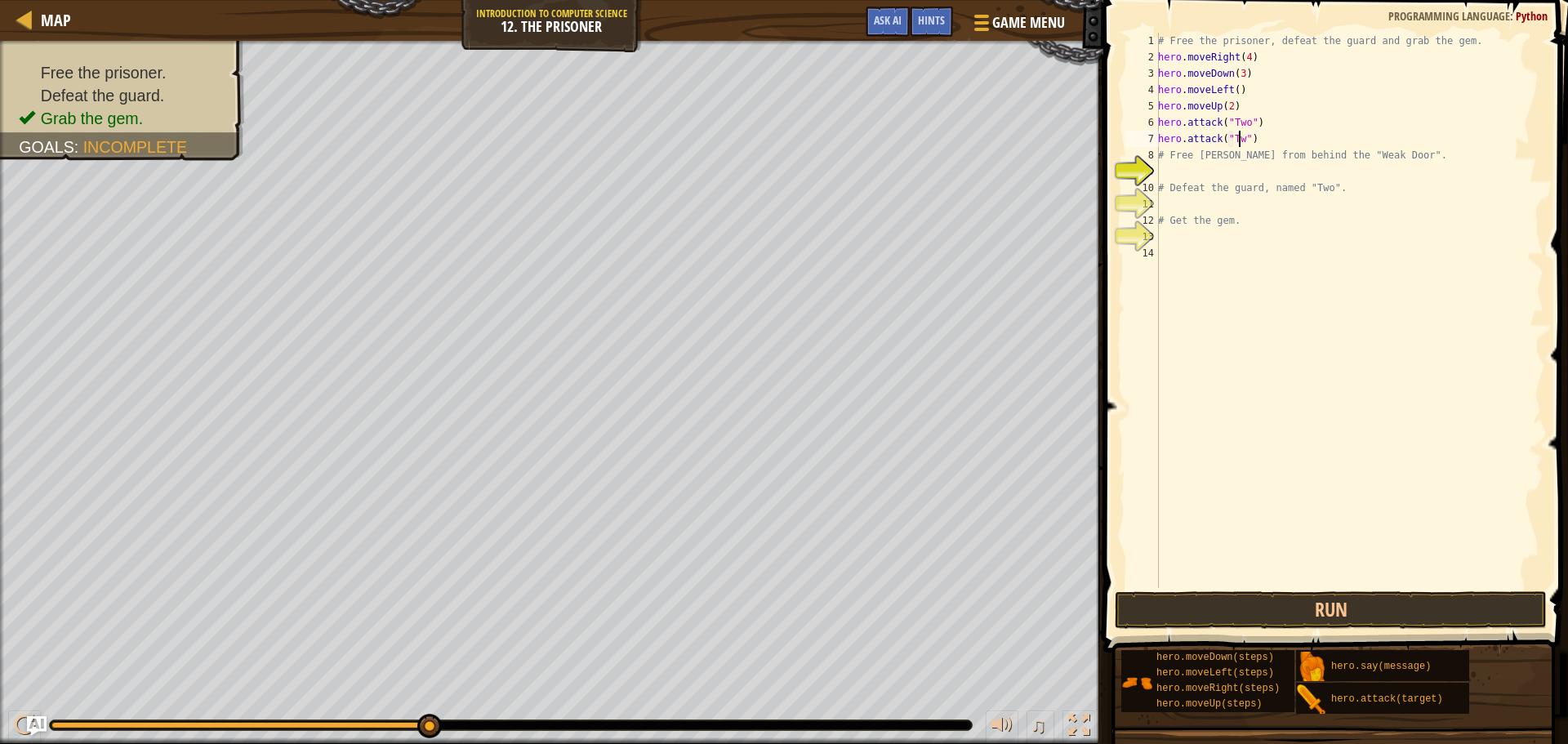
scroll to position [8, 7]
drag, startPoint x: 1302, startPoint y: 626, endPoint x: 1302, endPoint y: 614, distance: 12.0
click at [1302, 614] on button "Run" at bounding box center [1331, 610] width 432 height 38
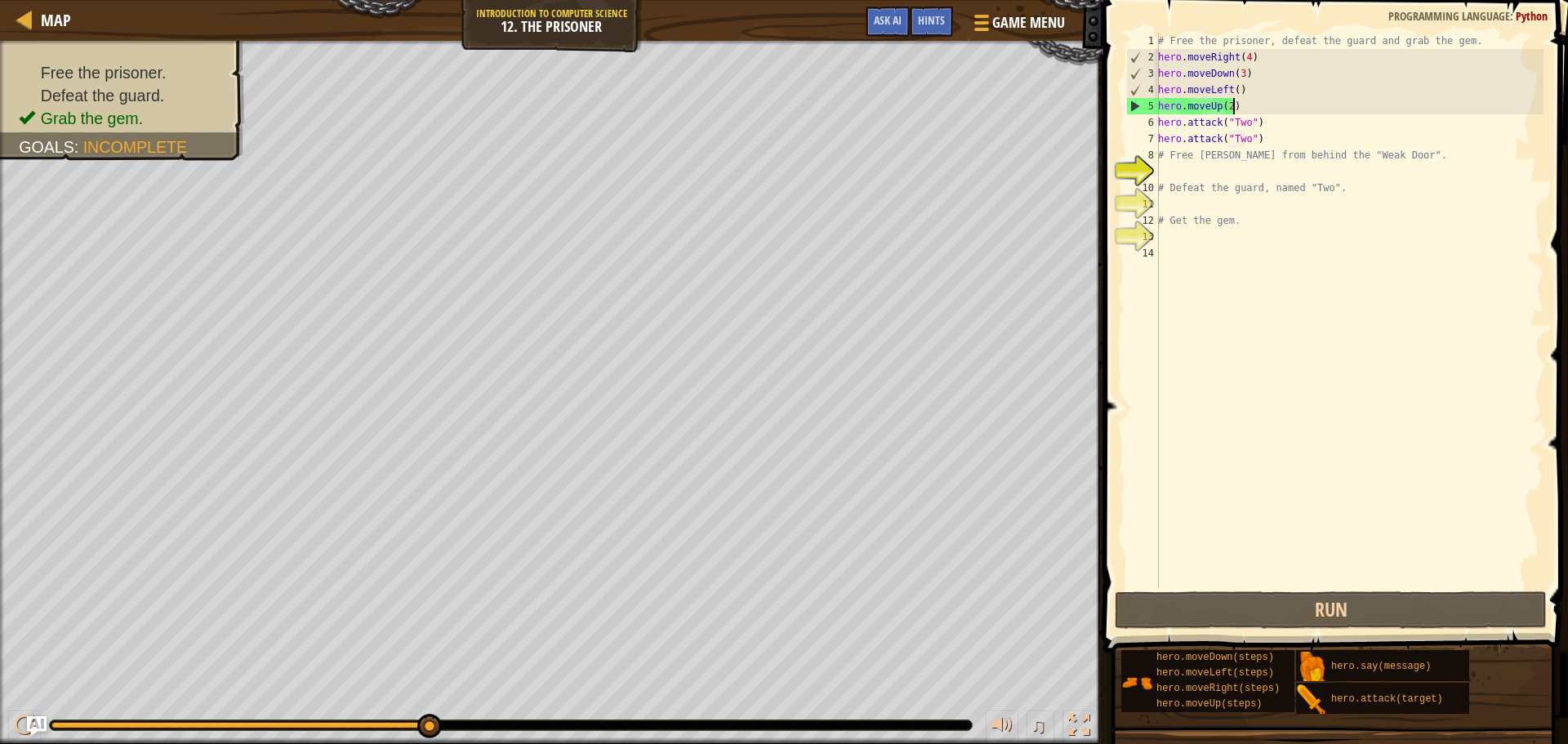
click at [1241, 104] on div "# Free the prisoner, defeat the guard and grab the gem. hero . moveRight ( 4 ) …" at bounding box center [1349, 327] width 389 height 589
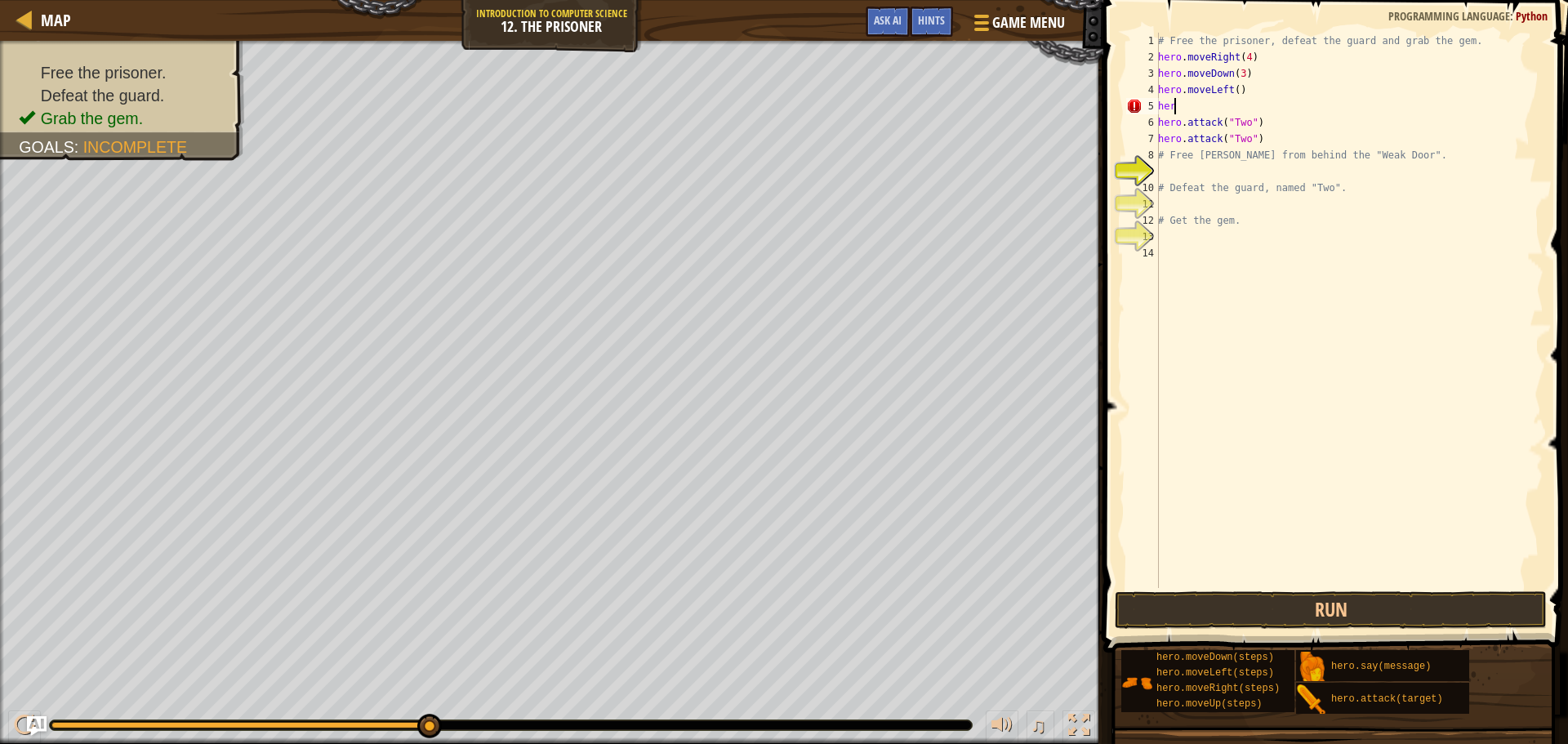
scroll to position [8, 0]
type textarea "h"
type textarea "hero.moveLeft()"
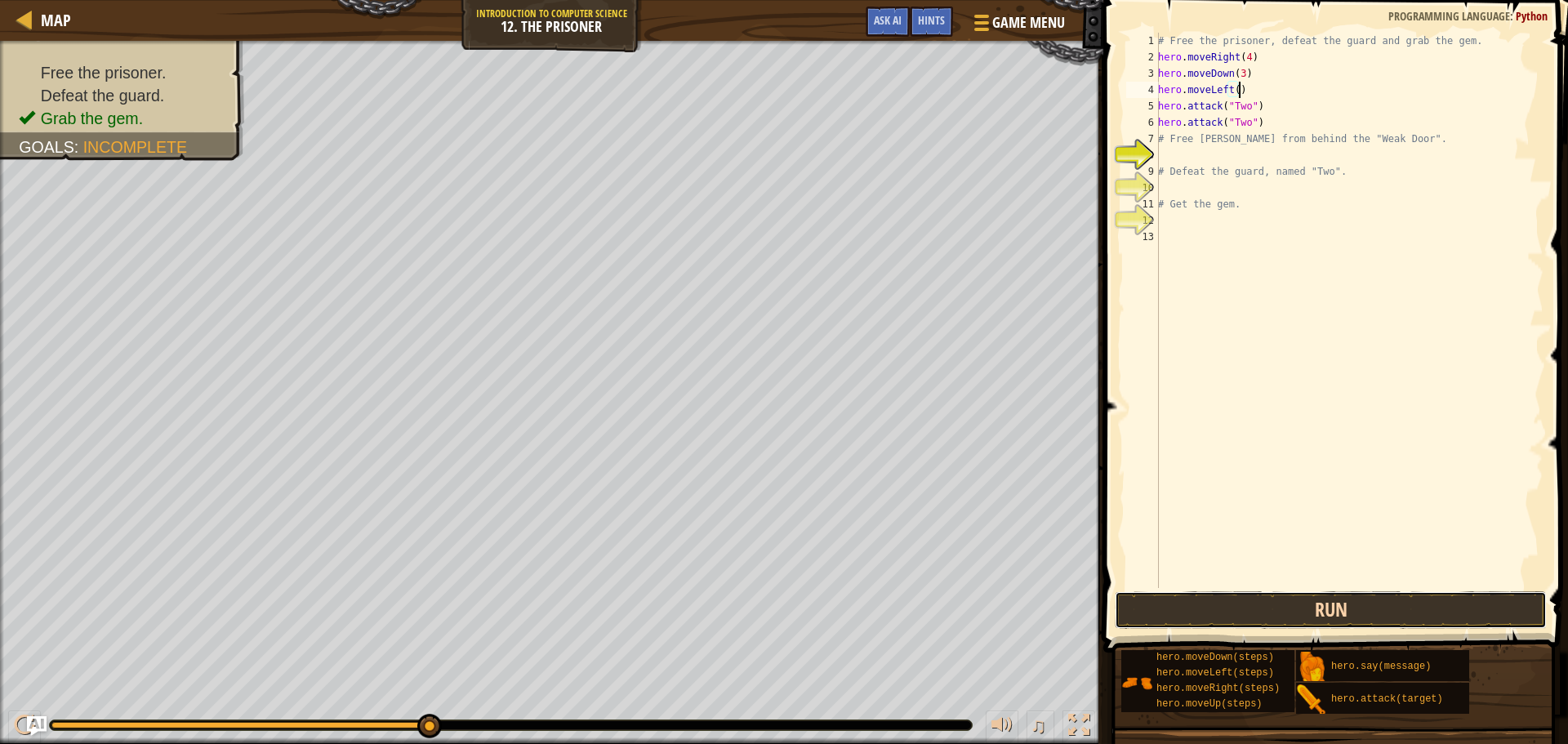
click at [1294, 608] on button "Run" at bounding box center [1331, 610] width 432 height 38
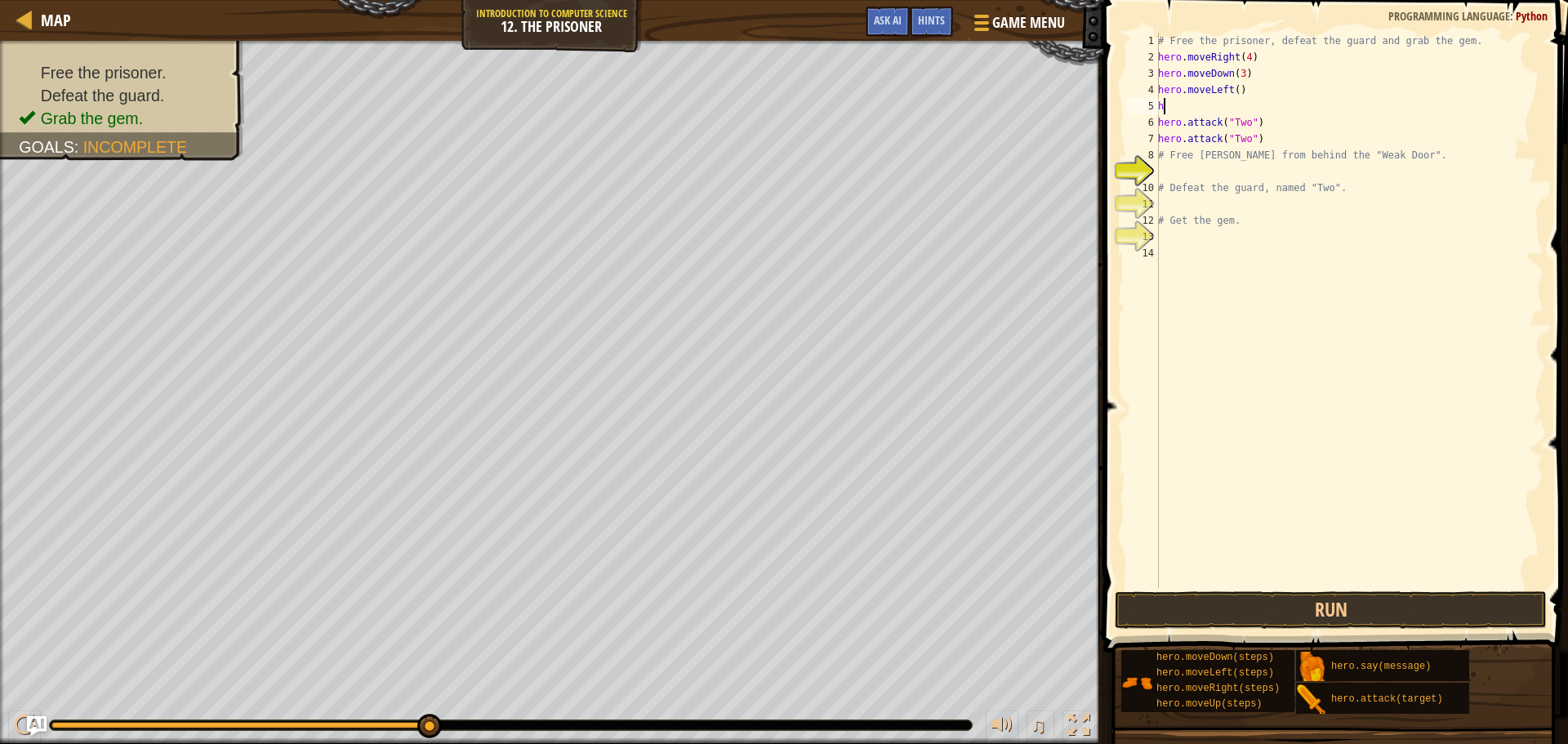
type textarea "he"
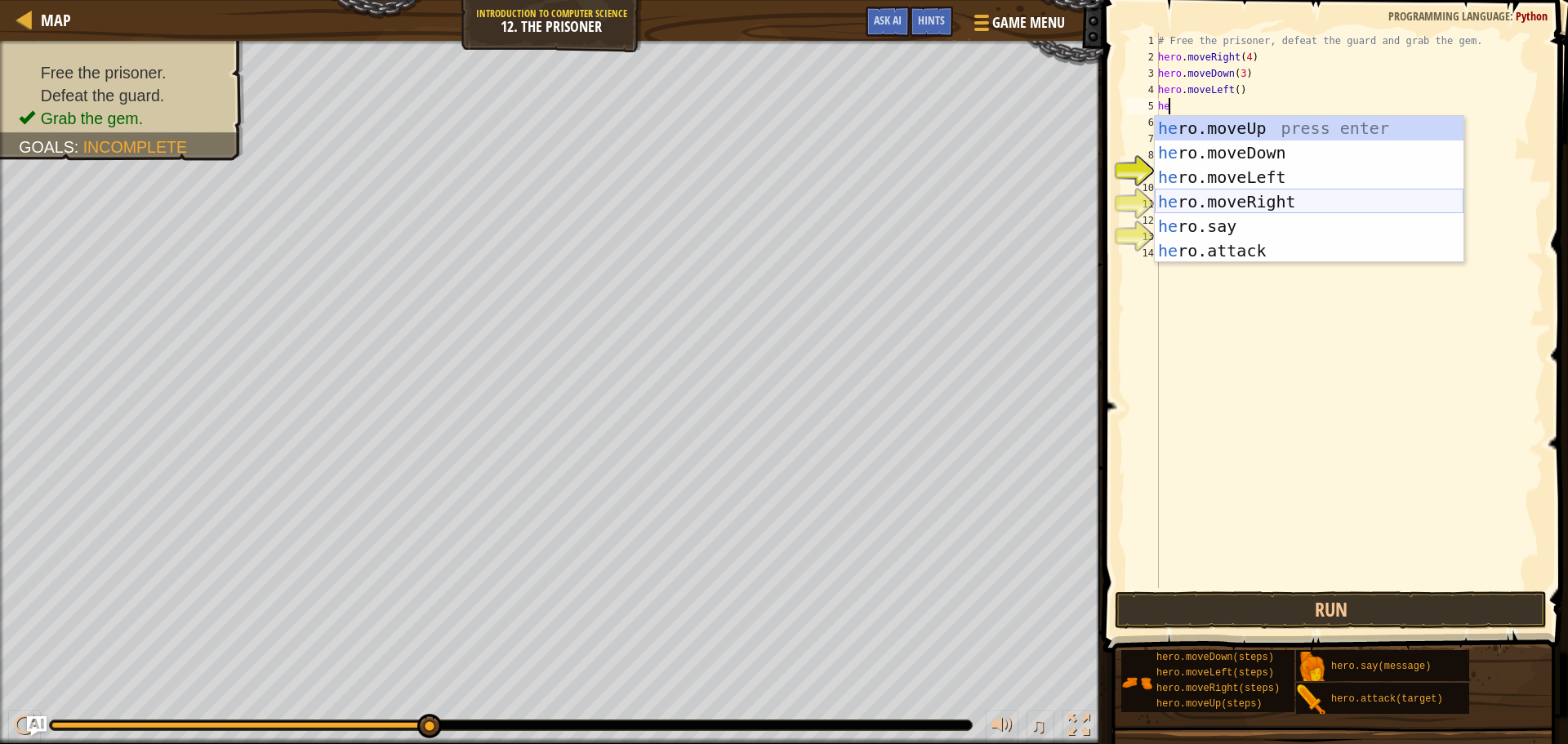
click at [1263, 191] on div "he ro.moveUp press enter he ro.moveDown press enter he ro.moveLeft press enter …" at bounding box center [1309, 214] width 308 height 196
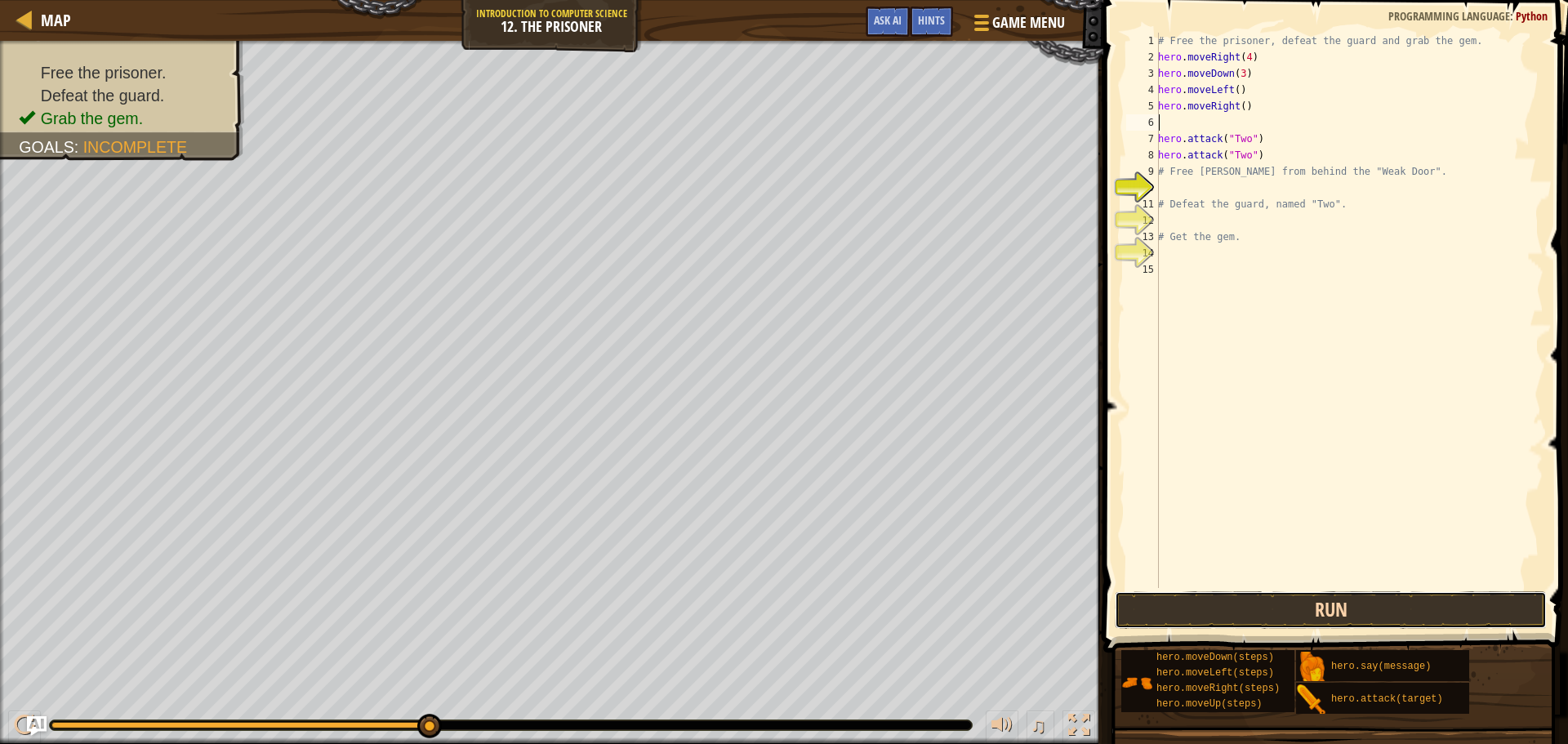
click at [1382, 598] on button "Run" at bounding box center [1331, 610] width 432 height 38
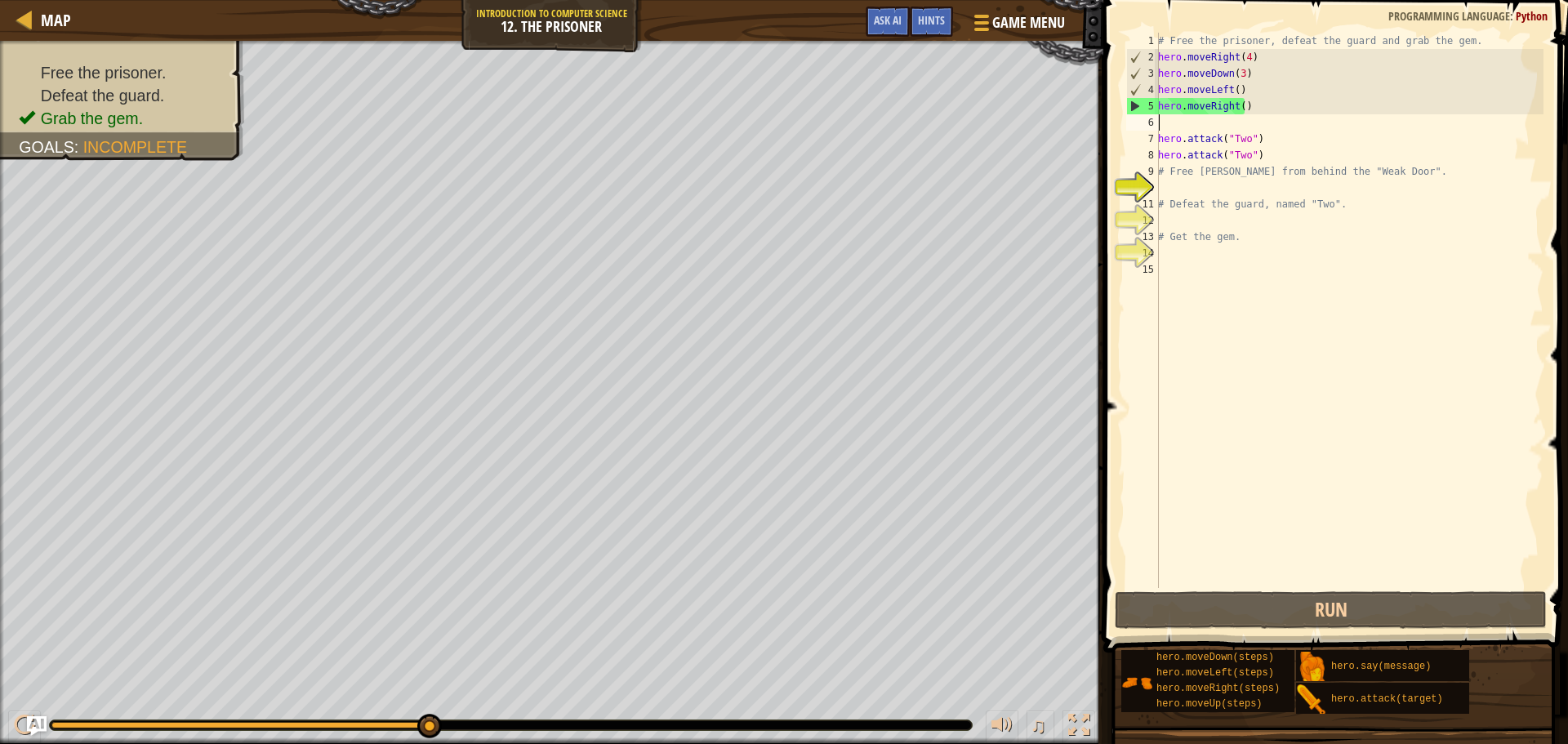
click at [1261, 166] on div "# Free the prisoner, defeat the guard and grab the gem. hero . moveRight ( 4 ) …" at bounding box center [1349, 327] width 389 height 589
click at [1258, 157] on div "# Free the prisoner, defeat the guard and grab the gem. hero . moveRight ( 4 ) …" at bounding box center [1349, 327] width 389 height 589
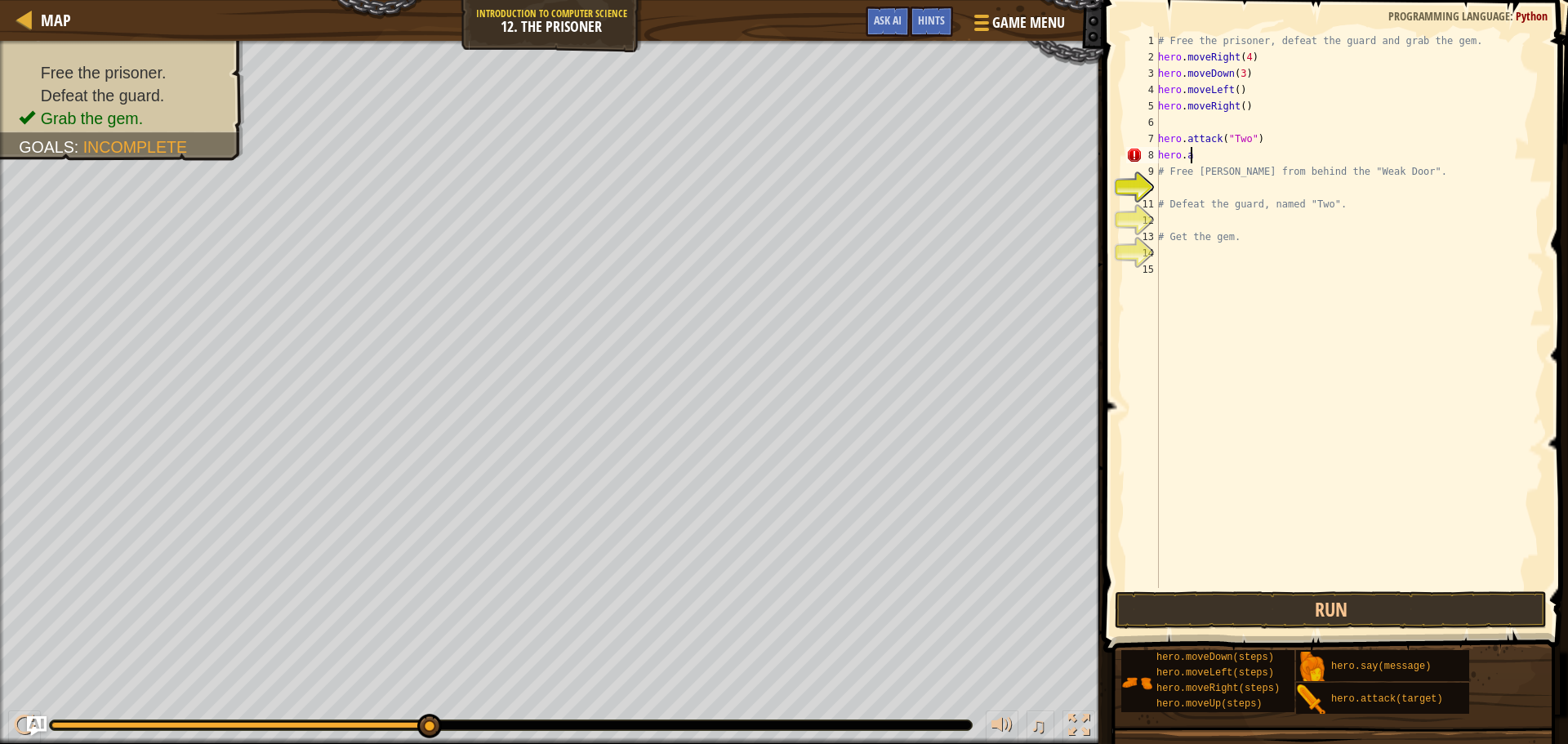
type textarea "h"
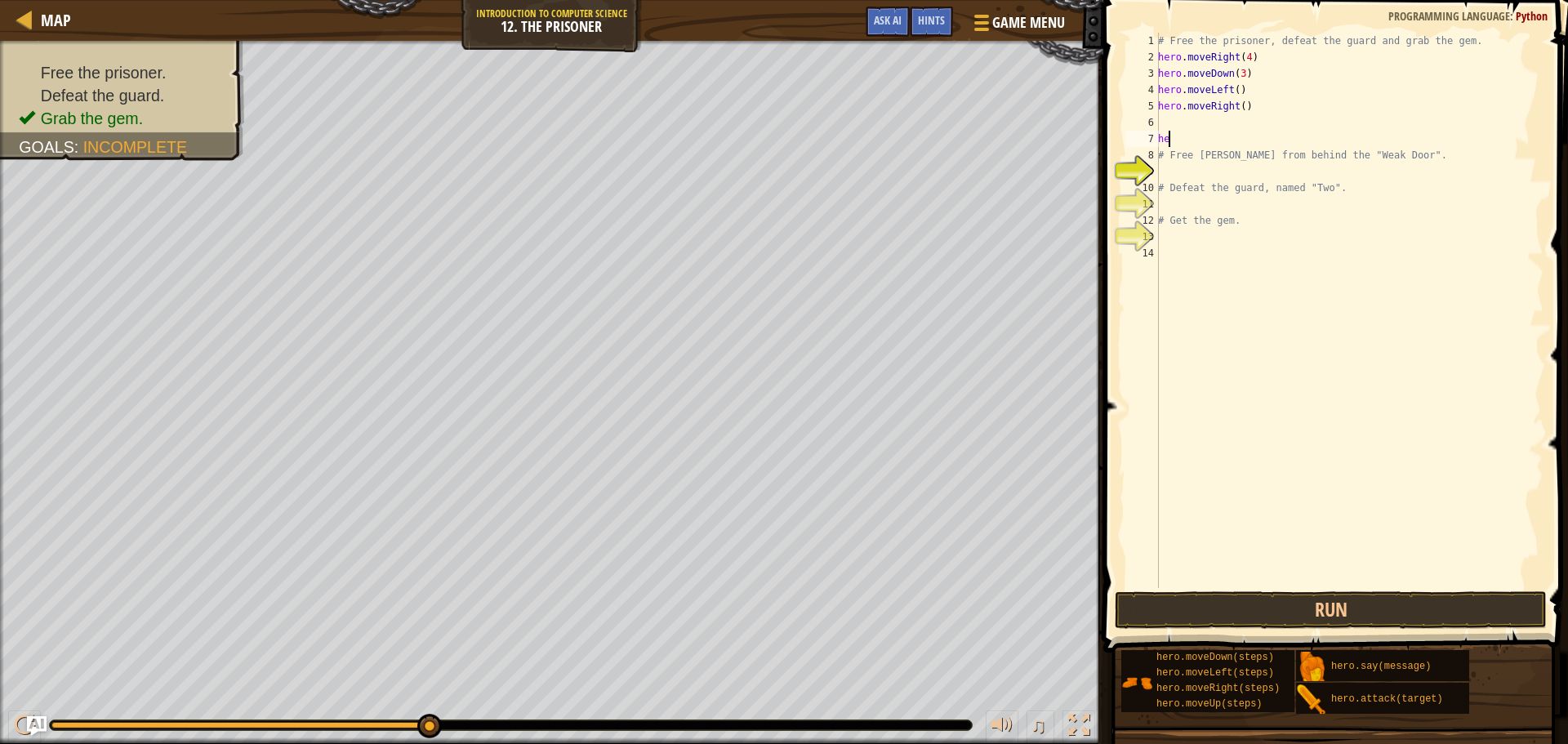
type textarea "h"
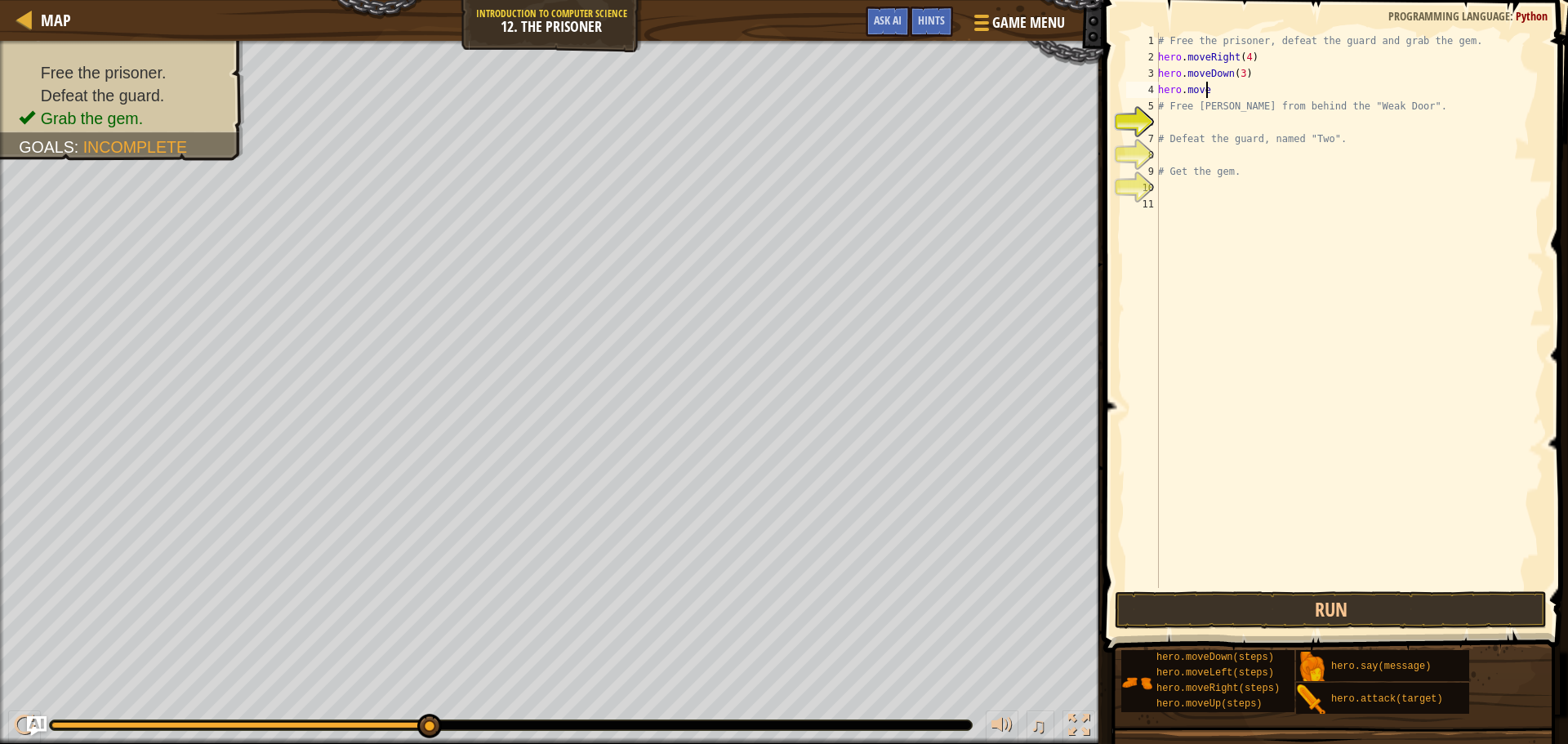
type textarea "h"
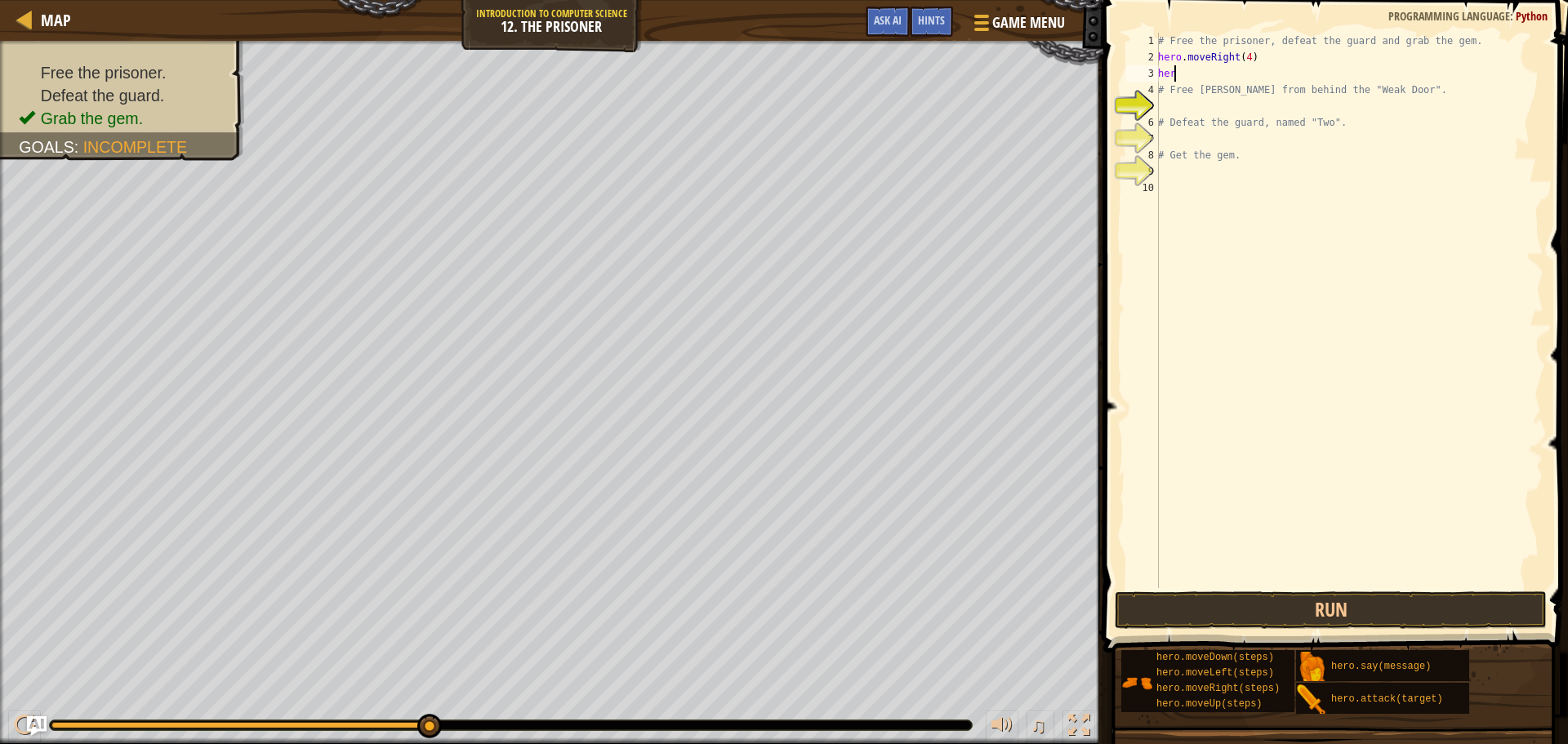
type textarea "h"
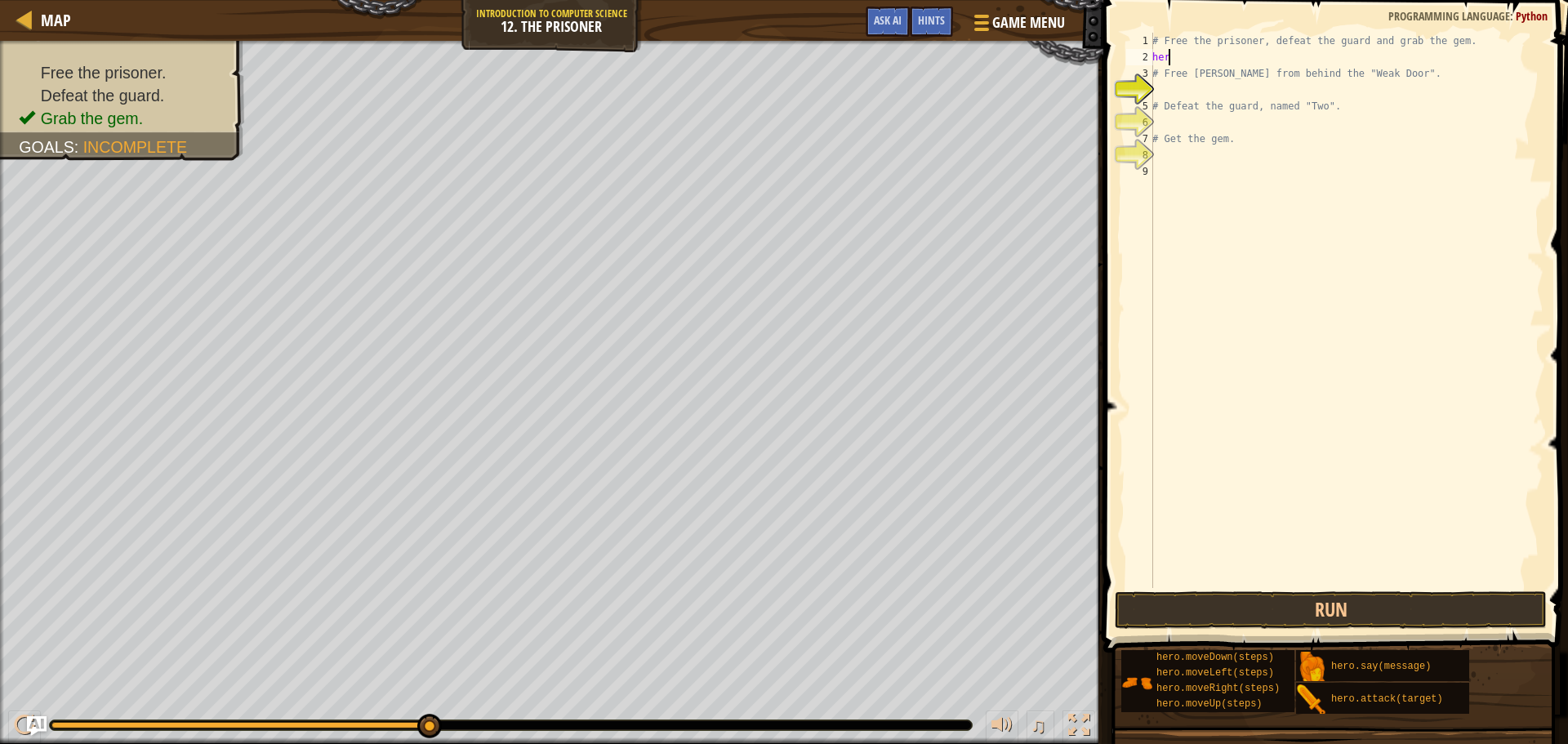
type textarea "hero"
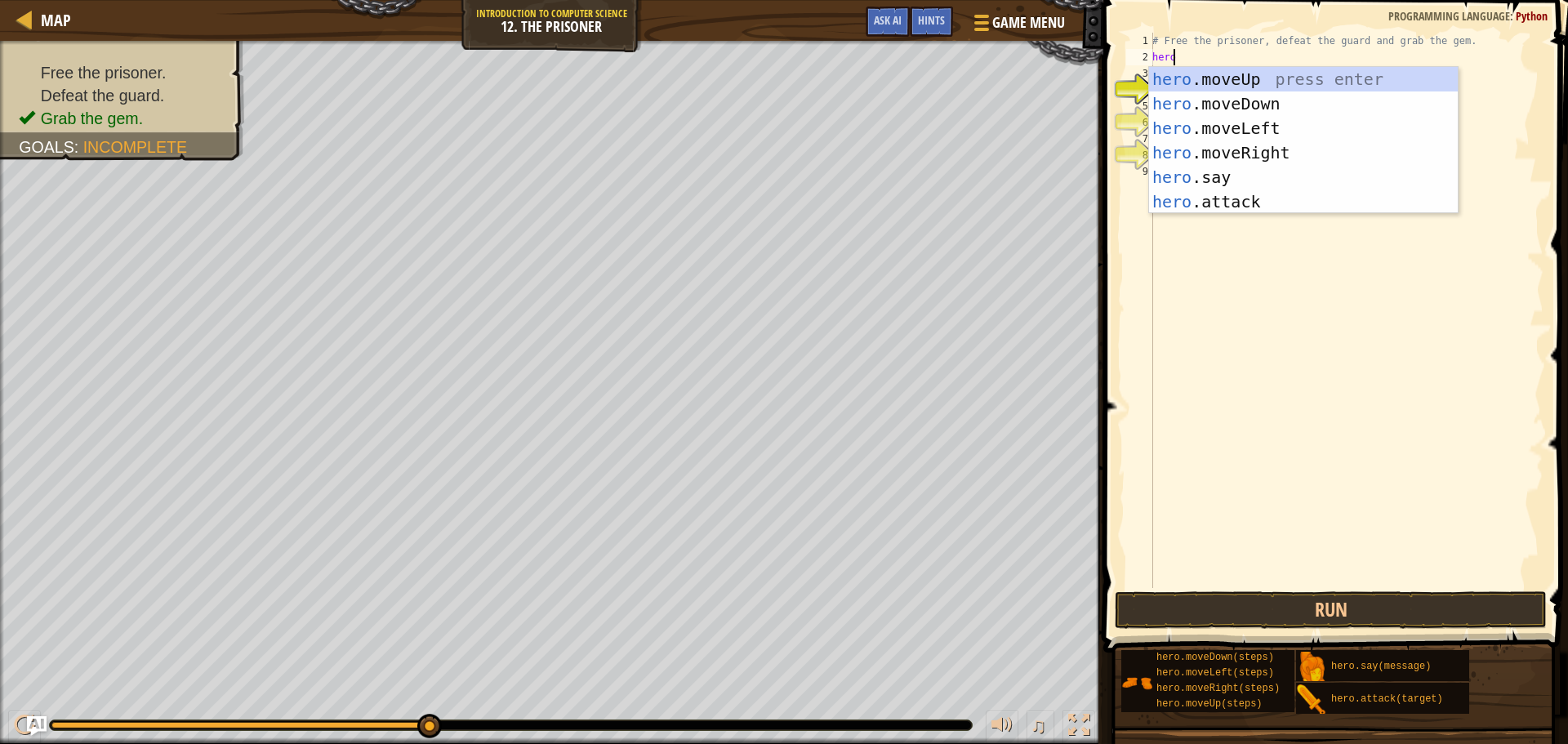
scroll to position [8, 1]
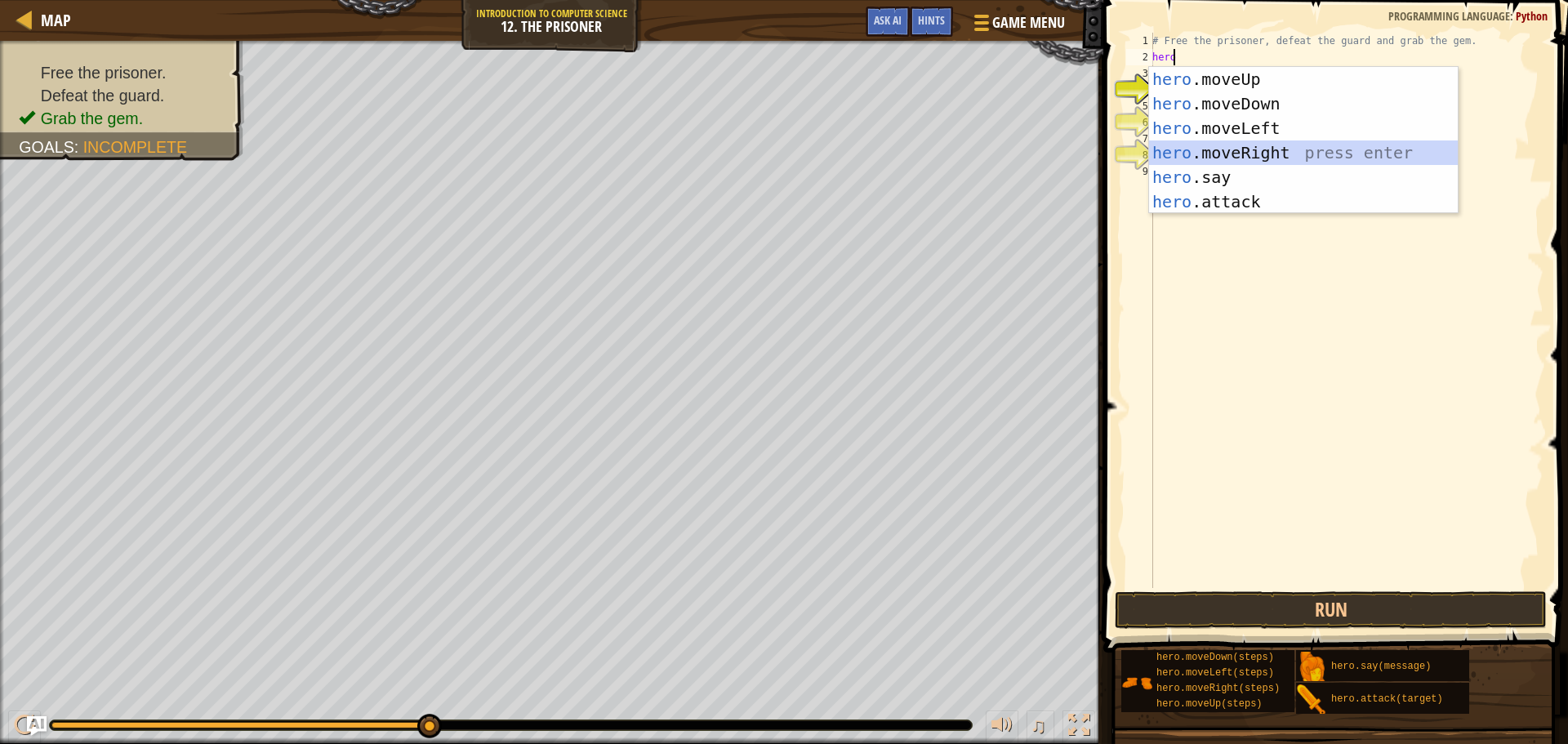
click at [1284, 152] on div "hero .moveUp press enter hero .moveDown press enter hero .moveLeft press enter …" at bounding box center [1303, 165] width 308 height 196
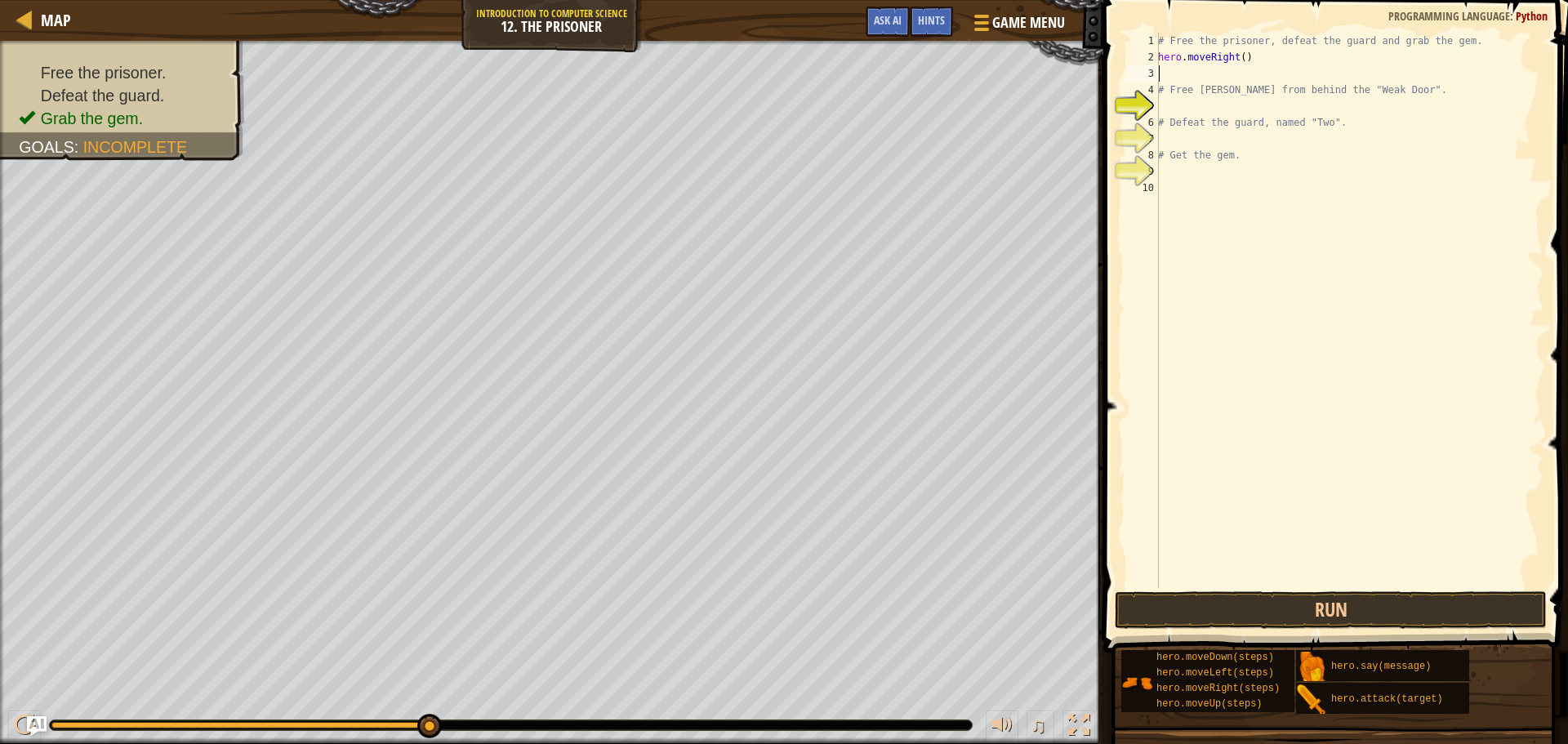
click at [1238, 55] on div "# Free the prisoner, defeat the guard and grab the gem. hero . moveRight ( ) # …" at bounding box center [1349, 327] width 389 height 589
type textarea "hero.moveRight(4)"
click at [1353, 619] on button "Run" at bounding box center [1331, 610] width 432 height 38
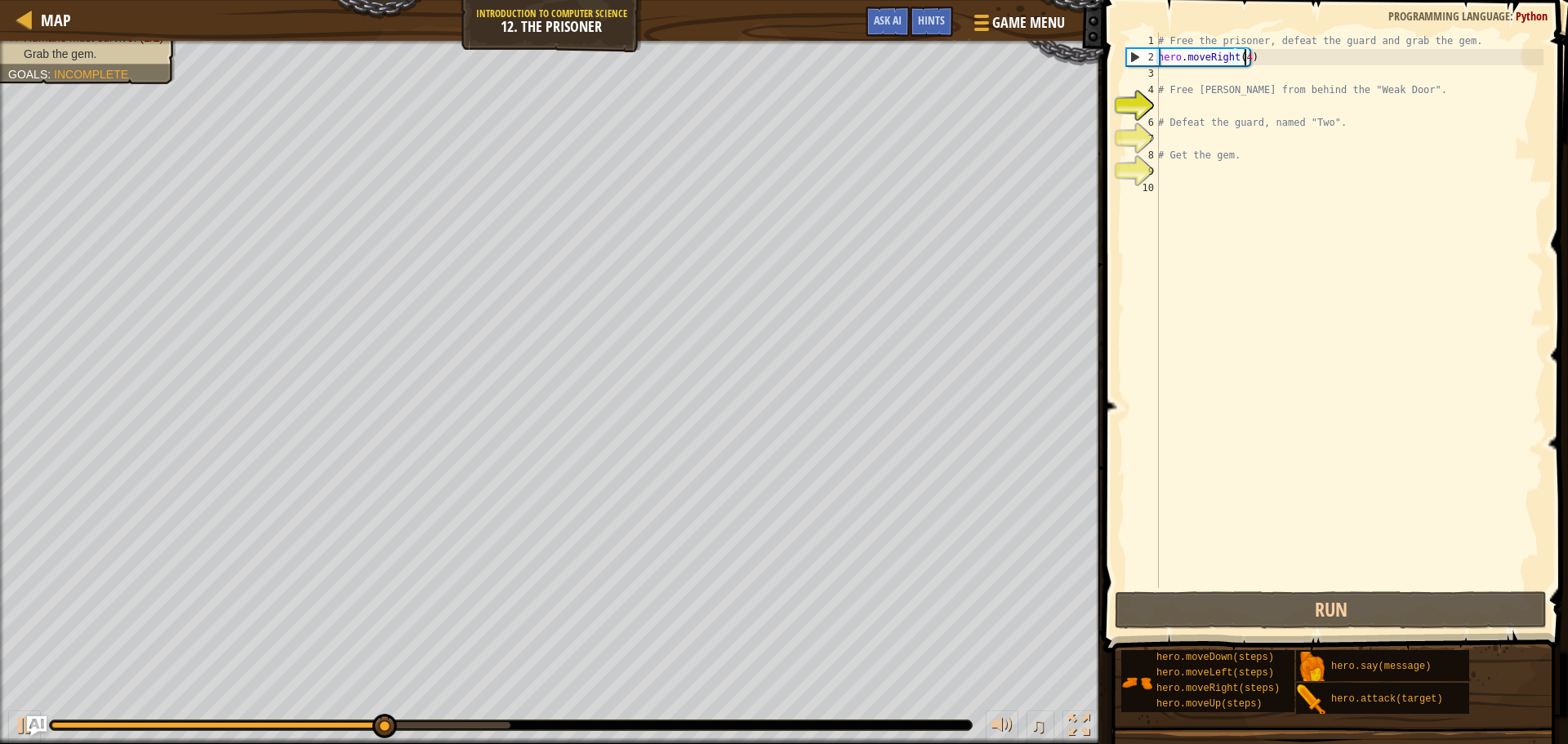
click at [1187, 65] on div "# Free the prisoner, defeat the guard and grab the gem. hero . moveRight ( 4 ) …" at bounding box center [1349, 327] width 389 height 589
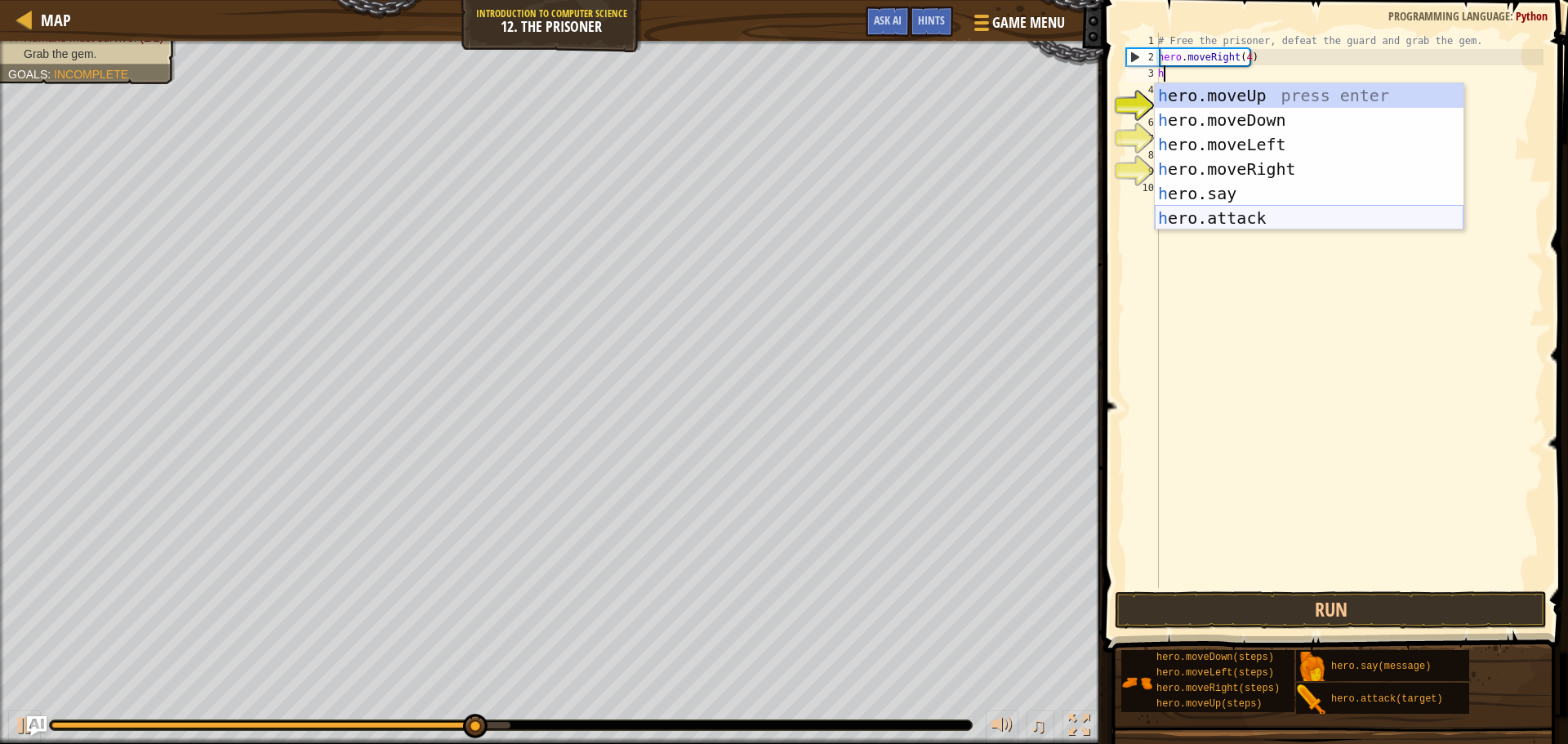
click at [1299, 206] on div "h ero.moveUp press enter h ero.moveDown press enter h ero.moveLeft press enter …" at bounding box center [1309, 181] width 308 height 196
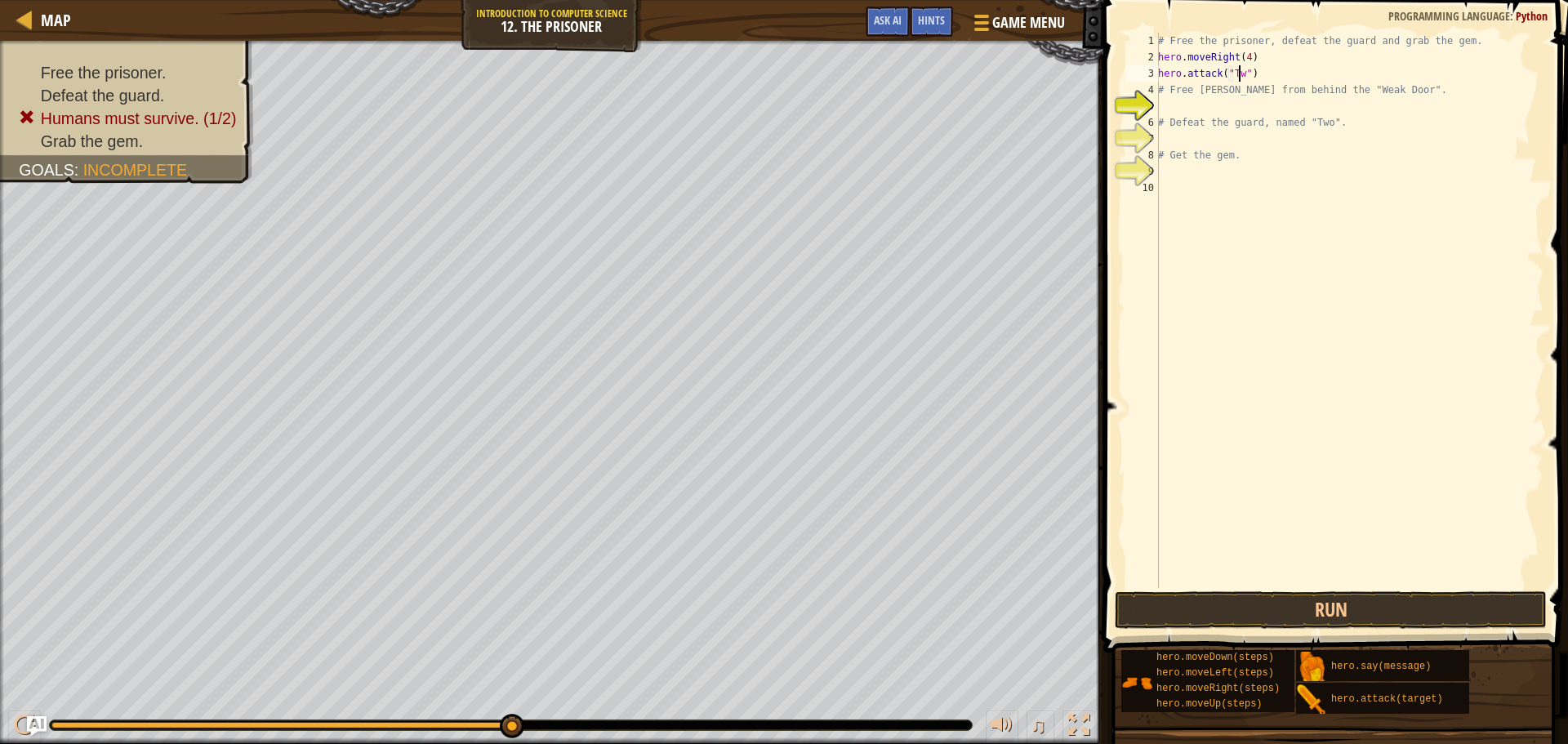
scroll to position [8, 7]
type textarea "hero.attack("Two")"
click at [1283, 66] on div "# Free the prisoner, defeat the guard and grab the gem. hero . moveRight ( 4 ) …" at bounding box center [1349, 327] width 389 height 589
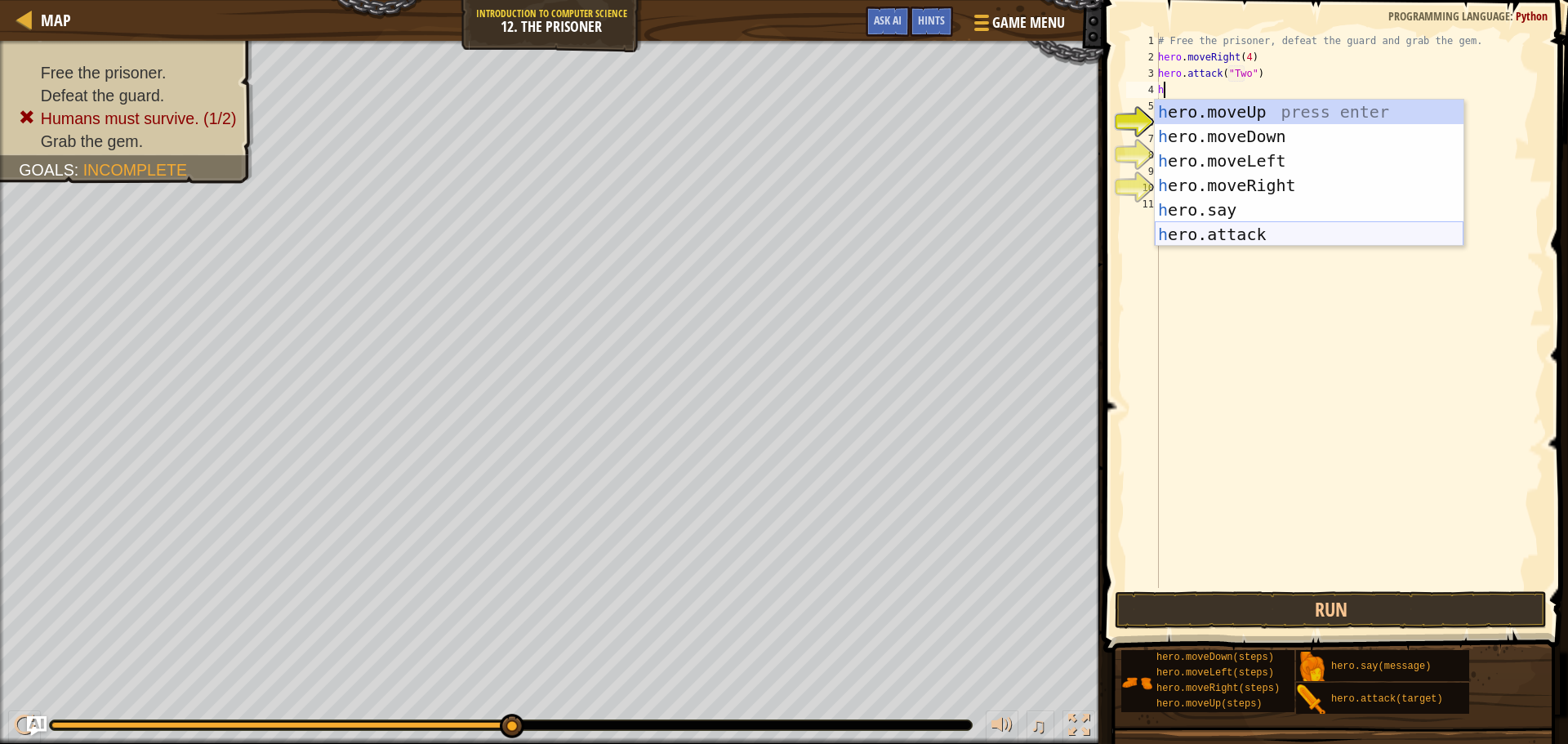
click at [1271, 231] on div "h ero.moveUp press enter h ero.moveDown press enter h ero.moveLeft press enter …" at bounding box center [1309, 197] width 308 height 196
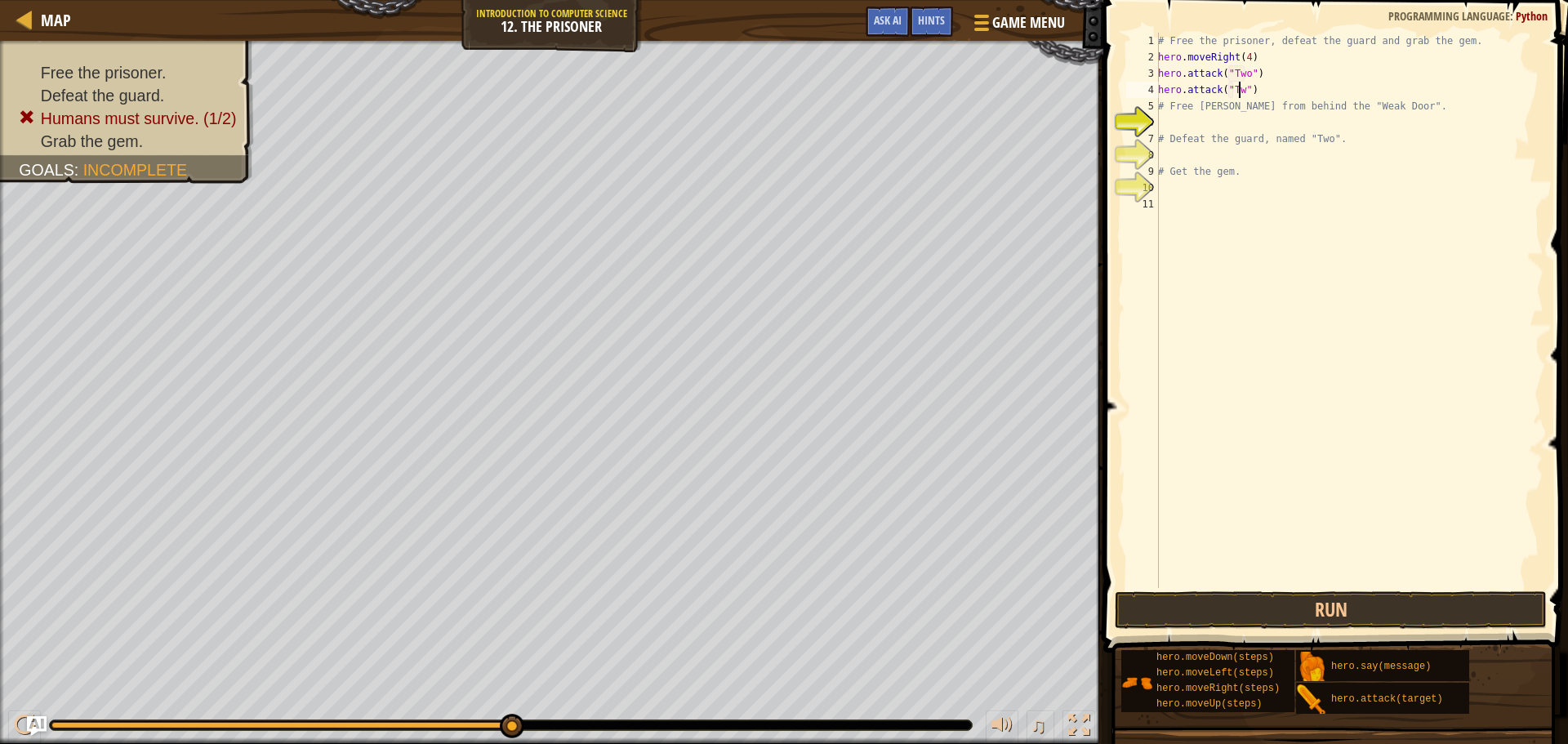
scroll to position [8, 7]
type textarea "hero.attack("Two")"
click at [1409, 610] on button "Run" at bounding box center [1331, 610] width 432 height 38
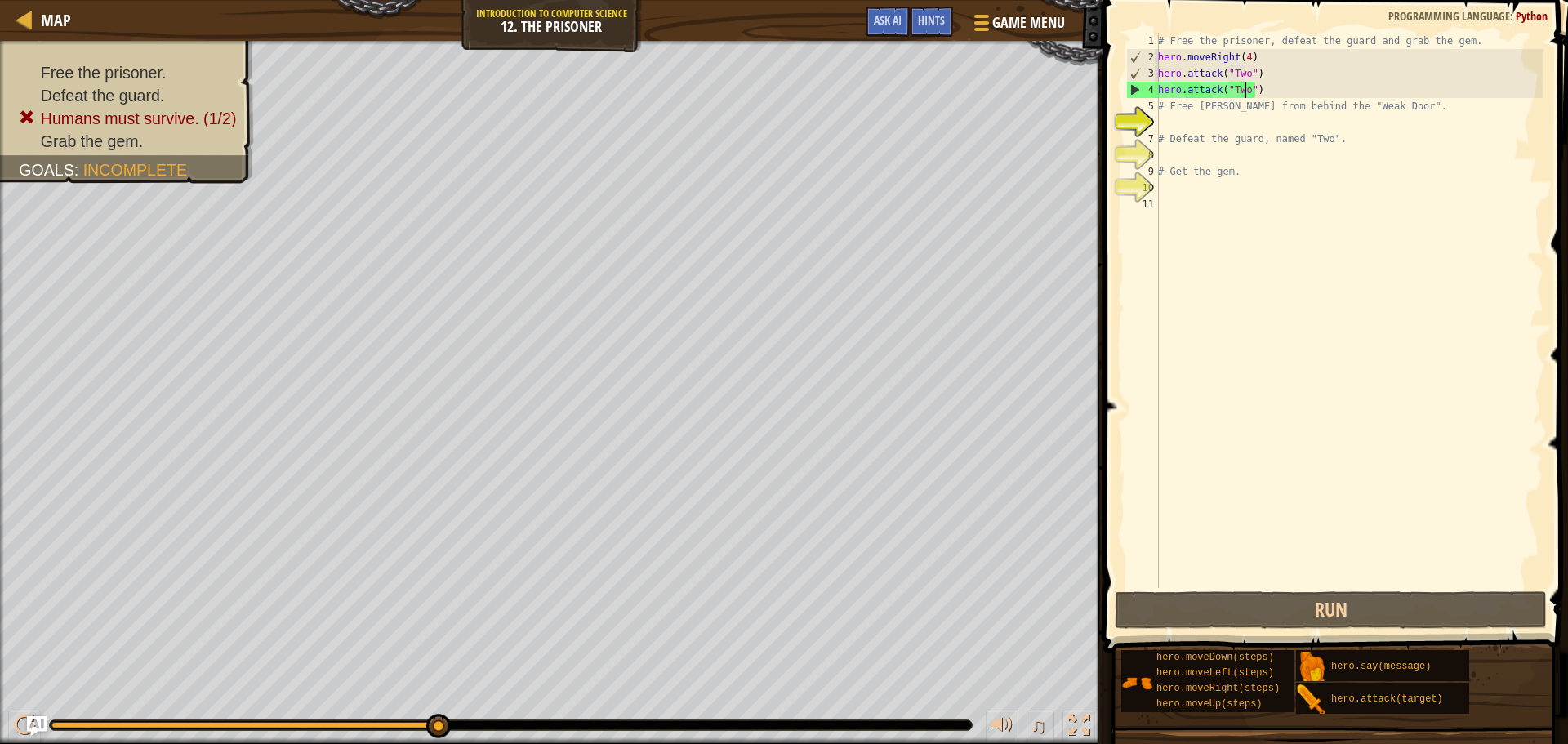
click at [1284, 69] on div "# Free the prisoner, defeat the guard and grab the gem. hero . moveRight ( 4 ) …" at bounding box center [1349, 327] width 389 height 589
click at [1291, 90] on div "# Free the prisoner, defeat the guard and grab the gem. hero . moveRight ( 4 ) …" at bounding box center [1349, 327] width 389 height 589
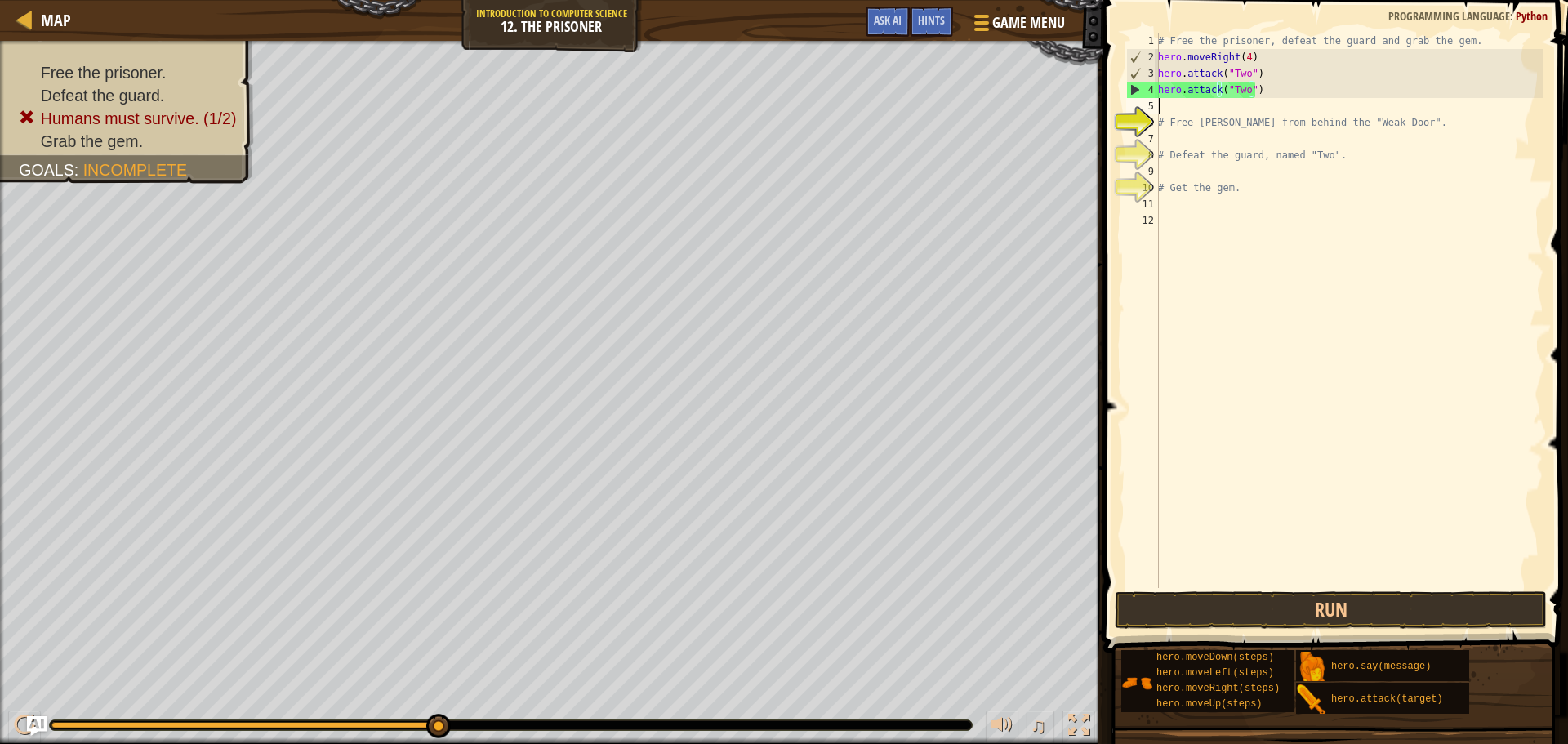
scroll to position [8, 0]
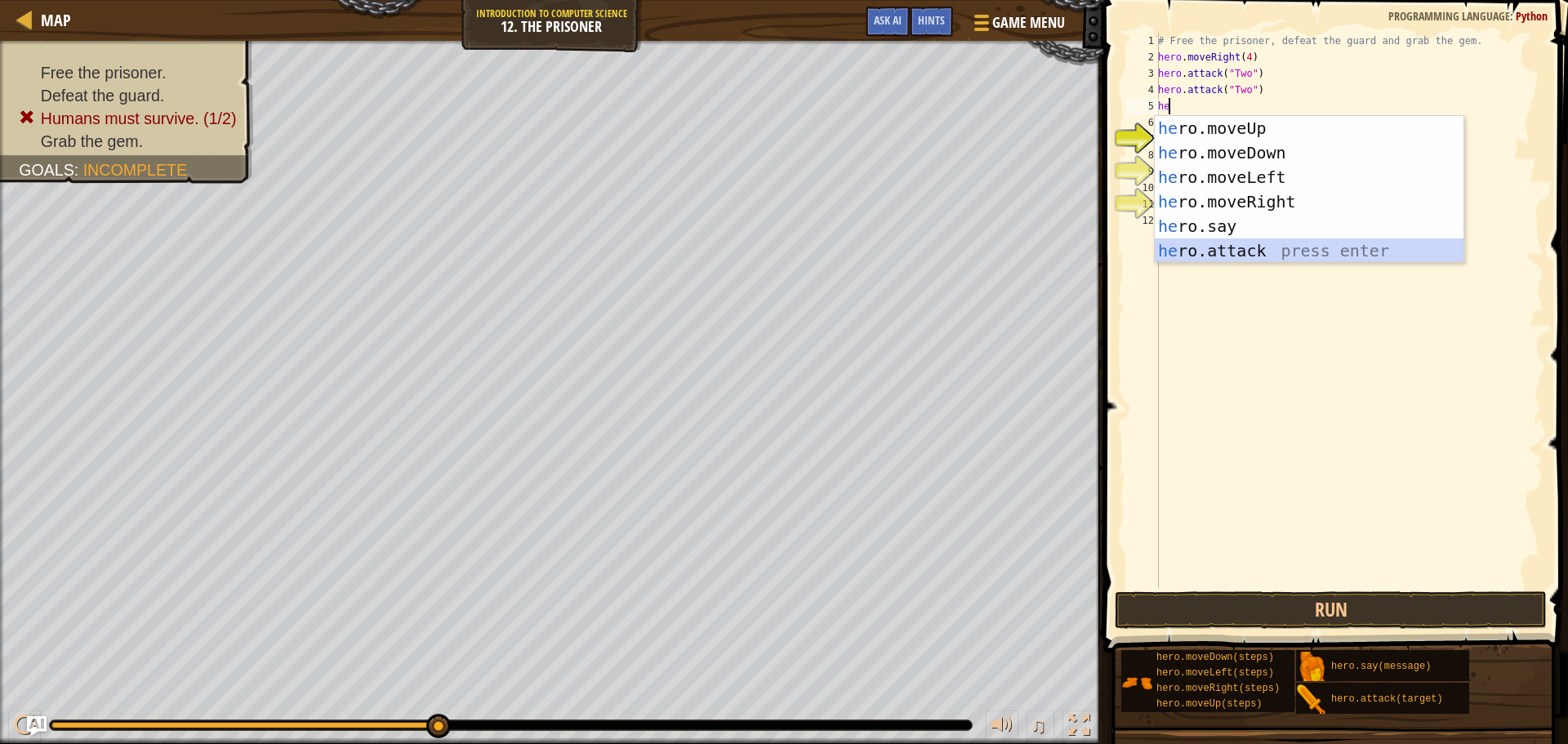
click at [1255, 244] on div "he ro.moveUp press enter he ro.moveDown press enter he ro.moveLeft press enter …" at bounding box center [1309, 214] width 308 height 196
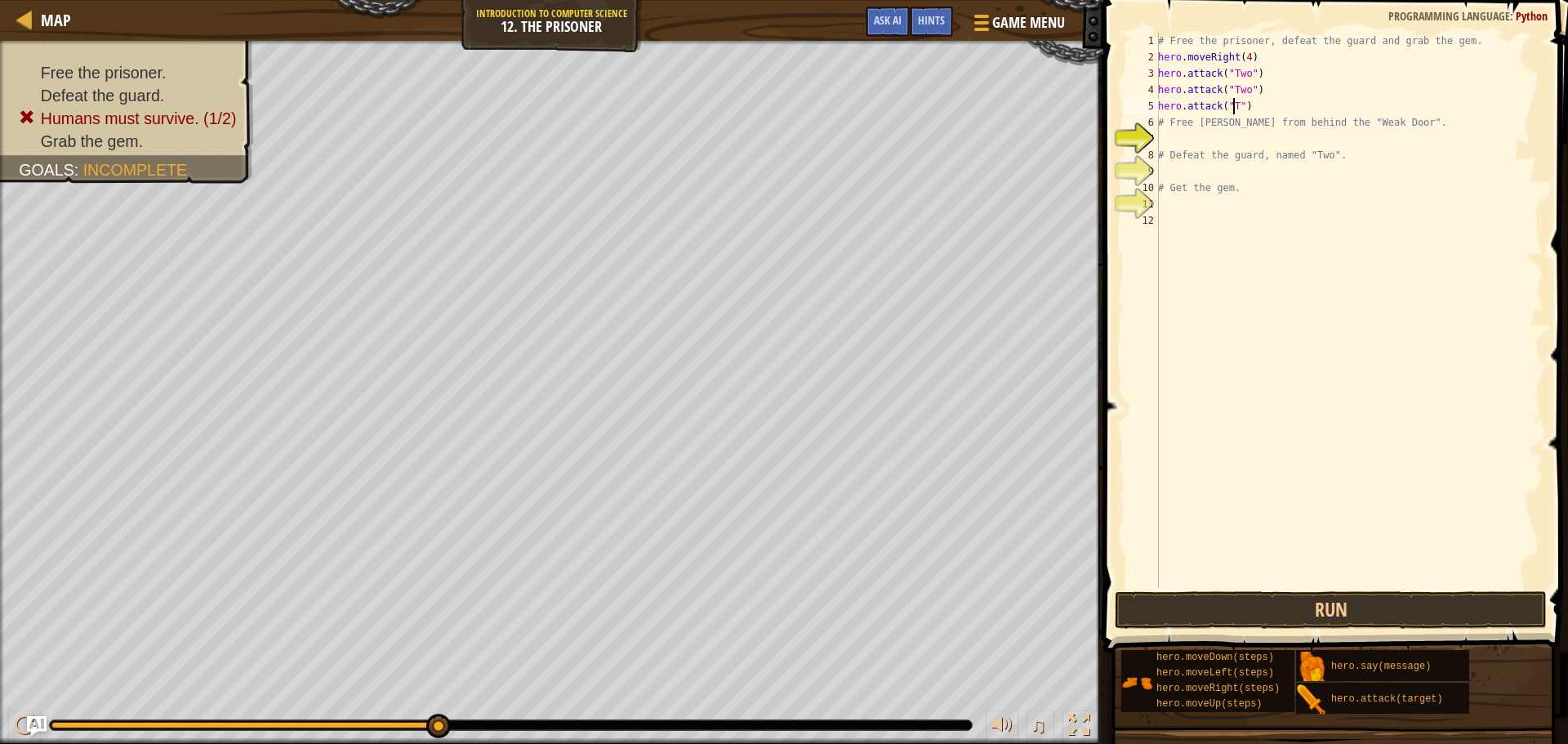
scroll to position [8, 7]
type textarea "hero.attack("Two")"
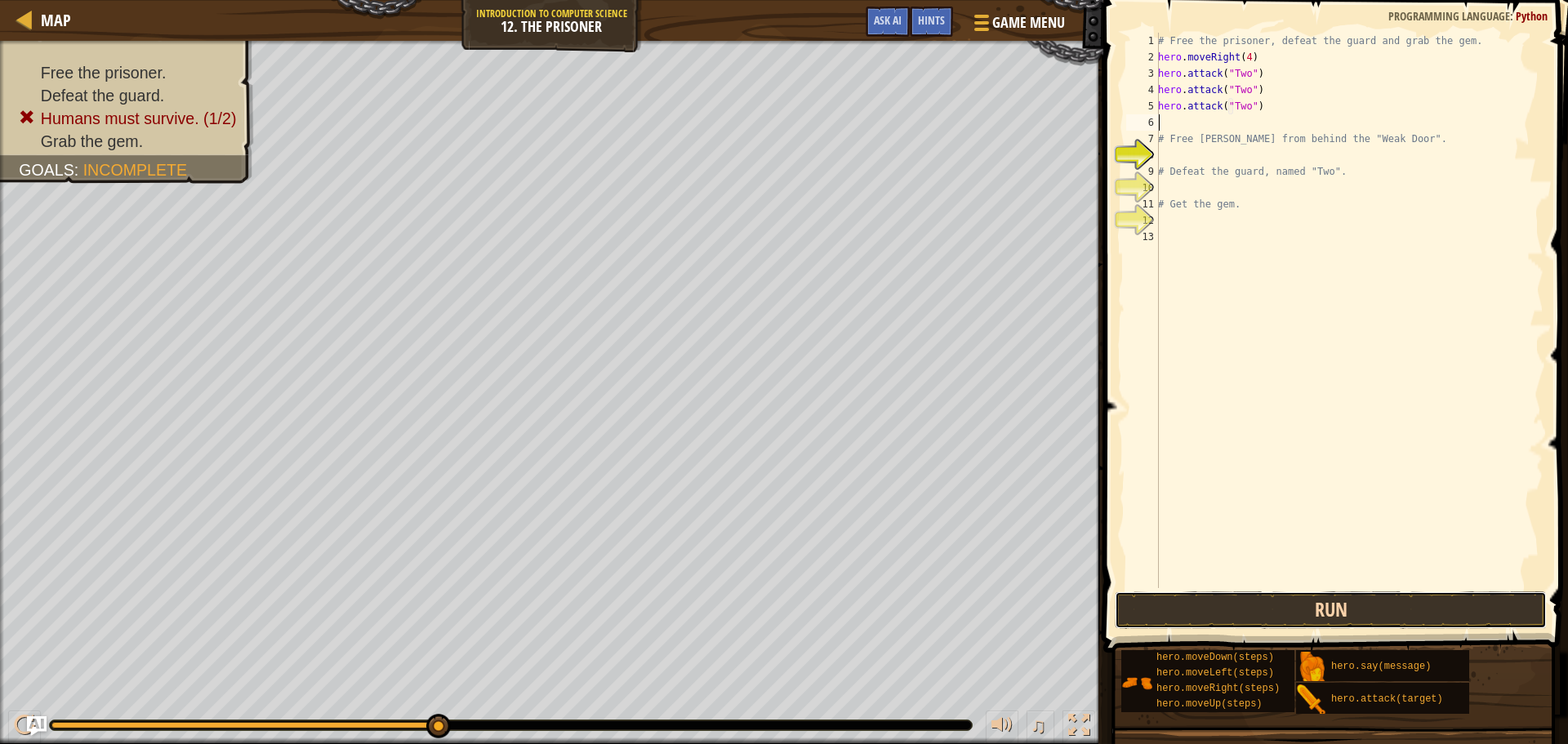
click at [1337, 599] on button "Run" at bounding box center [1331, 610] width 432 height 38
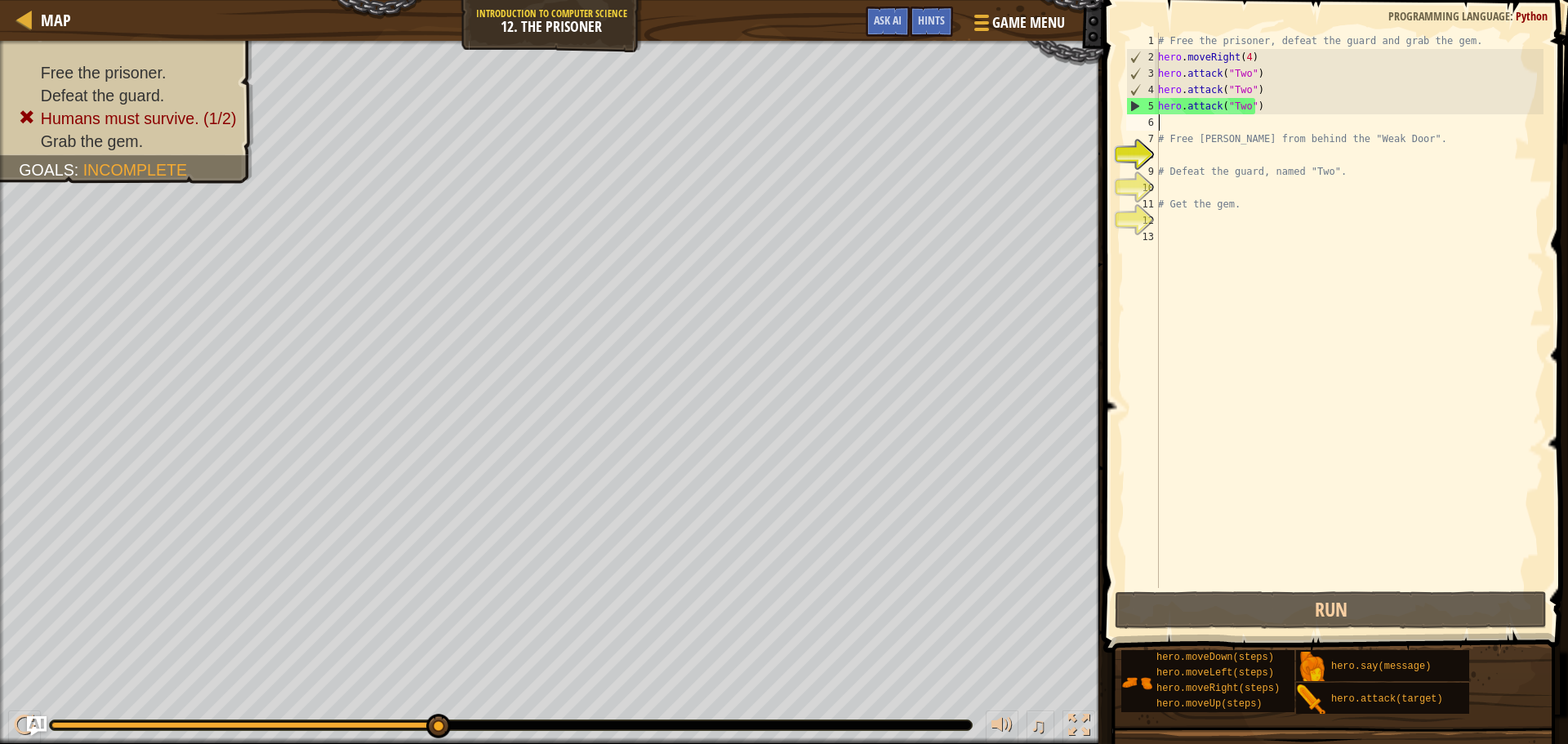
click at [1291, 112] on div "# Free the prisoner, defeat the guard and grab the gem. hero . moveRight ( 4 ) …" at bounding box center [1349, 327] width 389 height 589
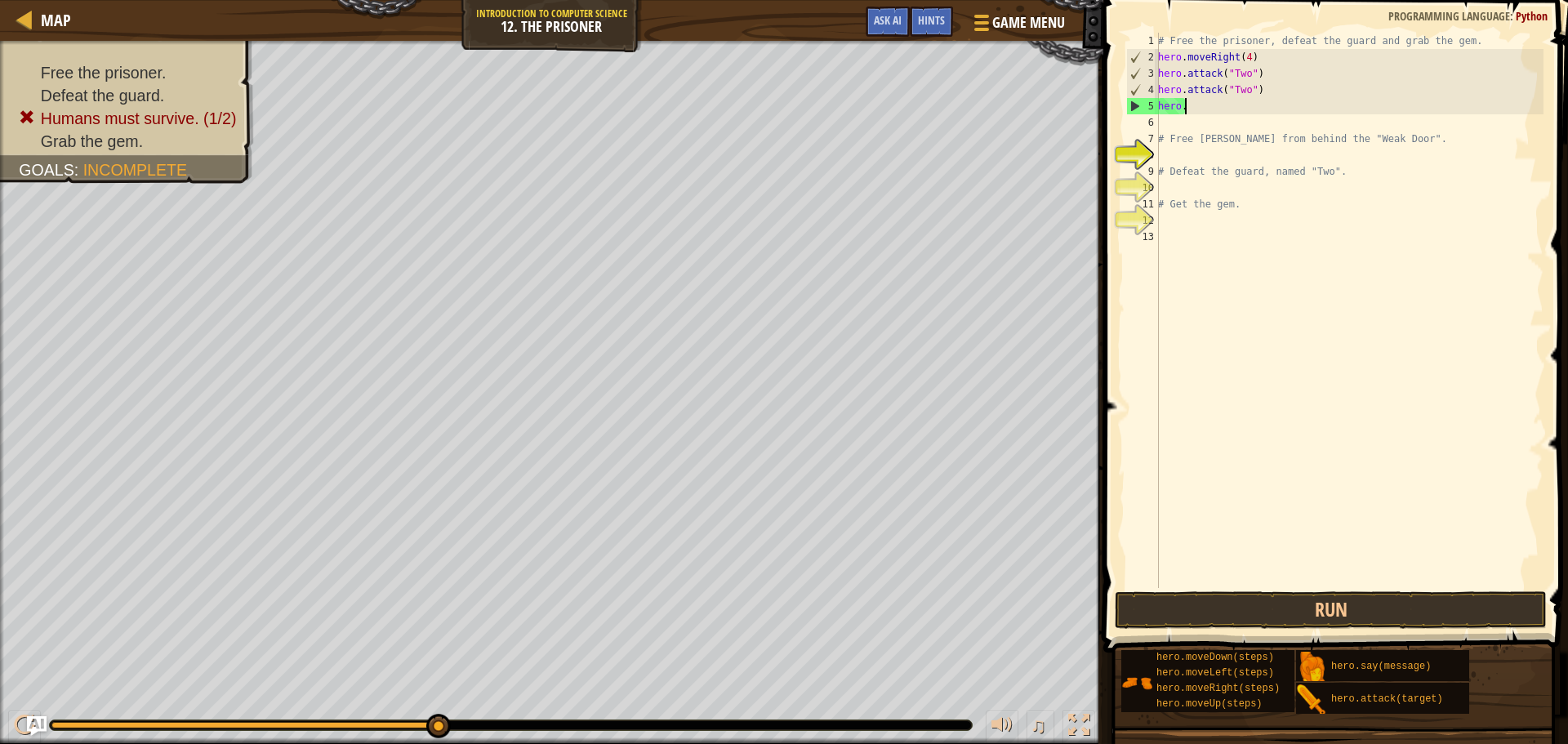
type textarea "h"
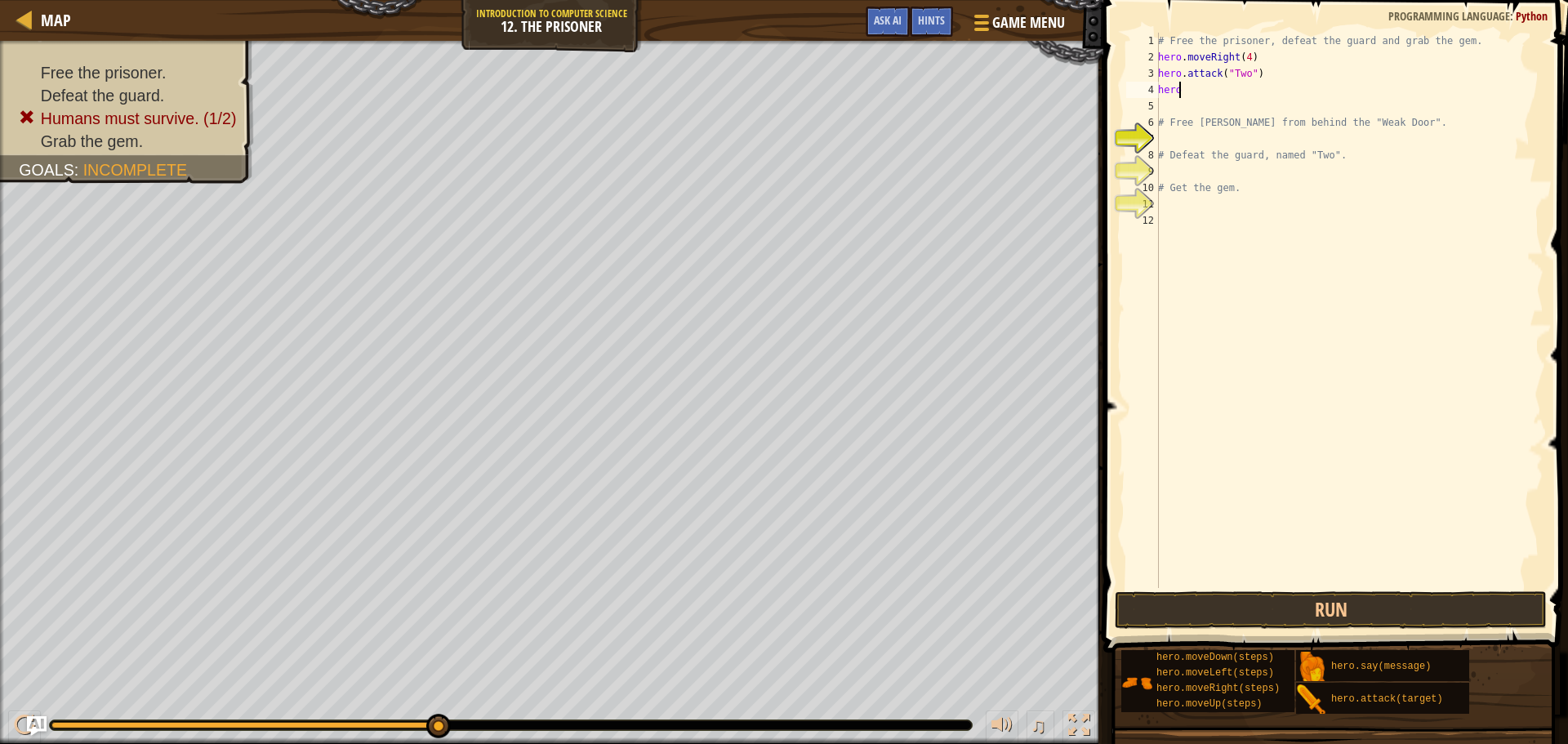
type textarea "h"
type textarea "hero.attack("Two")"
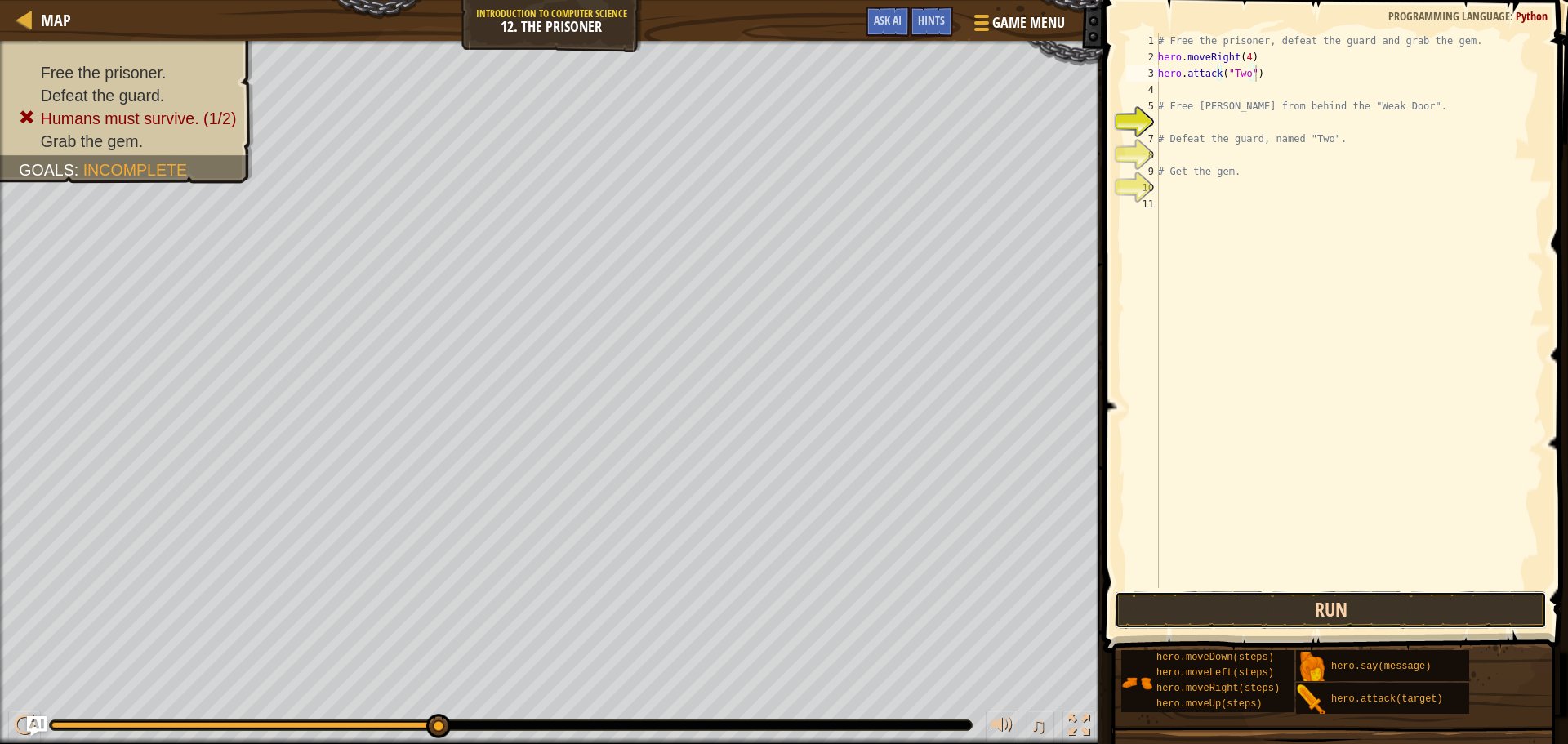
click at [1316, 611] on button "Run" at bounding box center [1331, 610] width 432 height 38
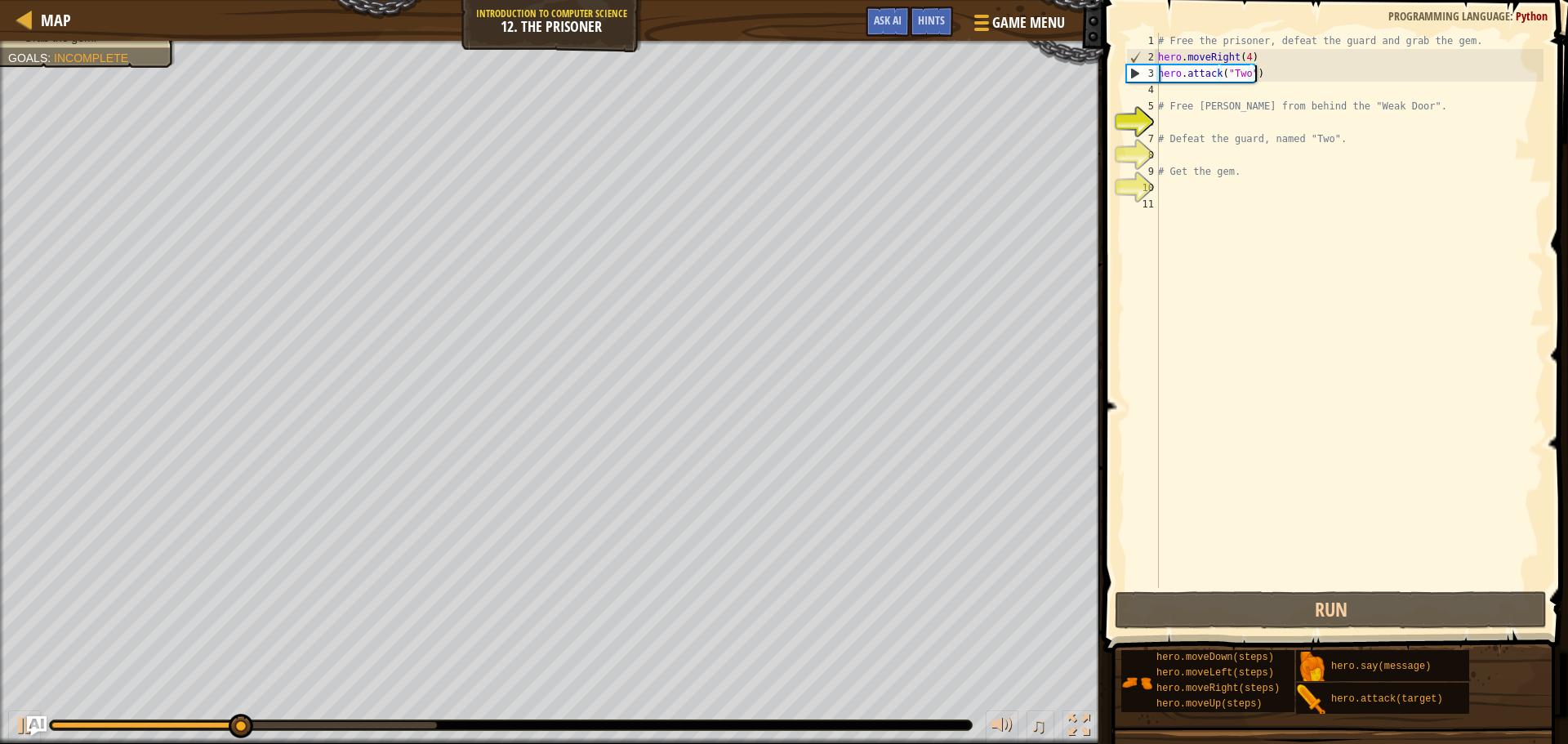
click at [1168, 89] on div "# Free the prisoner, defeat the guard and grab the gem. hero . moveRight ( 4 ) …" at bounding box center [1349, 327] width 389 height 589
type textarea "h"
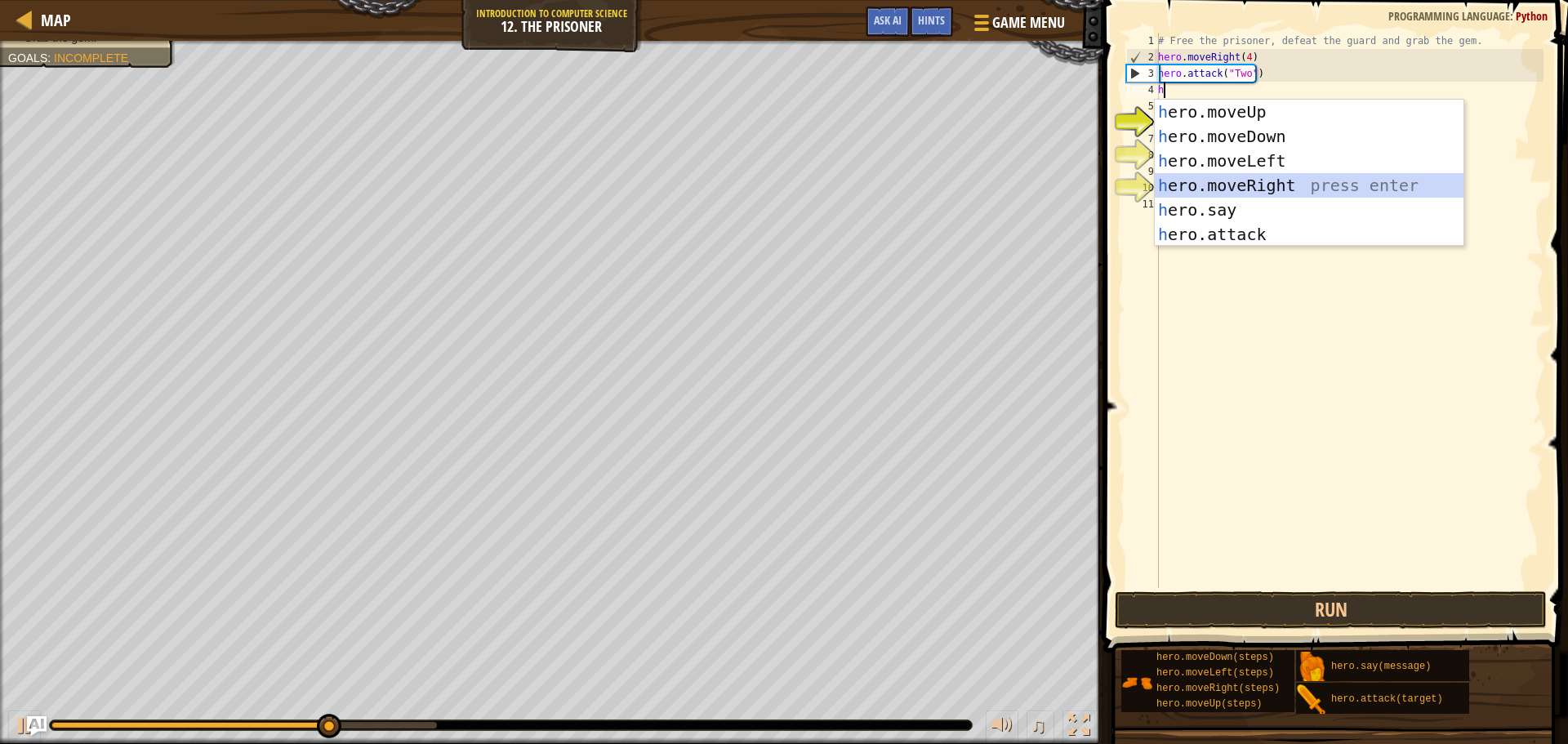
click at [1291, 185] on div "h ero.moveUp press enter h ero.moveDown press enter h ero.moveLeft press enter …" at bounding box center [1309, 197] width 308 height 196
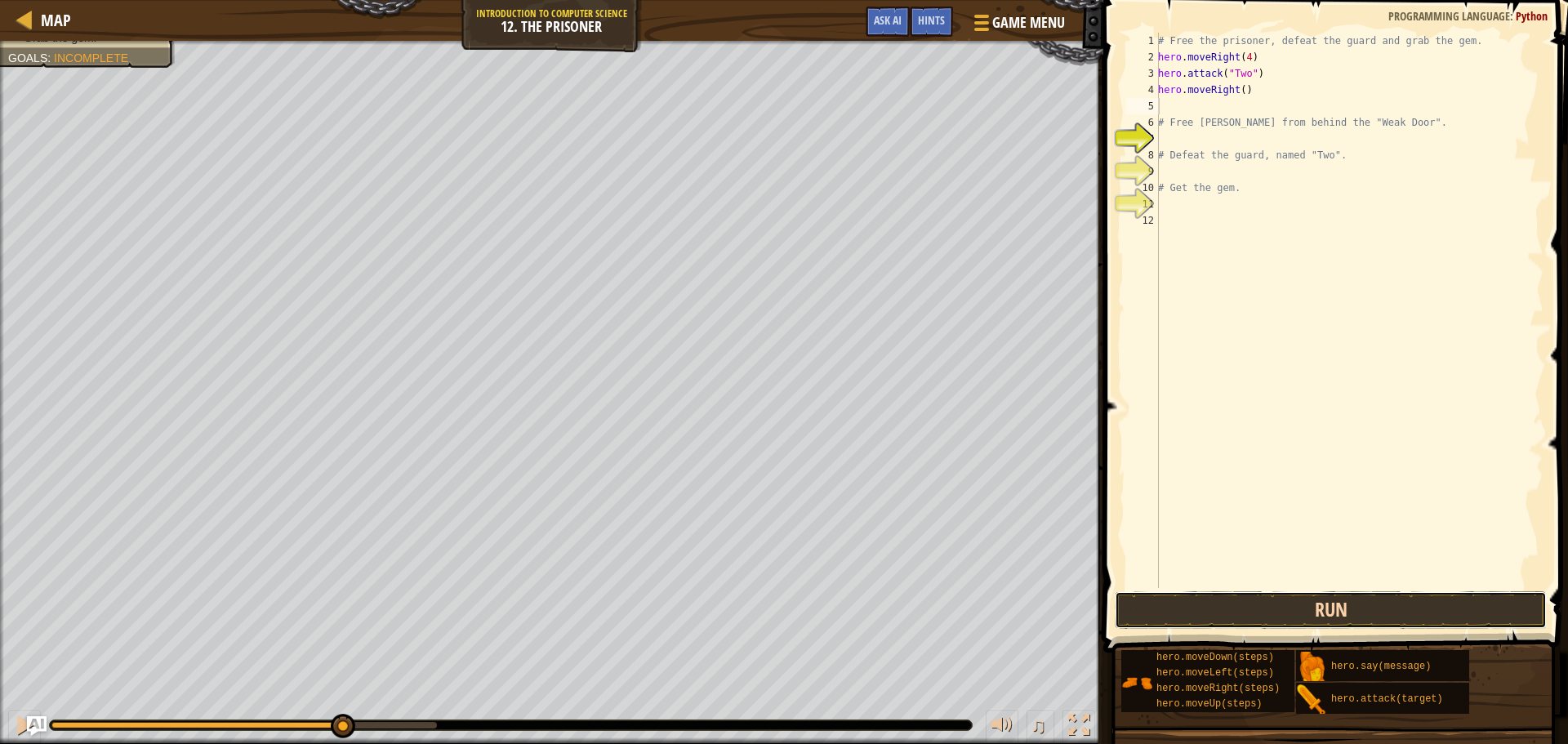
click at [1347, 600] on button "Run" at bounding box center [1331, 610] width 432 height 38
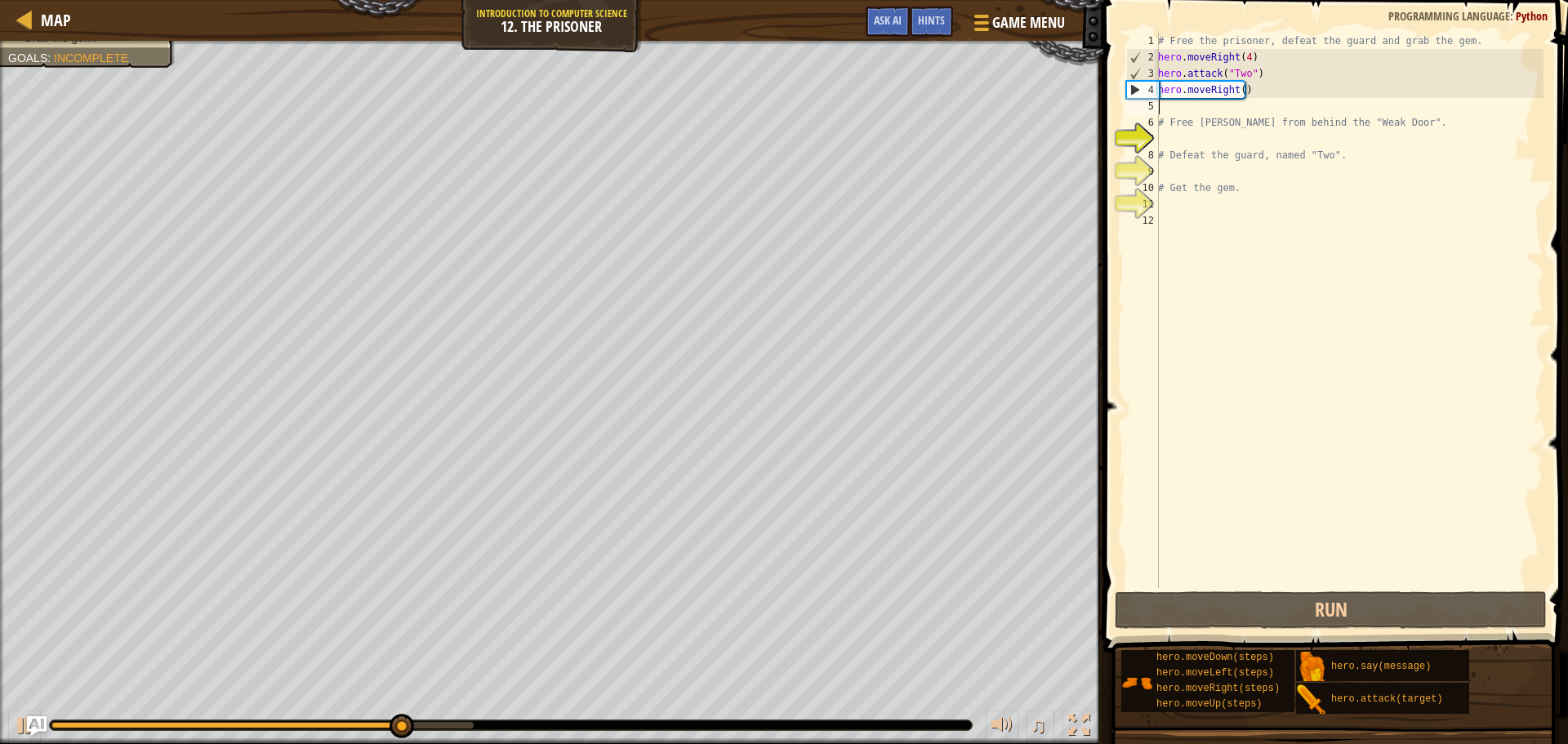
type textarea "h"
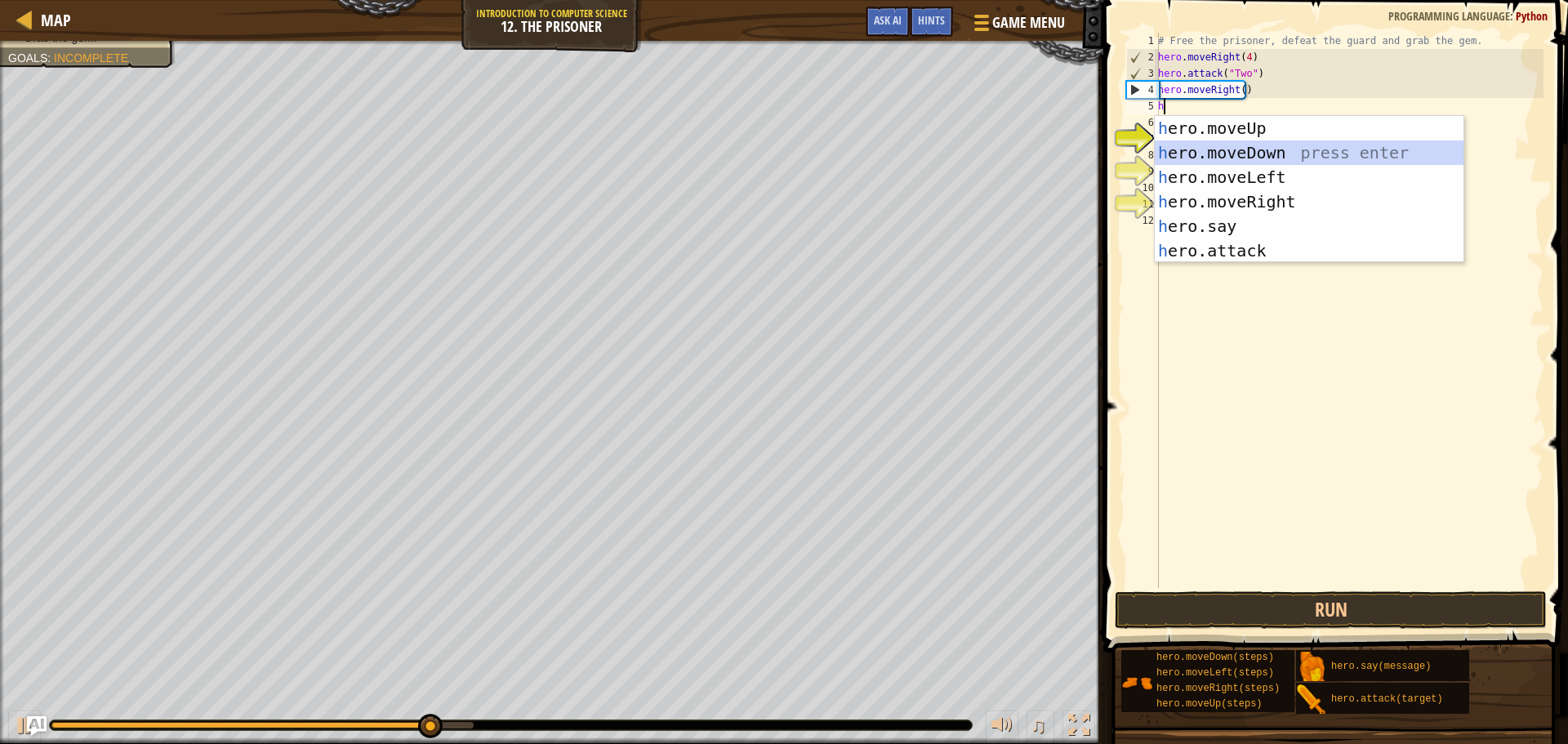
click at [1206, 149] on div "h ero.moveUp press enter h ero.moveDown press enter h ero.moveLeft press enter …" at bounding box center [1309, 214] width 308 height 196
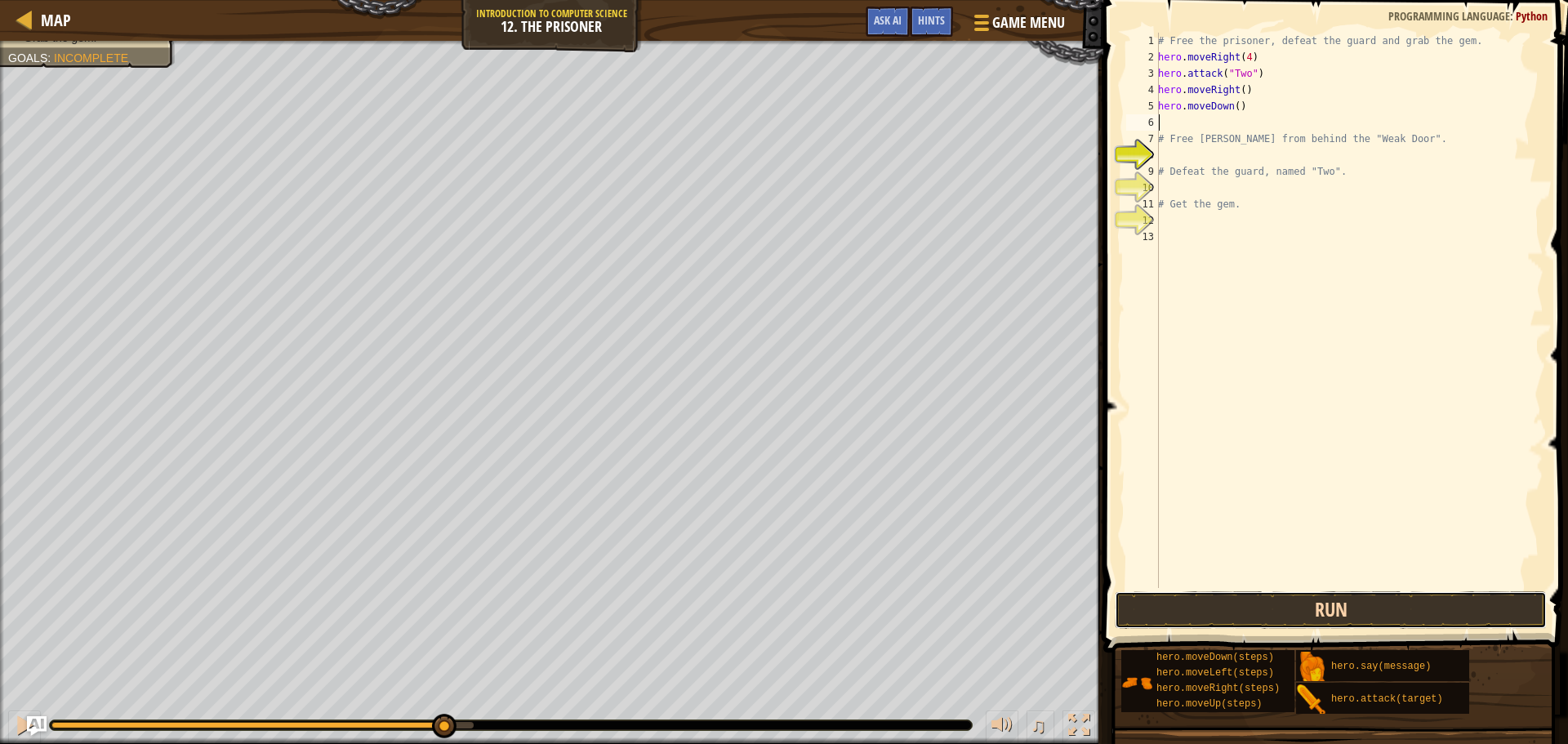
click at [1398, 616] on button "Run" at bounding box center [1331, 610] width 432 height 38
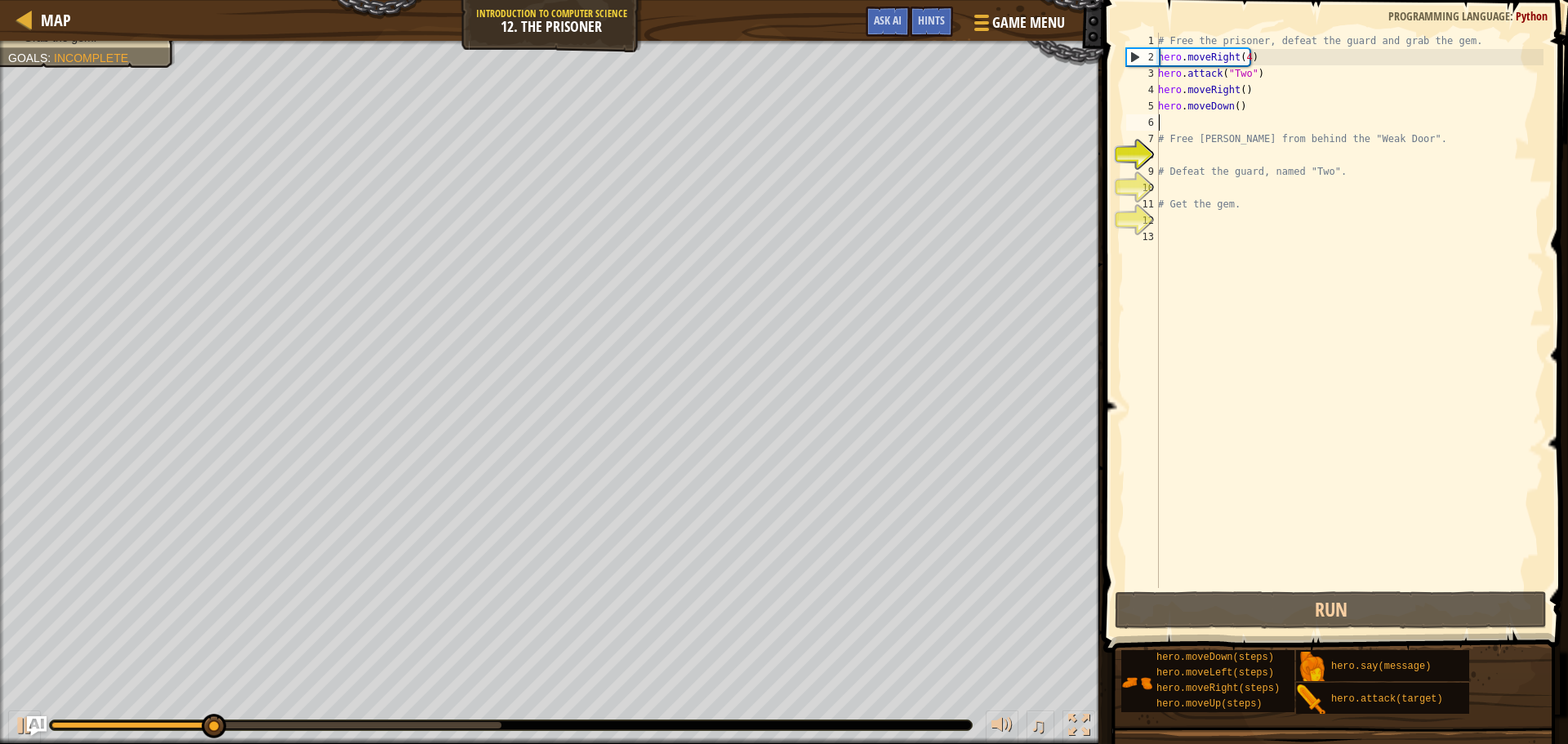
click at [1233, 107] on div "# Free the prisoner, defeat the guard and grab the gem. hero . moveRight ( 4 ) …" at bounding box center [1349, 327] width 389 height 589
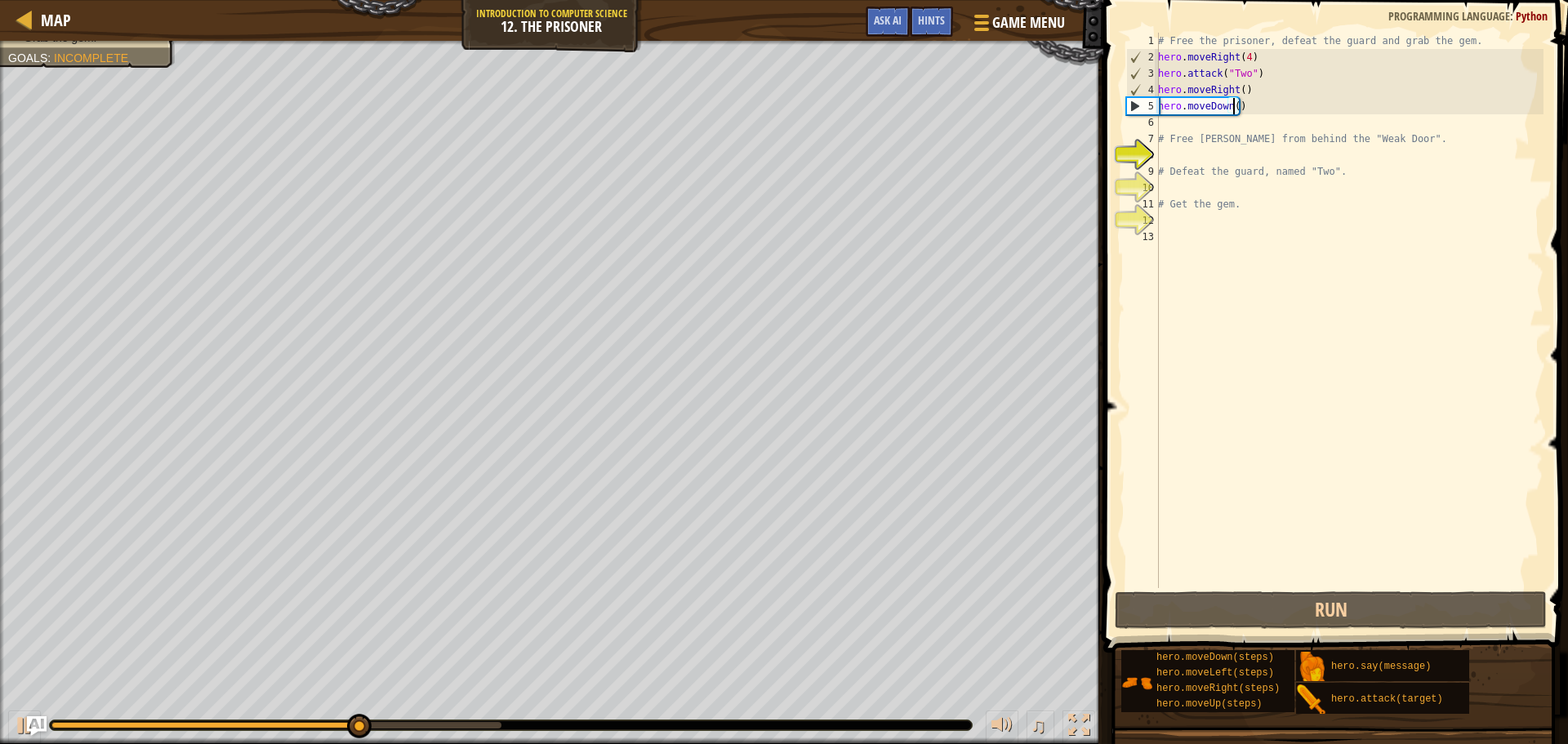
scroll to position [8, 6]
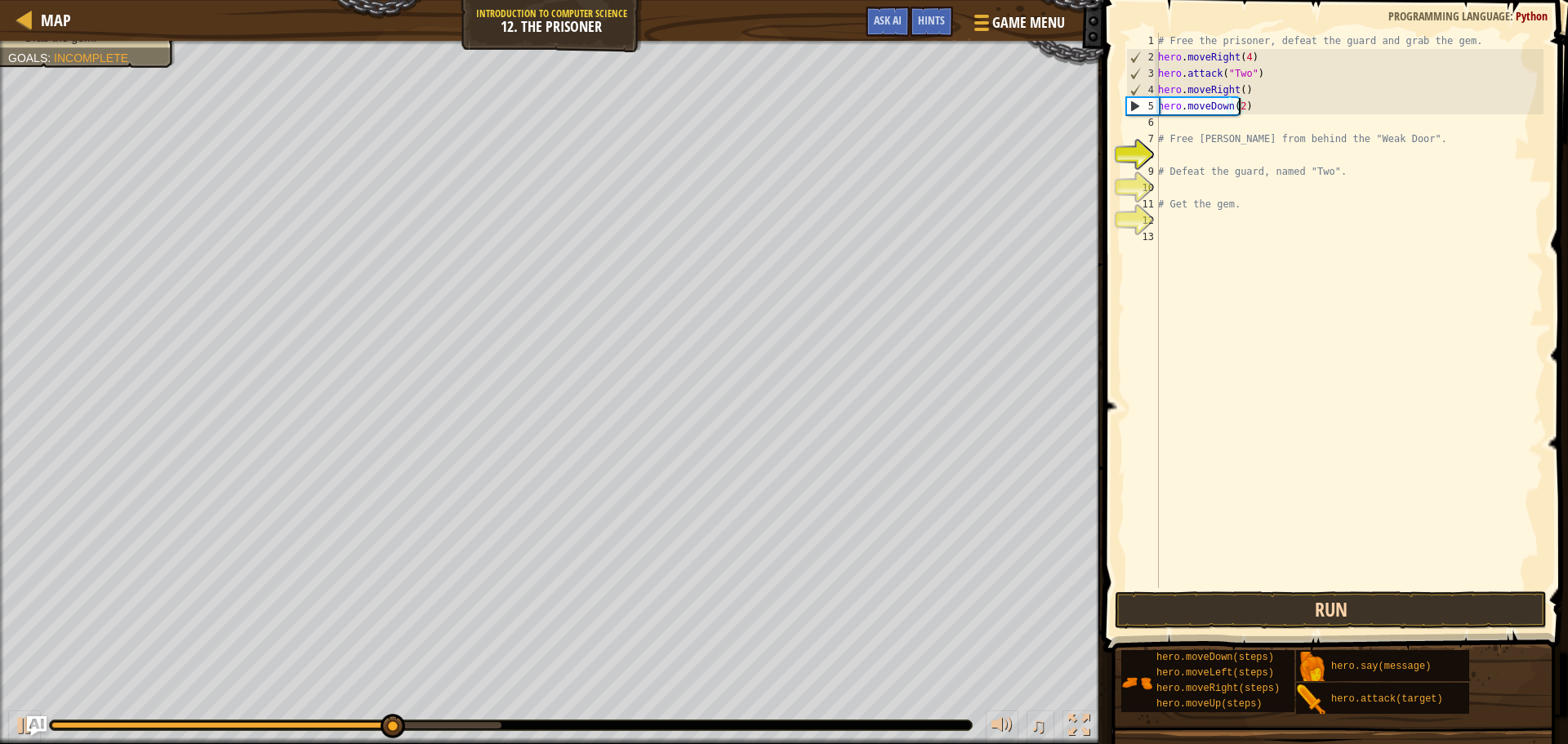
type textarea "hero.moveDown(2)"
click at [1425, 599] on button "Run" at bounding box center [1331, 610] width 432 height 38
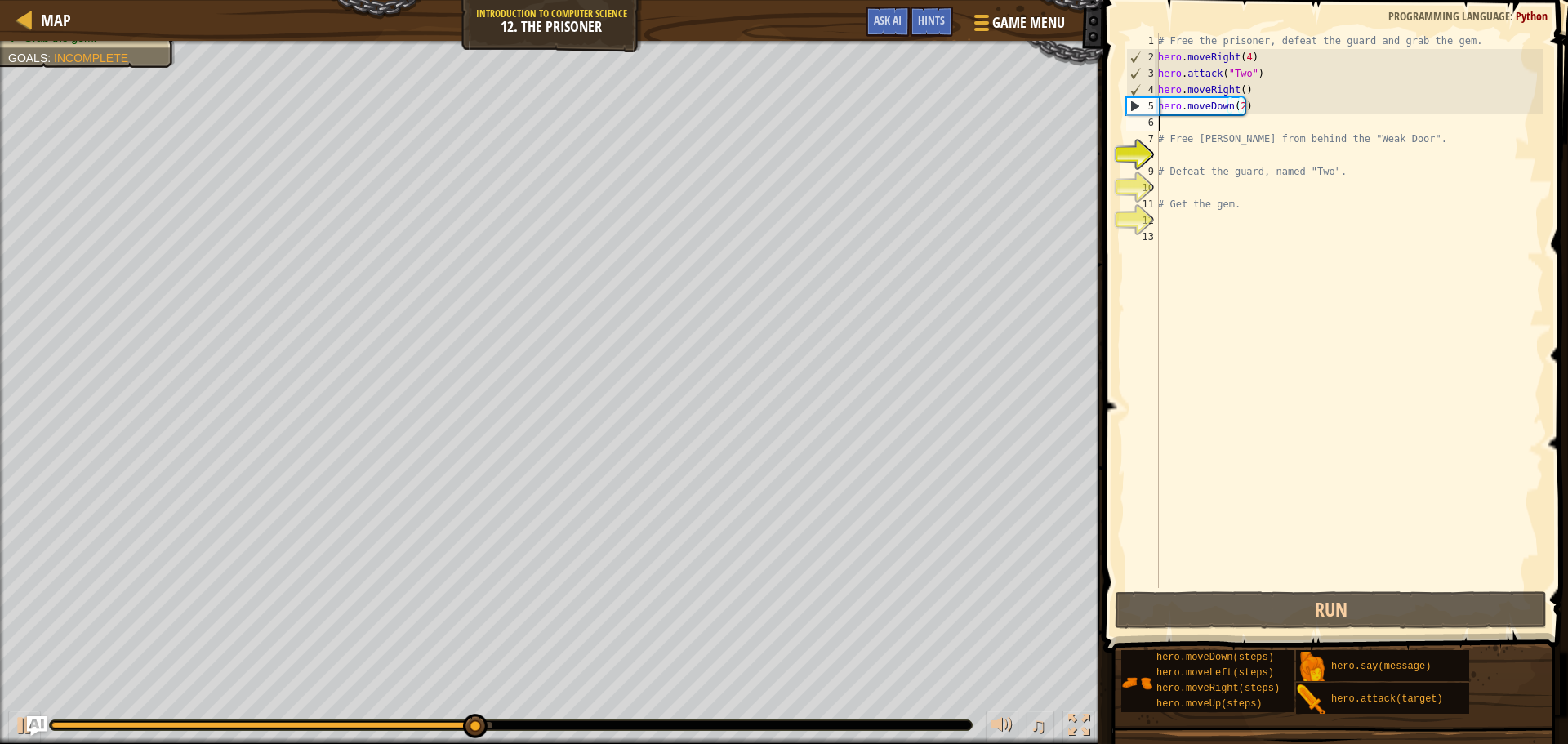
click at [1181, 121] on div "# Free the prisoner, defeat the guard and grab the gem. hero . moveRight ( 4 ) …" at bounding box center [1349, 327] width 389 height 589
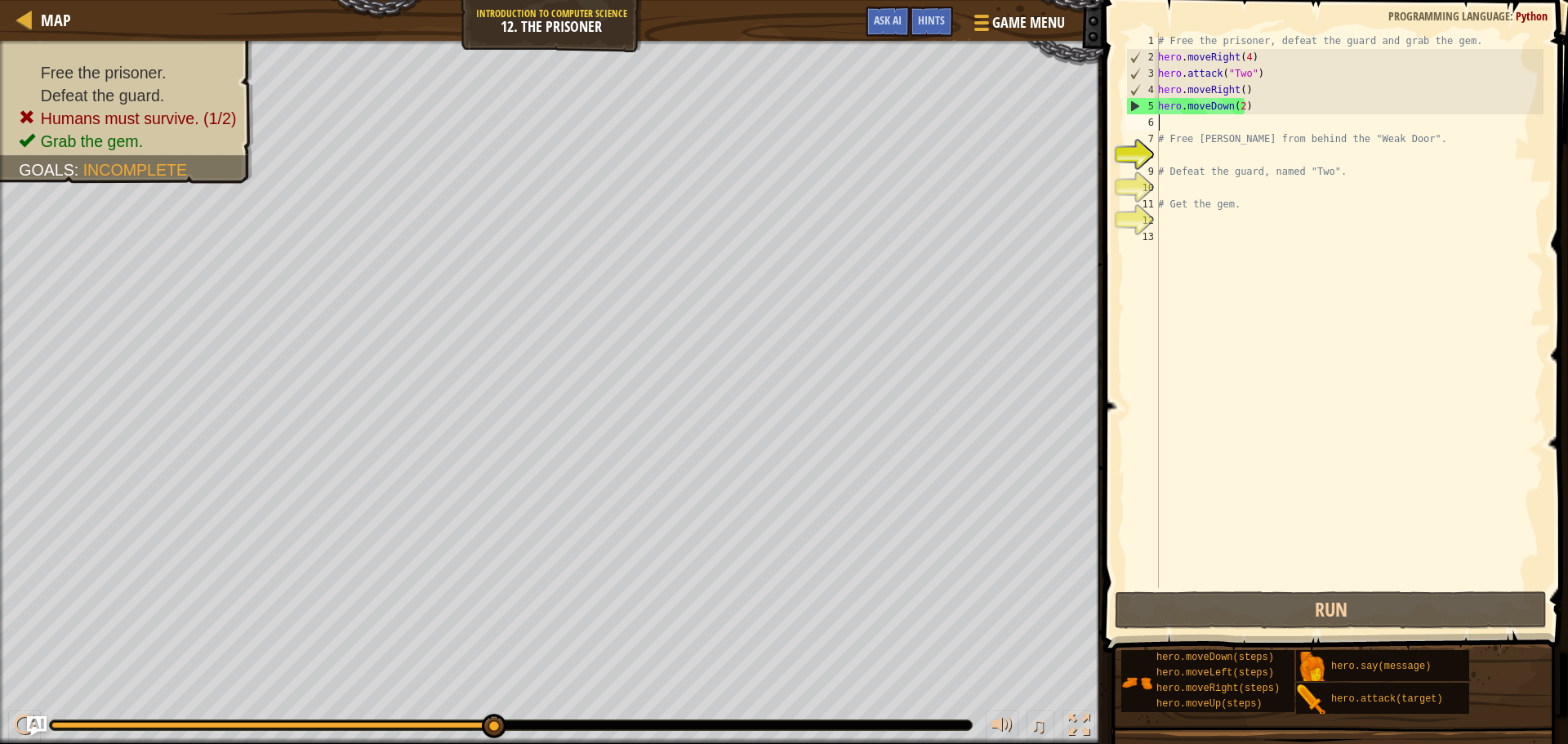
type textarea "h"
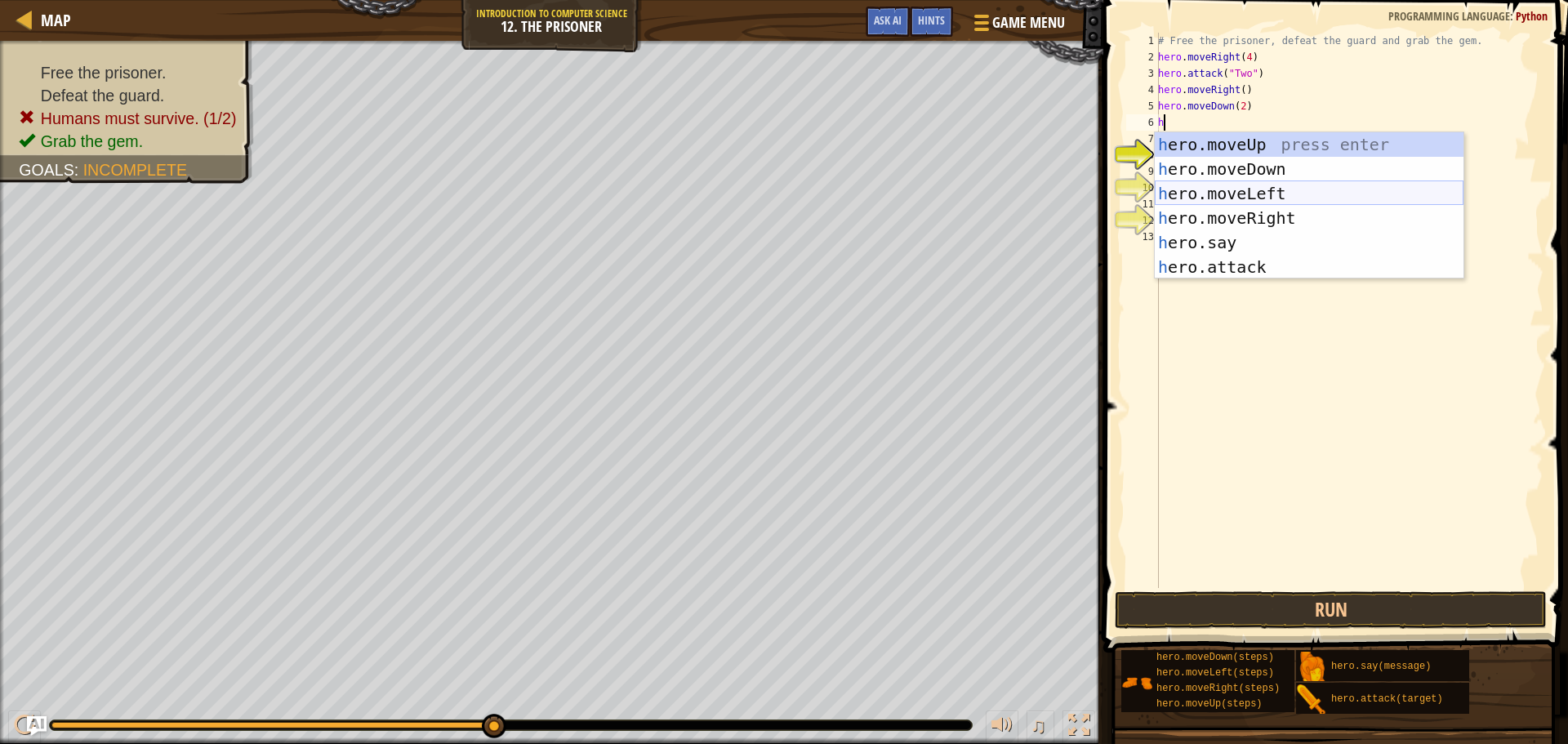
click at [1265, 195] on div "h ero.moveUp press enter h ero.moveDown press enter h ero.moveLeft press enter …" at bounding box center [1309, 230] width 308 height 196
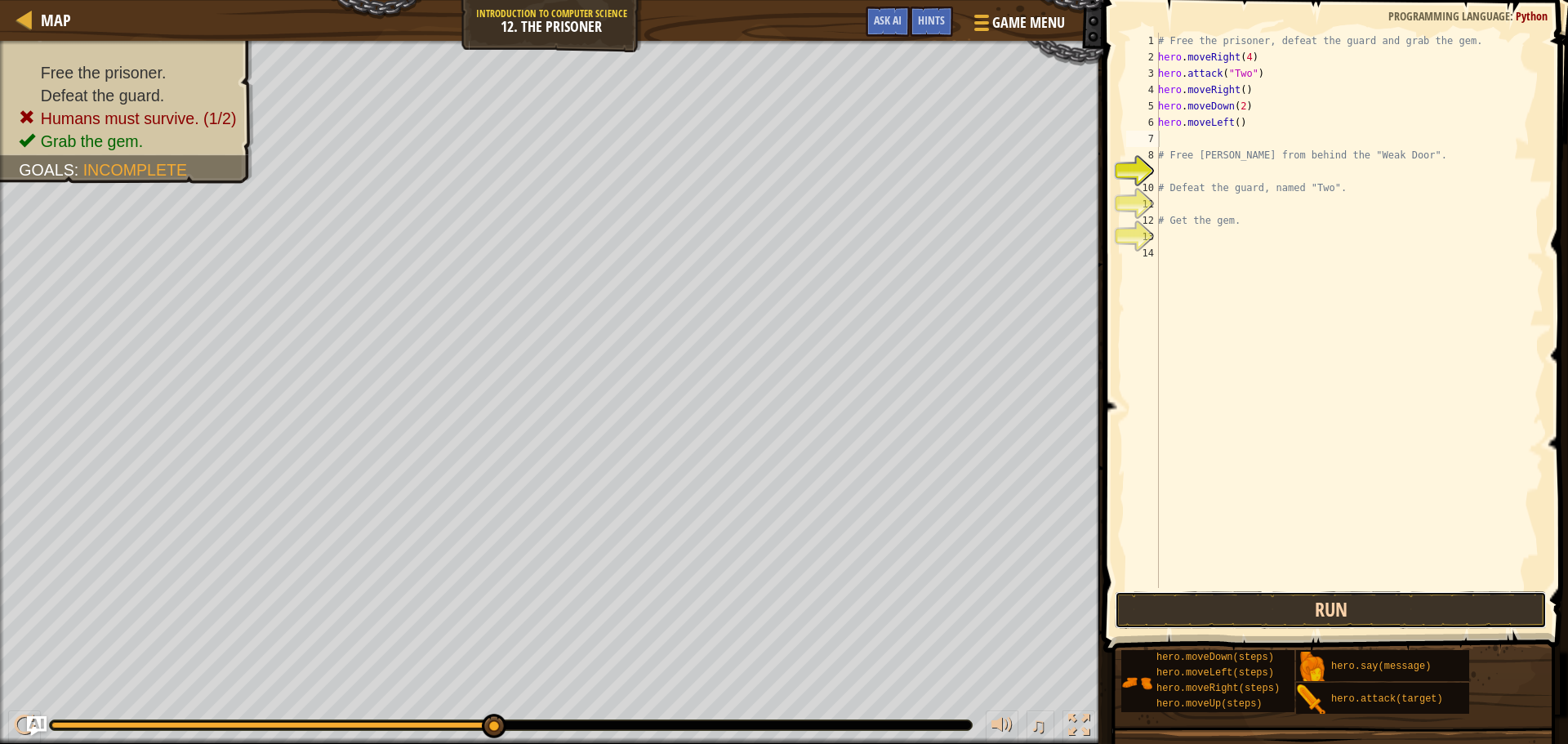
click at [1406, 610] on button "Run" at bounding box center [1331, 610] width 432 height 38
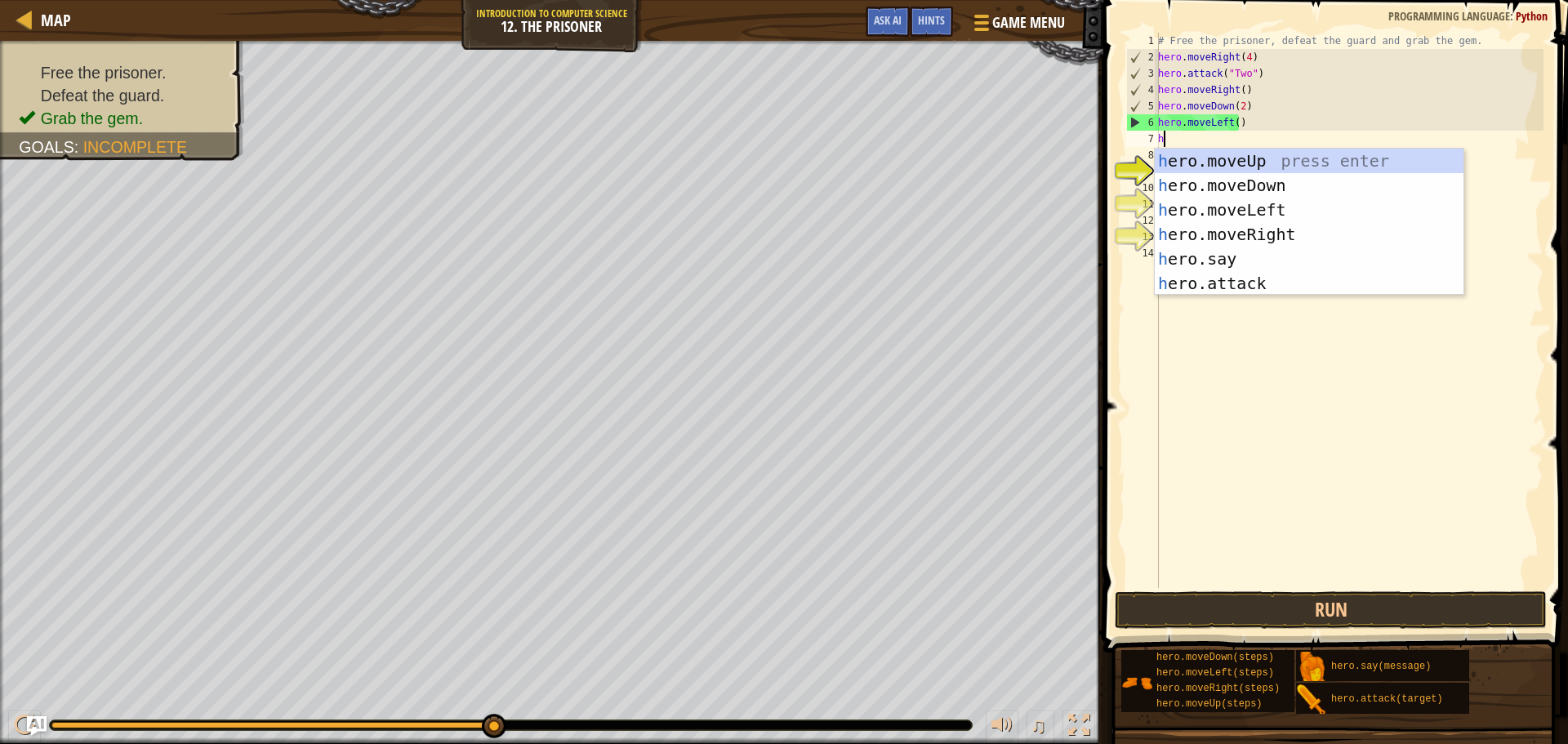
click at [1233, 121] on div "# Free the prisoner, defeat the guard and grab the gem. hero . moveRight ( 4 ) …" at bounding box center [1349, 327] width 389 height 589
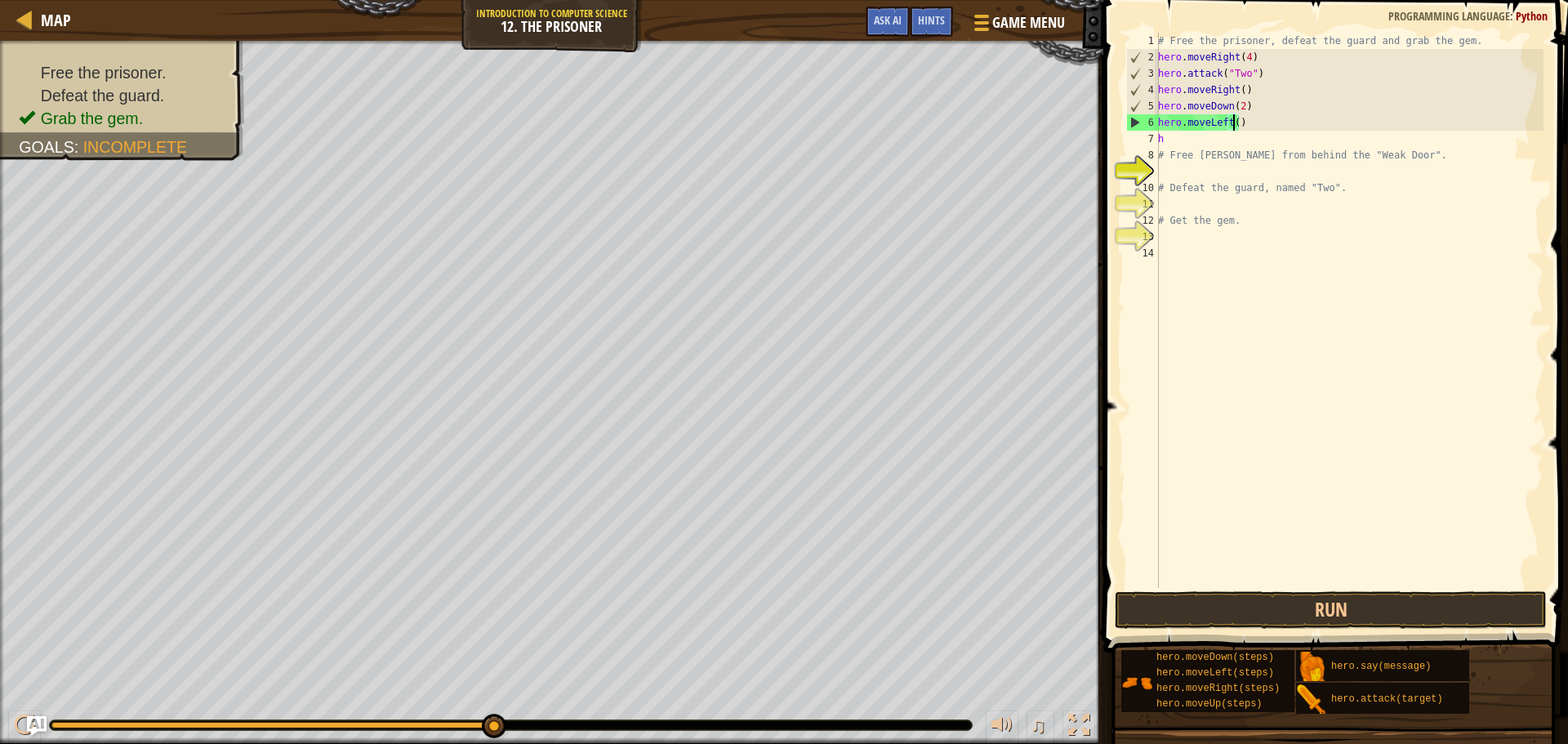
scroll to position [8, 6]
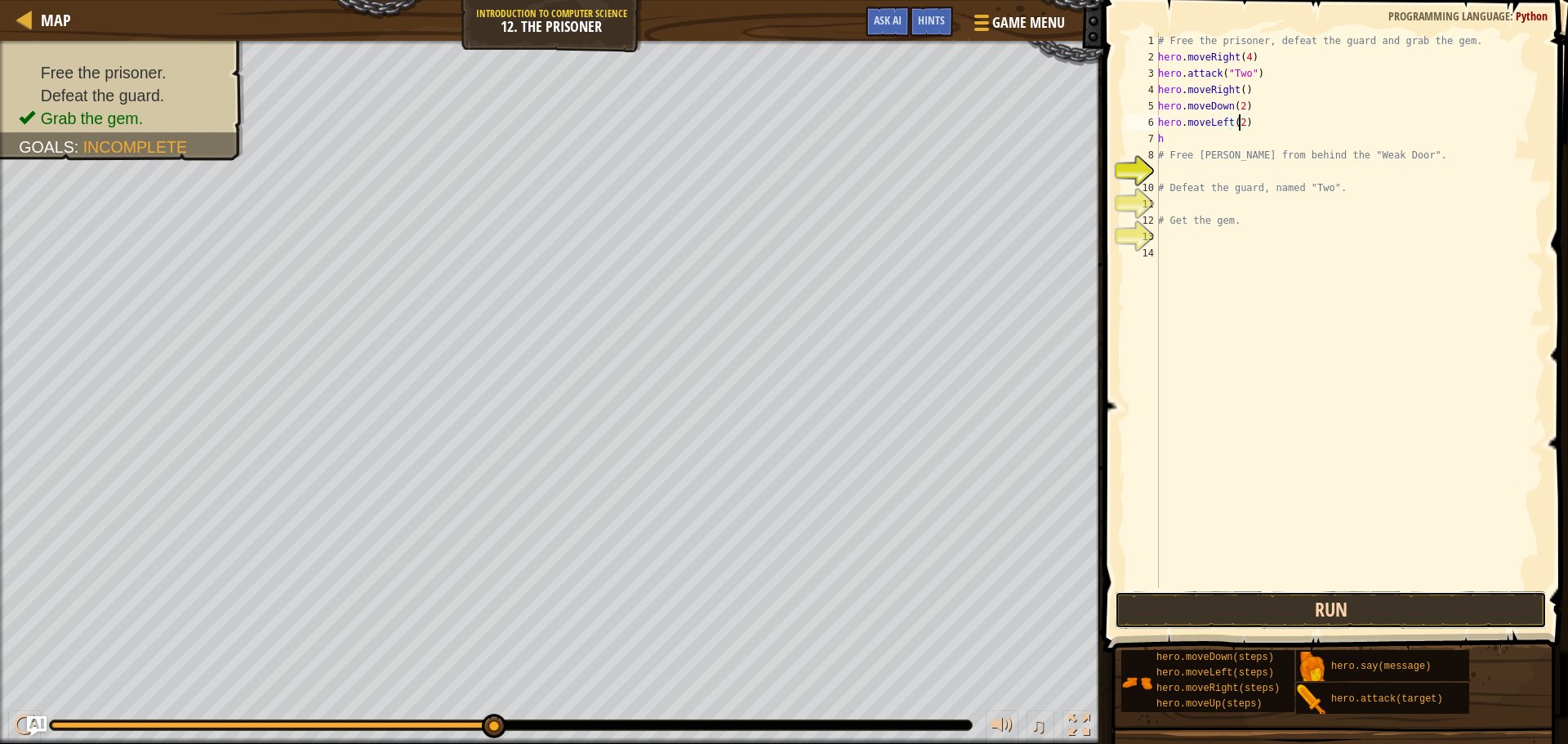
click at [1382, 594] on button "Run" at bounding box center [1331, 610] width 432 height 38
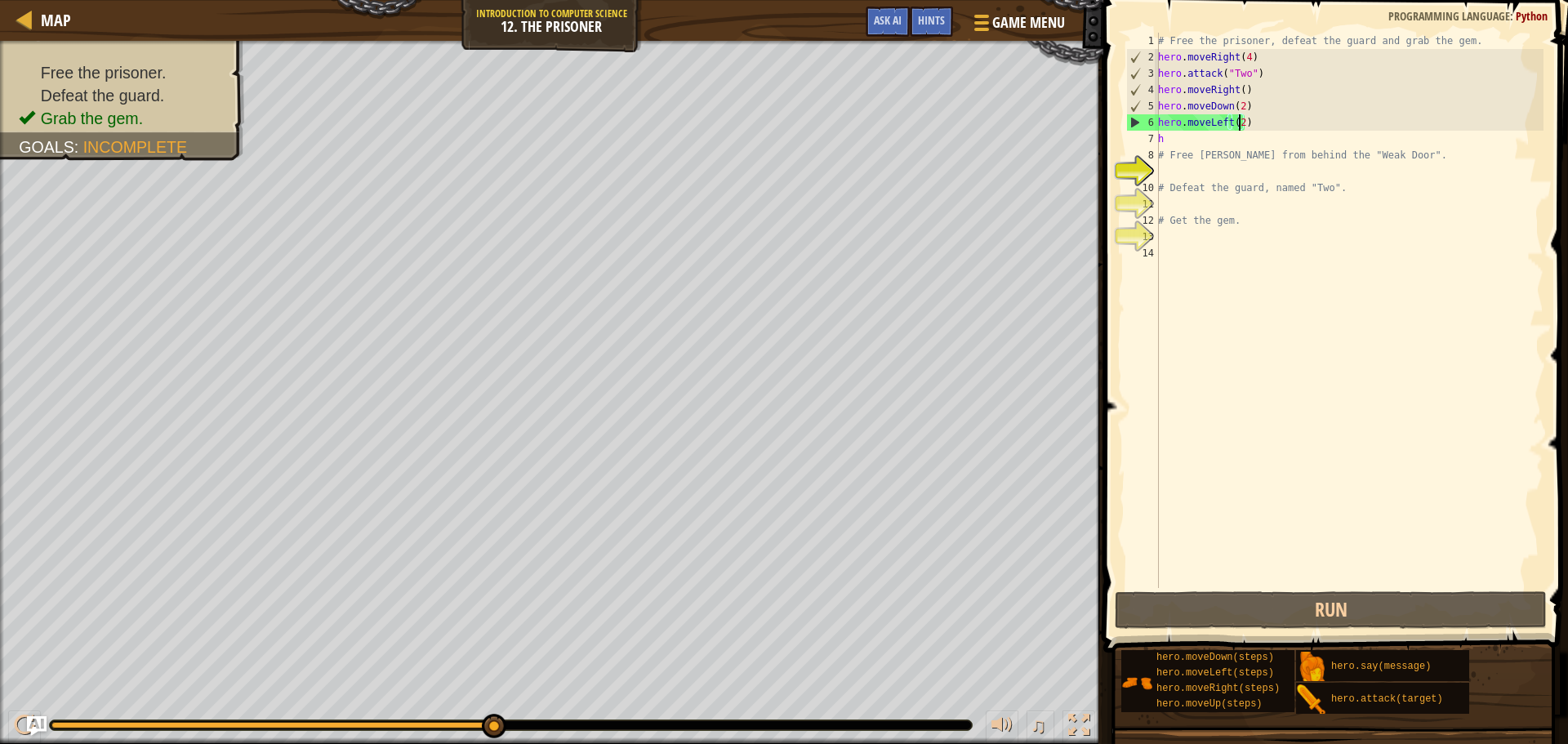
click at [1253, 125] on div "# Free the prisoner, defeat the guard and grab the gem. hero . moveRight ( 4 ) …" at bounding box center [1349, 327] width 389 height 589
click at [1240, 118] on div "# Free the prisoner, defeat the guard and grab the gem. hero . moveRight ( 4 ) …" at bounding box center [1349, 327] width 389 height 589
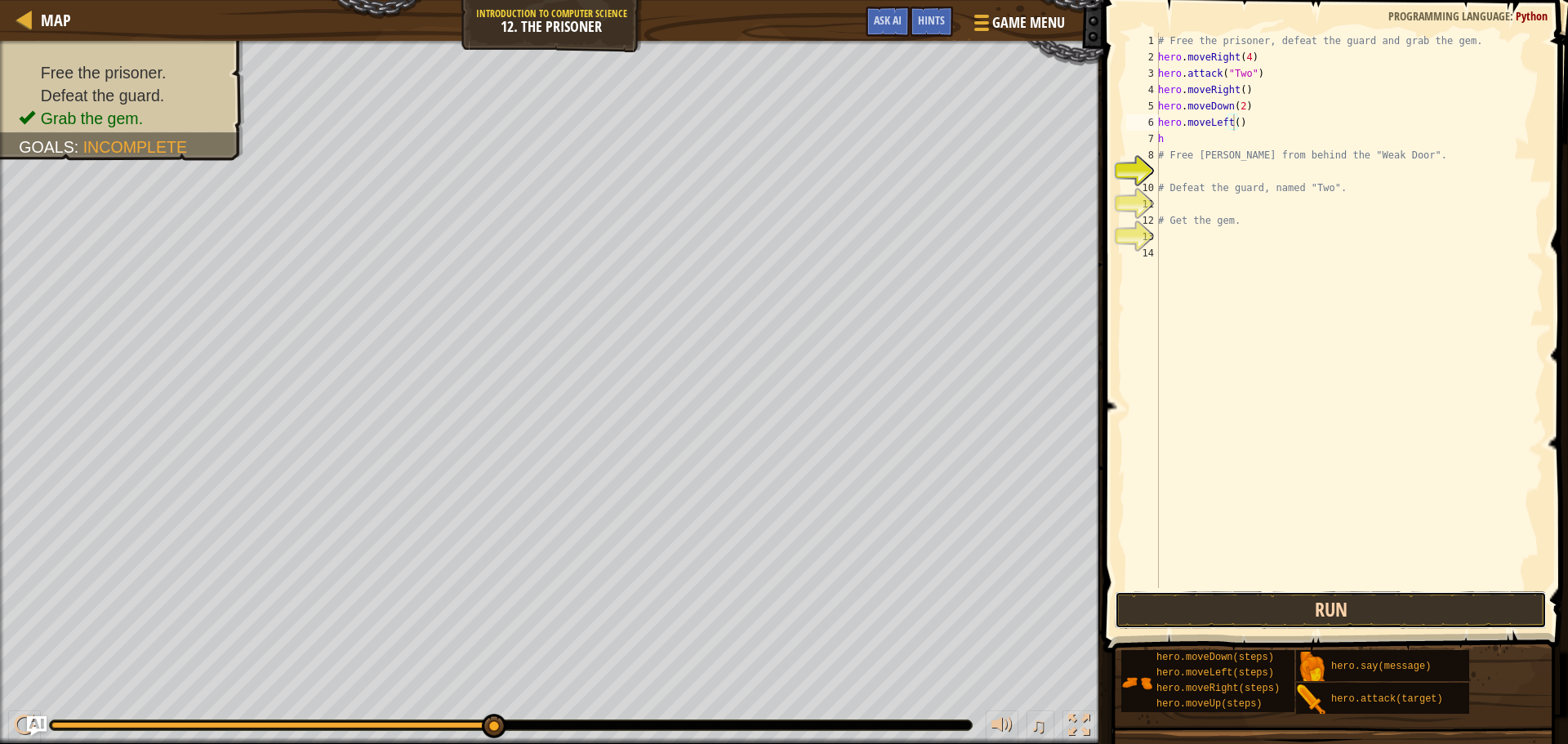
click at [1353, 596] on button "Run" at bounding box center [1331, 610] width 432 height 38
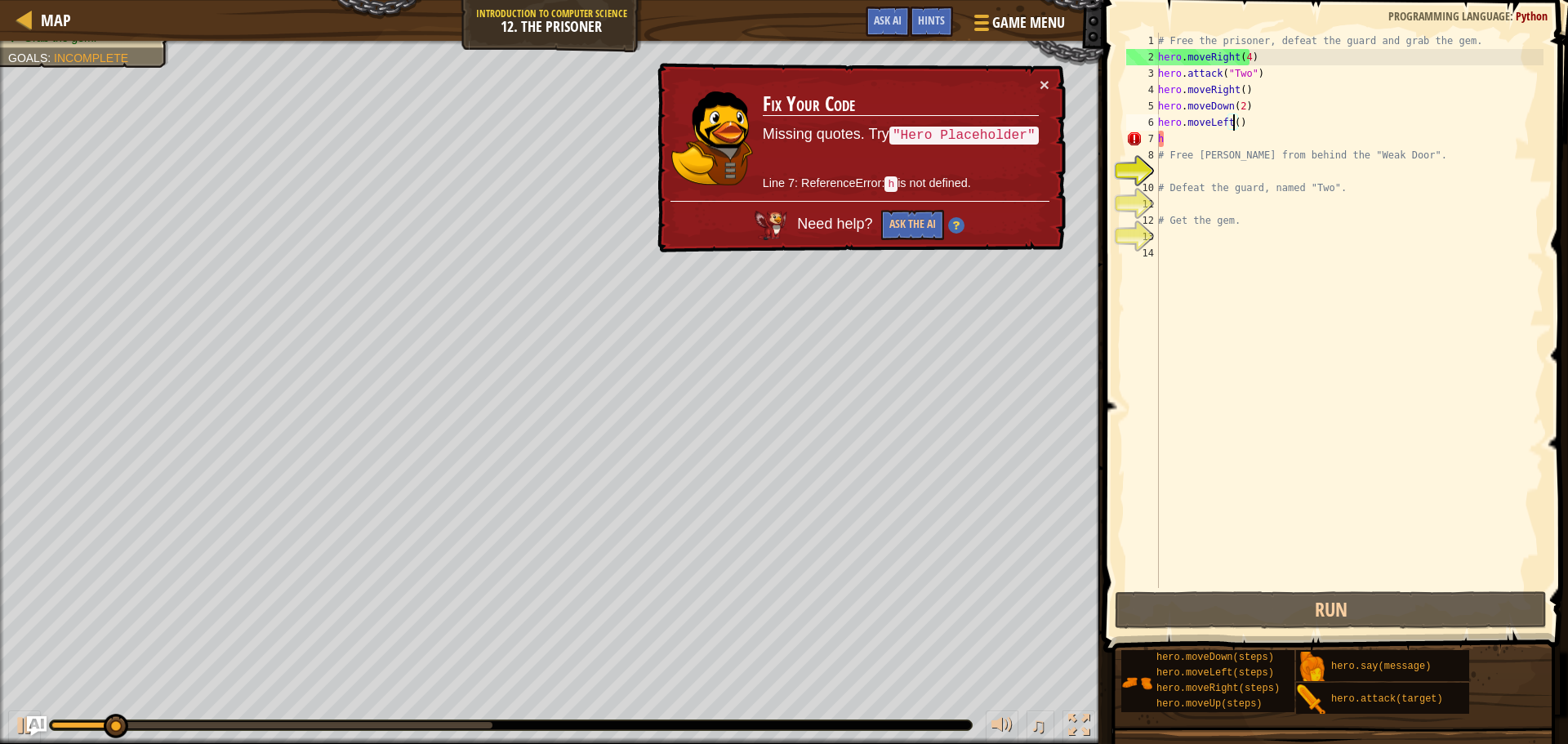
click at [1207, 152] on div "# Free the prisoner, defeat the guard and grab the gem. hero . moveRight ( 4 ) …" at bounding box center [1349, 327] width 389 height 589
click at [1195, 142] on div "# Free the prisoner, defeat the guard and grab the gem. hero . moveRight ( 4 ) …" at bounding box center [1349, 327] width 389 height 589
type textarea "h"
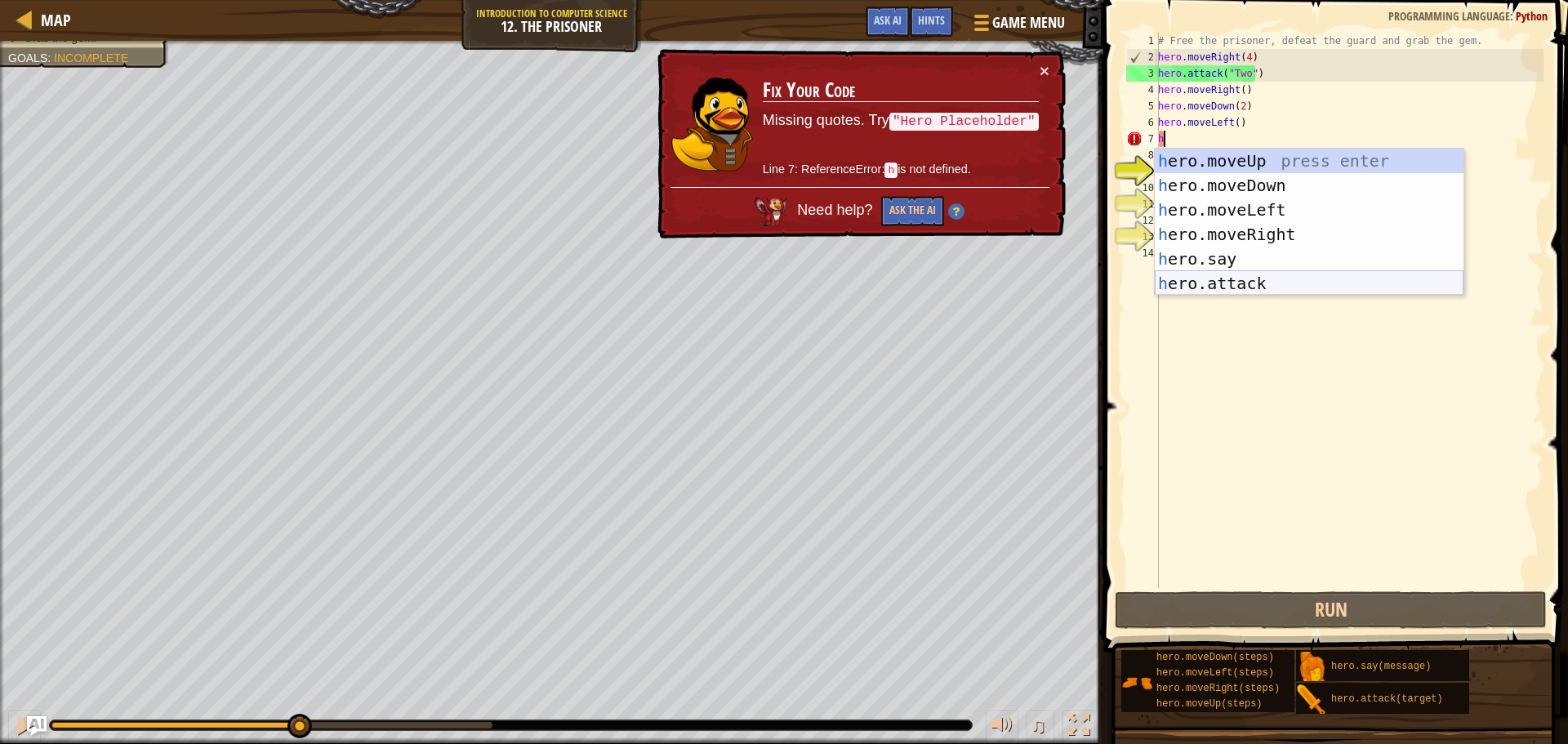
click at [1260, 276] on div "h ero.moveUp press enter h ero.moveDown press enter h ero.moveLeft press enter …" at bounding box center [1309, 247] width 308 height 196
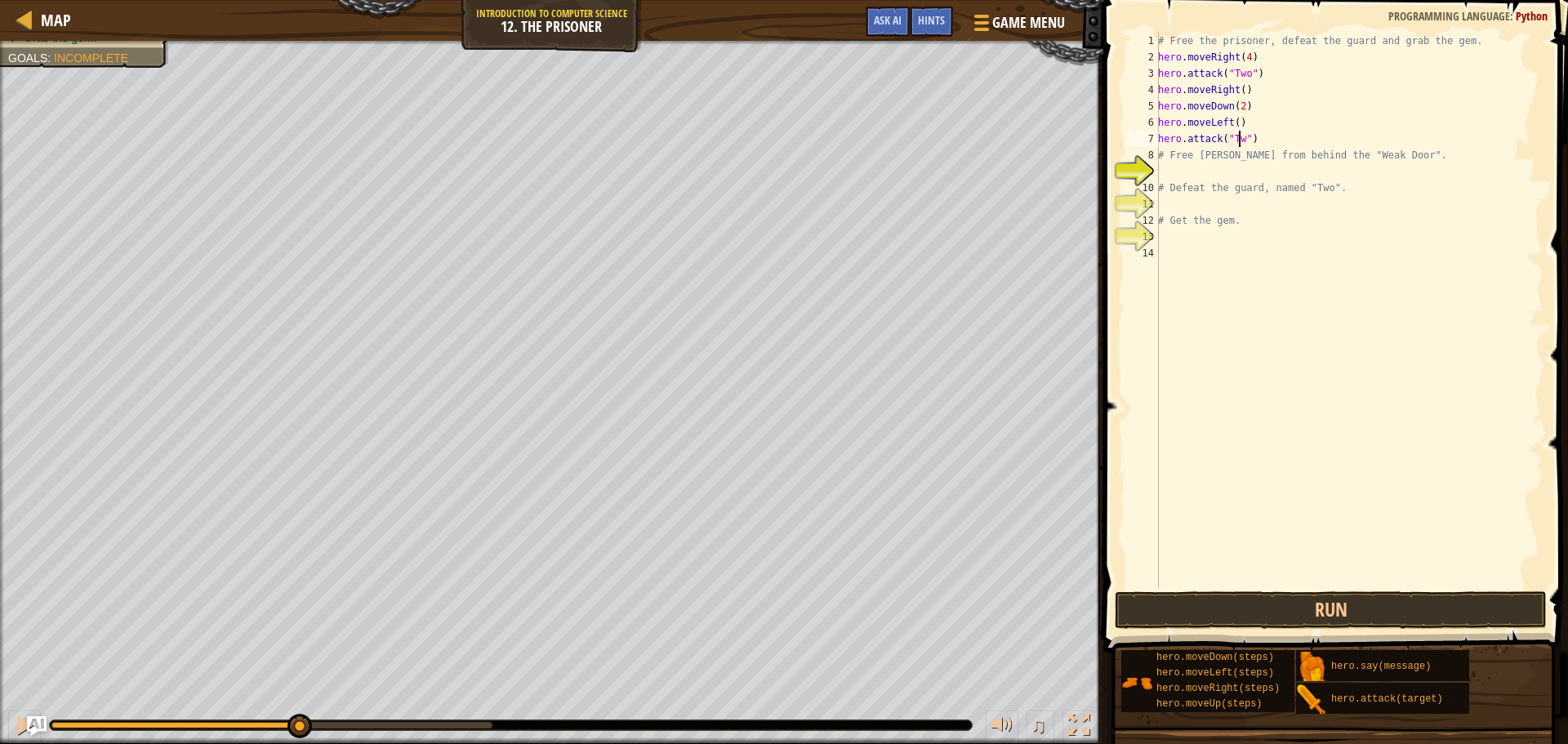
scroll to position [8, 7]
click at [1438, 608] on button "Run" at bounding box center [1331, 610] width 432 height 38
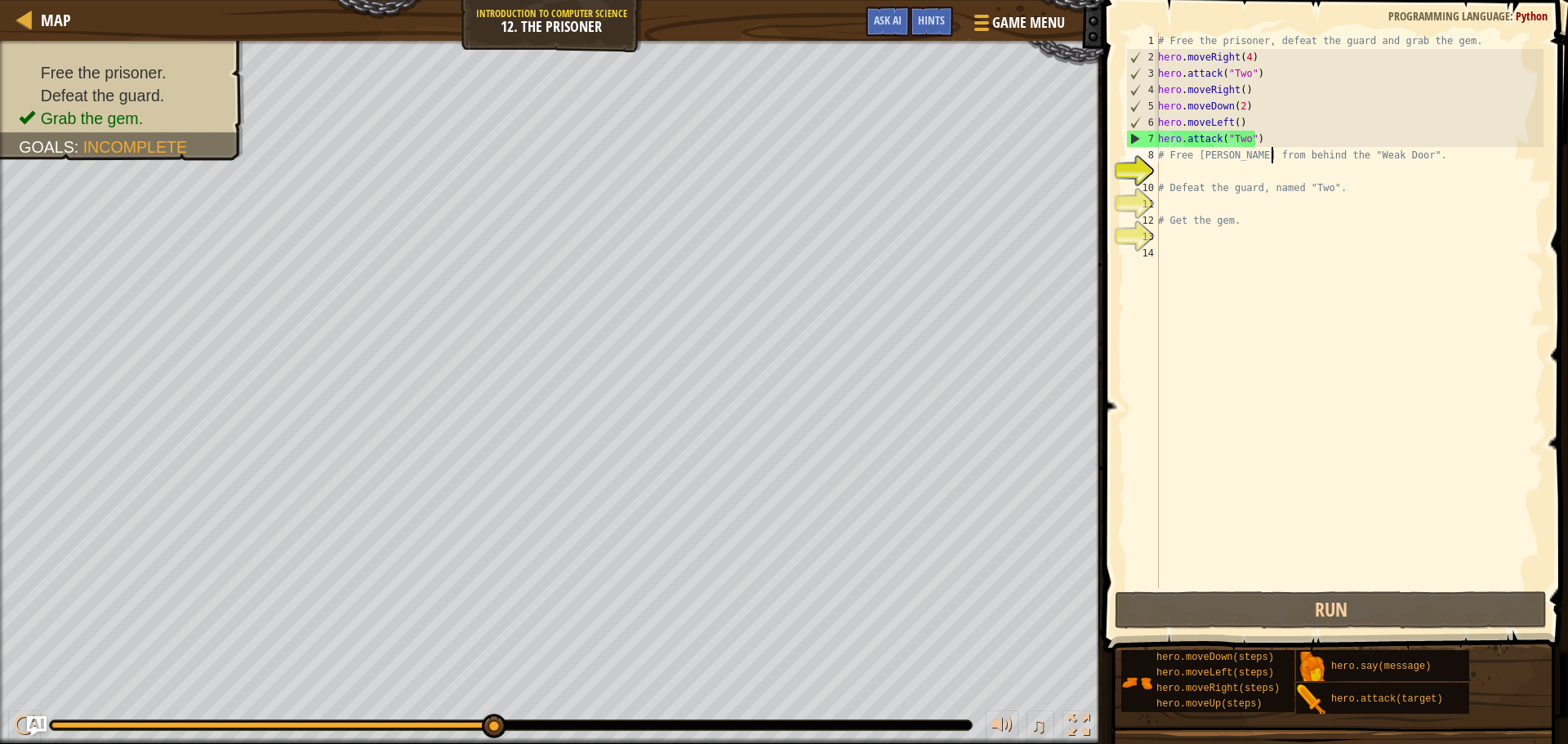
click at [1270, 150] on div "# Free the prisoner, defeat the guard and grab the gem. hero . moveRight ( 4 ) …" at bounding box center [1349, 327] width 389 height 589
click at [1266, 139] on div "# Free the prisoner, defeat the guard and grab the gem. hero . moveRight ( 4 ) …" at bounding box center [1349, 327] width 389 height 589
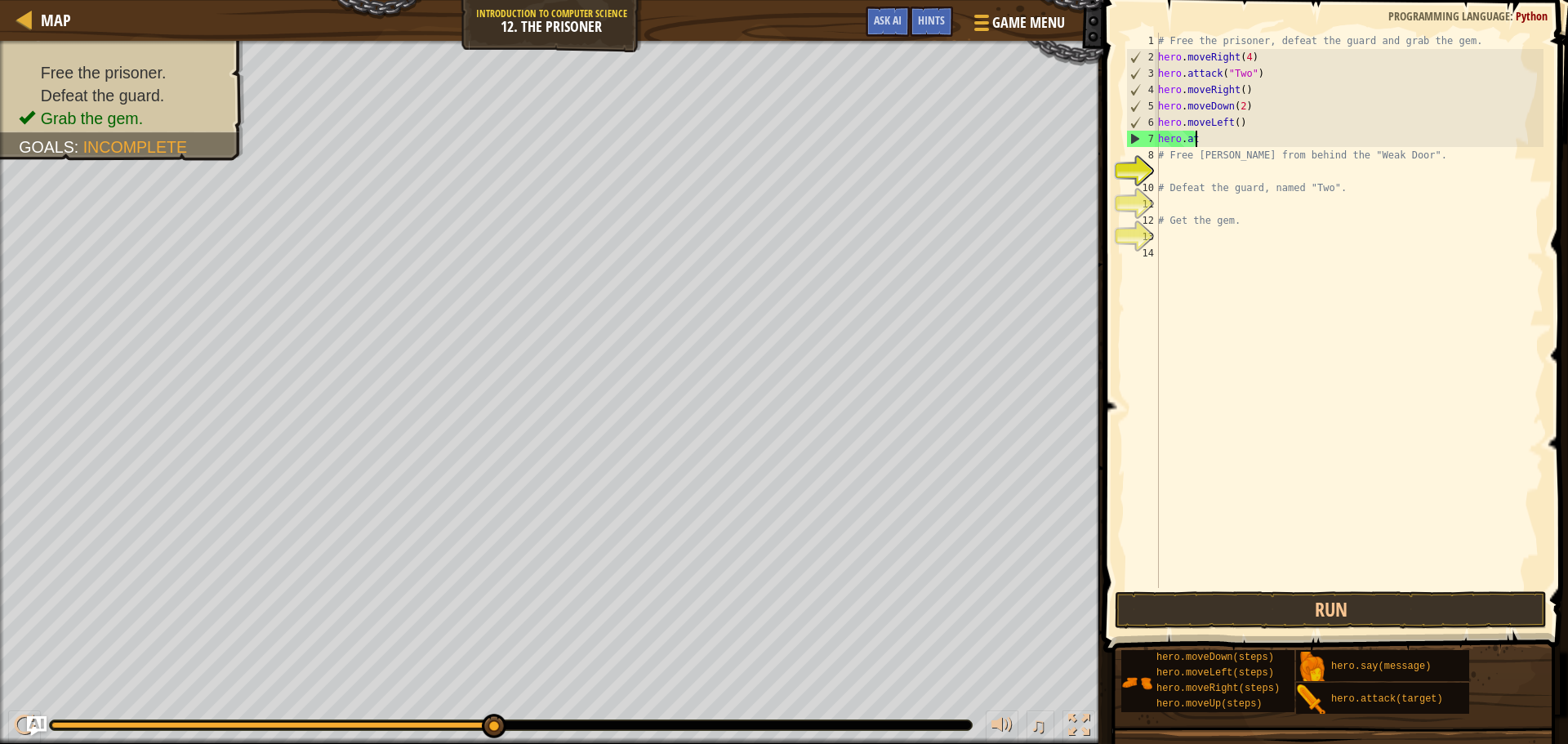
scroll to position [8, 2]
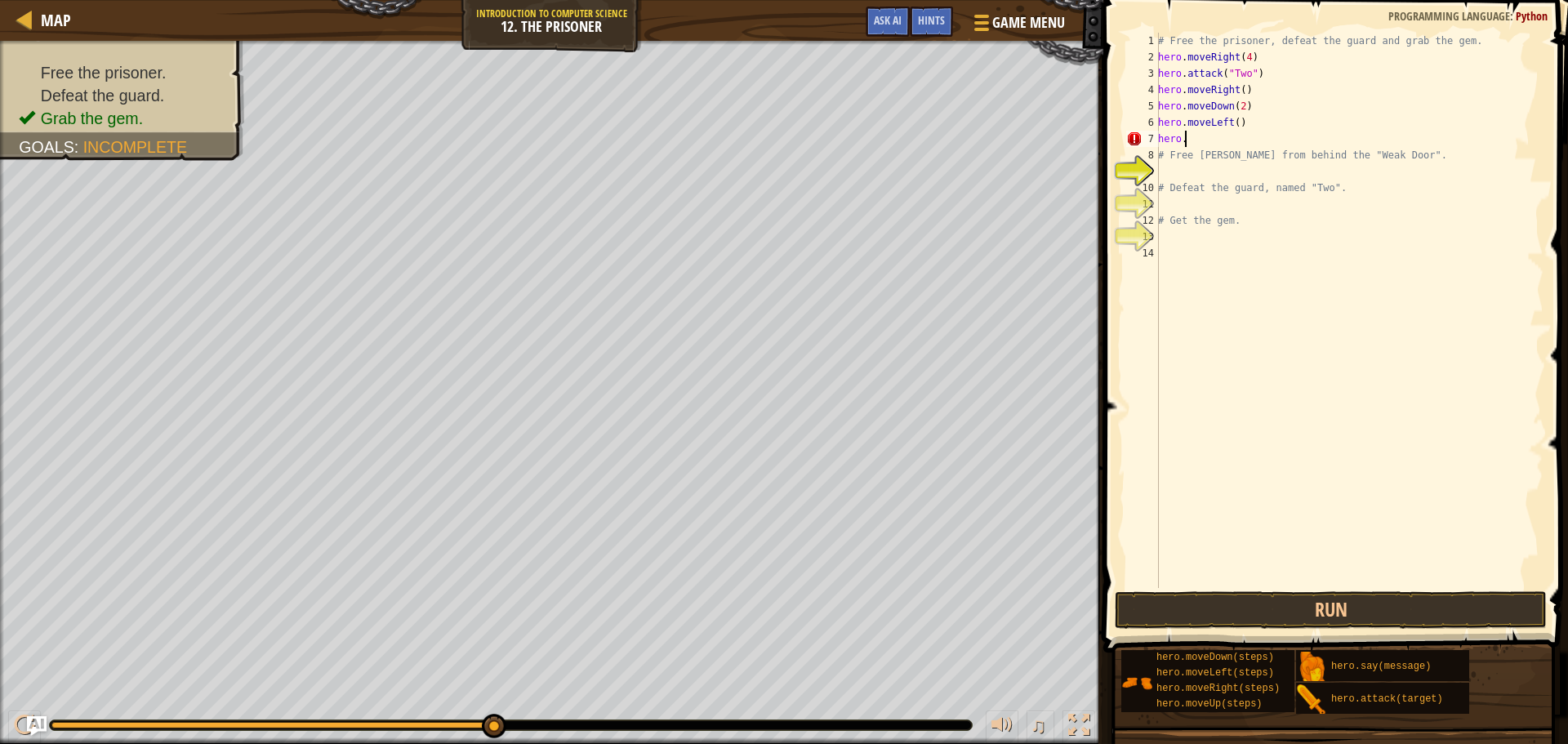
type textarea "hero.m"
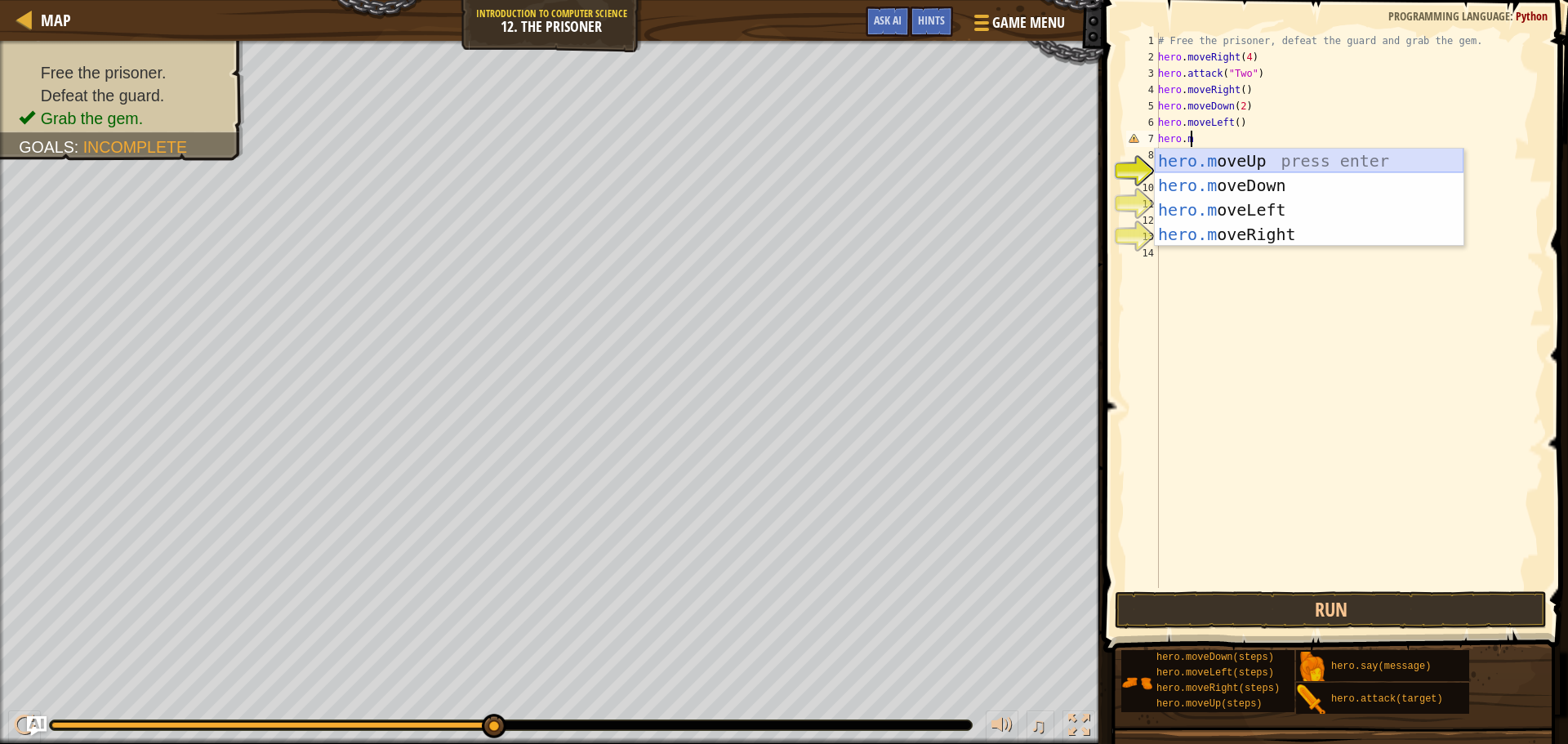
click at [1256, 161] on div "hero.m oveUp press enter hero.m oveDown press enter hero.m oveLeft press enter …" at bounding box center [1309, 222] width 308 height 147
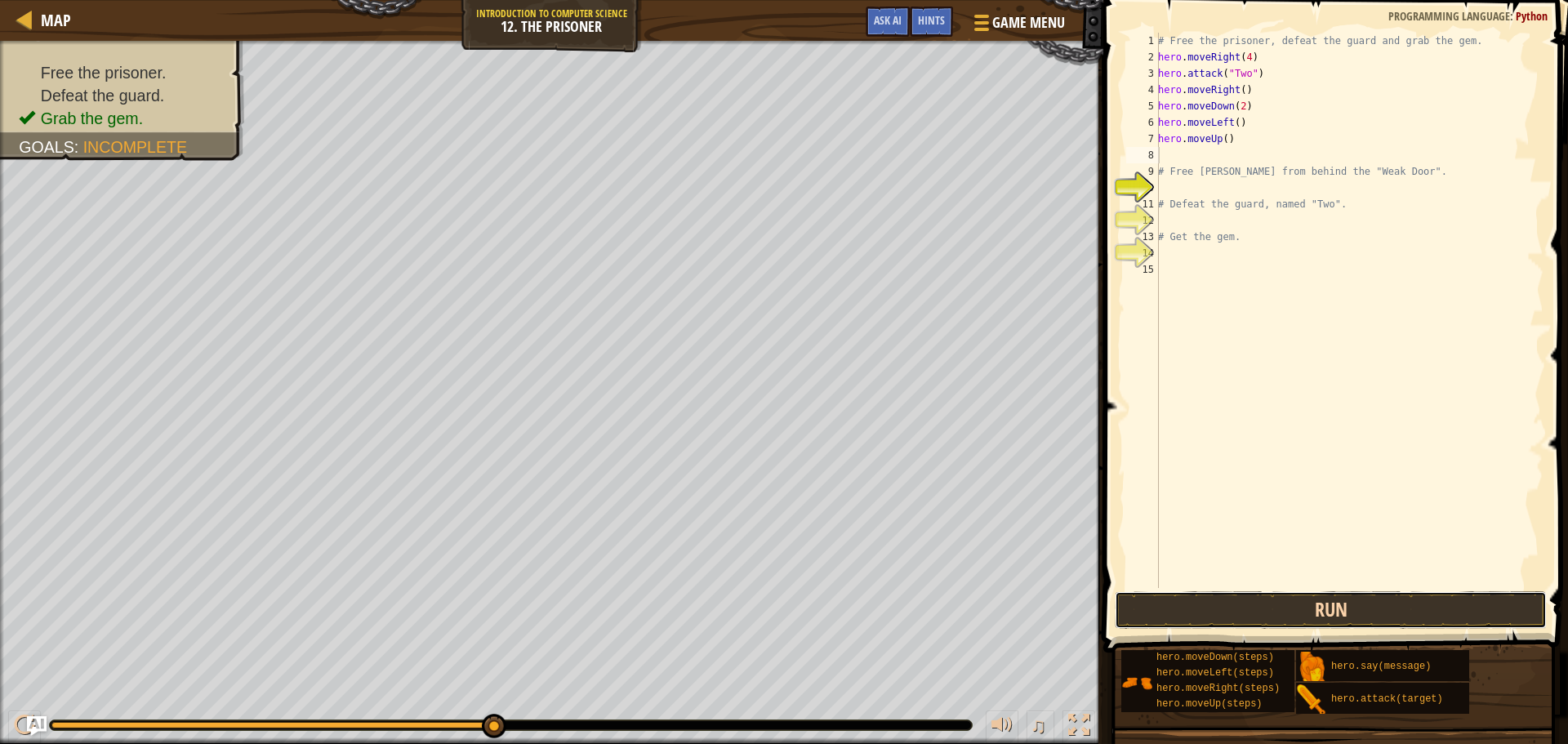
click at [1344, 601] on button "Run" at bounding box center [1331, 610] width 432 height 38
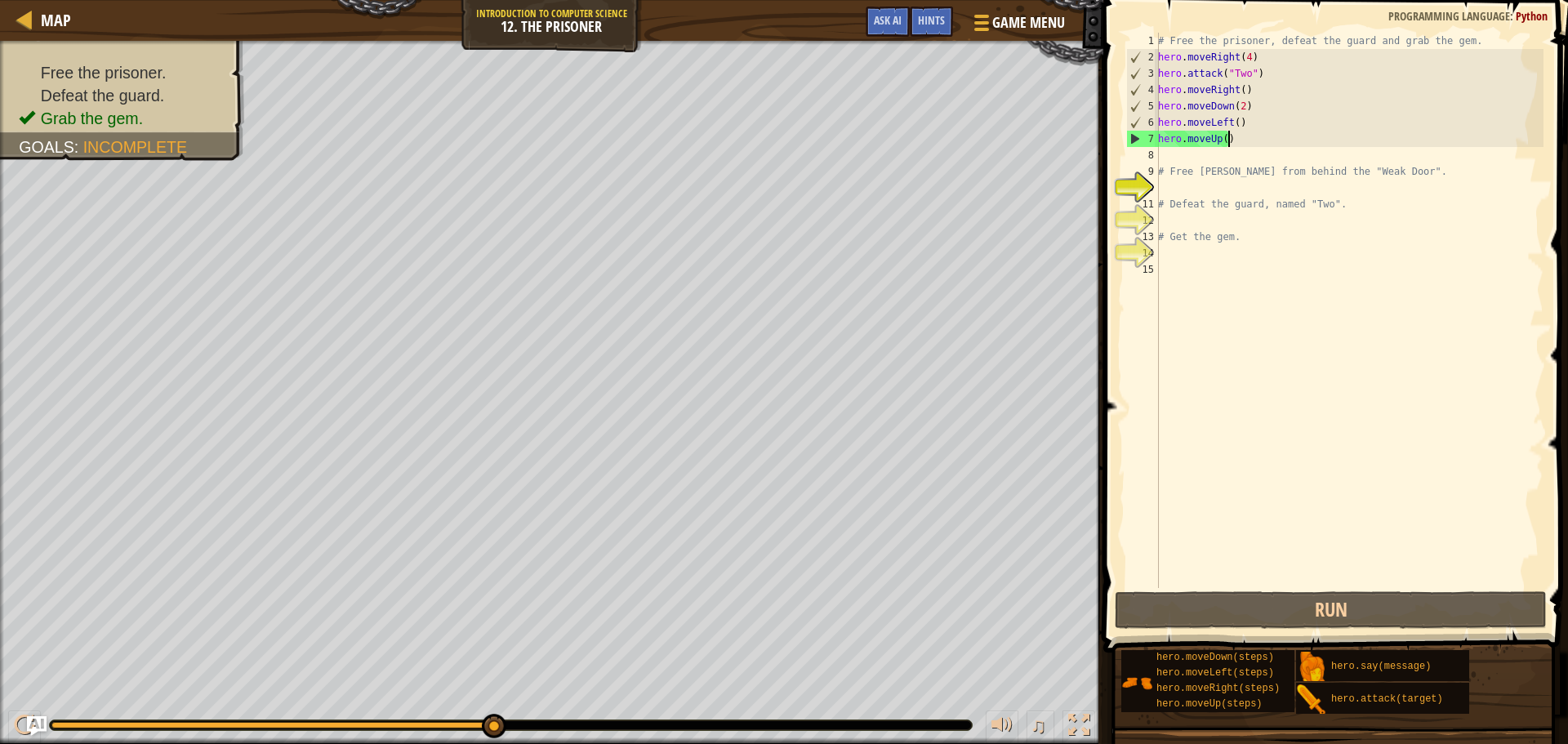
click at [1245, 135] on div "# Free the prisoner, defeat the guard and grab the gem. hero . moveRight ( 4 ) …" at bounding box center [1349, 327] width 389 height 589
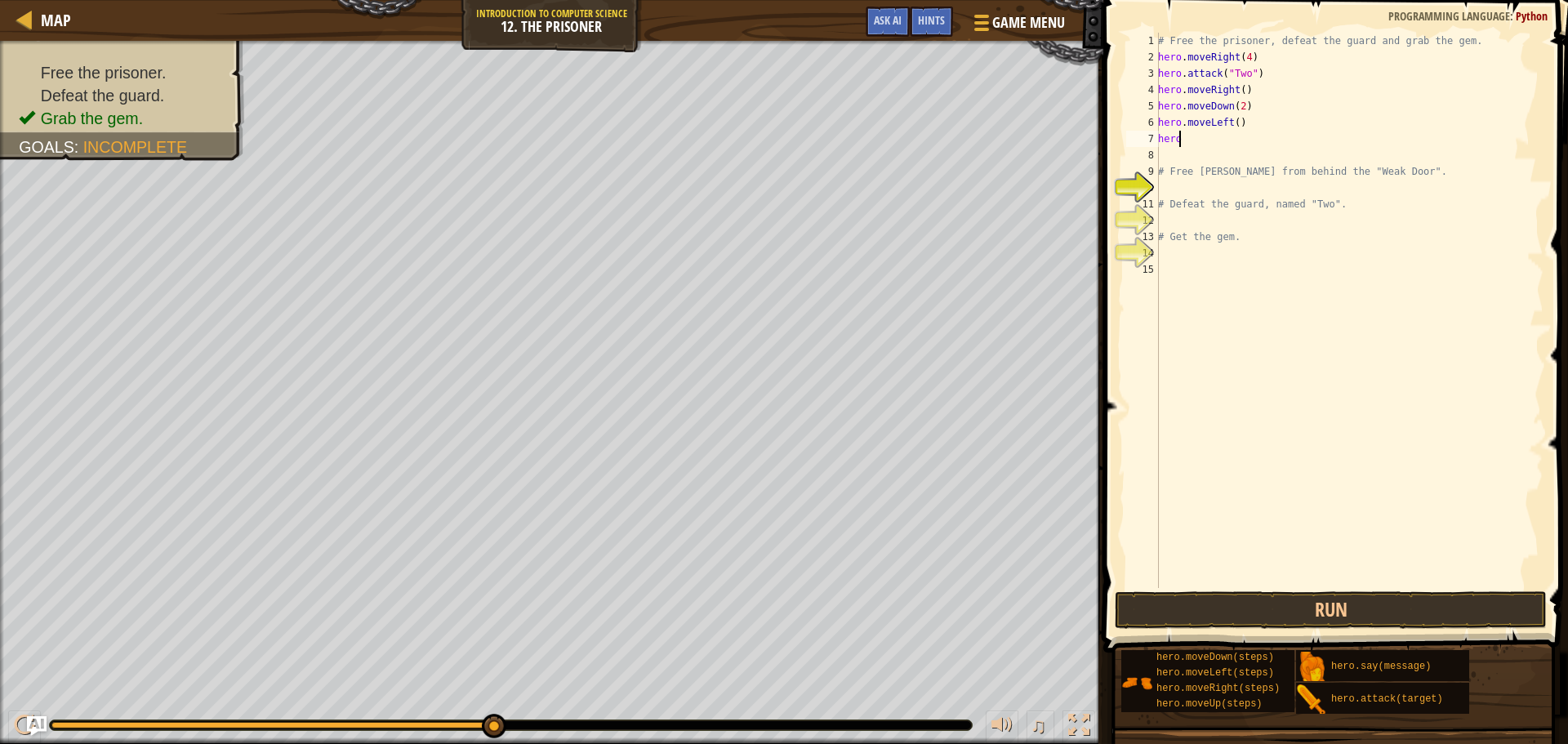
type textarea "hero."
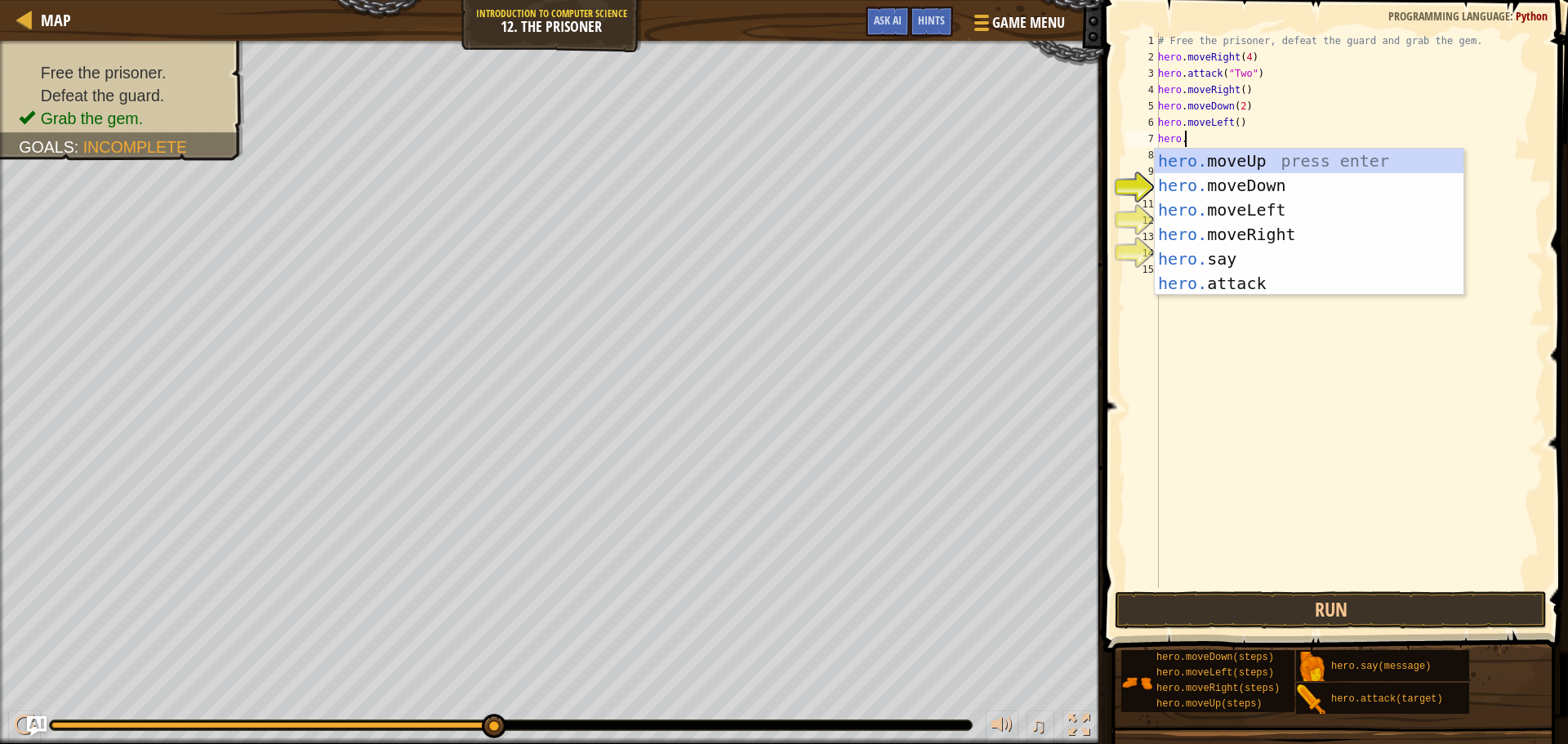
scroll to position [8, 1]
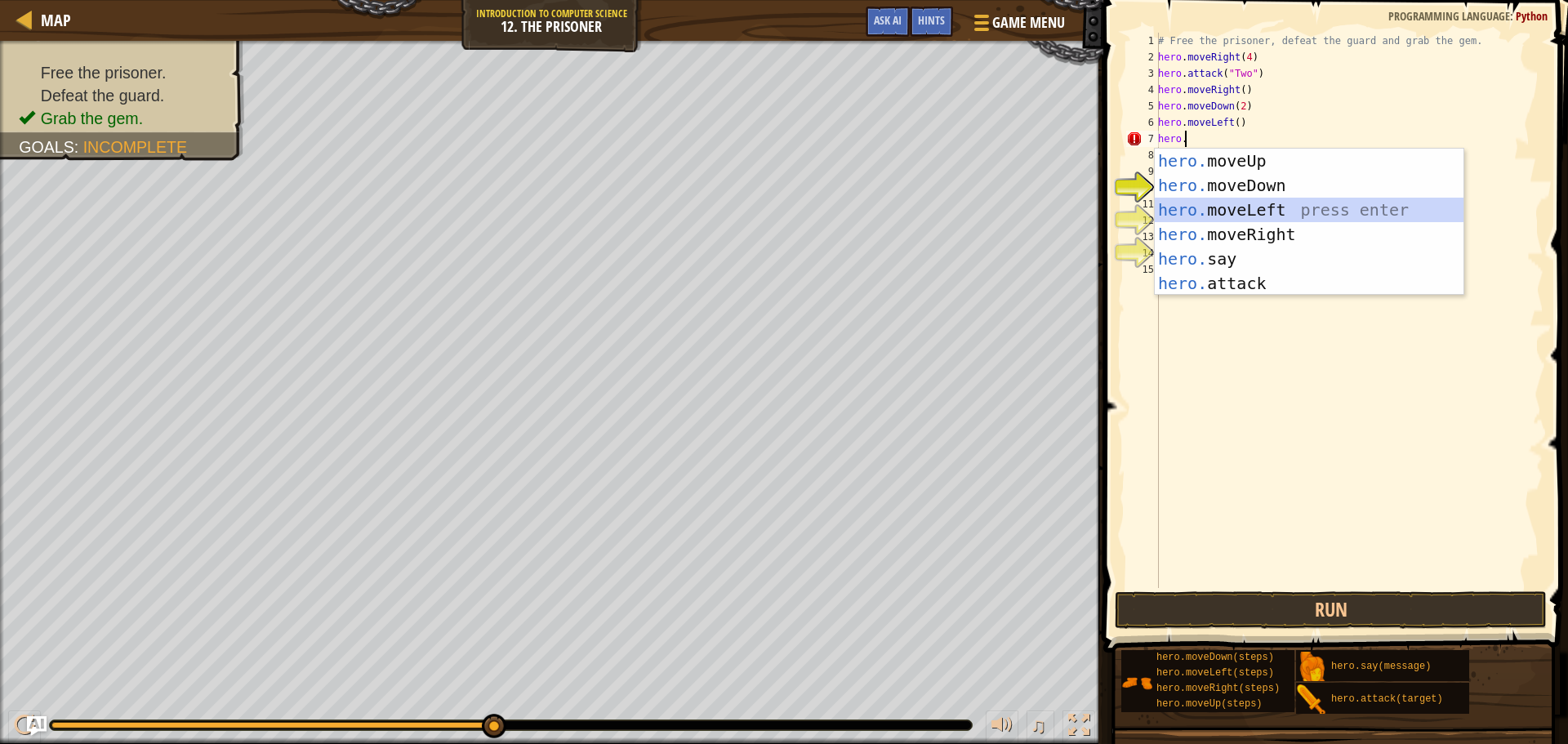
click at [1246, 200] on div "hero. moveUp press enter hero. moveDown press enter hero. moveLeft press enter …" at bounding box center [1309, 247] width 308 height 196
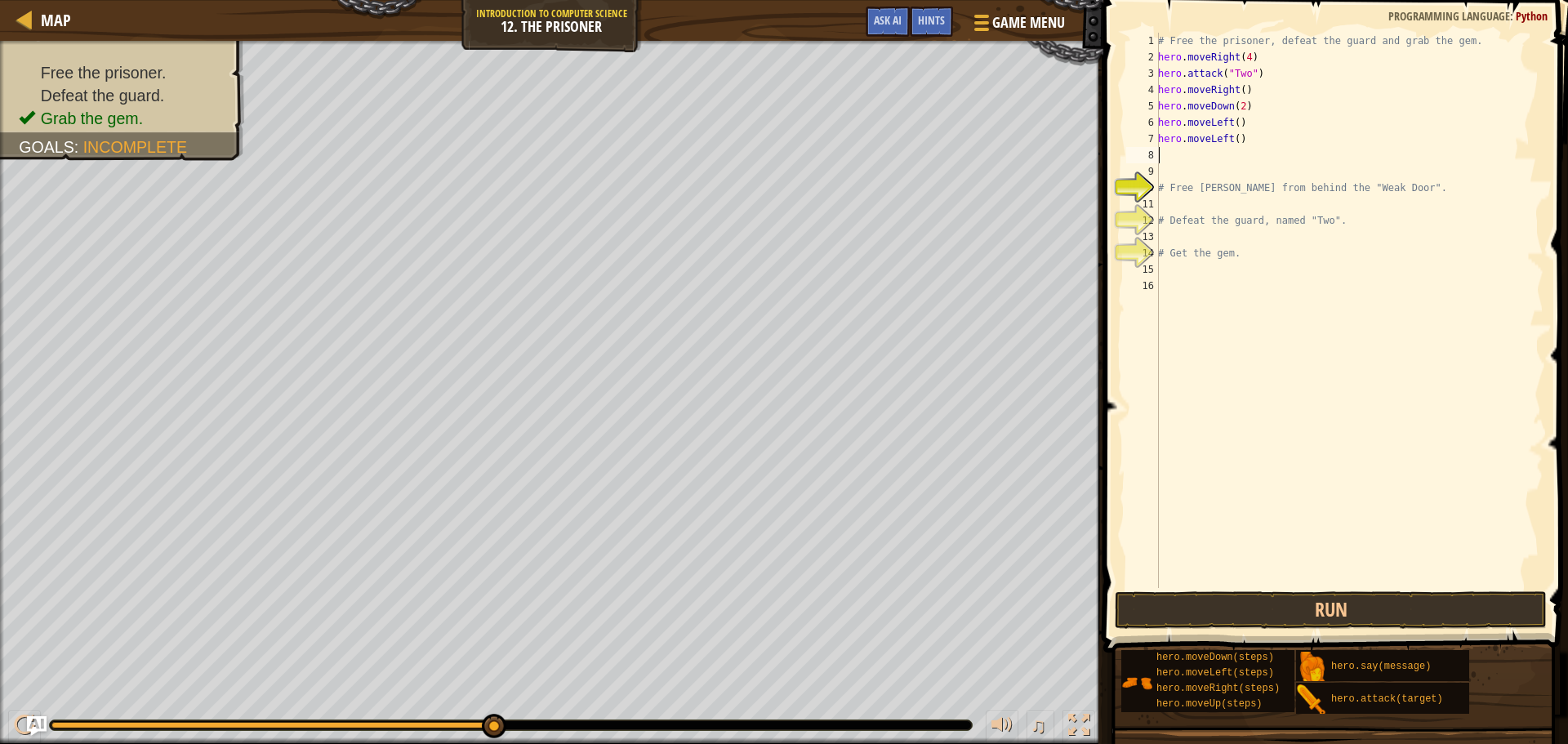
scroll to position [8, 0]
type textarea "h"
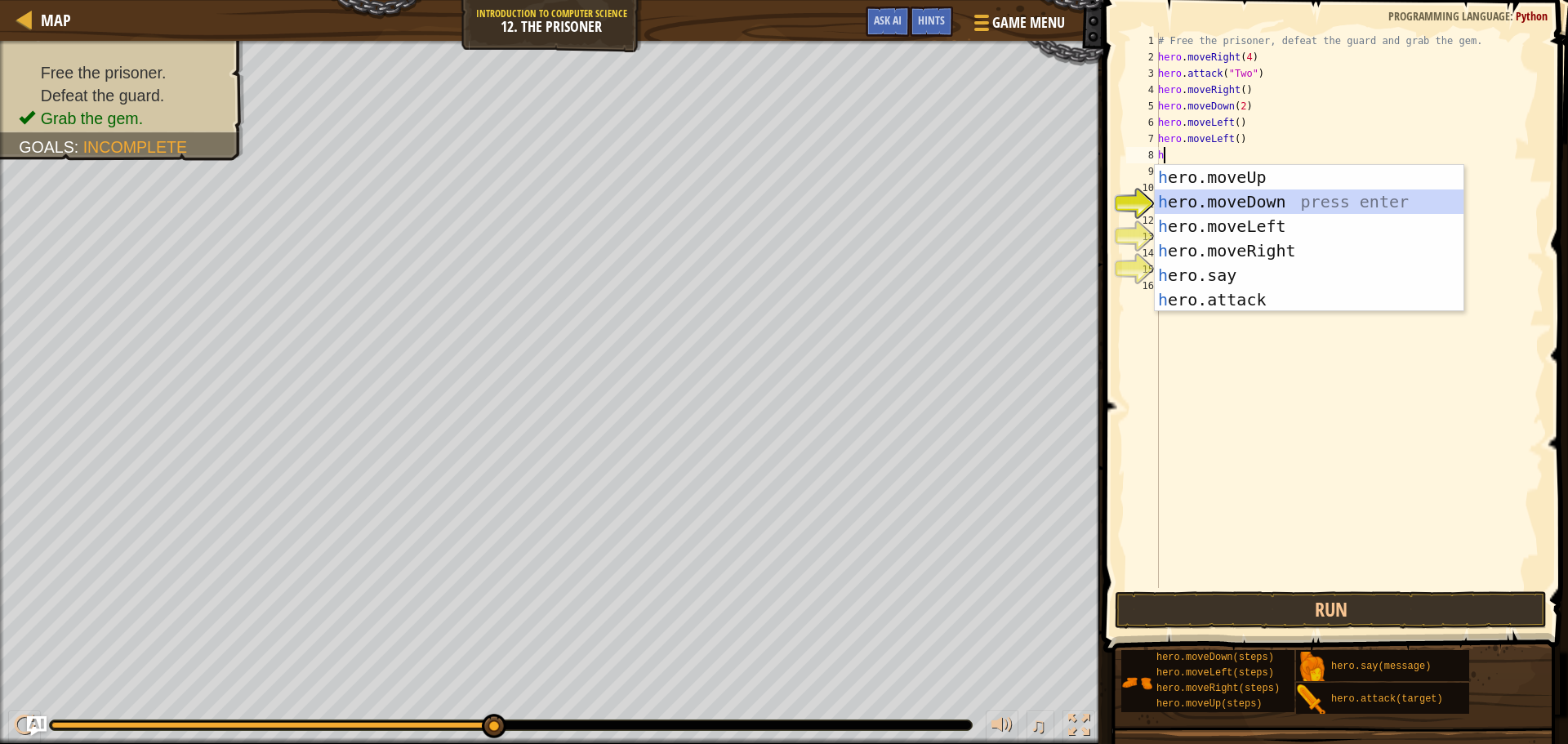
click at [1262, 196] on div "h ero.moveUp press enter h ero.moveDown press enter h ero.moveLeft press enter …" at bounding box center [1309, 262] width 308 height 196
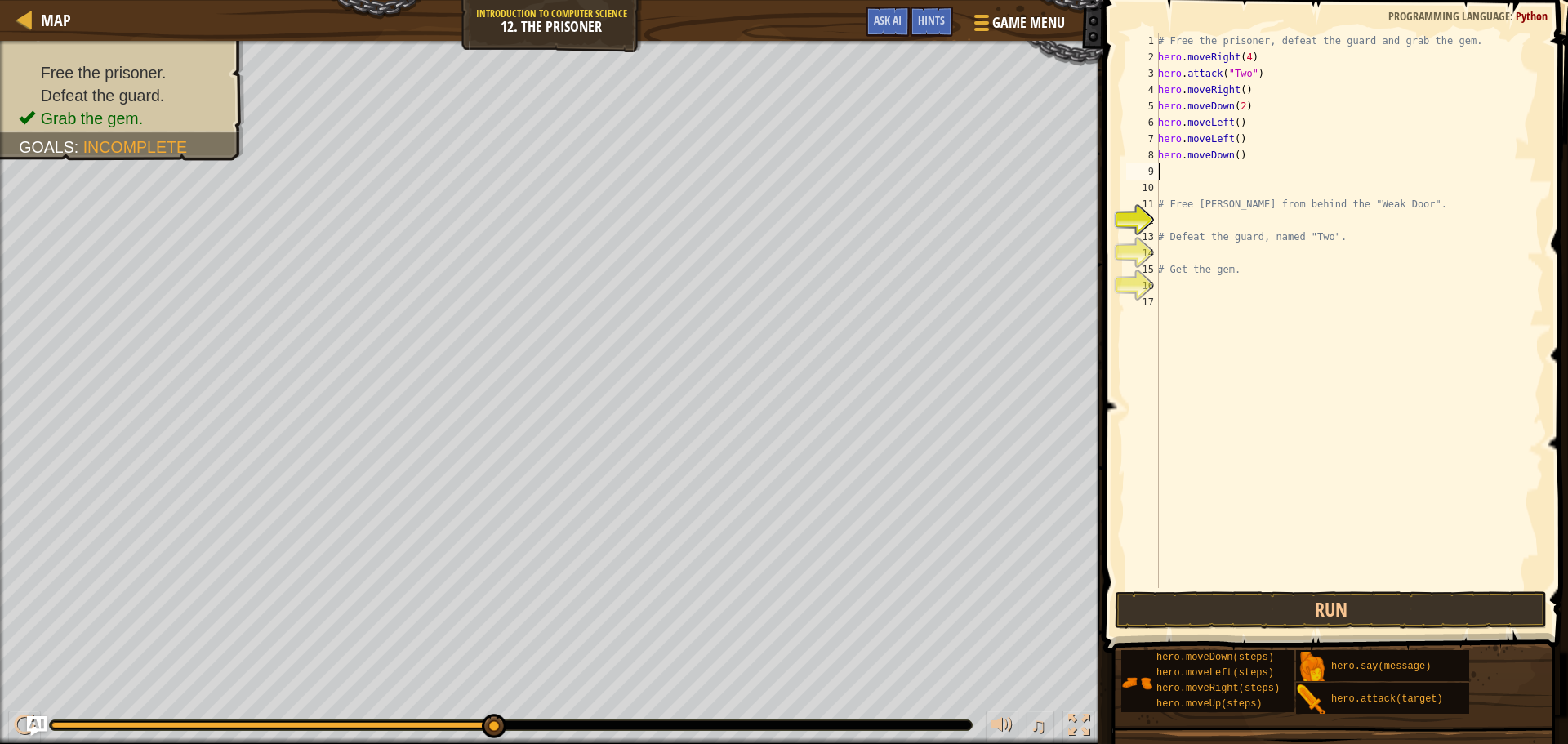
type textarea "m"
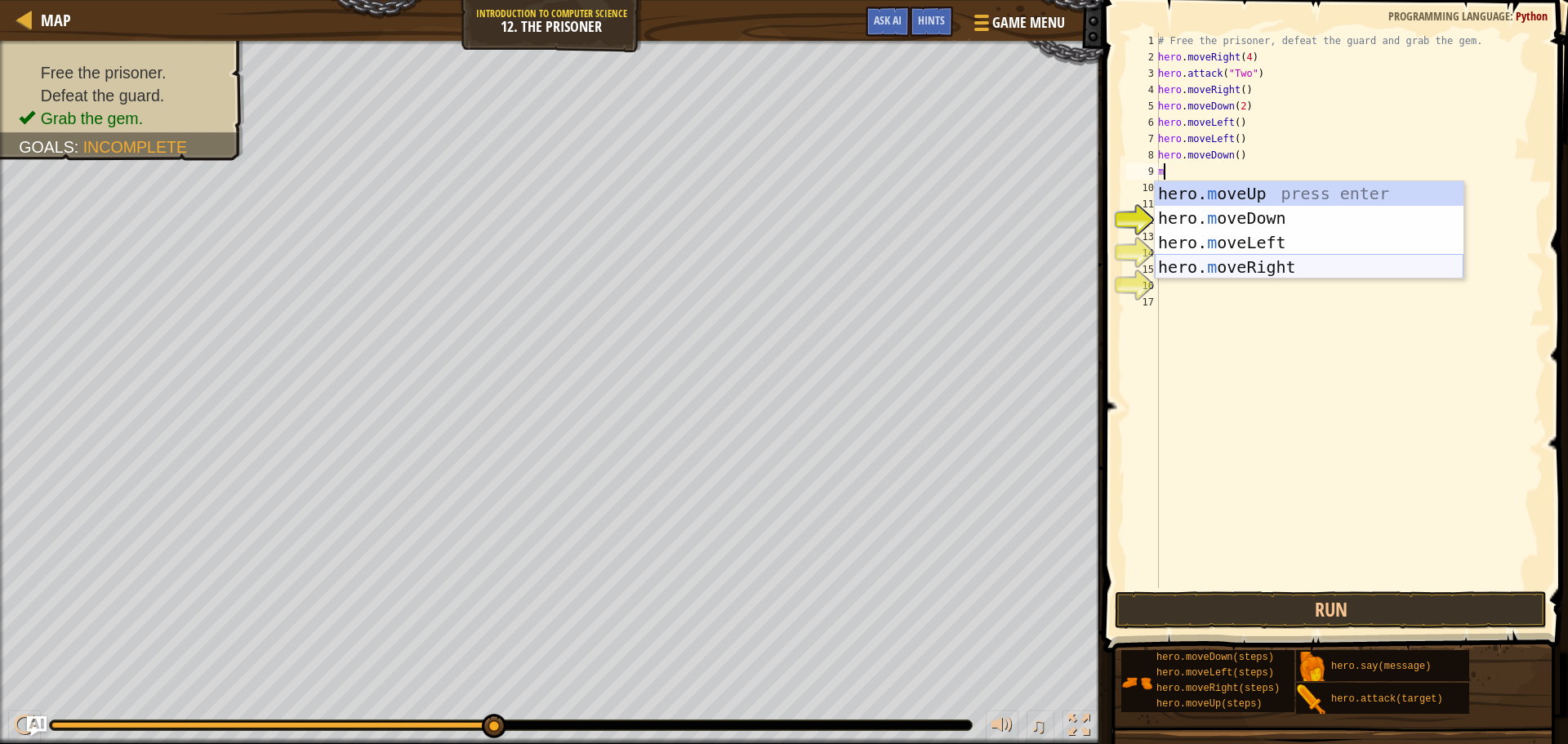
click at [1286, 273] on div "hero. m oveUp press enter hero. m oveDown press enter hero. m oveLeft press ent…" at bounding box center [1309, 255] width 308 height 147
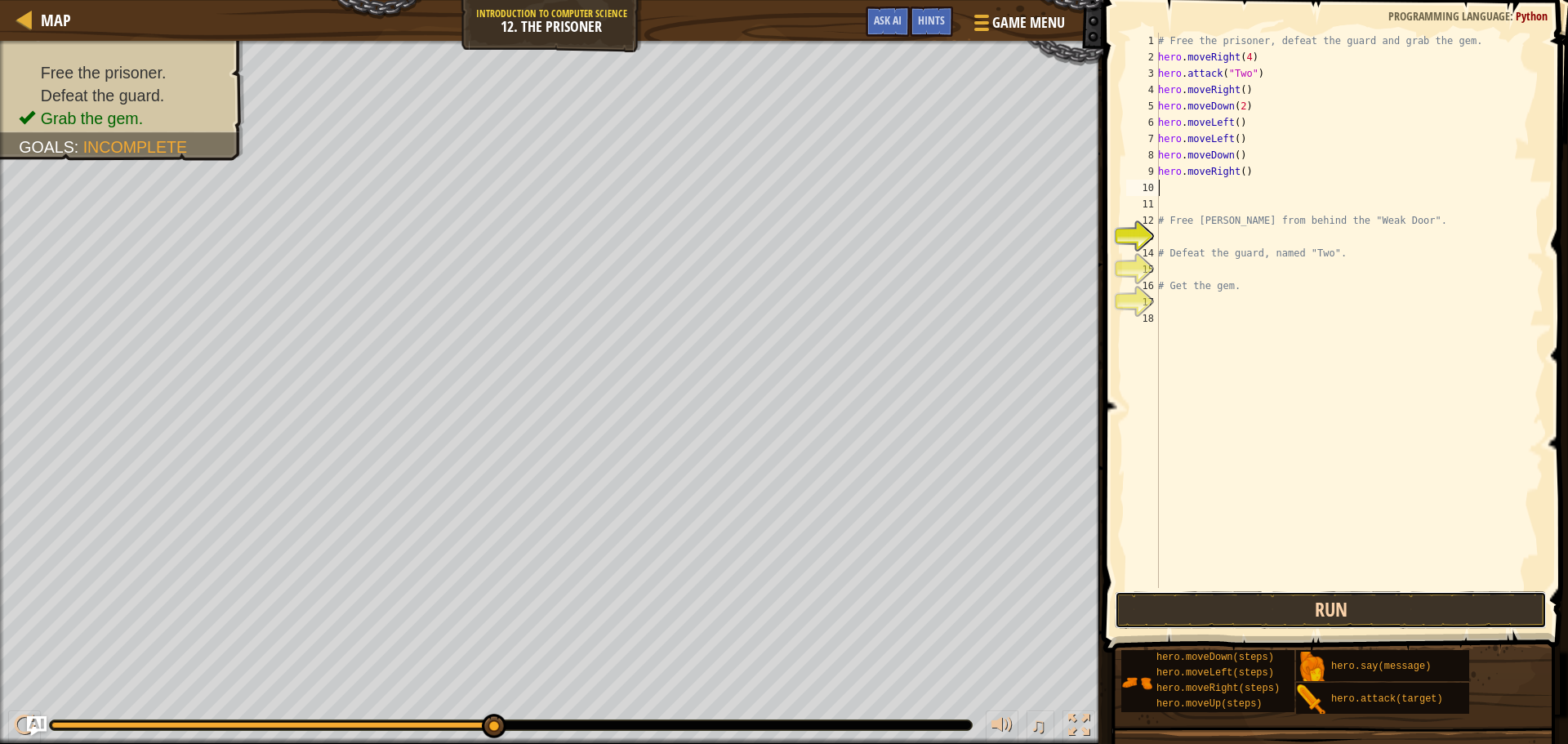
click at [1378, 611] on button "Run" at bounding box center [1331, 610] width 432 height 38
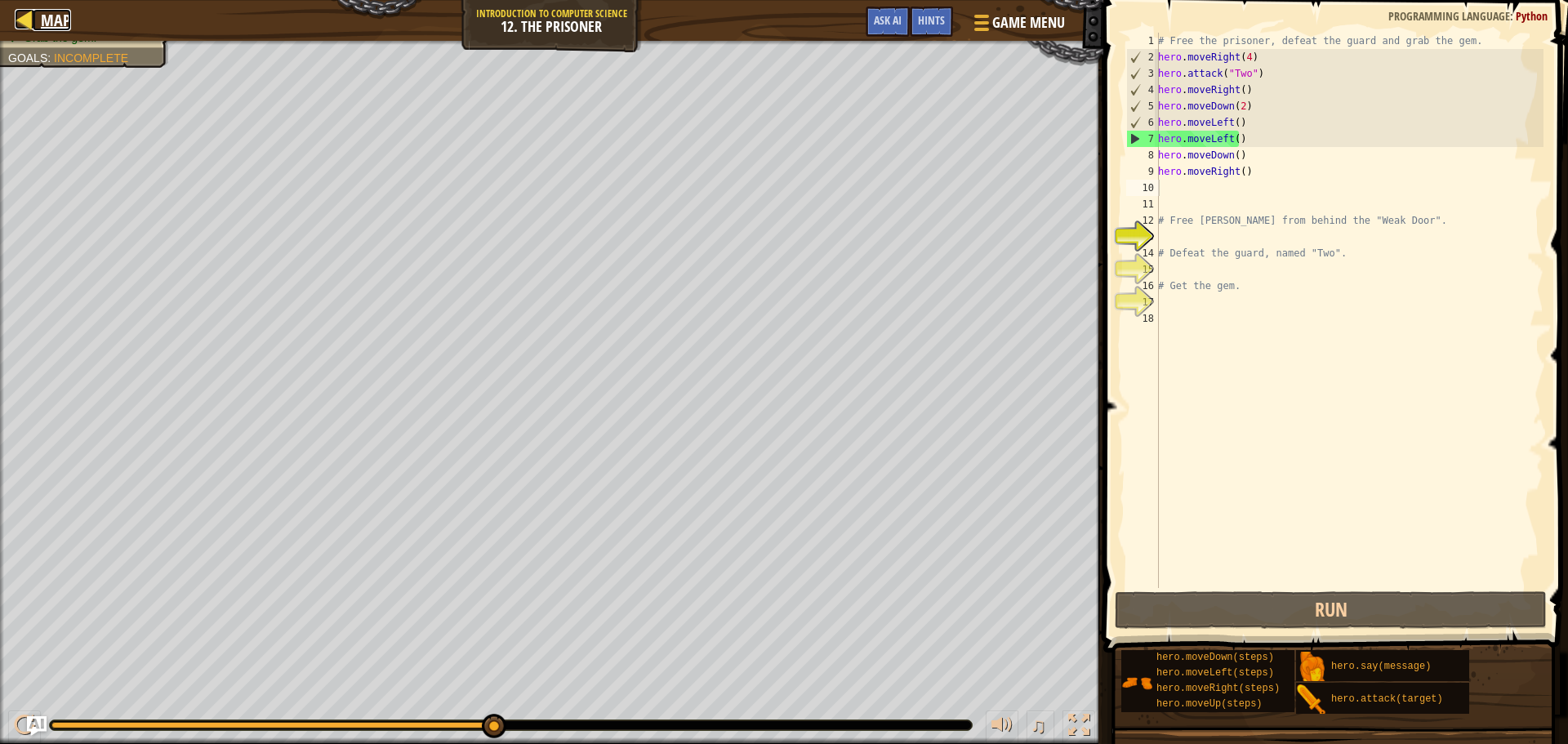
click at [20, 14] on div at bounding box center [25, 19] width 20 height 20
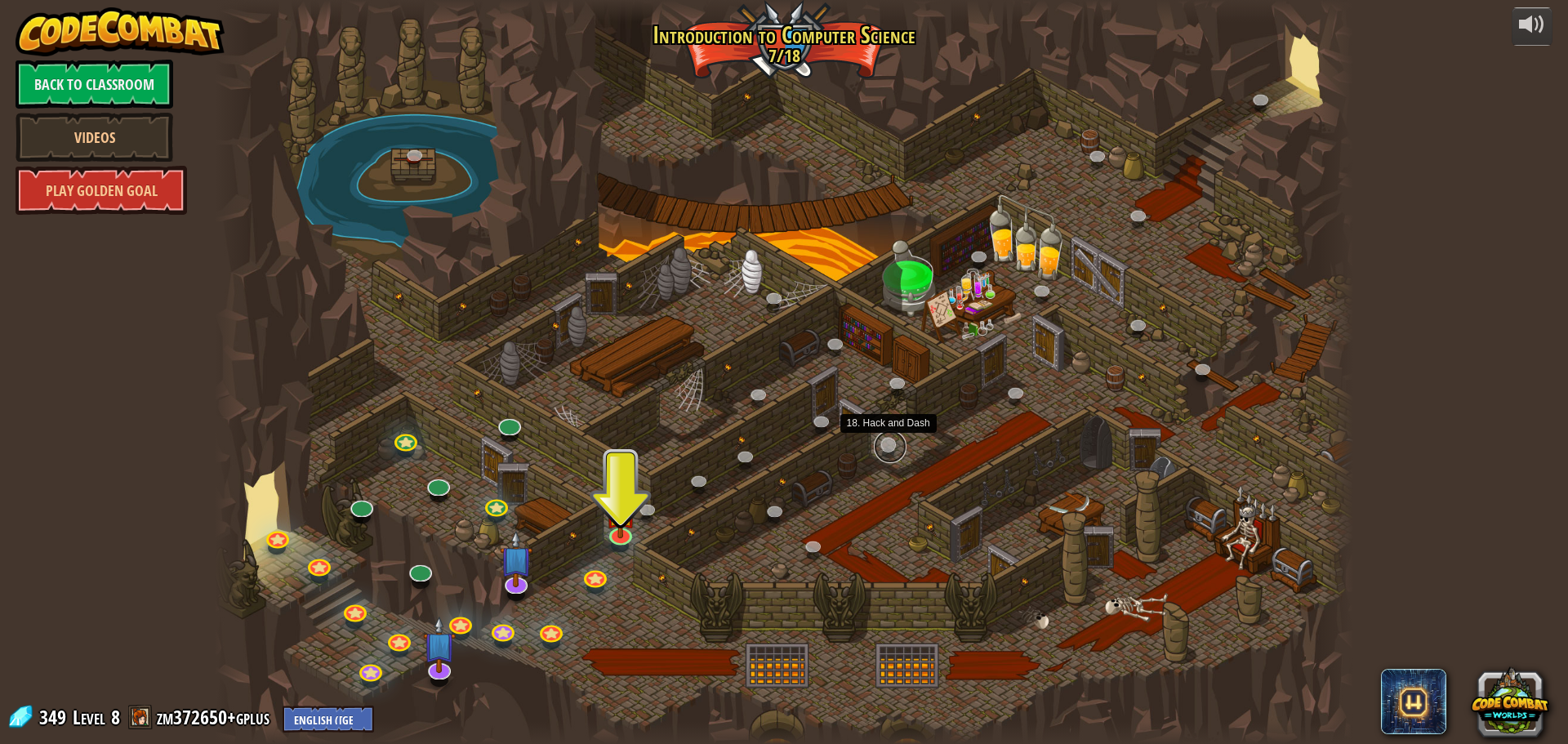
click at [894, 440] on link at bounding box center [890, 446] width 33 height 33
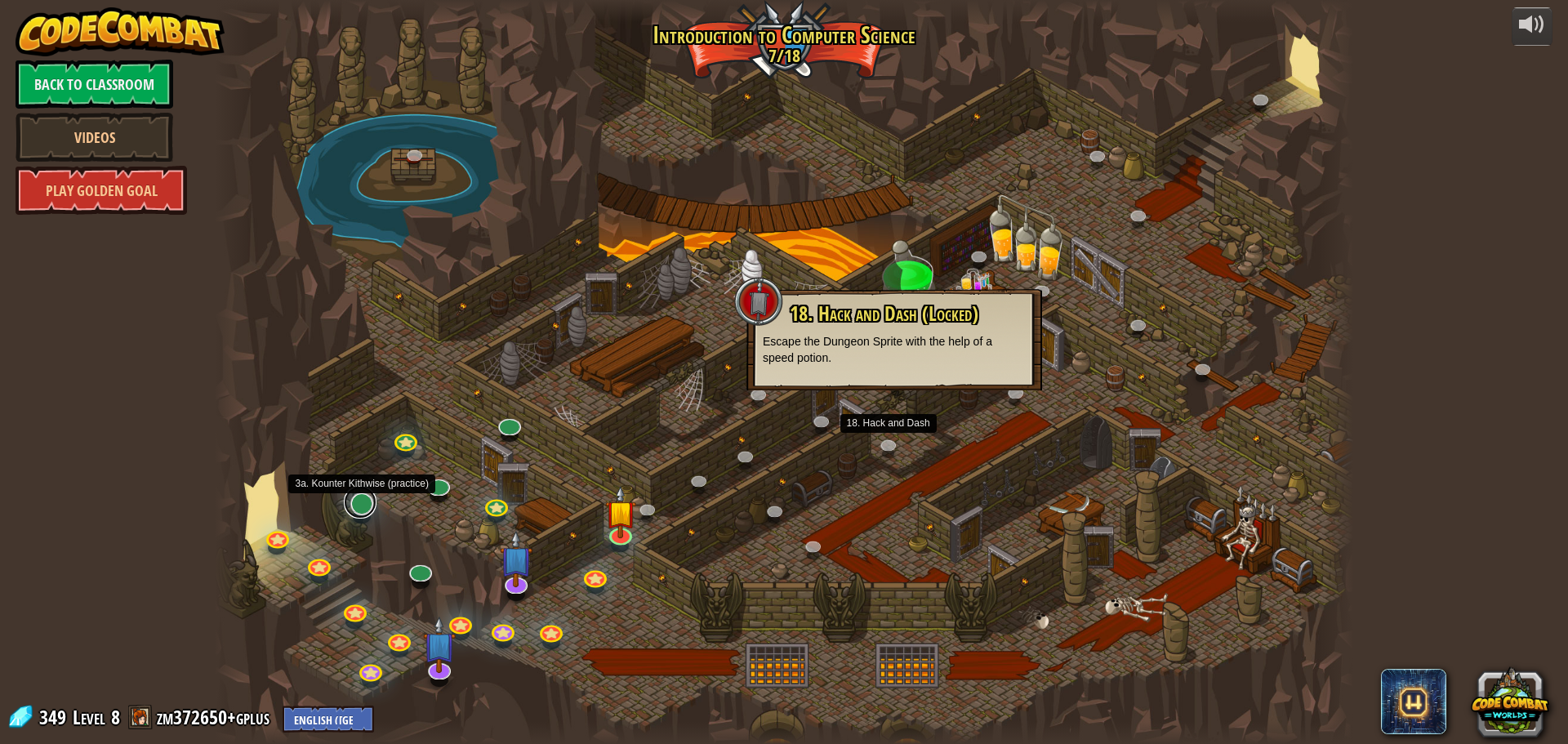
click at [362, 507] on link at bounding box center [359, 502] width 33 height 33
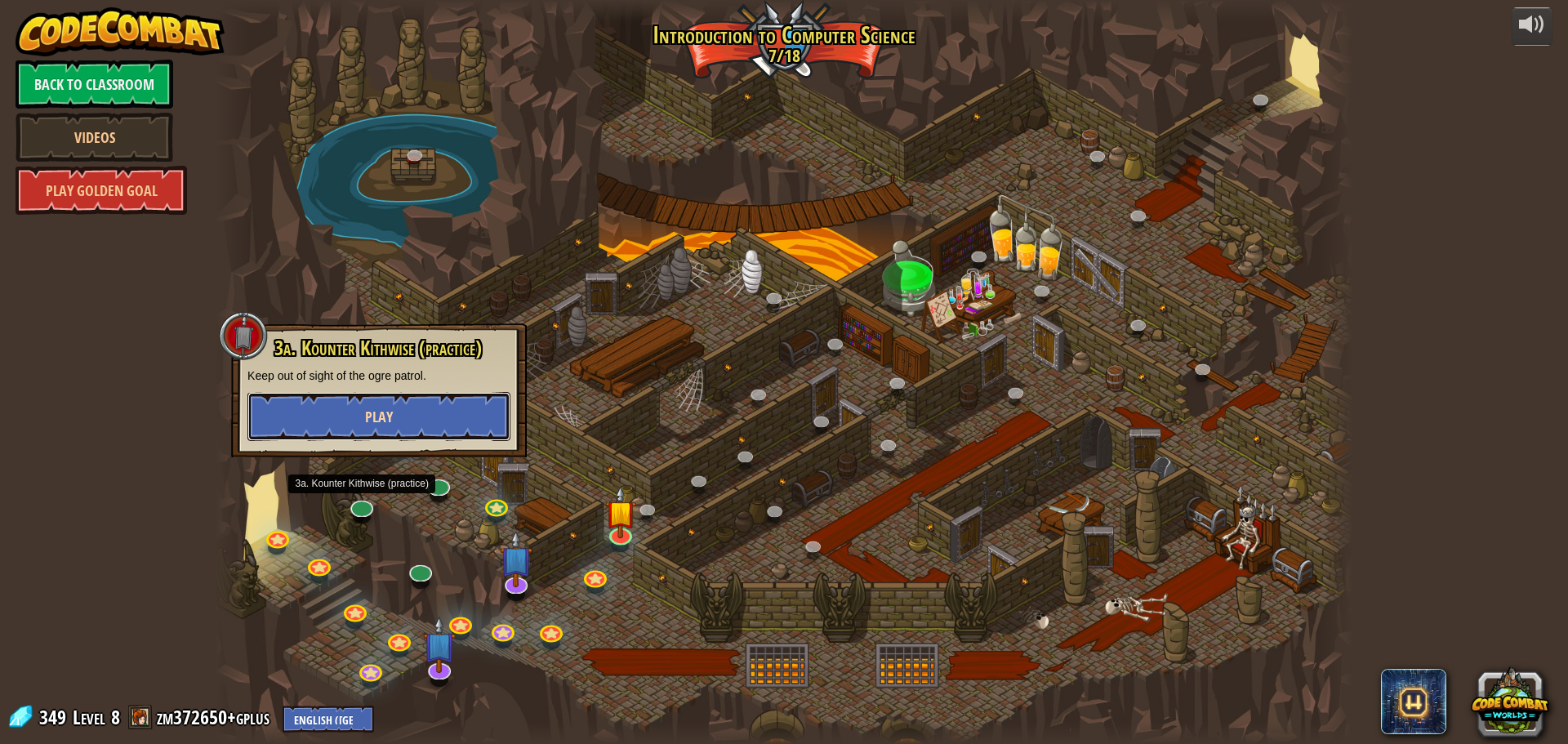
click at [378, 428] on button "Play" at bounding box center [379, 416] width 263 height 49
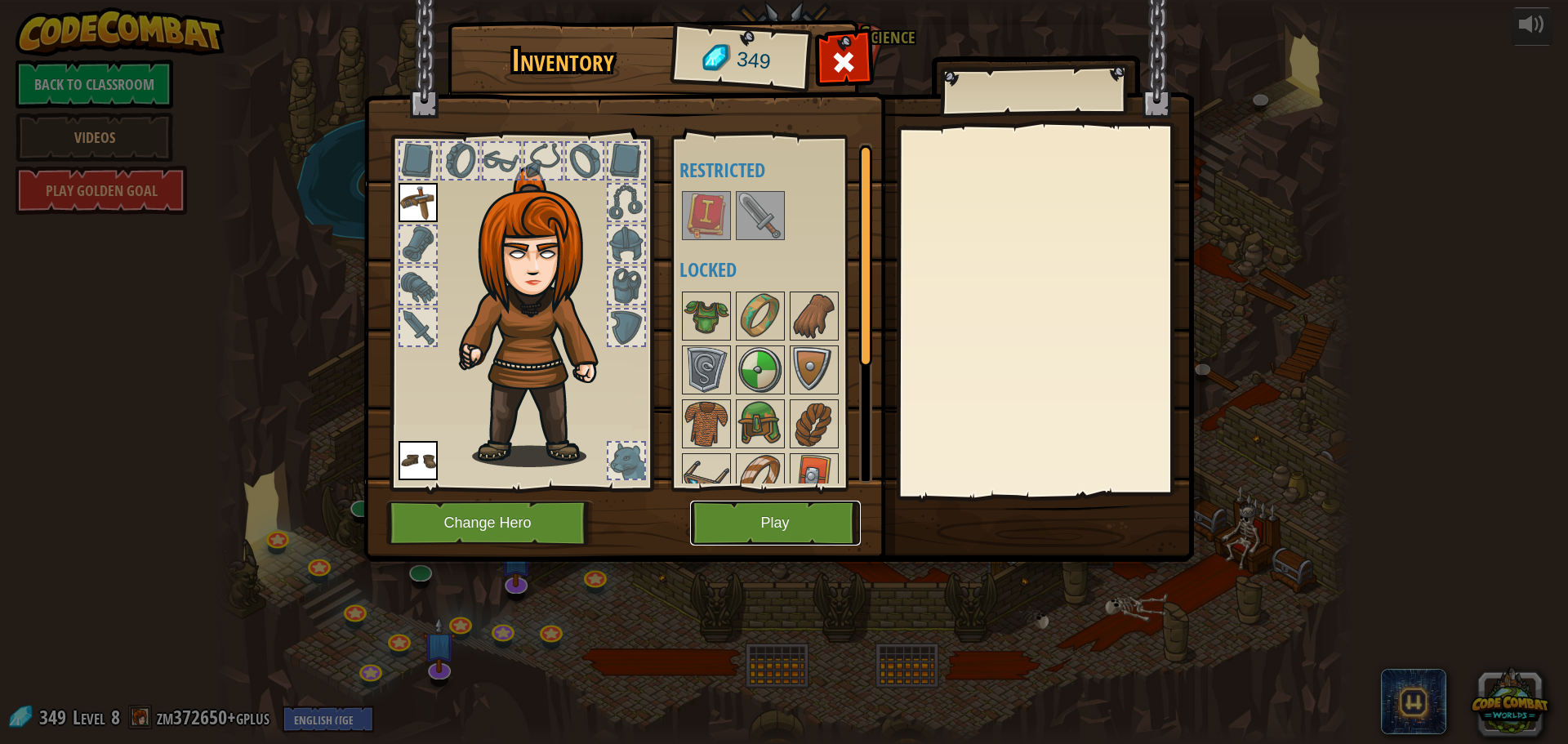
click at [738, 514] on button "Play" at bounding box center [776, 523] width 171 height 45
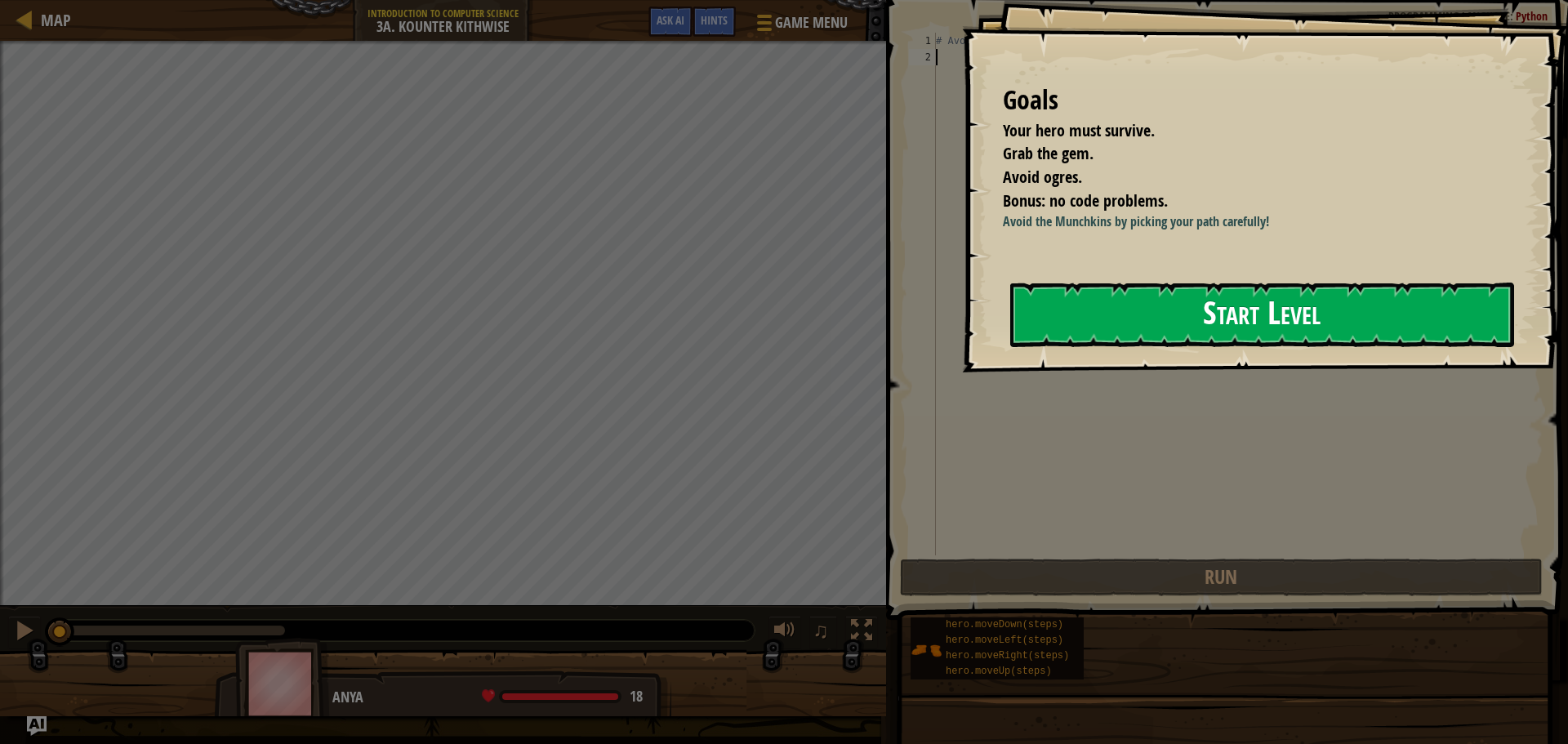
click at [1155, 347] on button "Start Level" at bounding box center [1262, 314] width 504 height 64
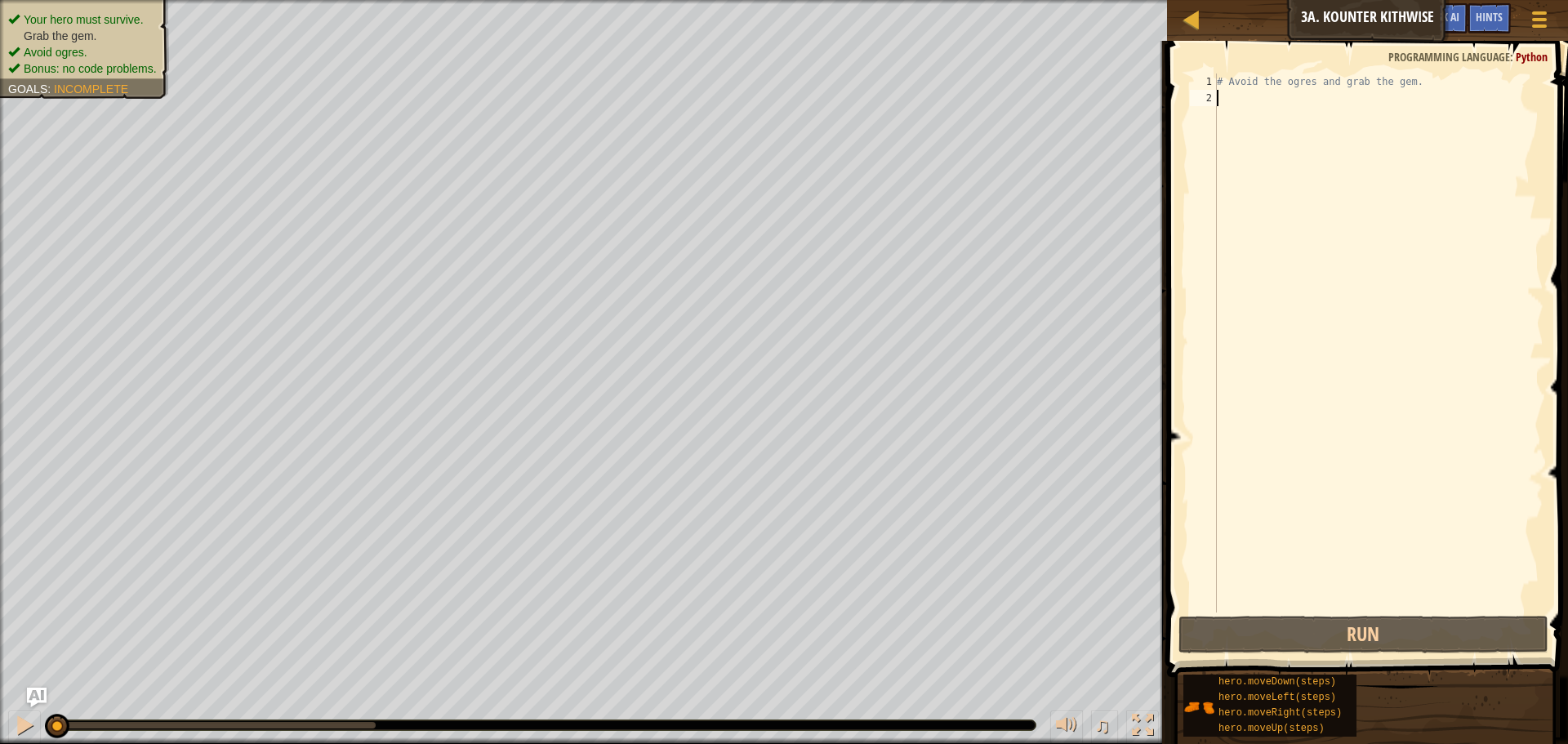
type textarea "h"
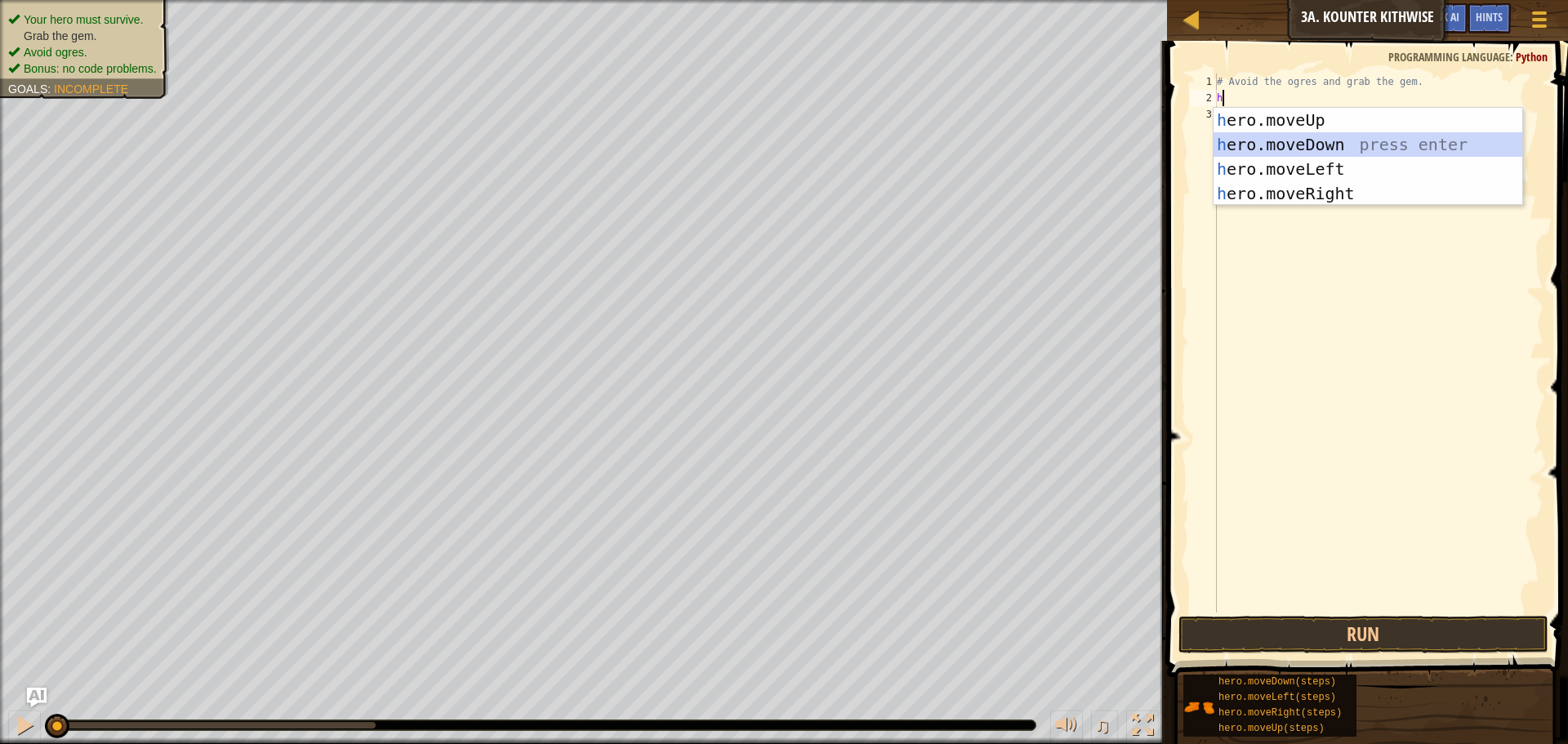
click at [1336, 140] on div "h ero.moveUp press enter h ero.moveDown press enter h ero.moveLeft press enter …" at bounding box center [1367, 181] width 308 height 147
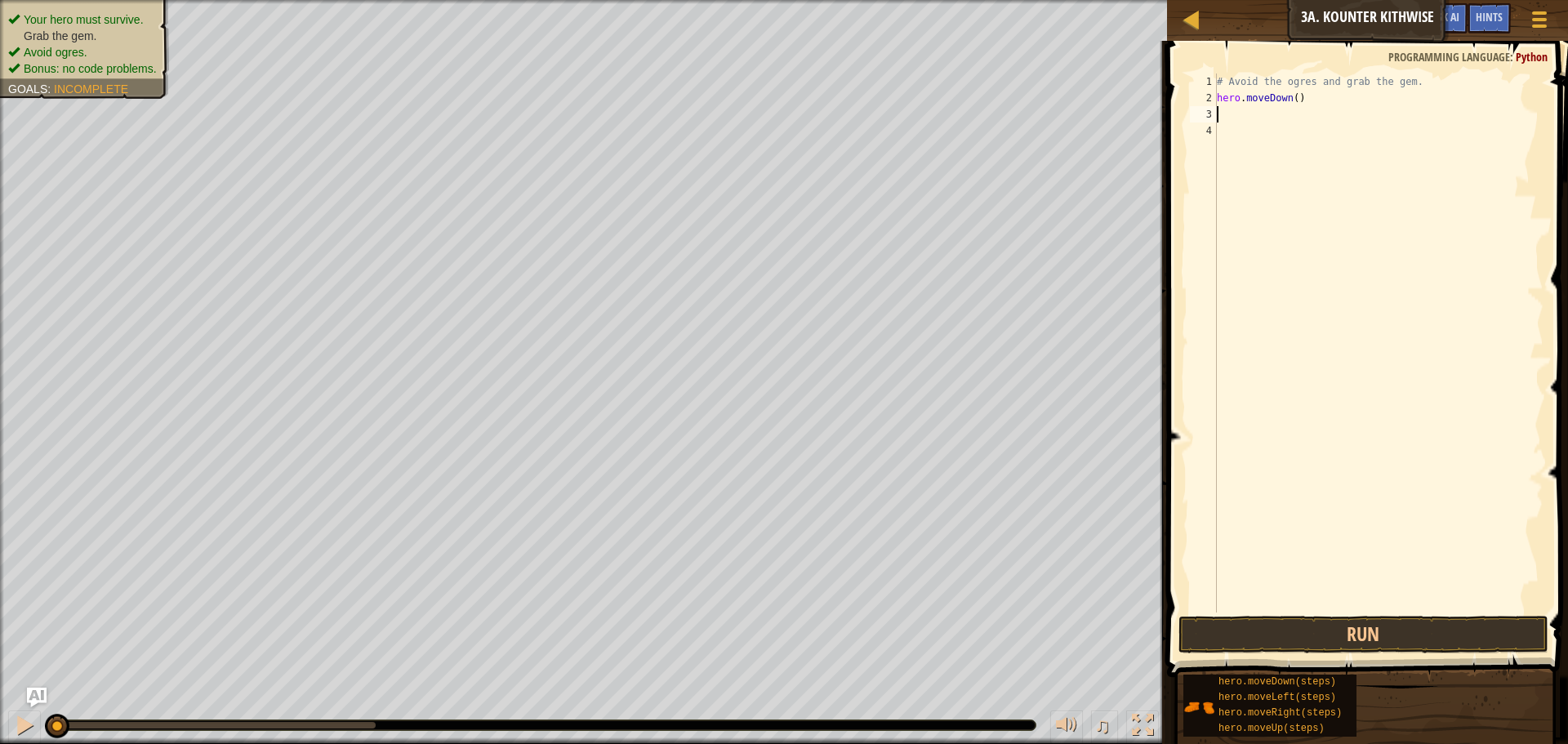
click at [1291, 95] on div "# Avoid the ogres and grab the gem. hero . moveDown ( )" at bounding box center [1378, 359] width 330 height 572
type textarea "hero.moveDown(2)"
click at [1368, 629] on button "Run" at bounding box center [1363, 634] width 370 height 38
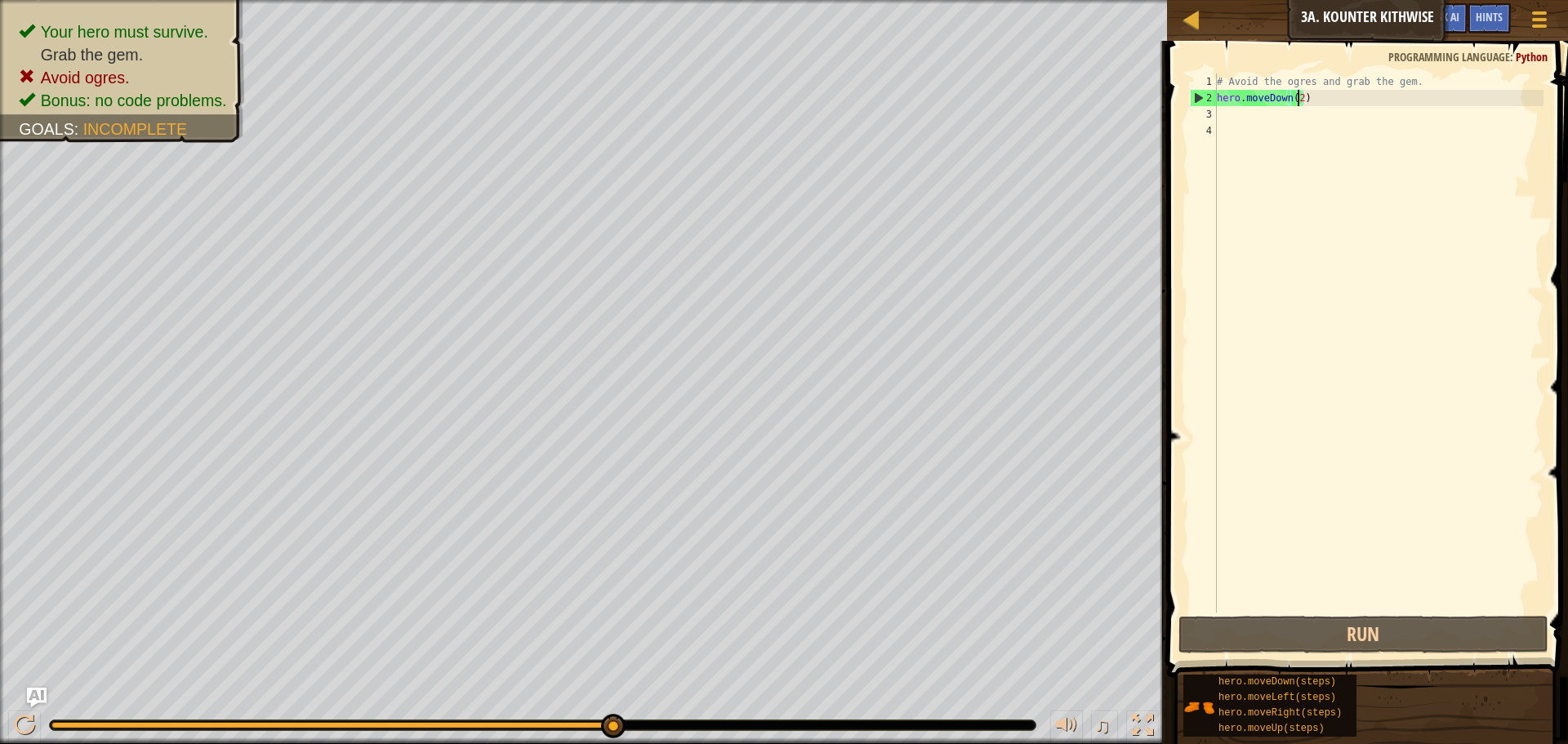
click at [1232, 124] on div "# Avoid the ogres and grab the gem. hero . moveDown ( 2 )" at bounding box center [1378, 359] width 330 height 572
click at [1235, 119] on div "# Avoid the ogres and grab the gem. hero . moveDown ( 2 )" at bounding box center [1378, 359] width 330 height 572
type textarea "h"
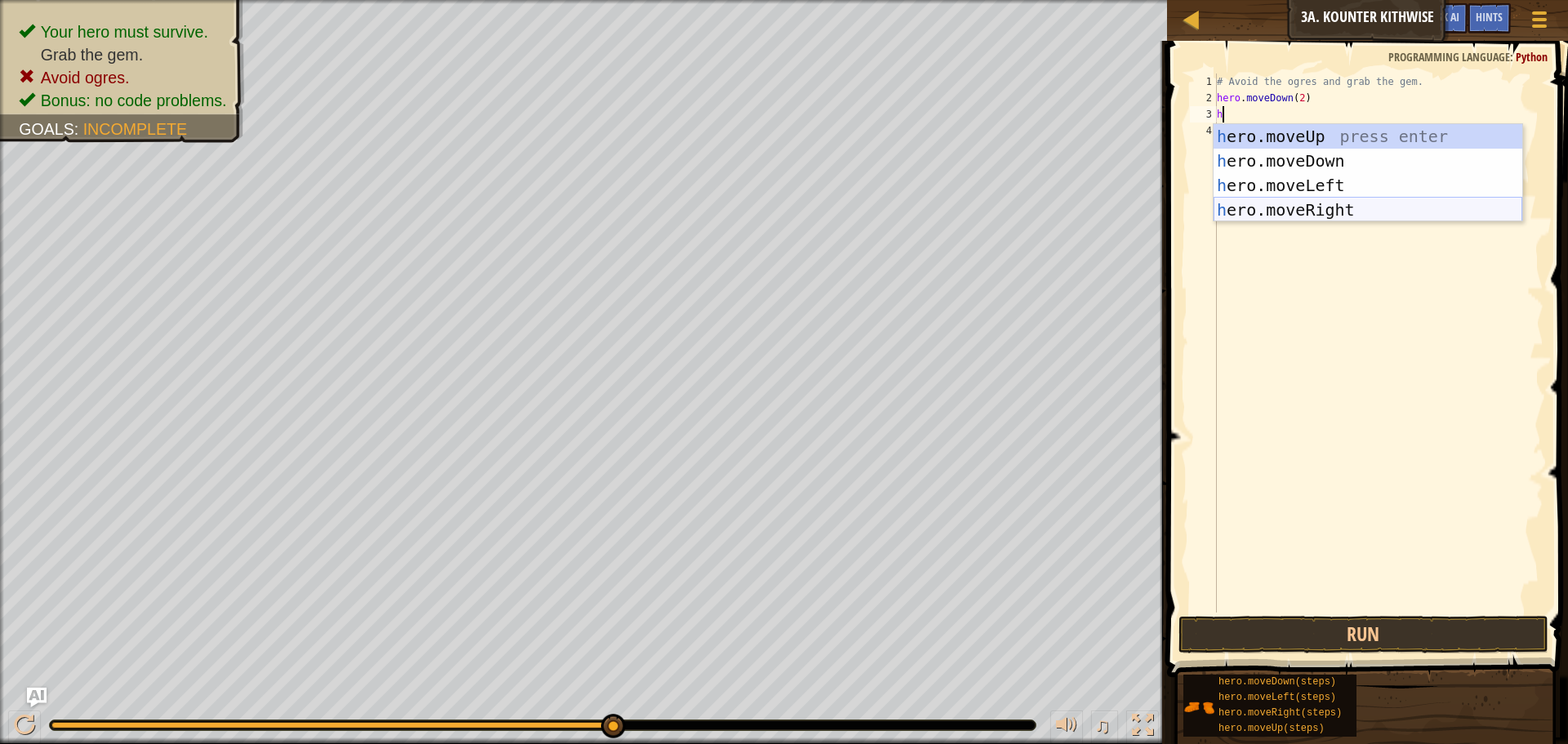
click at [1372, 199] on div "h ero.moveUp press enter h ero.moveDown press enter h ero.moveLeft press enter …" at bounding box center [1367, 198] width 308 height 147
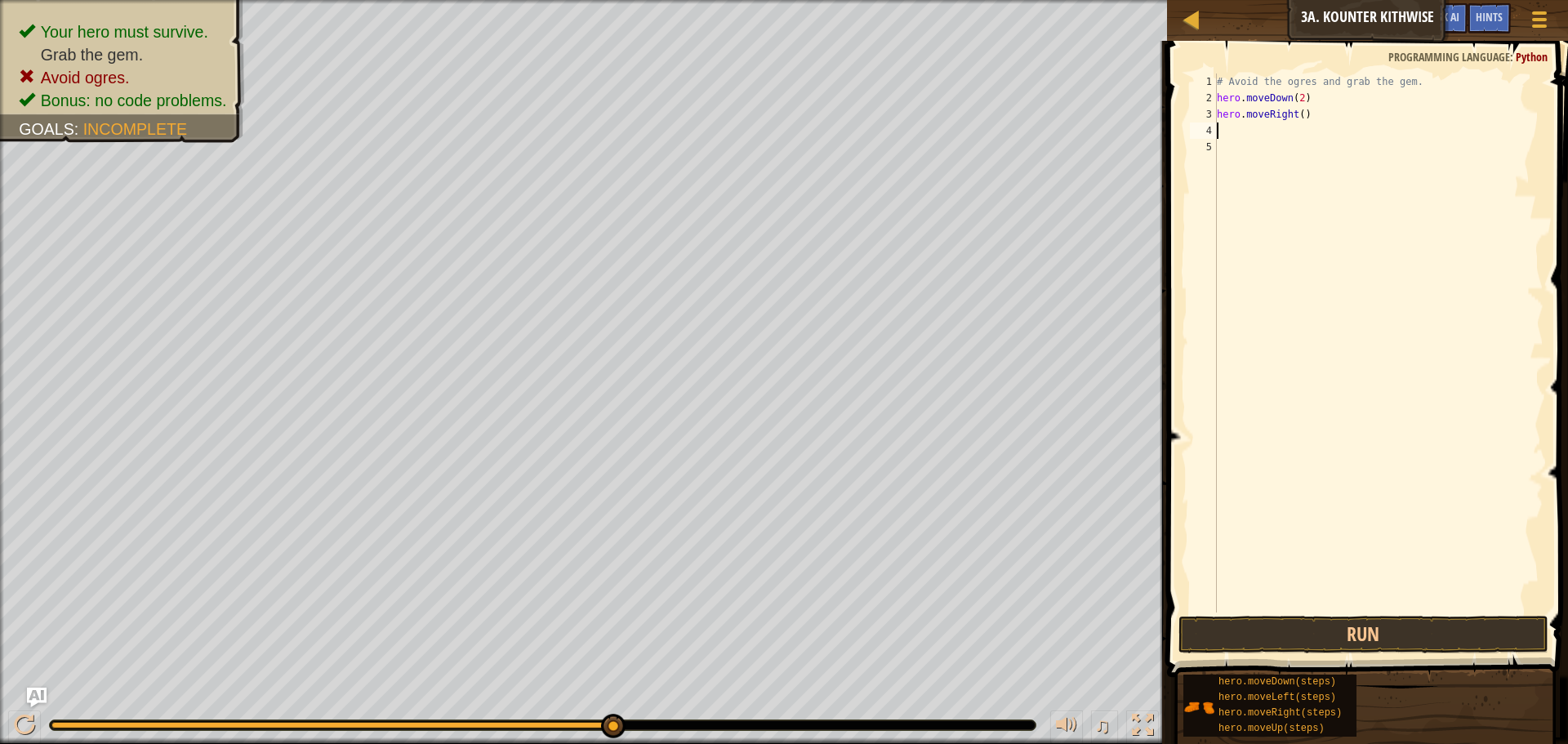
type textarea "h"
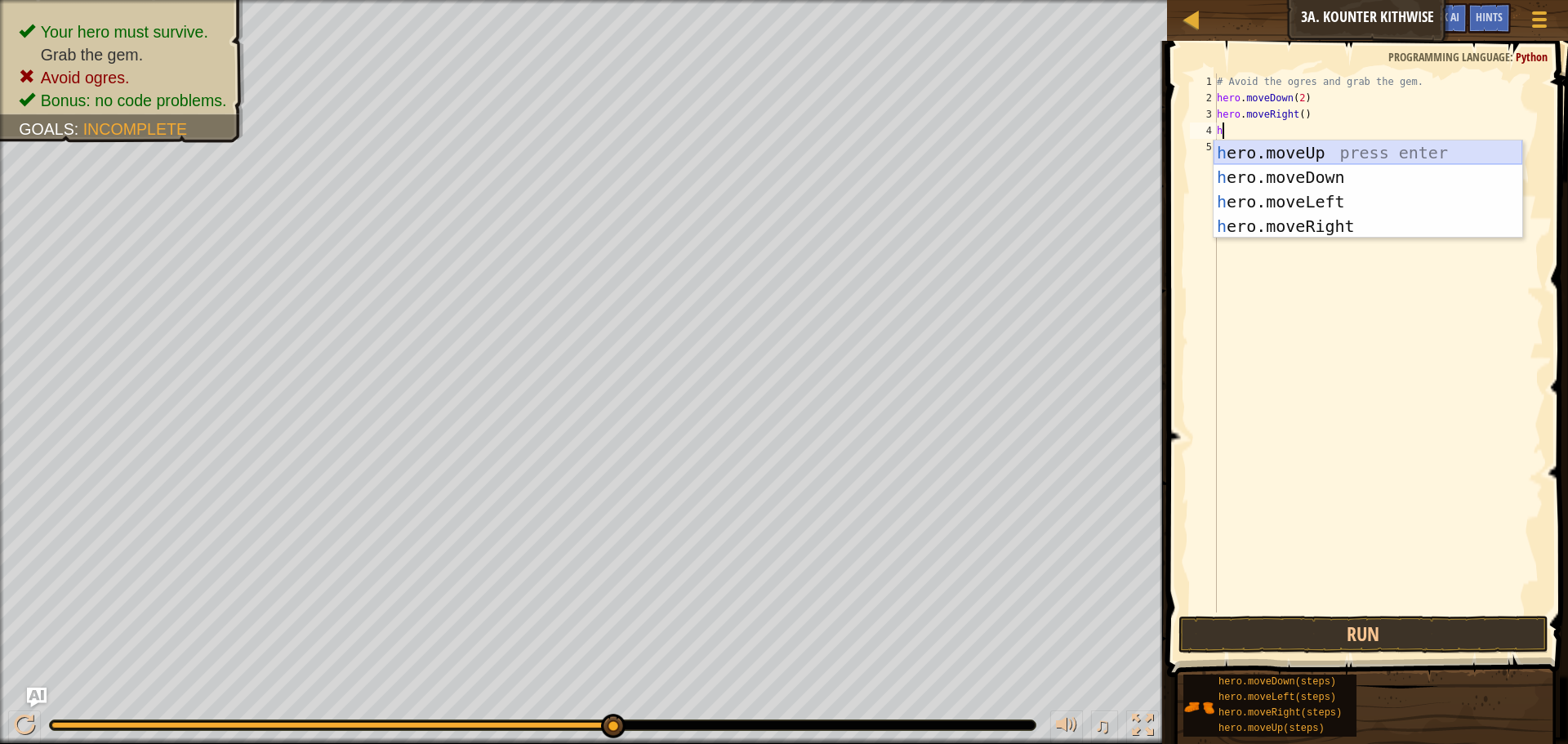
click at [1328, 155] on div "h ero.moveUp press enter h ero.moveDown press enter h ero.moveLeft press enter …" at bounding box center [1367, 214] width 308 height 147
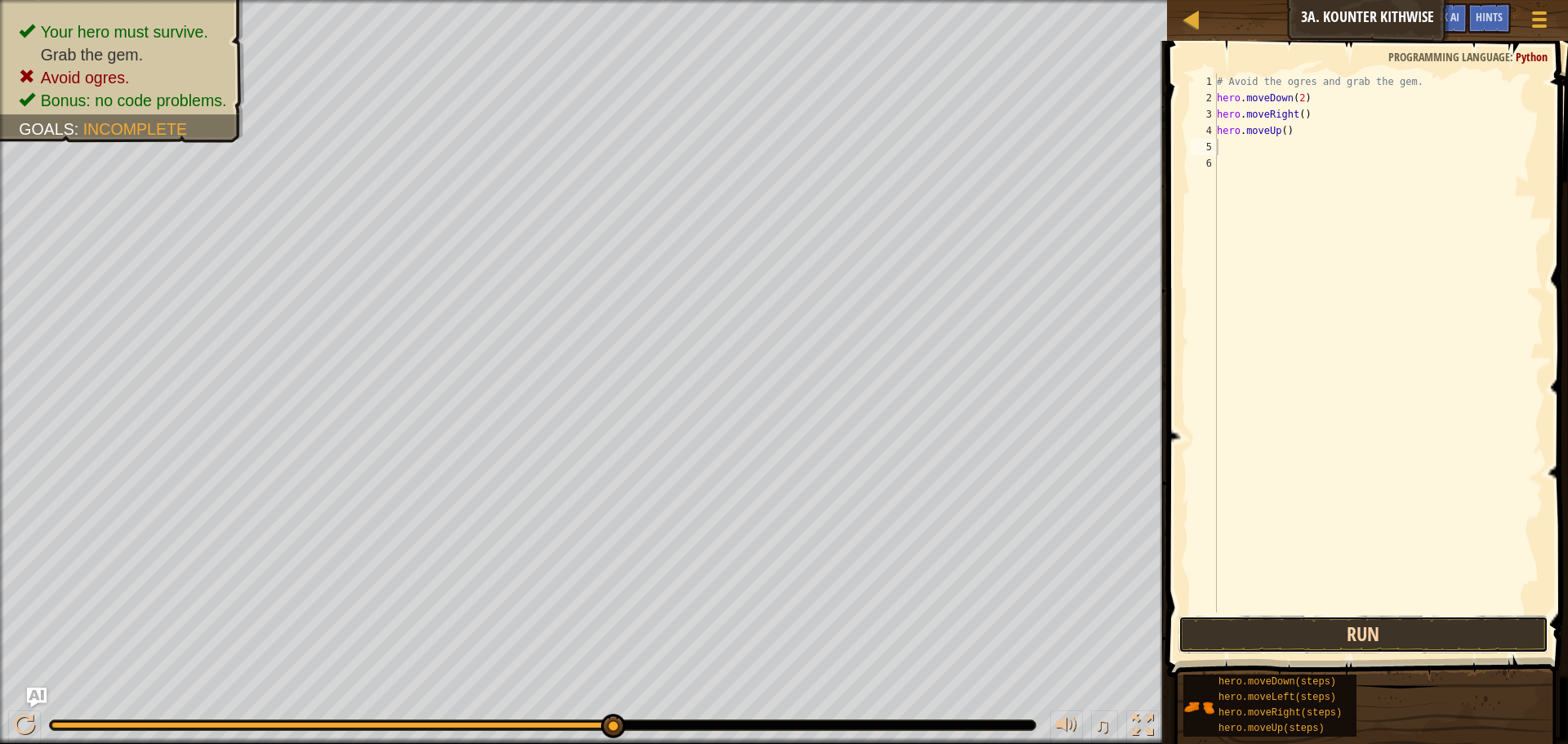
click at [1329, 624] on button "Run" at bounding box center [1363, 634] width 370 height 38
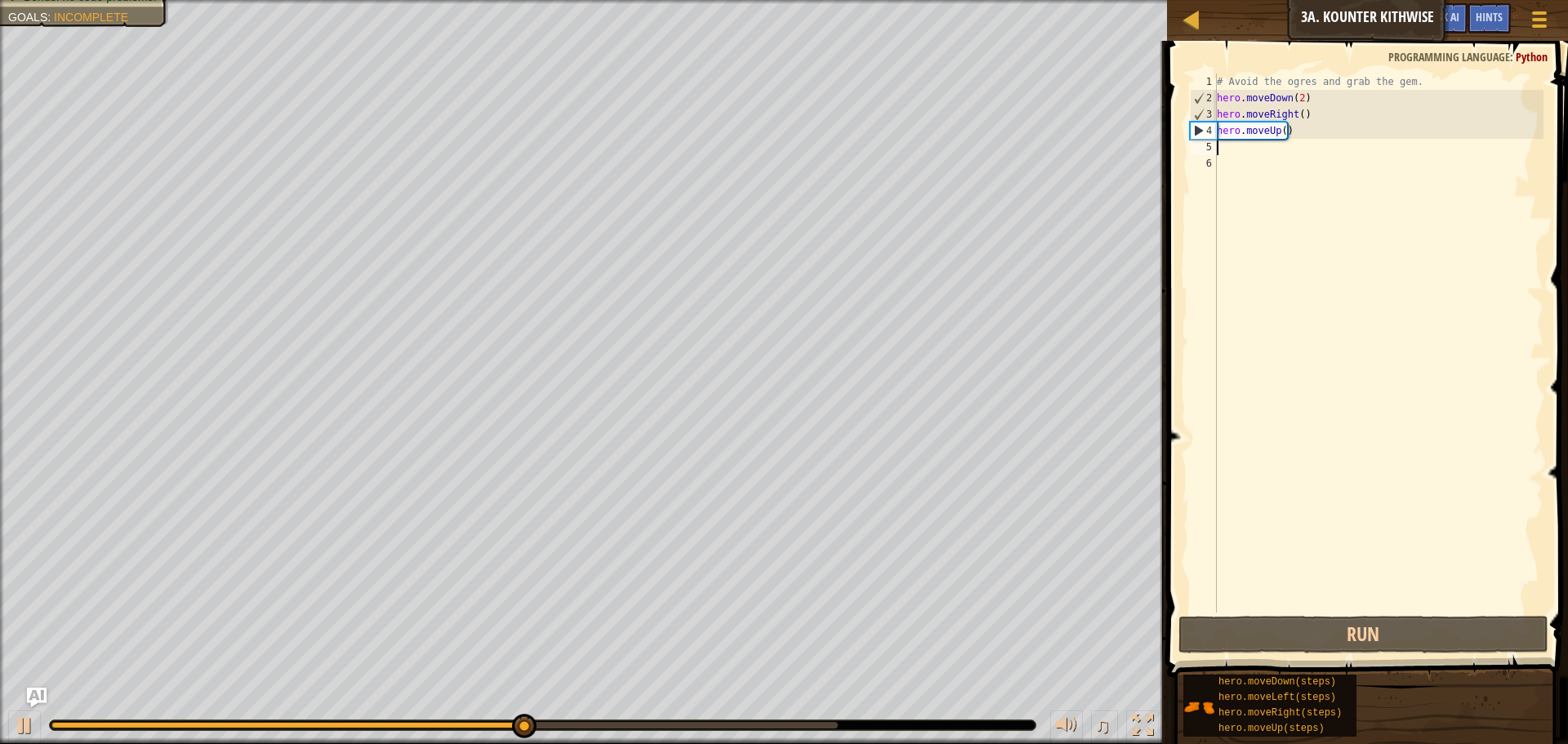
type textarea "h"
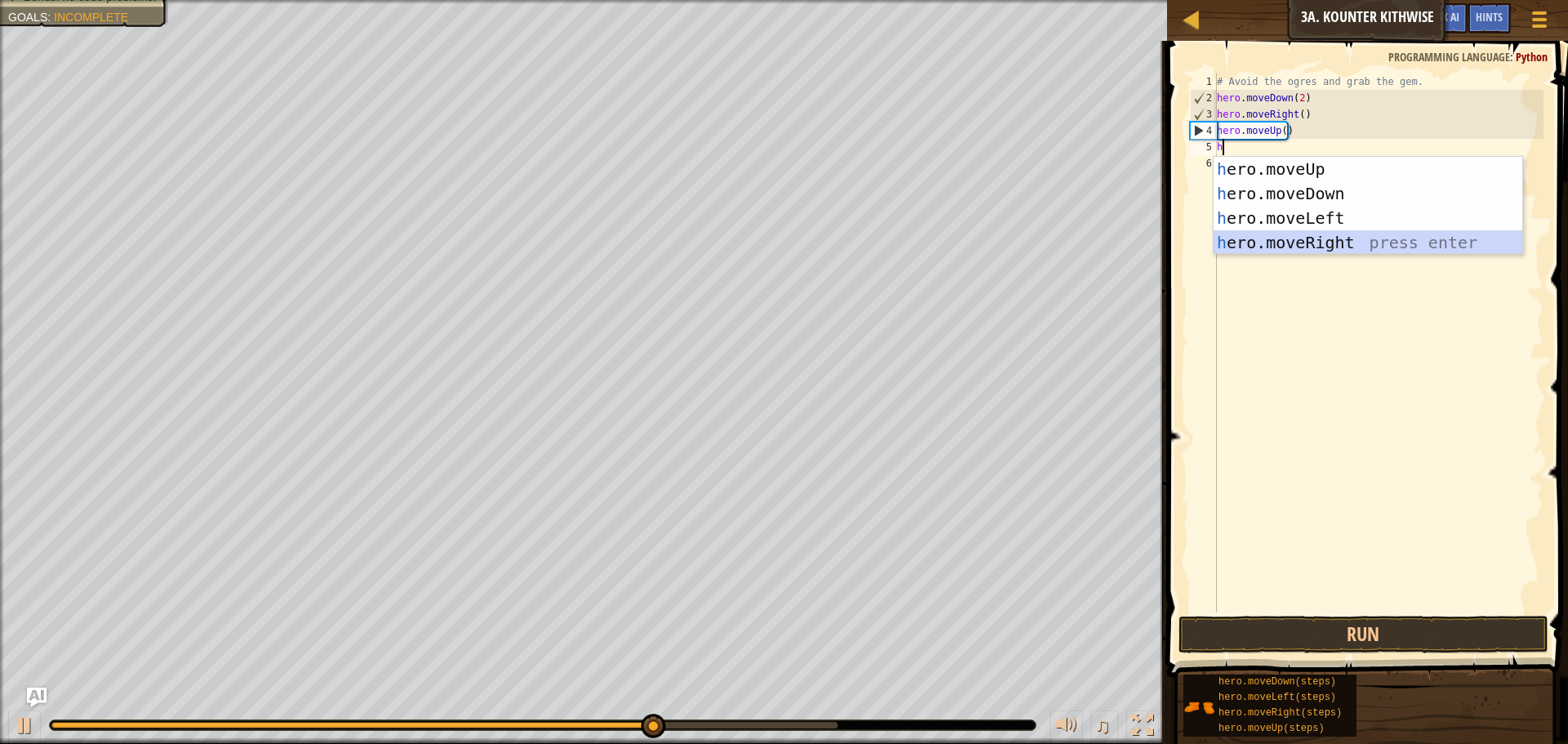
click at [1387, 240] on div "h ero.moveUp press enter h ero.moveDown press enter h ero.moveLeft press enter …" at bounding box center [1367, 231] width 308 height 147
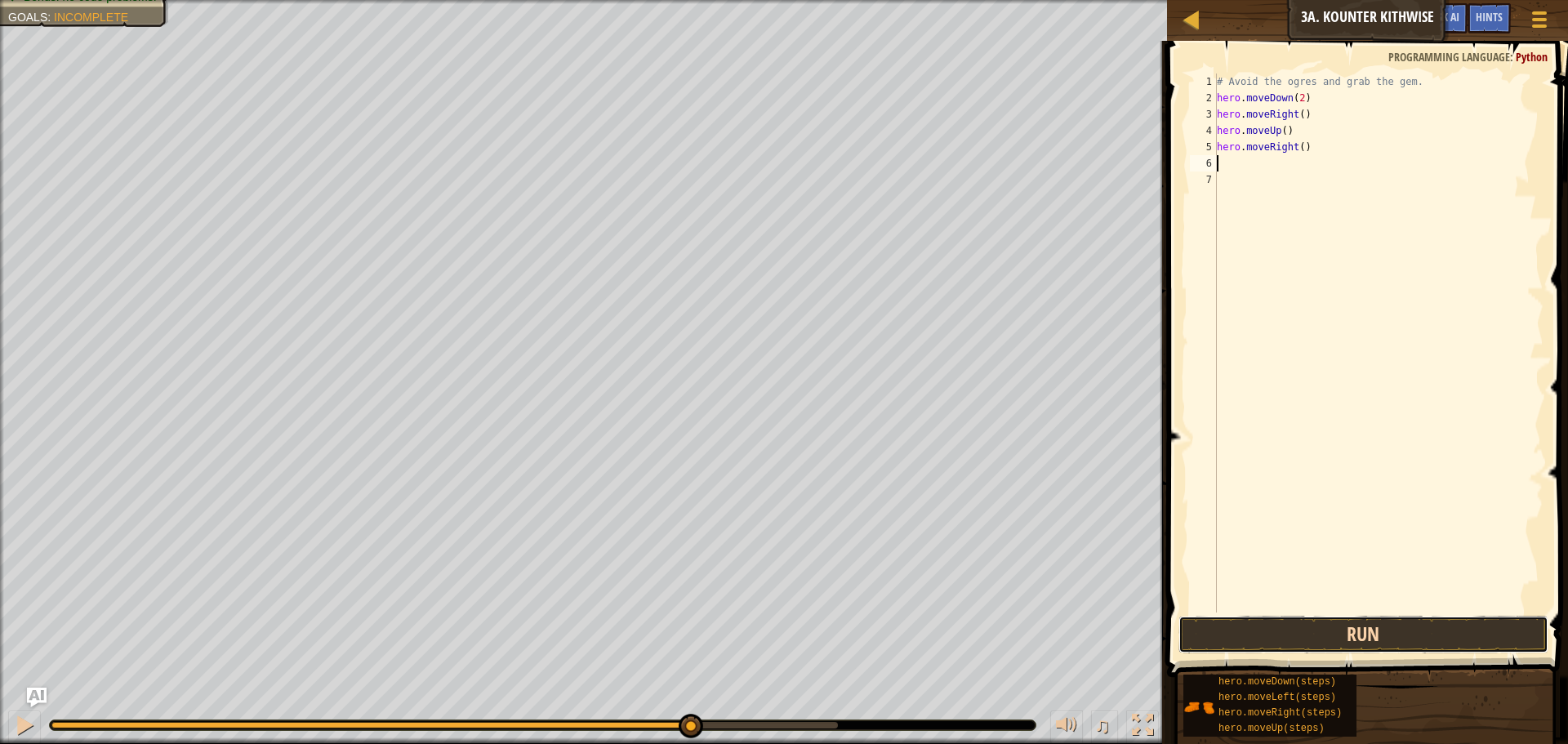
drag, startPoint x: 1390, startPoint y: 633, endPoint x: 1385, endPoint y: 619, distance: 14.9
click at [1389, 632] on button "Run" at bounding box center [1363, 634] width 370 height 38
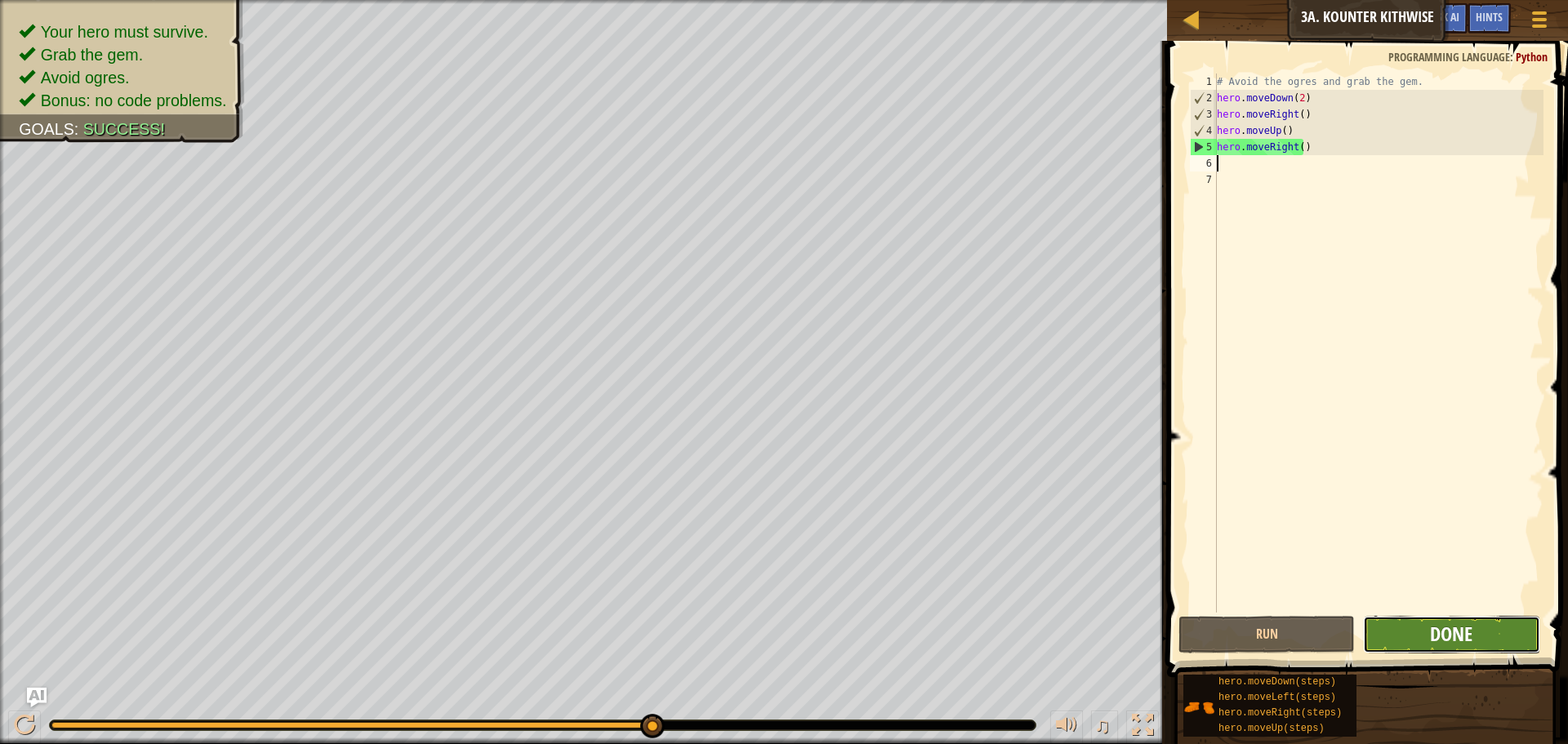
click at [1450, 634] on span "Done" at bounding box center [1451, 634] width 43 height 26
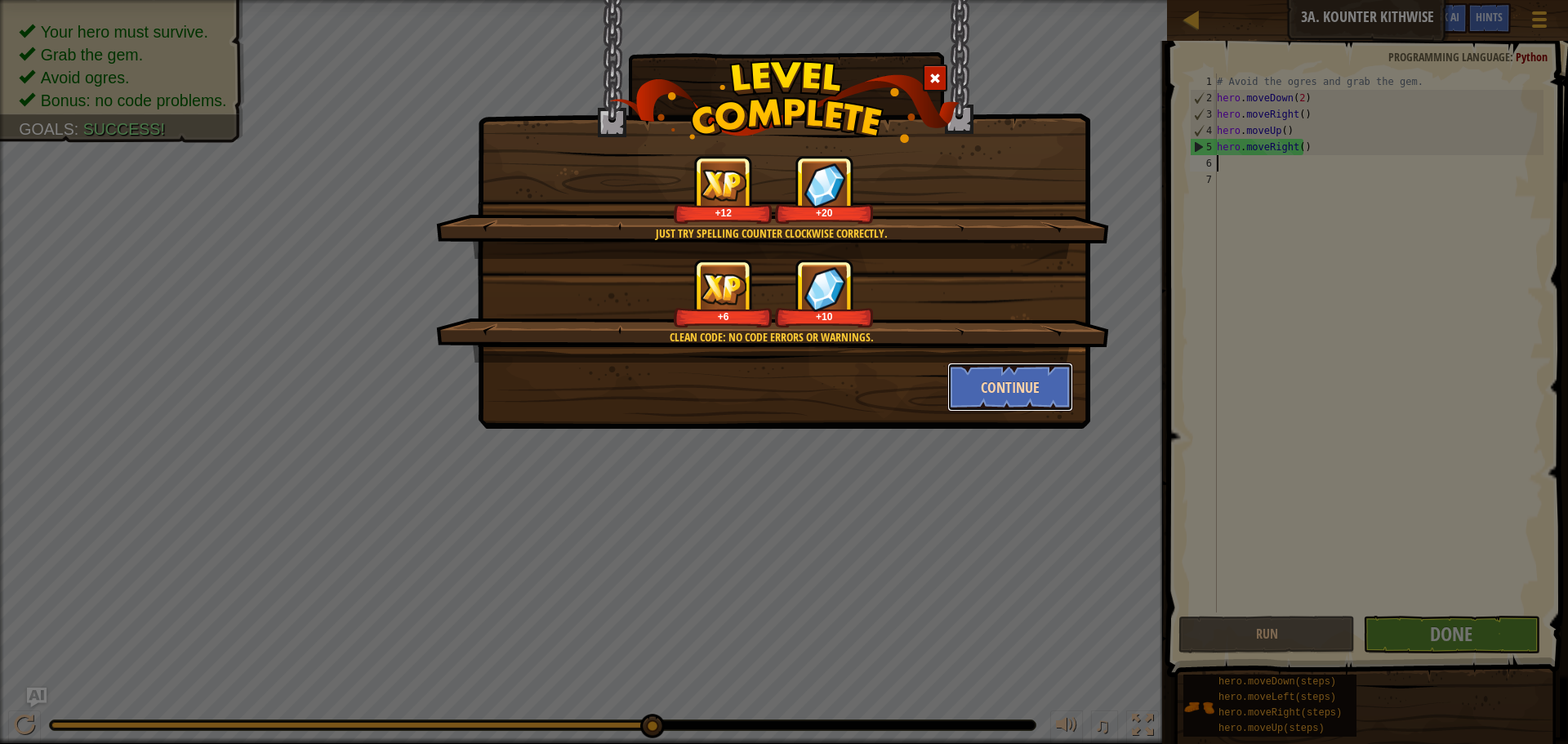
click at [996, 382] on button "Continue" at bounding box center [1011, 387] width 126 height 49
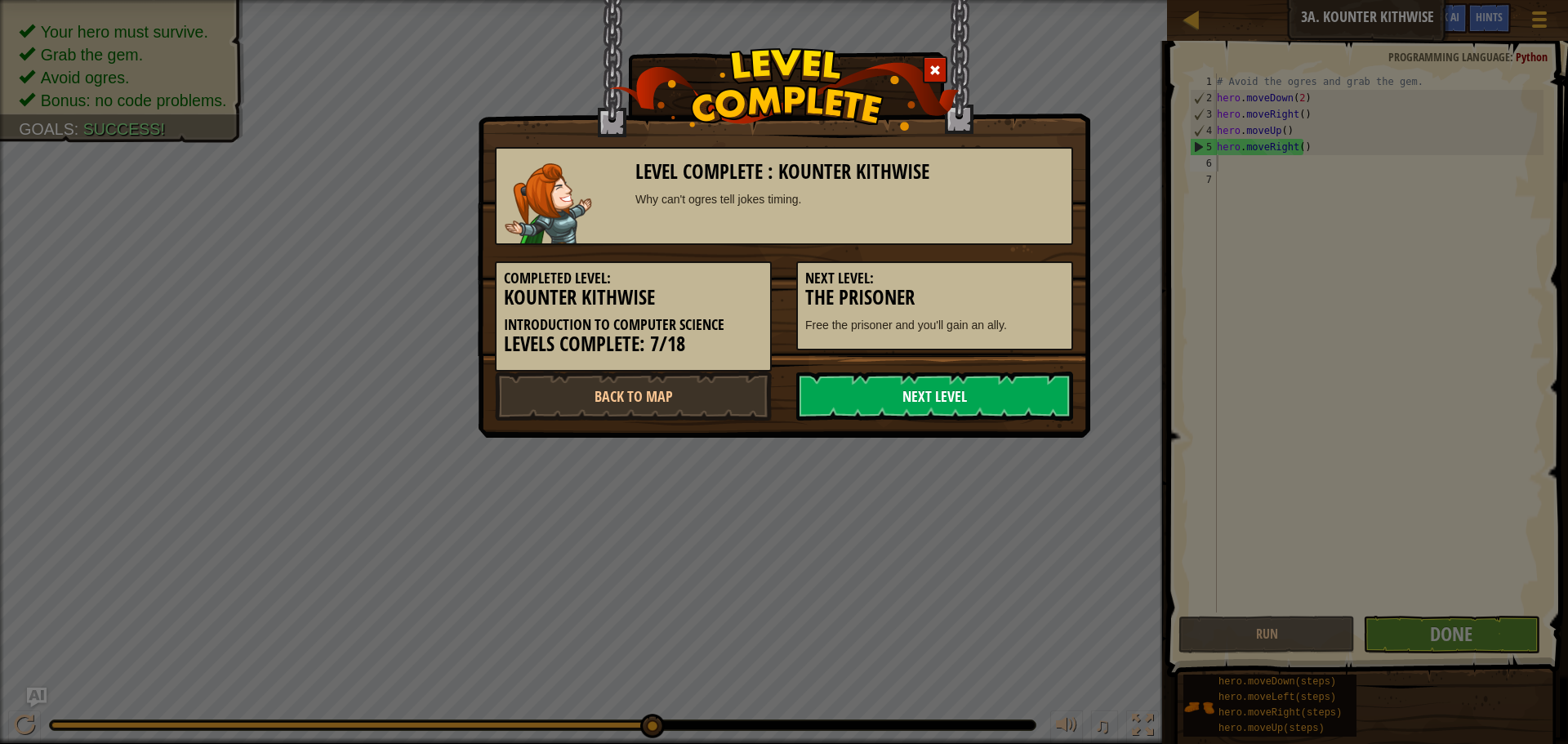
click at [1014, 400] on link "Next Level" at bounding box center [934, 396] width 277 height 49
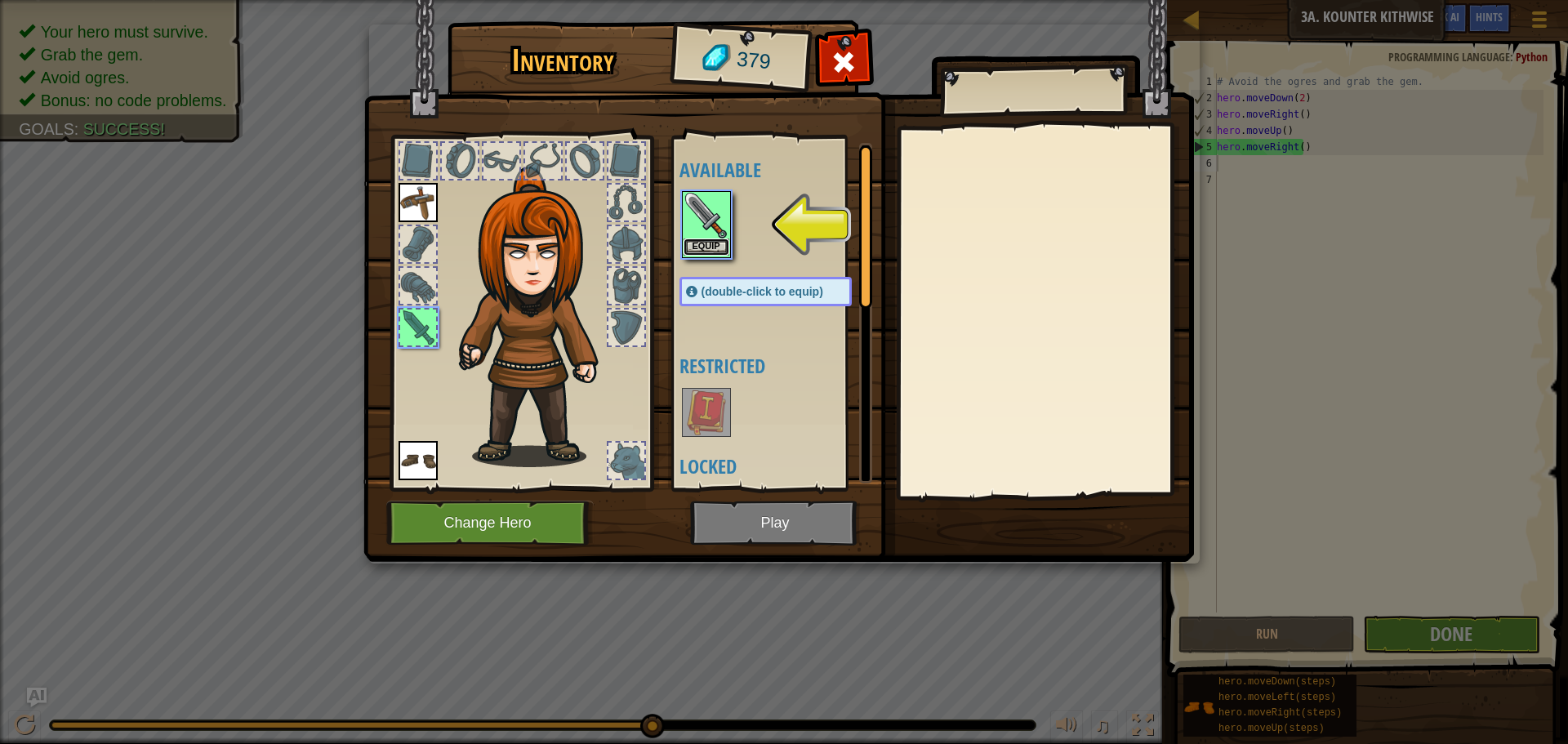
click at [718, 253] on button "Equip" at bounding box center [706, 247] width 46 height 18
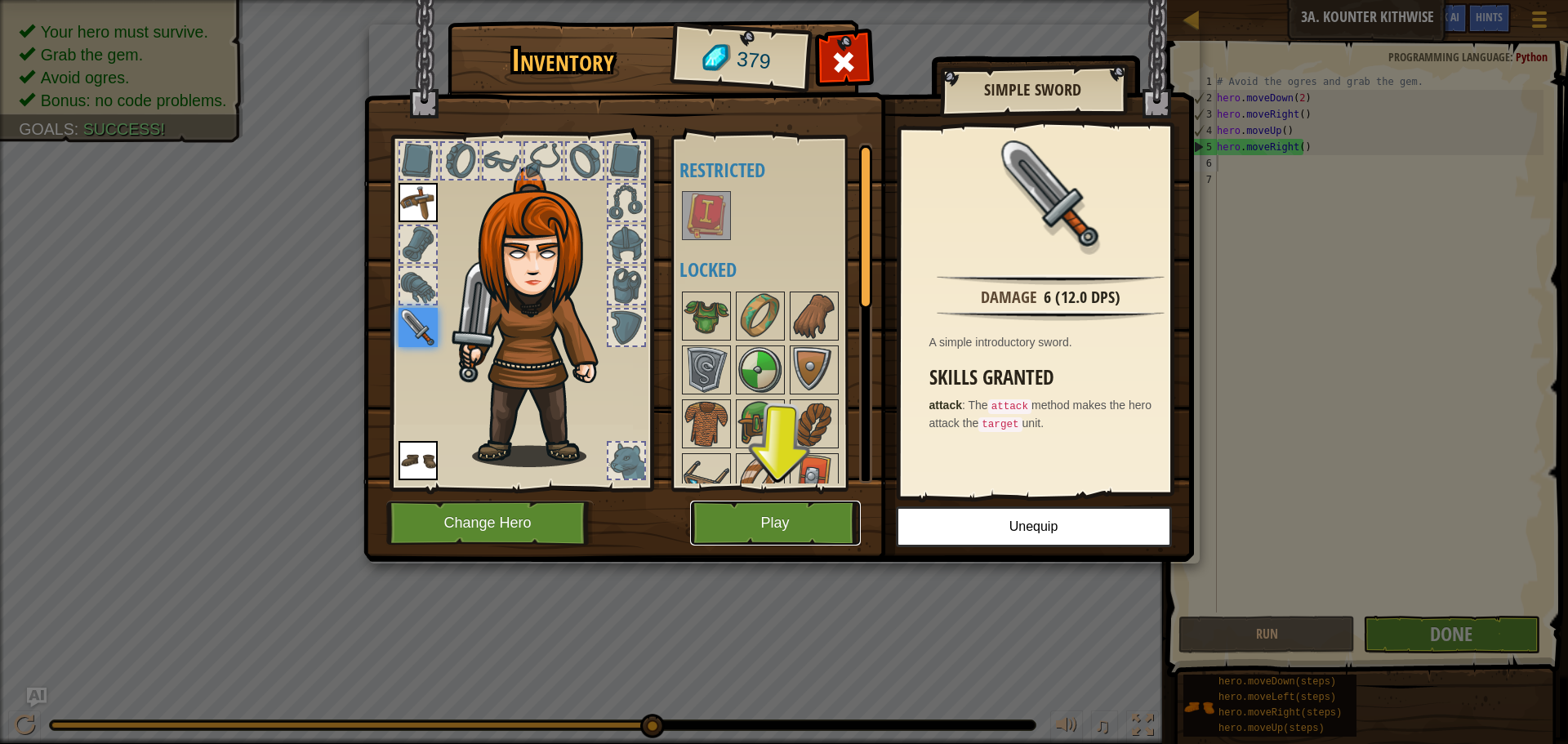
click at [741, 524] on button "Play" at bounding box center [776, 523] width 171 height 45
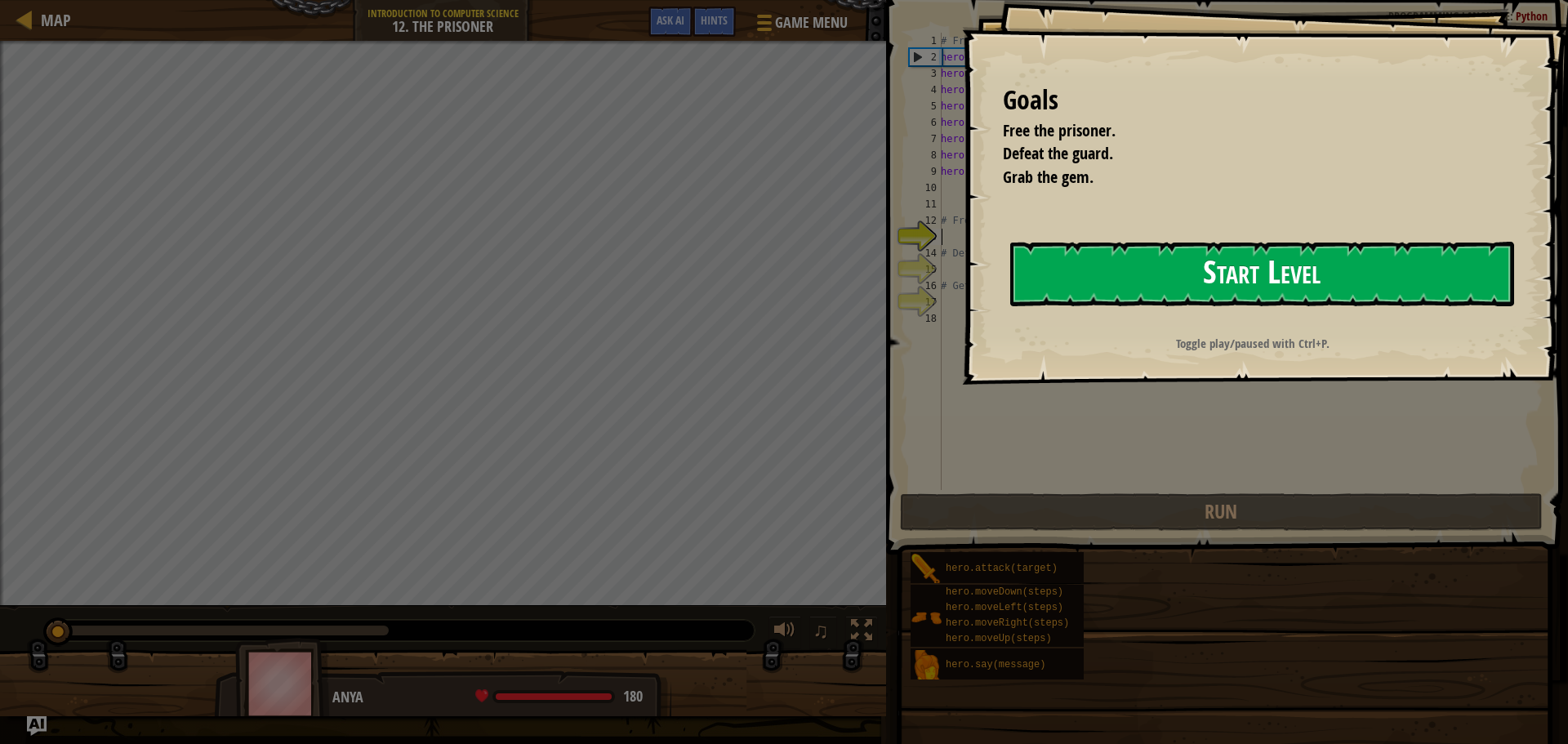
click at [1315, 294] on button "Start Level" at bounding box center [1262, 273] width 504 height 64
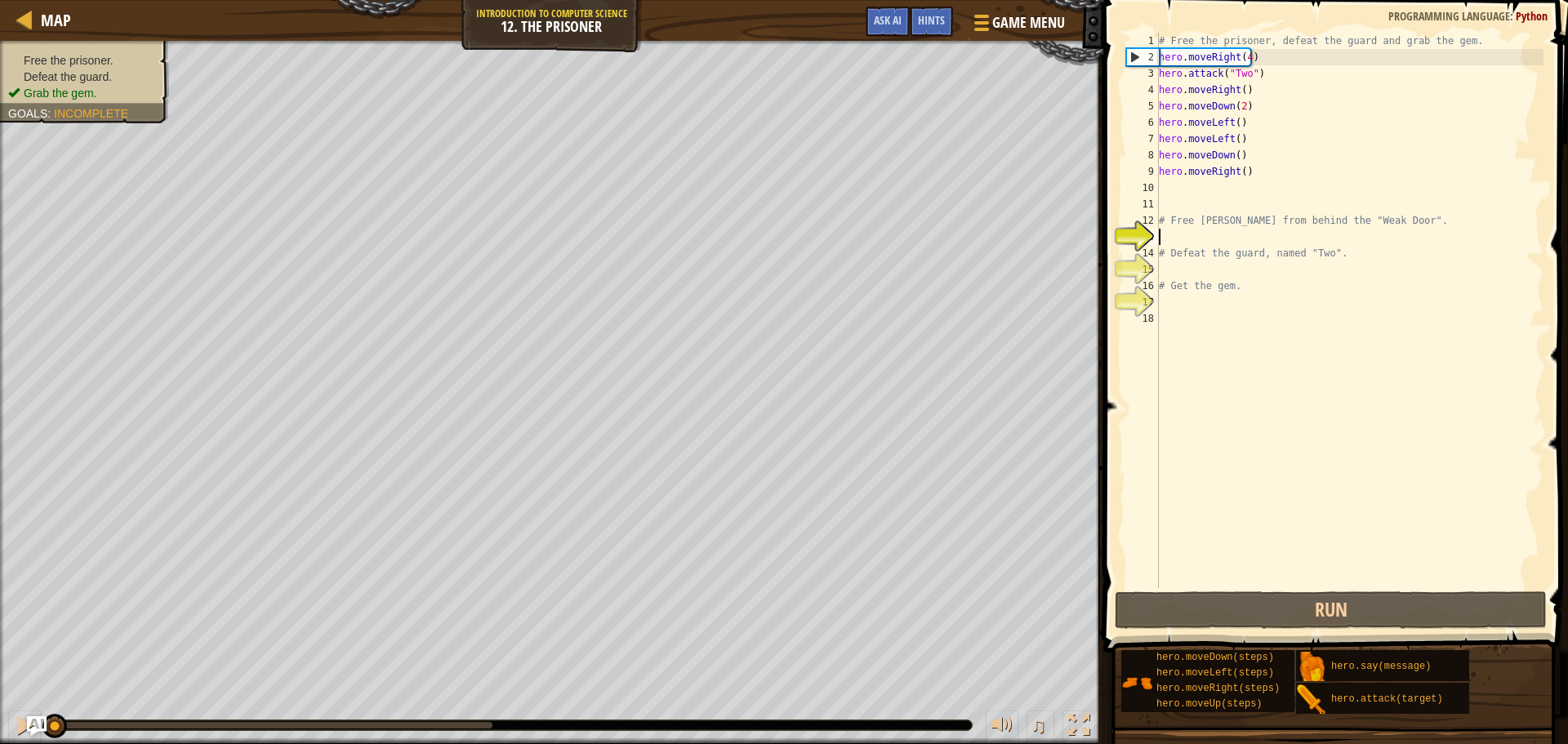
type textarea "j"
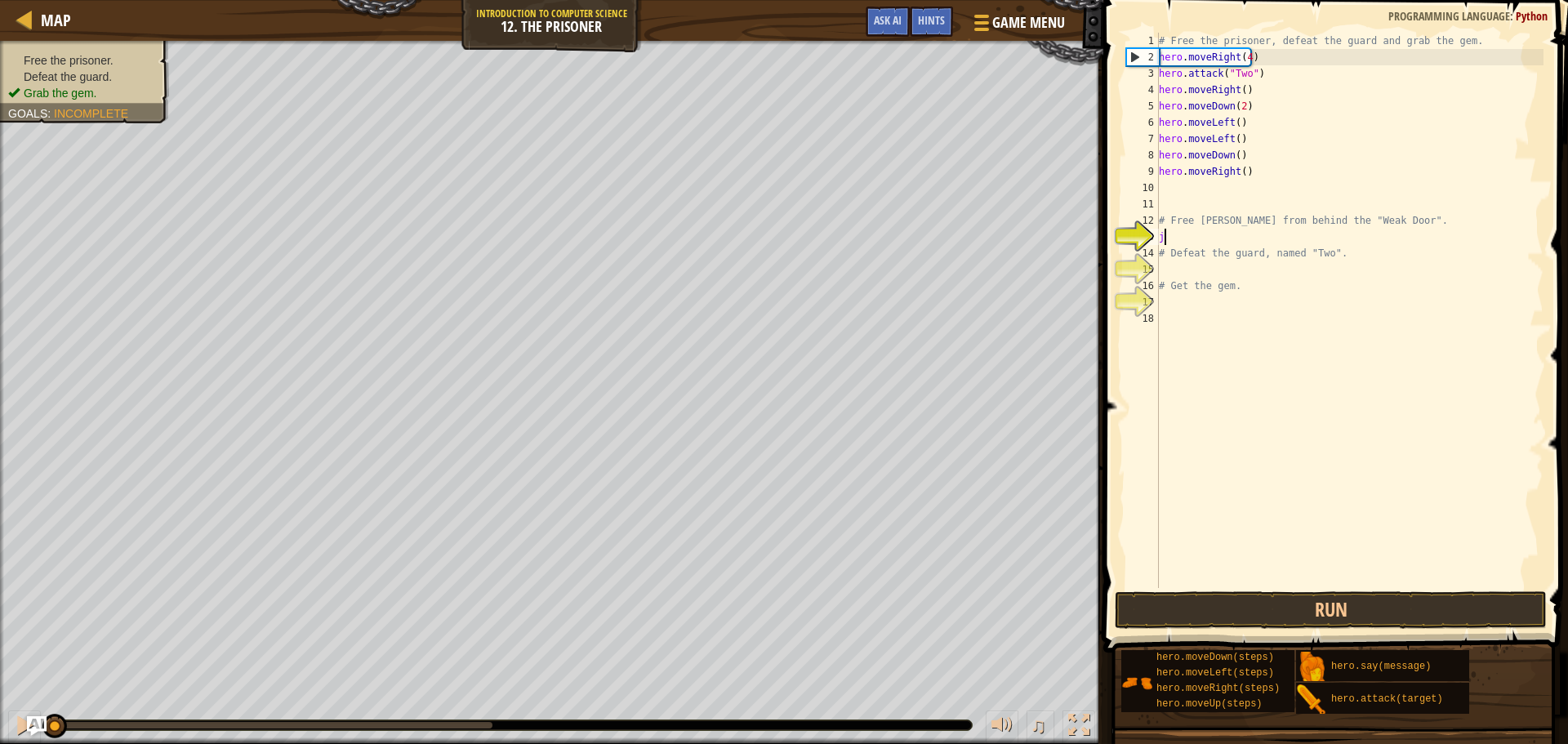
scroll to position [8, 0]
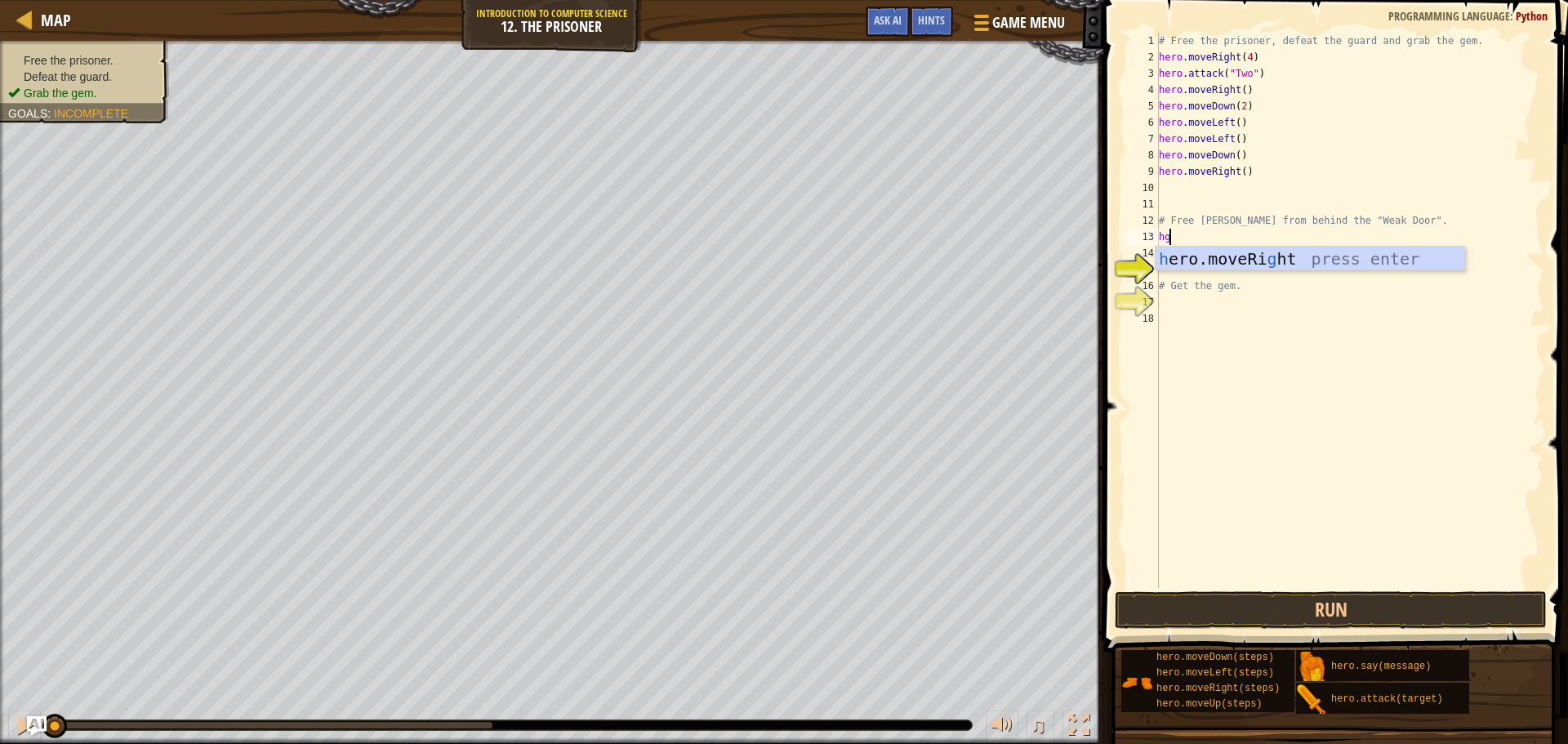
type textarea "h"
type textarea "#"
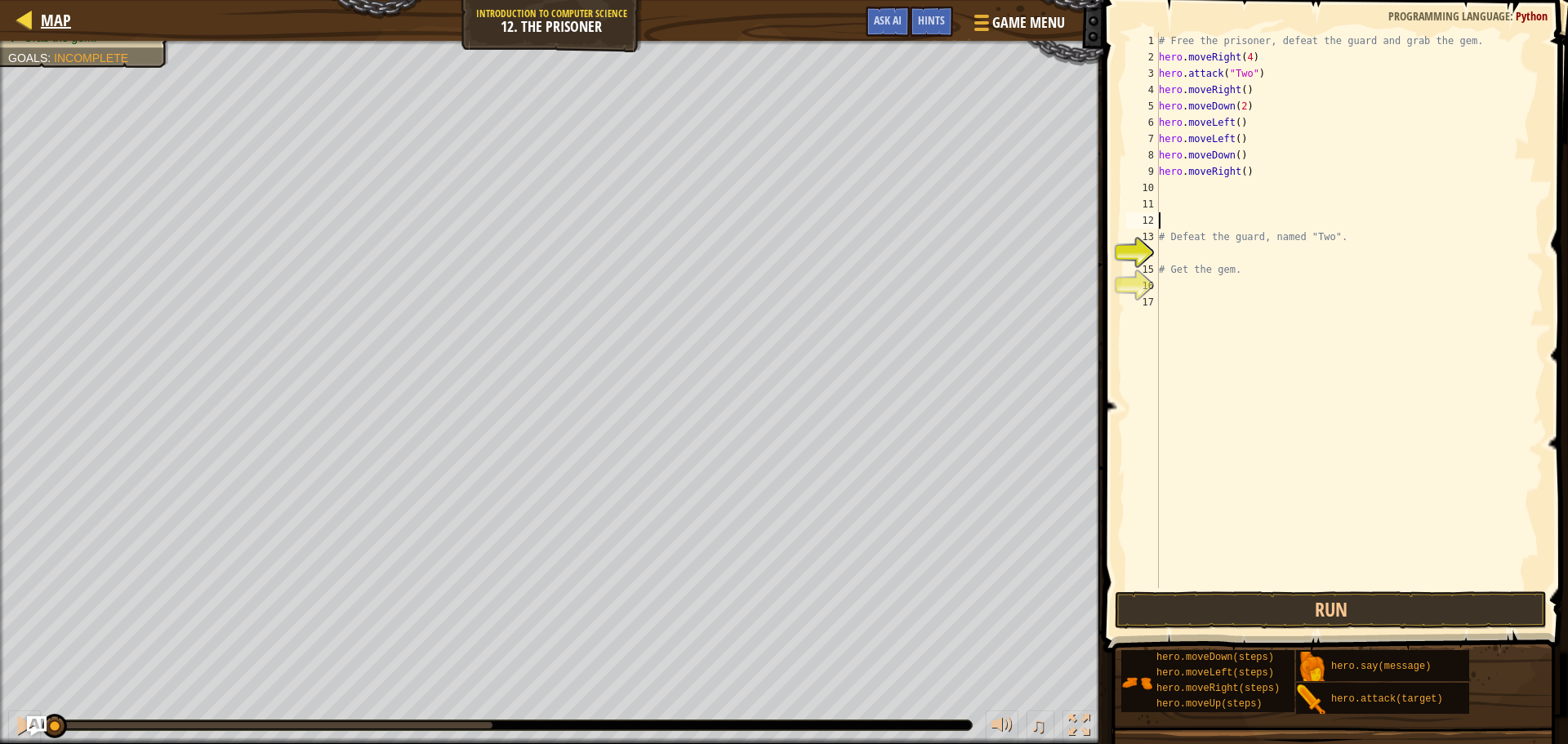
click at [66, 8] on div "Map" at bounding box center [52, 20] width 38 height 41
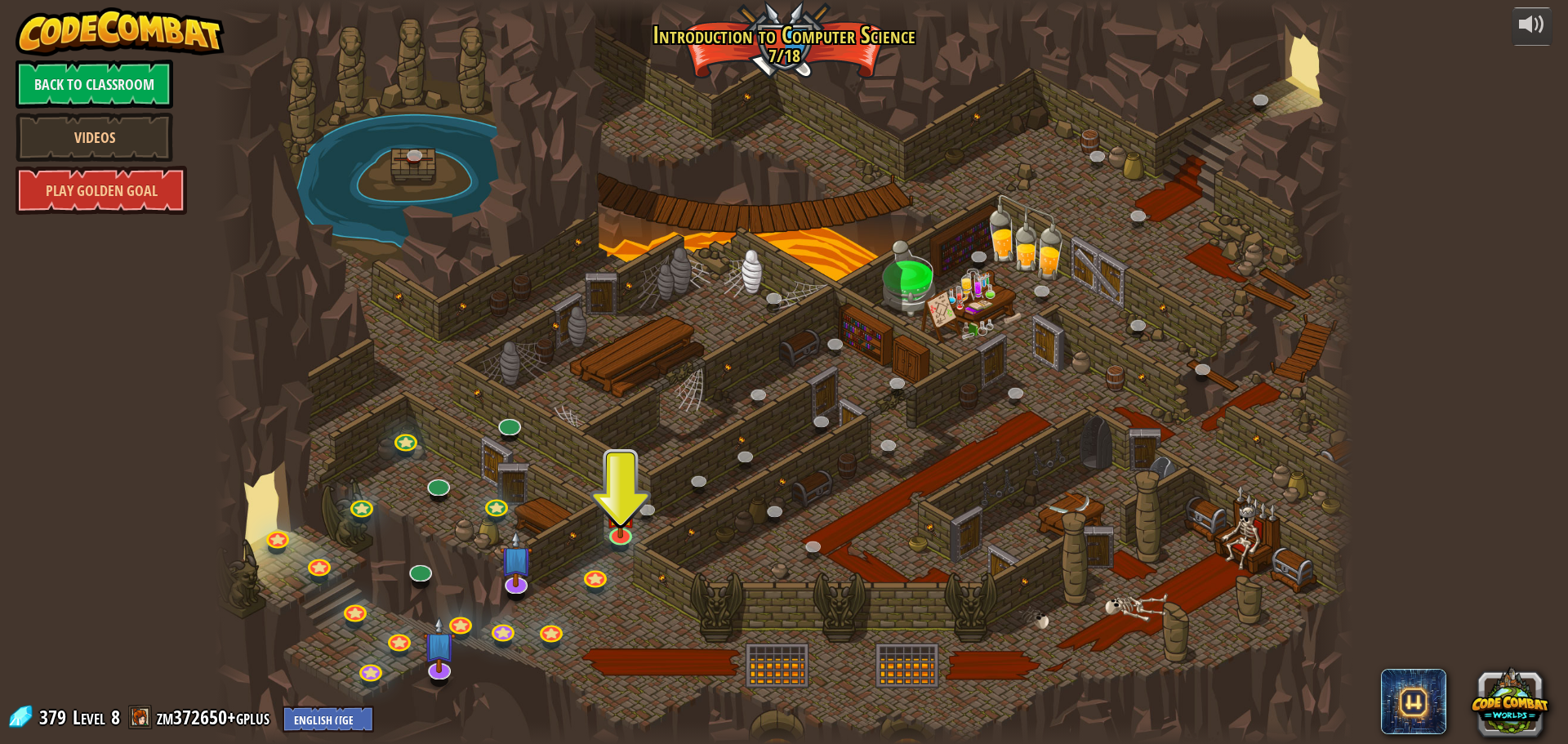
click at [1059, 248] on div at bounding box center [784, 372] width 1138 height 744
click at [1017, 260] on div at bounding box center [784, 372] width 1138 height 744
click at [1036, 284] on link at bounding box center [1043, 292] width 33 height 33
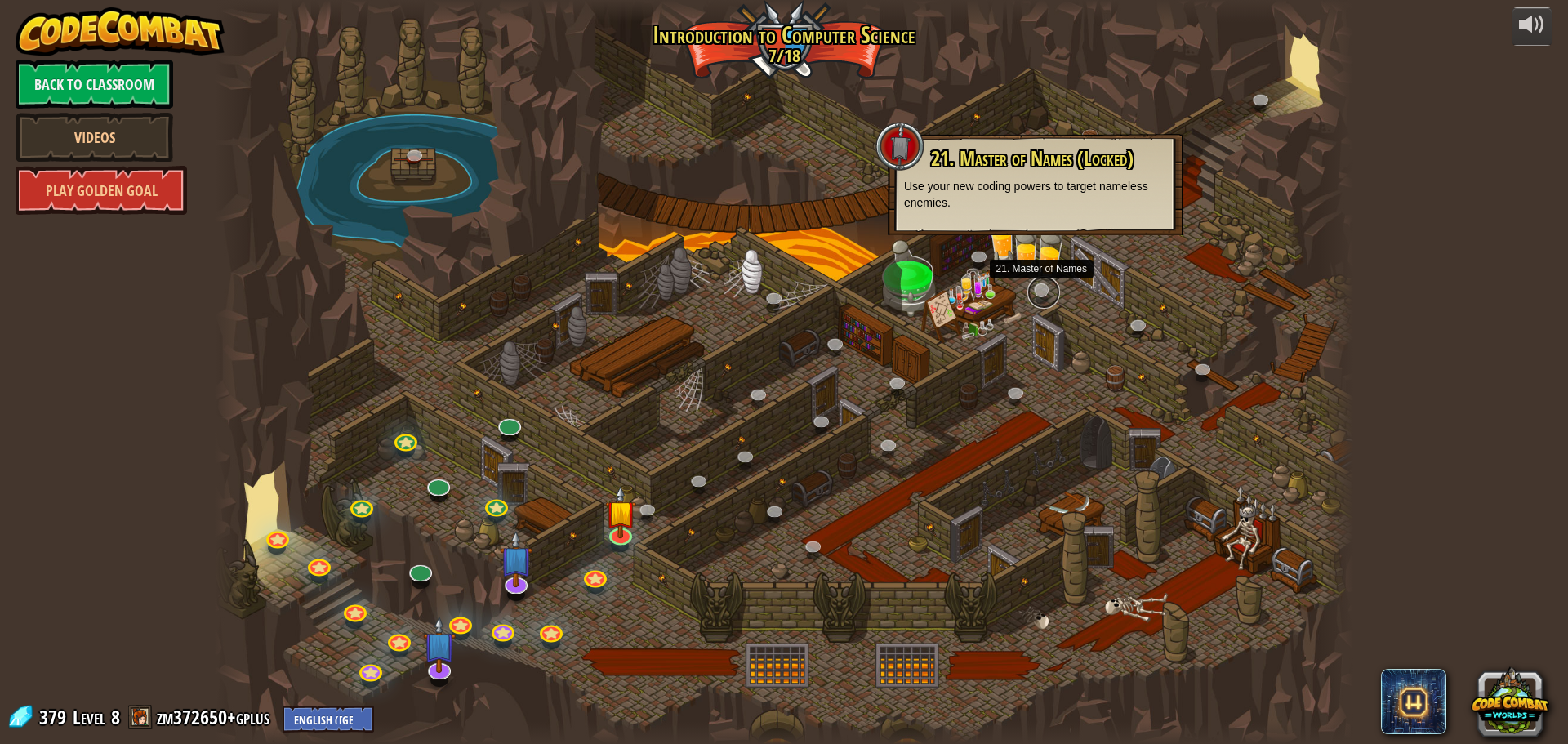
click at [1038, 284] on link at bounding box center [1043, 292] width 33 height 33
click at [818, 385] on div at bounding box center [784, 372] width 1138 height 744
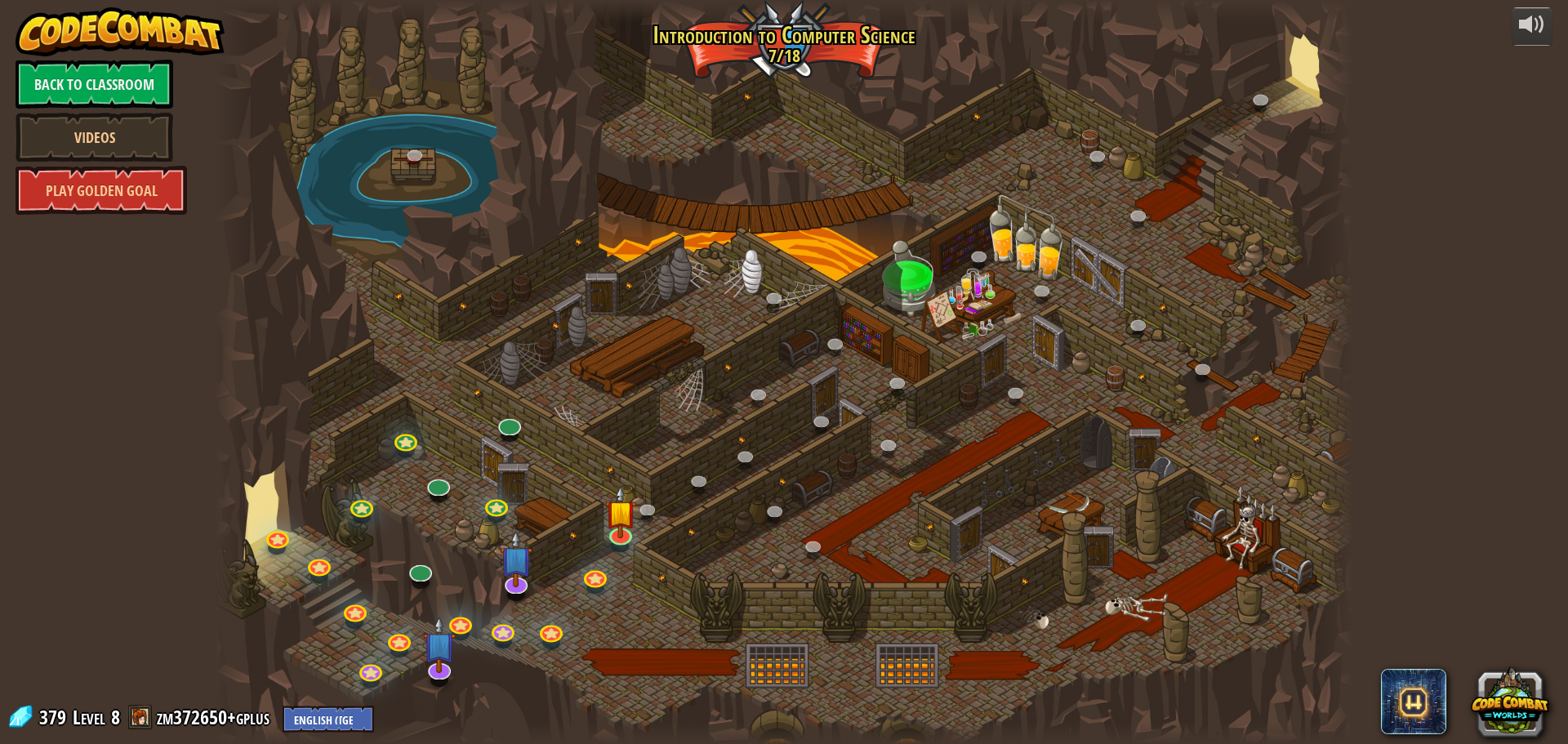
click at [912, 271] on div at bounding box center [784, 372] width 1138 height 744
click at [978, 307] on div at bounding box center [784, 372] width 1138 height 744
click at [653, 507] on link at bounding box center [649, 511] width 33 height 33
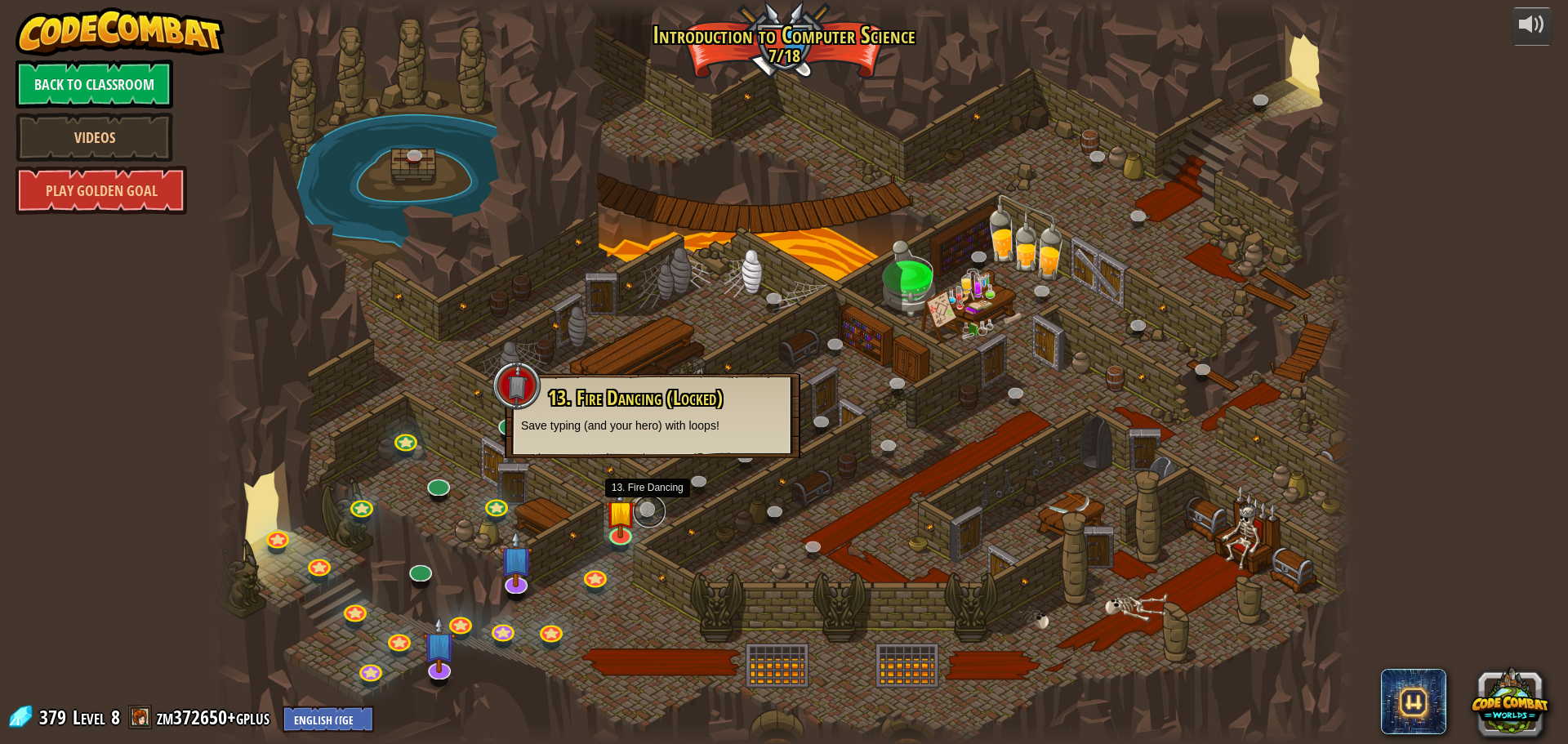
click at [653, 507] on link at bounding box center [649, 511] width 33 height 33
click at [874, 527] on div at bounding box center [784, 372] width 1138 height 744
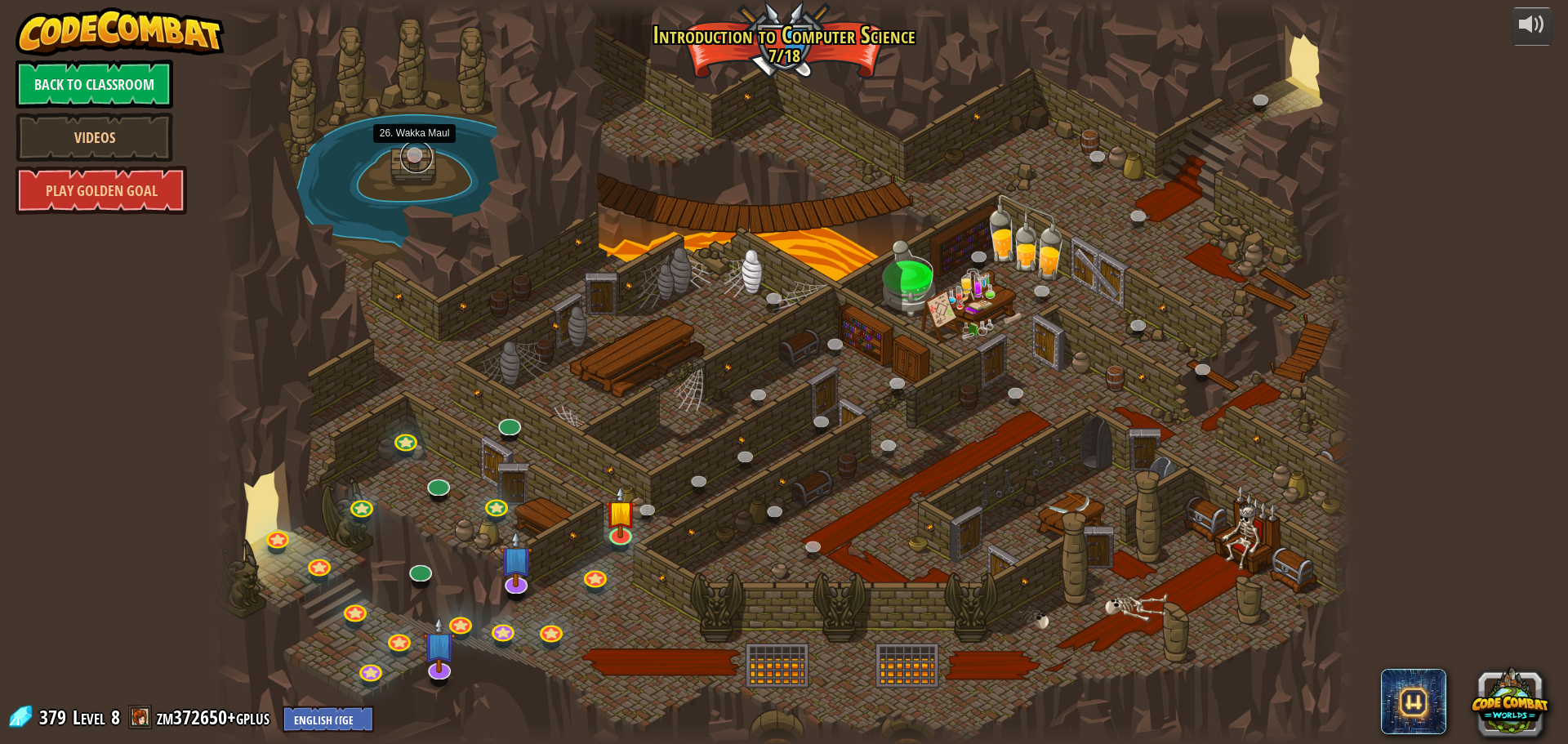
click at [424, 164] on link at bounding box center [416, 156] width 33 height 33
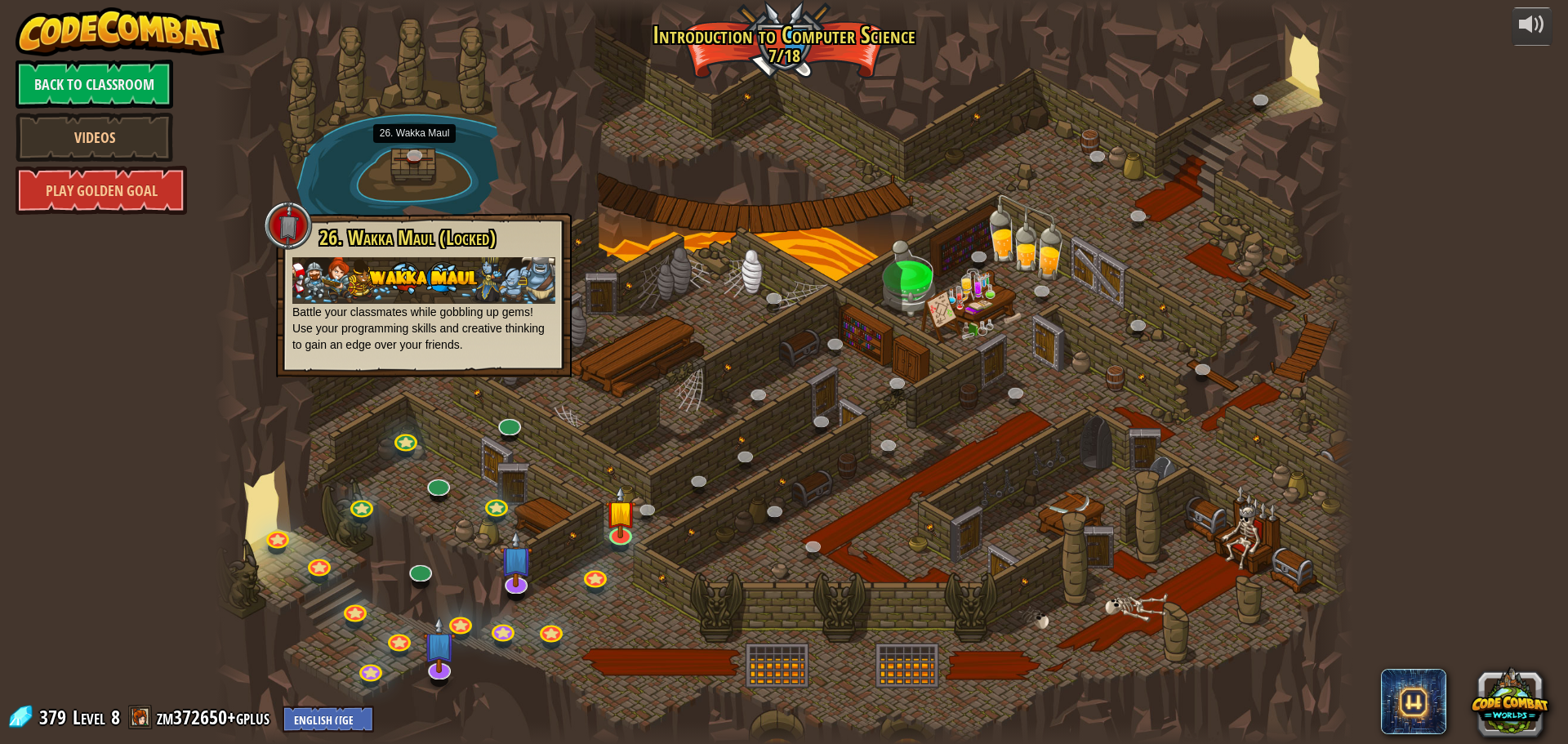
click at [461, 256] on div "26. [PERSON_NAME] (Locked) Battle your classmates while gobbling up gems! Use y…" at bounding box center [424, 290] width 263 height 126
click at [268, 217] on div at bounding box center [288, 225] width 49 height 49
click at [231, 217] on div at bounding box center [232, 372] width 34 height 744
click at [410, 148] on div "25. Kithgard Gates (Locked) Escape the Kithgard dungeons, and don't let the gua…" at bounding box center [784, 372] width 1138 height 744
click at [410, 148] on link at bounding box center [416, 156] width 33 height 33
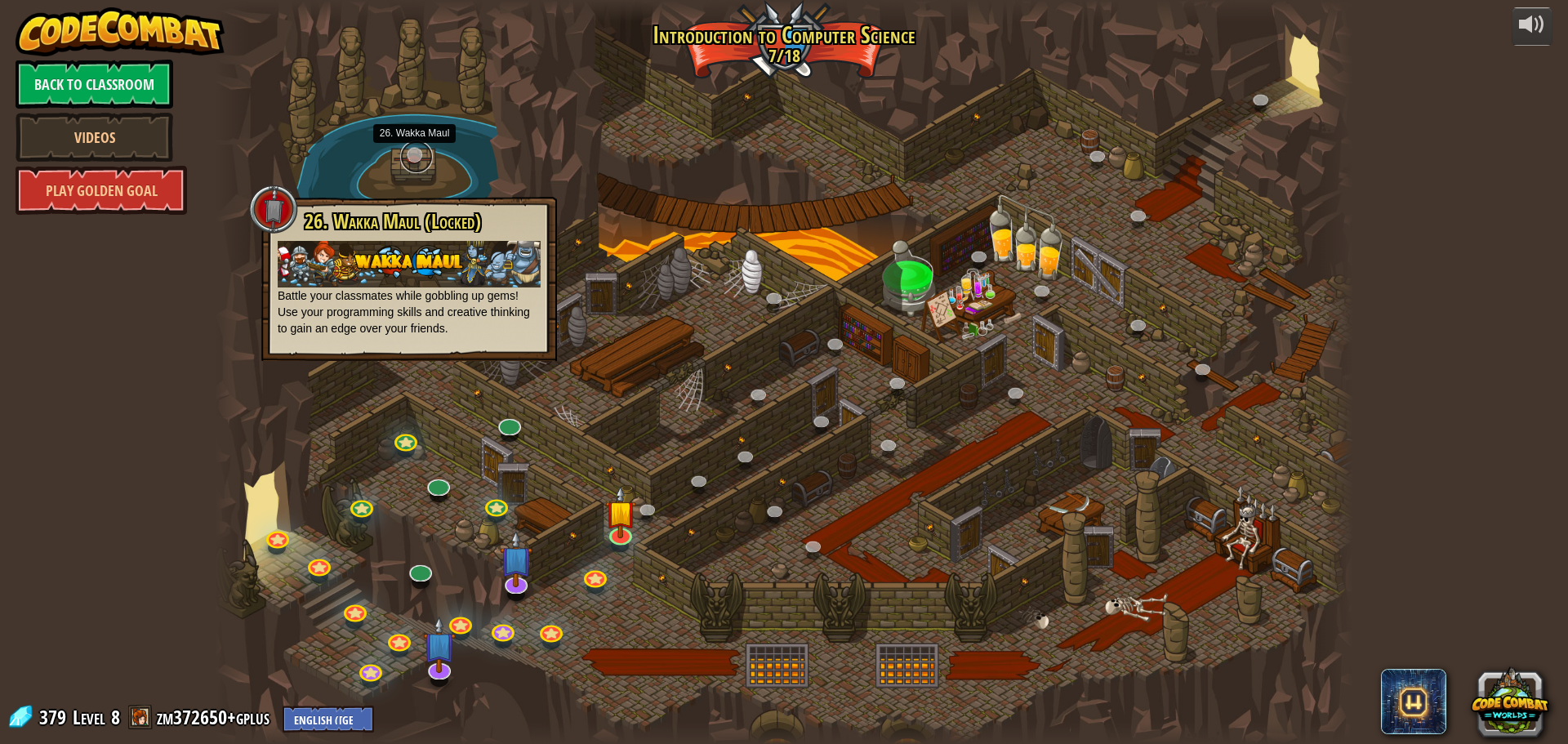
click at [410, 148] on link at bounding box center [416, 156] width 33 height 33
click at [412, 153] on link at bounding box center [416, 156] width 33 height 33
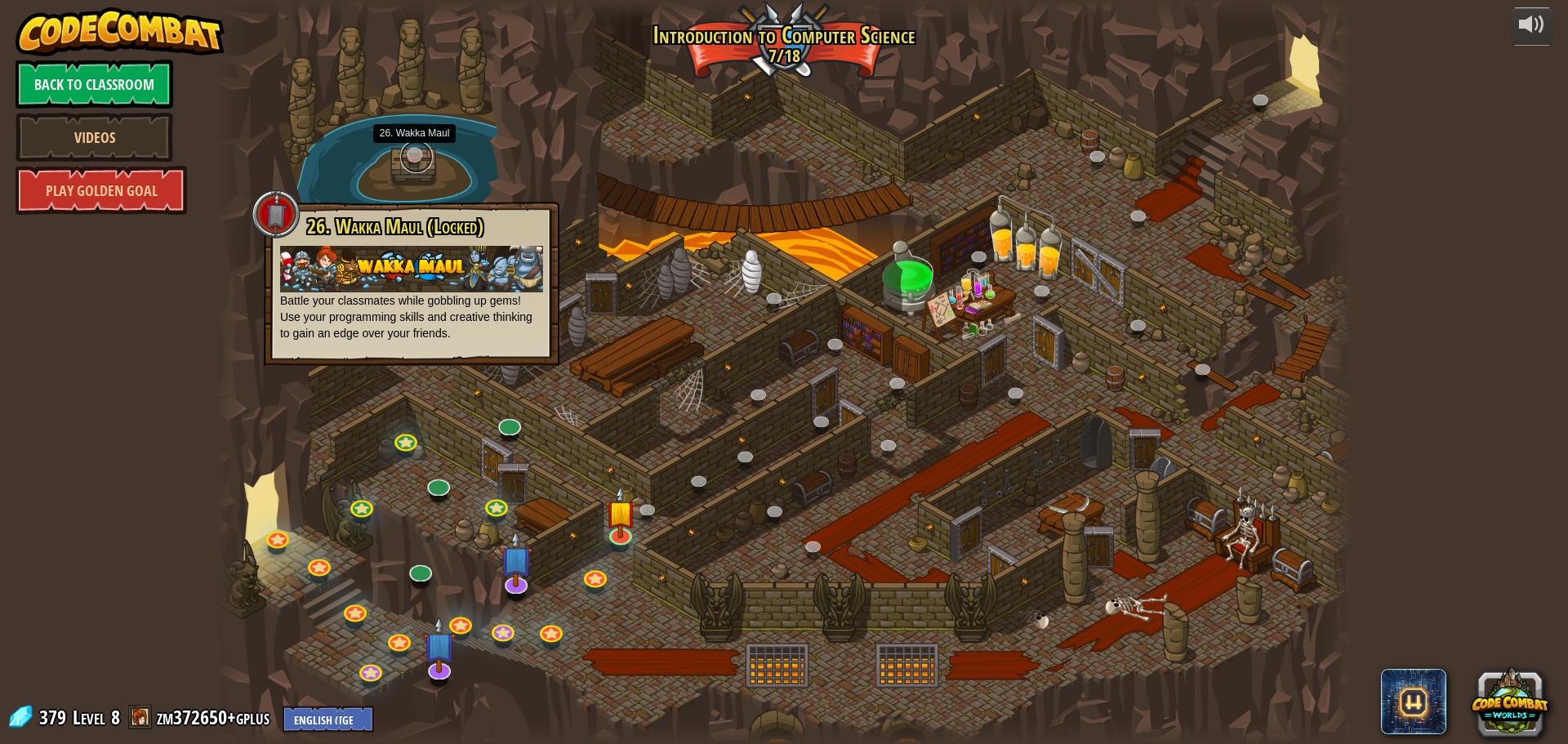
click at [415, 153] on link at bounding box center [416, 156] width 33 height 33
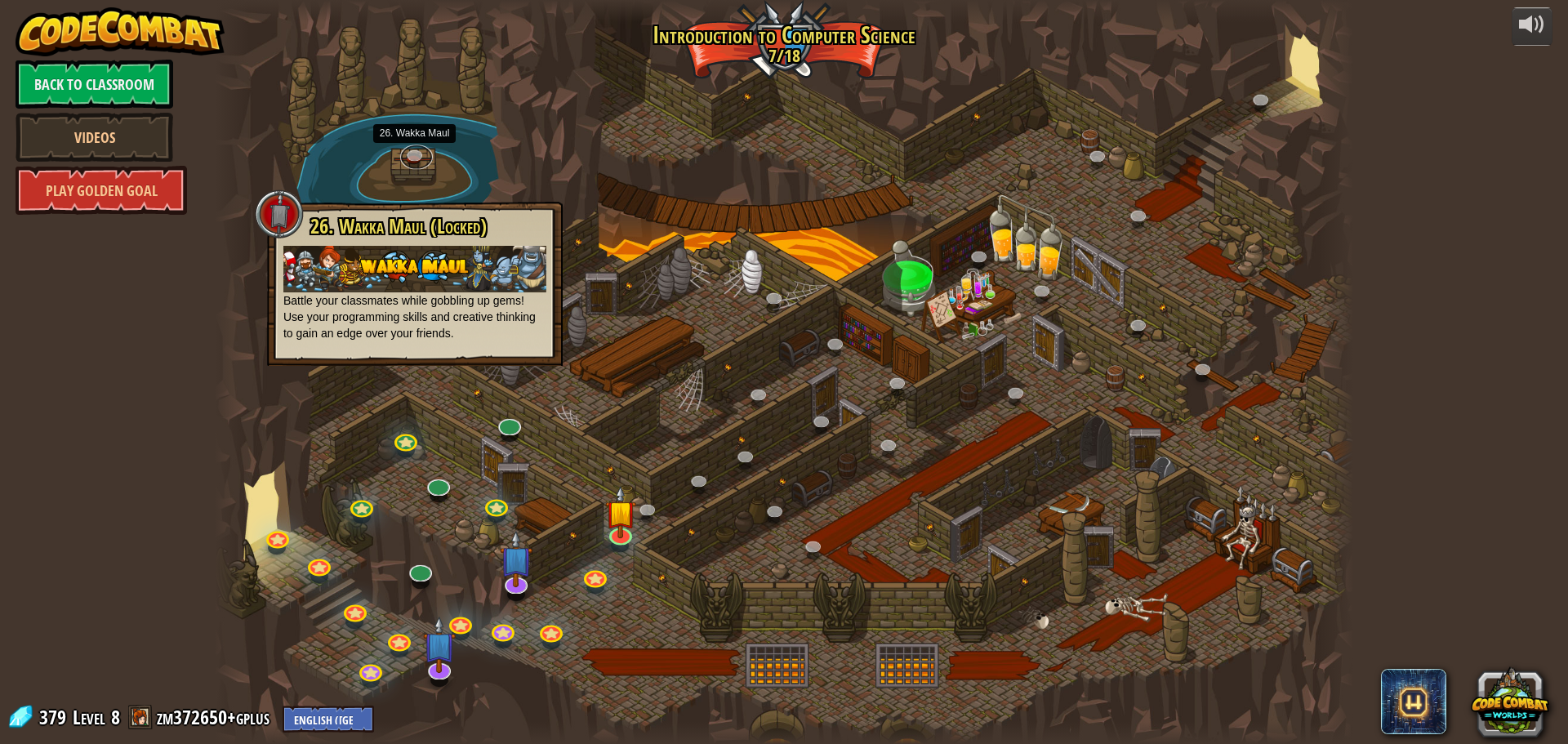
drag, startPoint x: 415, startPoint y: 153, endPoint x: 424, endPoint y: 179, distance: 27.5
click at [424, 179] on div "25. Kithgard Gates (Locked) Escape the Kithgard dungeons, and don't let the gua…" at bounding box center [784, 372] width 1138 height 744
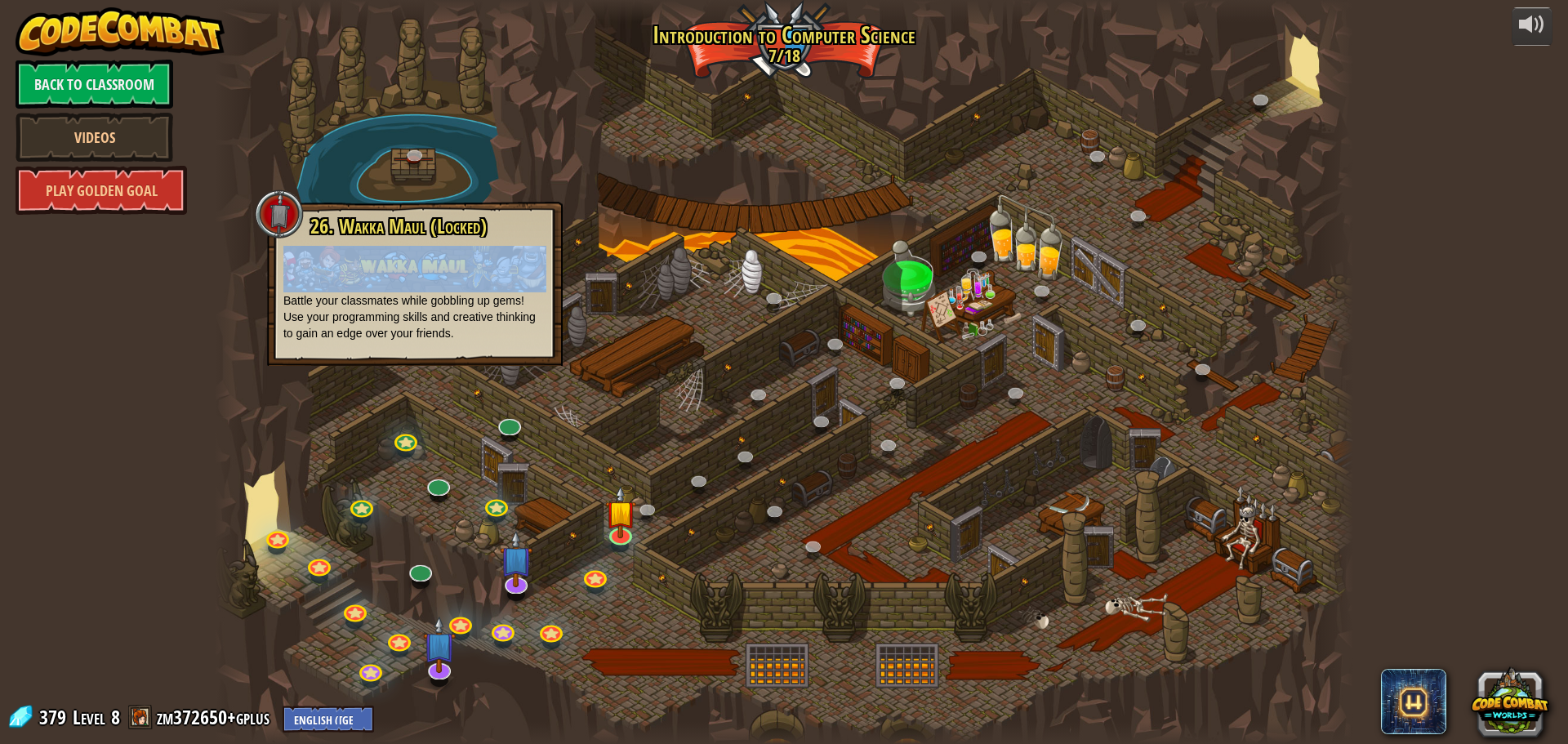
drag, startPoint x: 412, startPoint y: 242, endPoint x: 542, endPoint y: 208, distance: 134.4
click at [531, 216] on div "26. [PERSON_NAME] (Locked) Battle your classmates while gobbling up gems! Use y…" at bounding box center [415, 278] width 263 height 126
click at [611, 242] on div at bounding box center [784, 372] width 1138 height 744
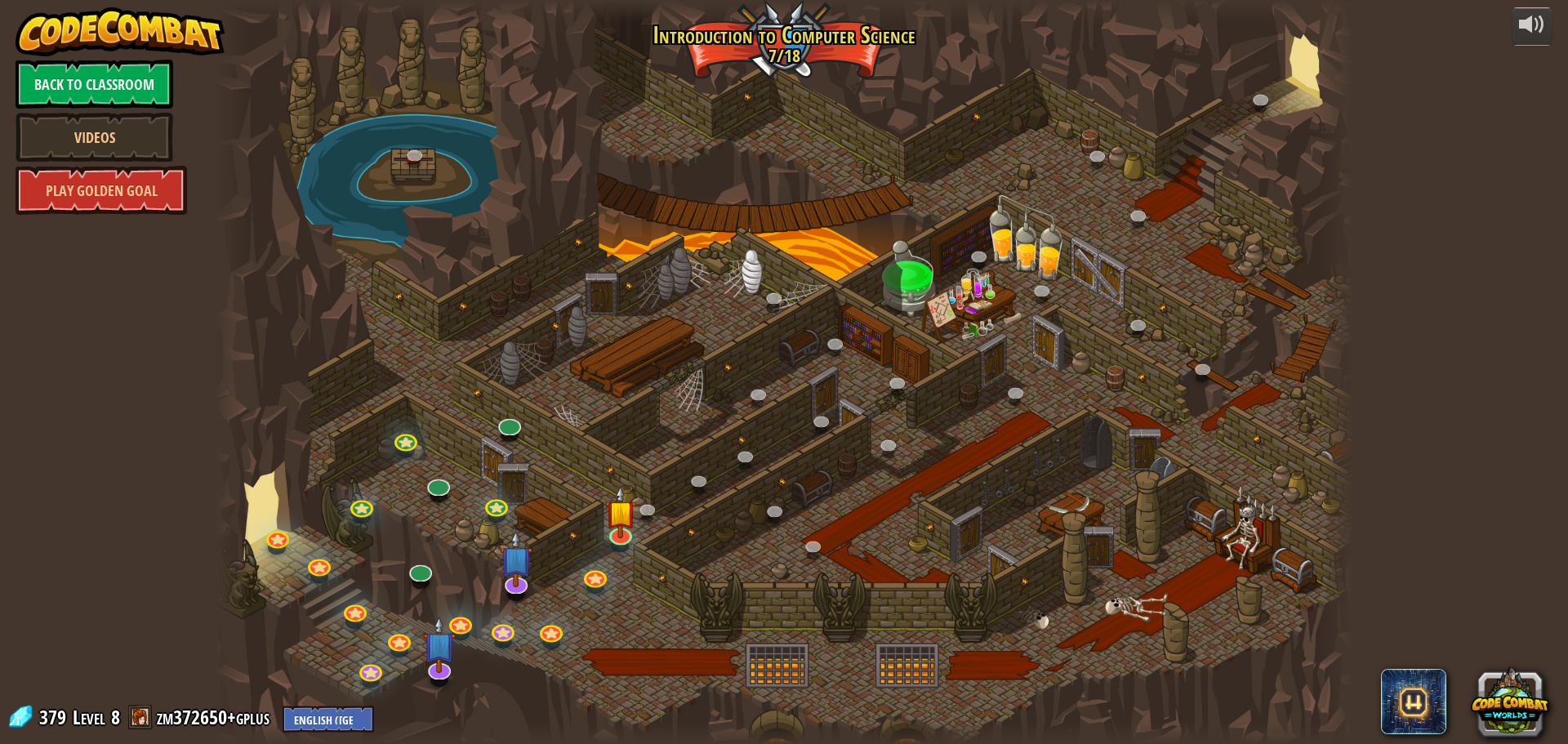
click at [1238, 528] on div at bounding box center [784, 372] width 1138 height 744
click at [1117, 608] on div at bounding box center [784, 372] width 1138 height 744
drag, startPoint x: 1056, startPoint y: 509, endPoint x: 1025, endPoint y: 495, distance: 34.0
click at [1054, 509] on div at bounding box center [784, 372] width 1138 height 744
click at [843, 213] on div at bounding box center [784, 372] width 1138 height 744
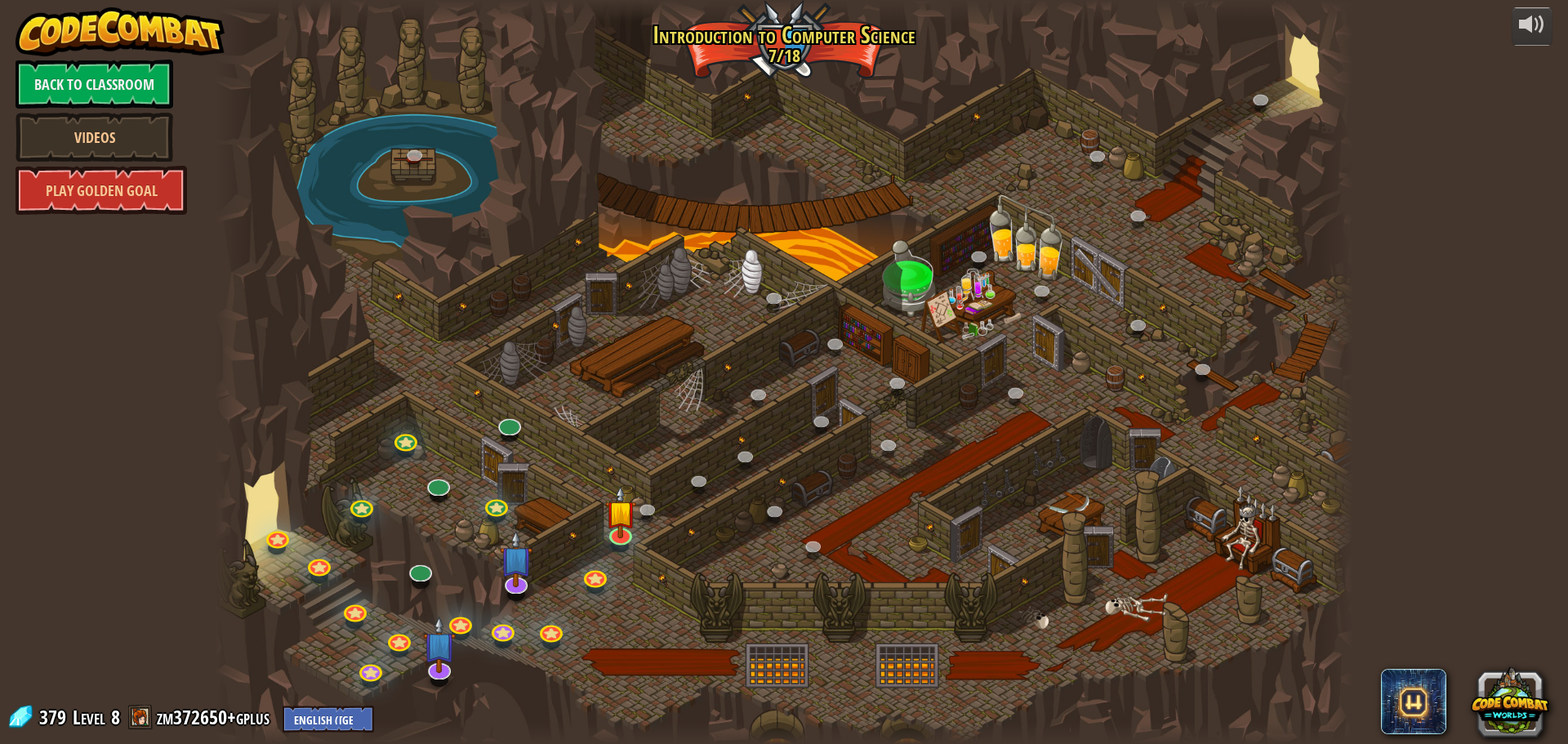
click at [897, 270] on div at bounding box center [784, 372] width 1138 height 744
click at [416, 155] on link at bounding box center [416, 156] width 33 height 33
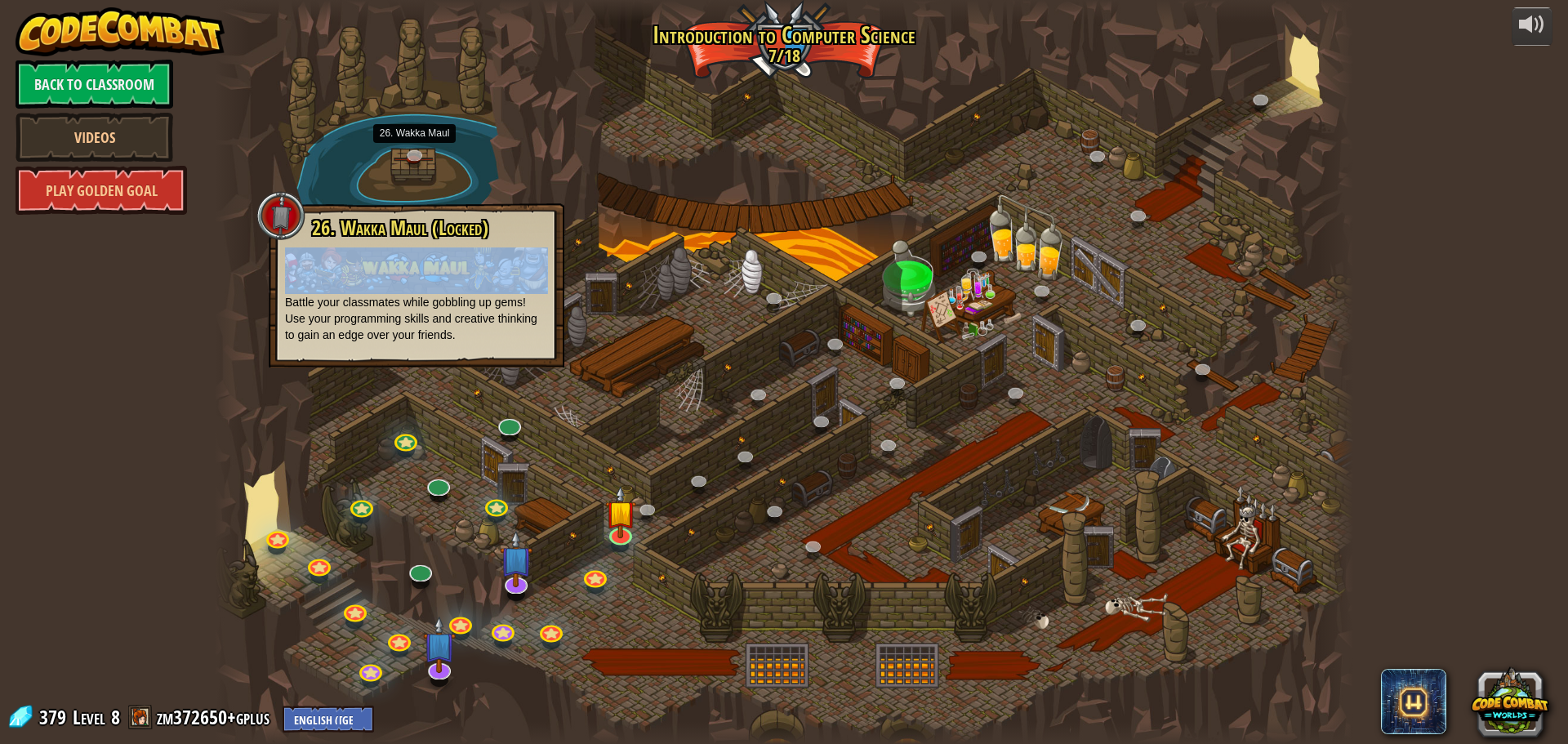
click at [534, 440] on div at bounding box center [784, 372] width 1138 height 744
